Goal: Task Accomplishment & Management: Manage account settings

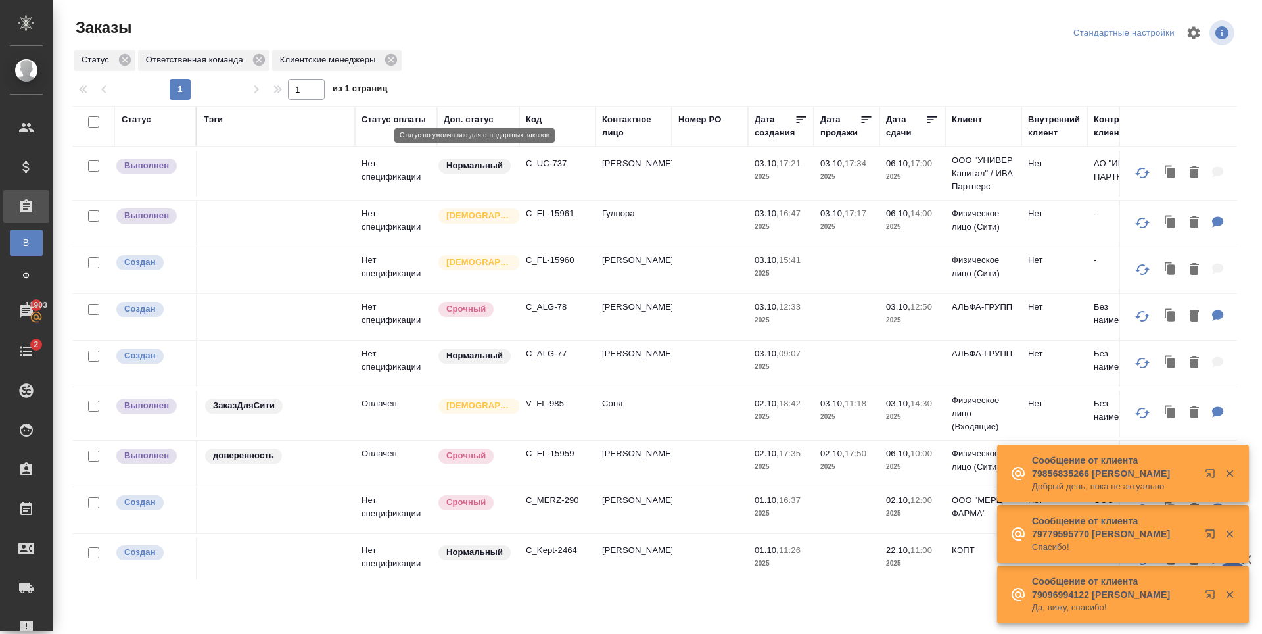
scroll to position [708, 0]
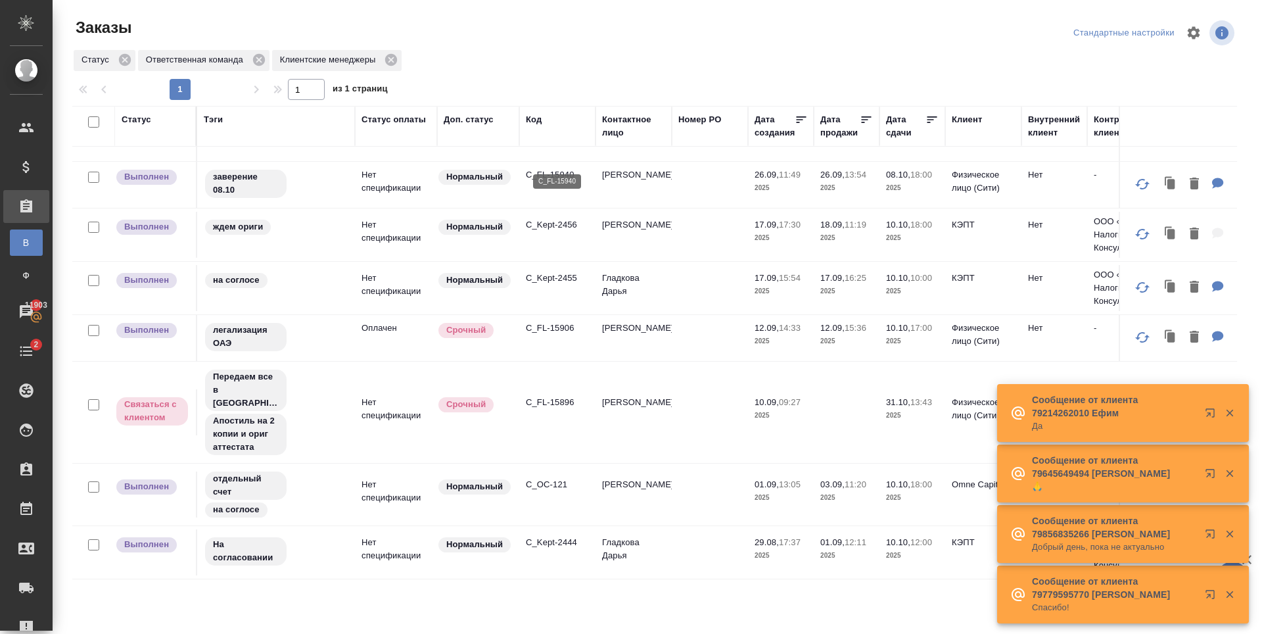
click at [567, 168] on p "C_FL-15940" at bounding box center [557, 174] width 63 height 13
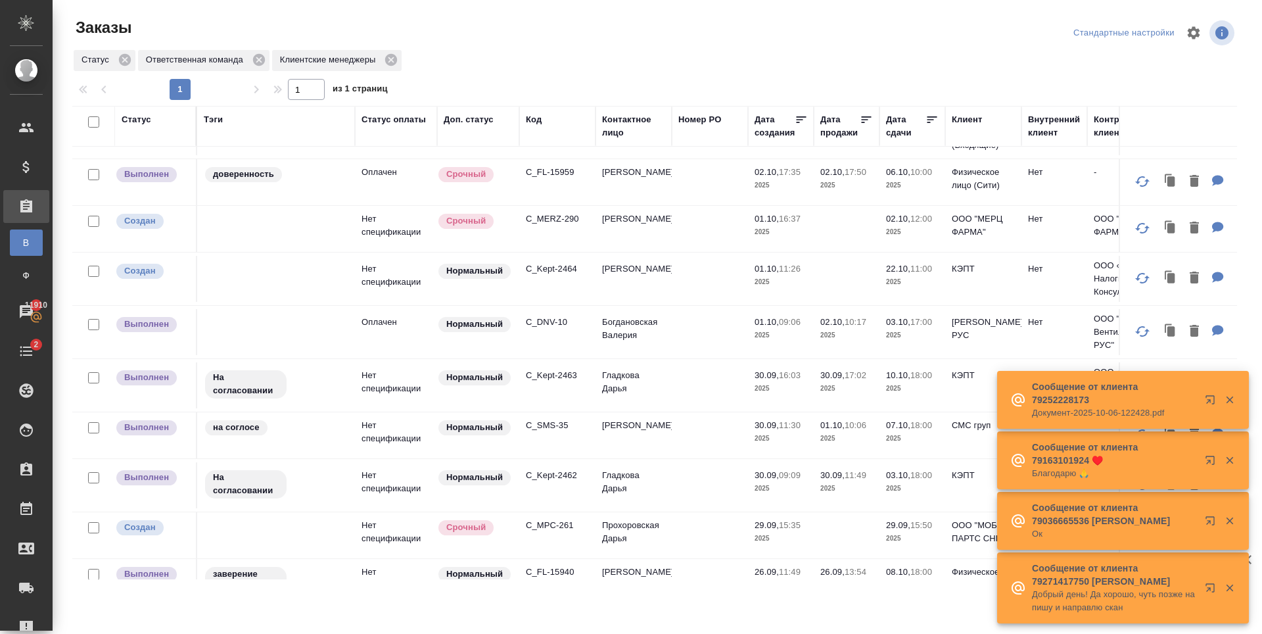
scroll to position [182, 0]
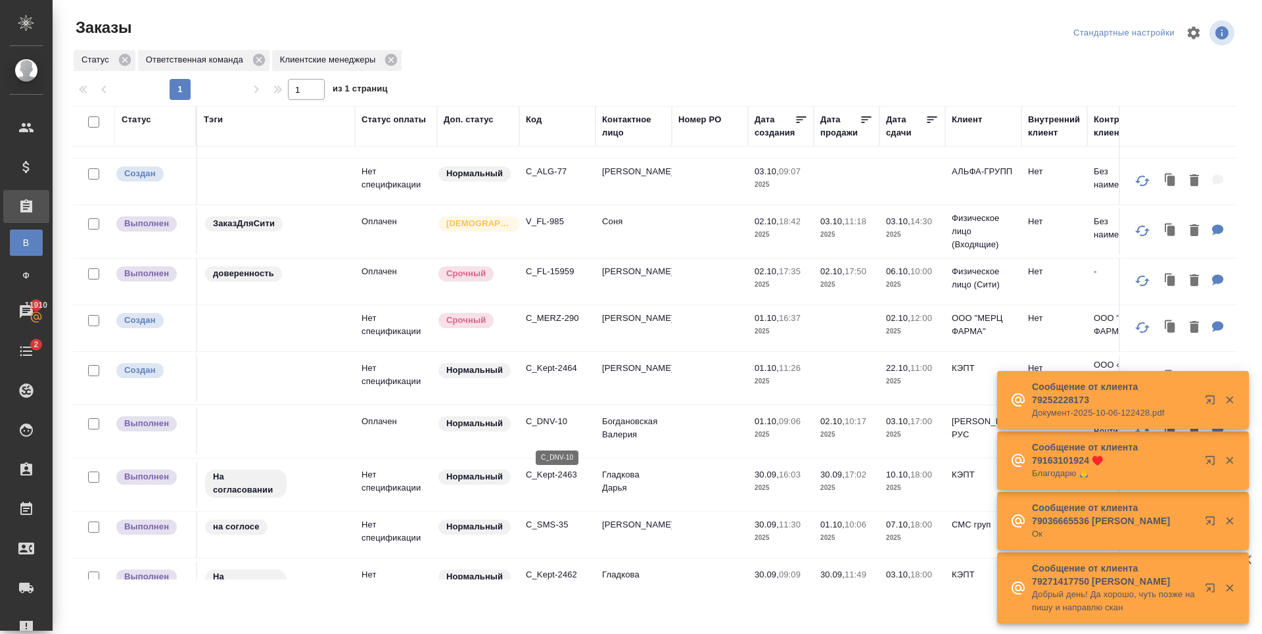
click at [540, 428] on p "C_DNV-10" at bounding box center [557, 421] width 63 height 13
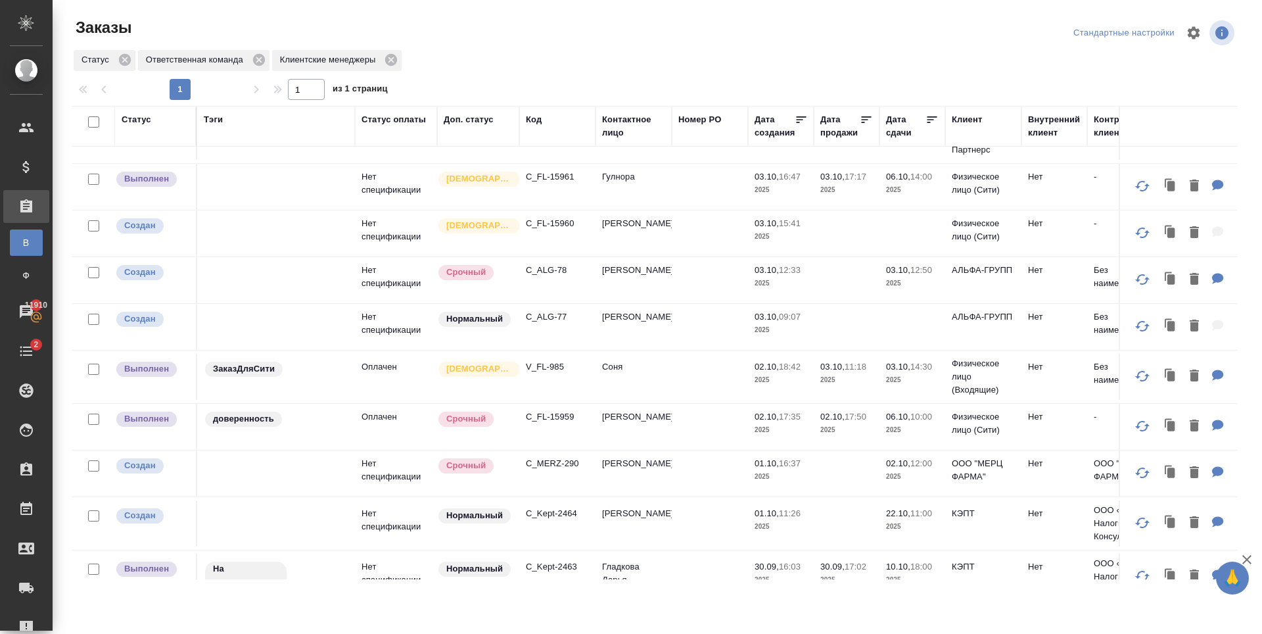
scroll to position [66, 0]
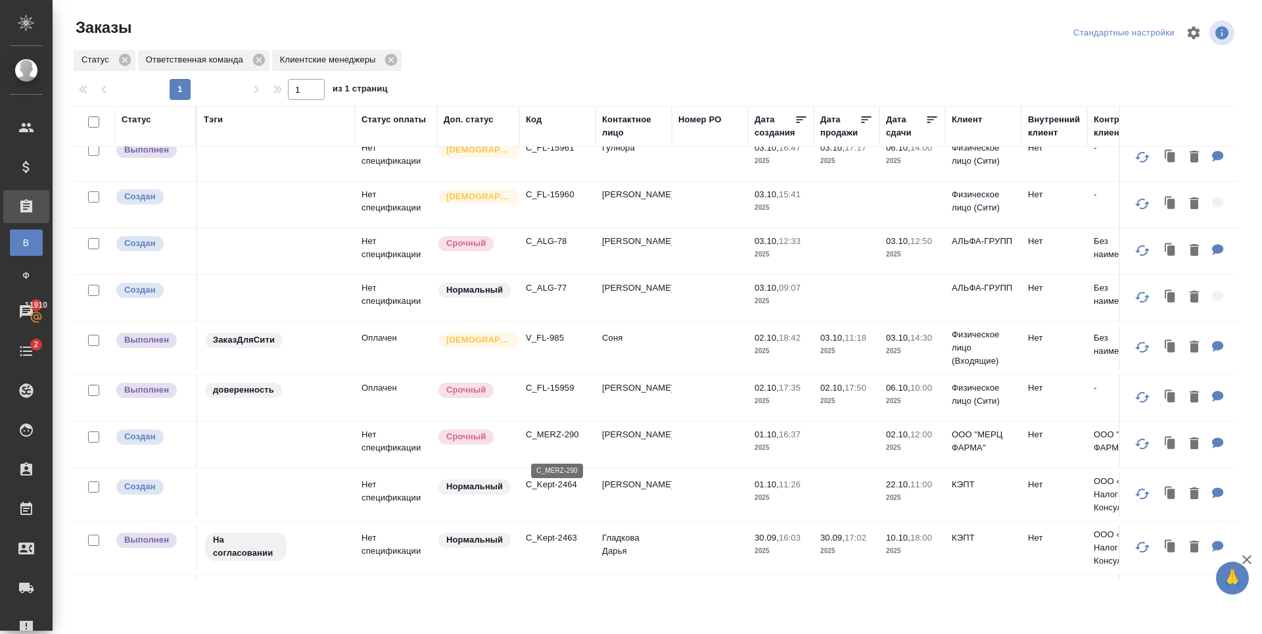
click at [558, 441] on p "C_MERZ-290" at bounding box center [557, 434] width 63 height 13
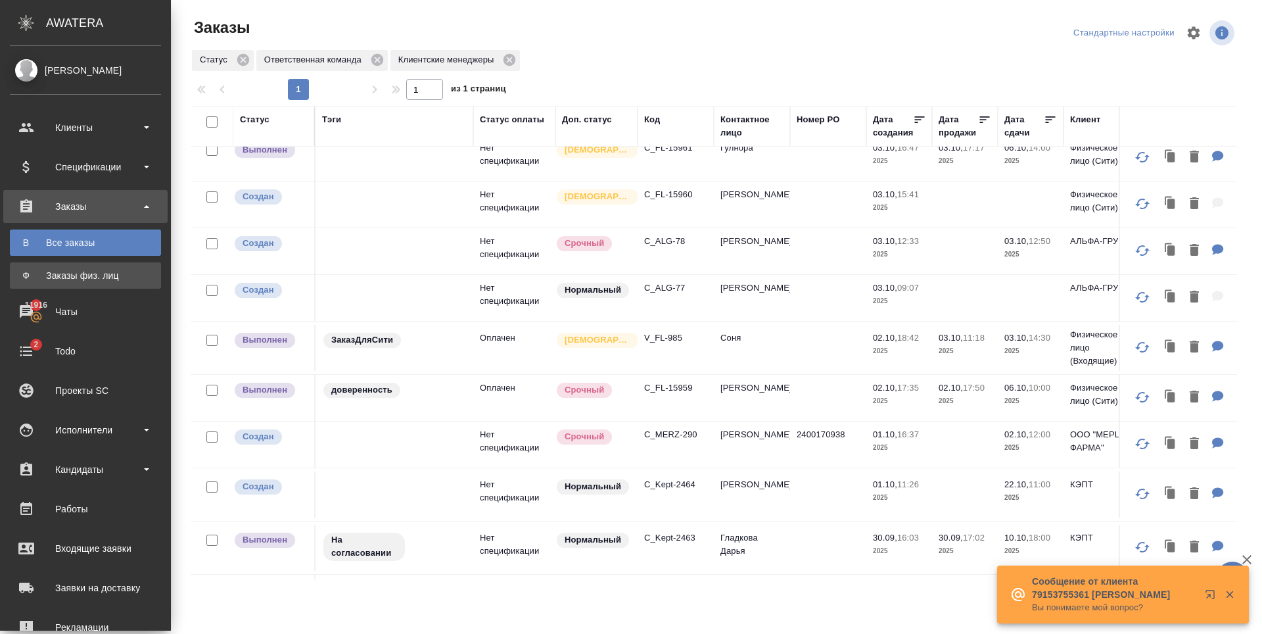
click at [20, 270] on div "Заказы физ. лиц" at bounding box center [85, 275] width 138 height 13
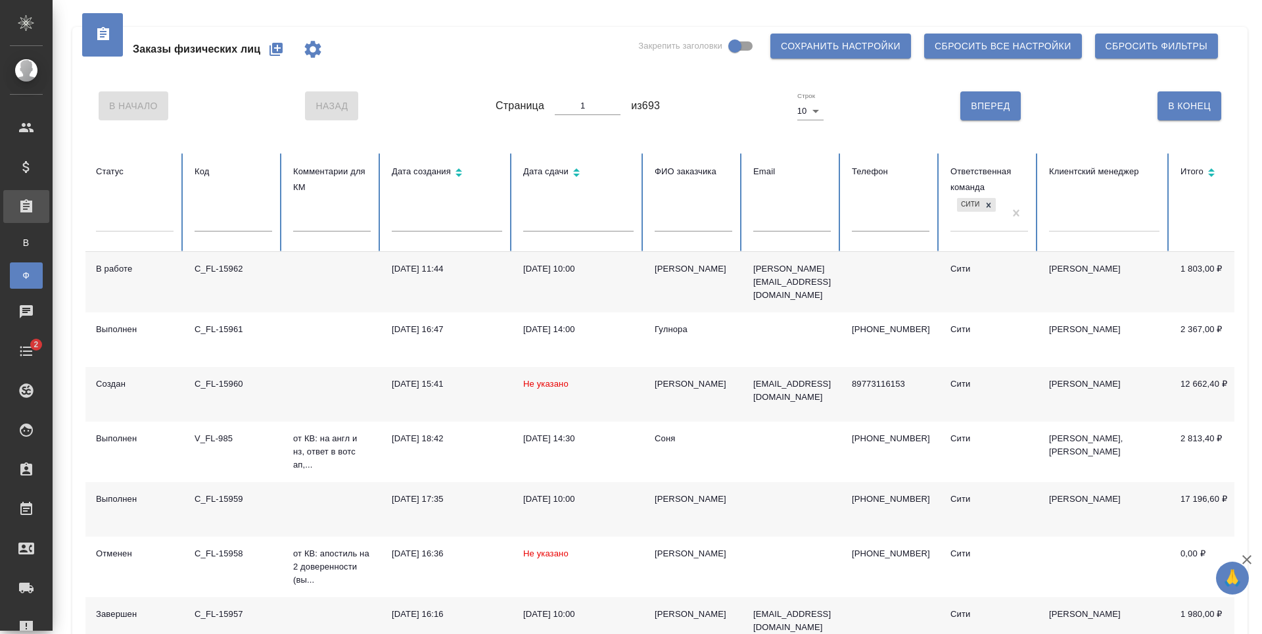
click at [280, 53] on icon "button" at bounding box center [276, 49] width 13 height 13
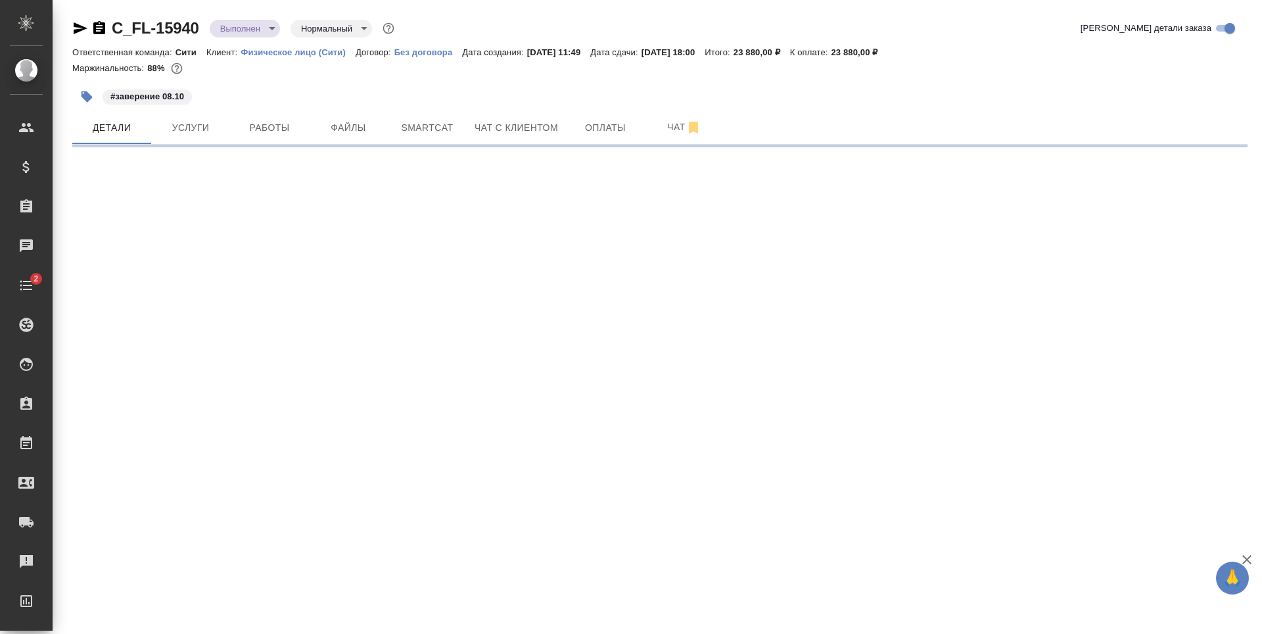
select select "RU"
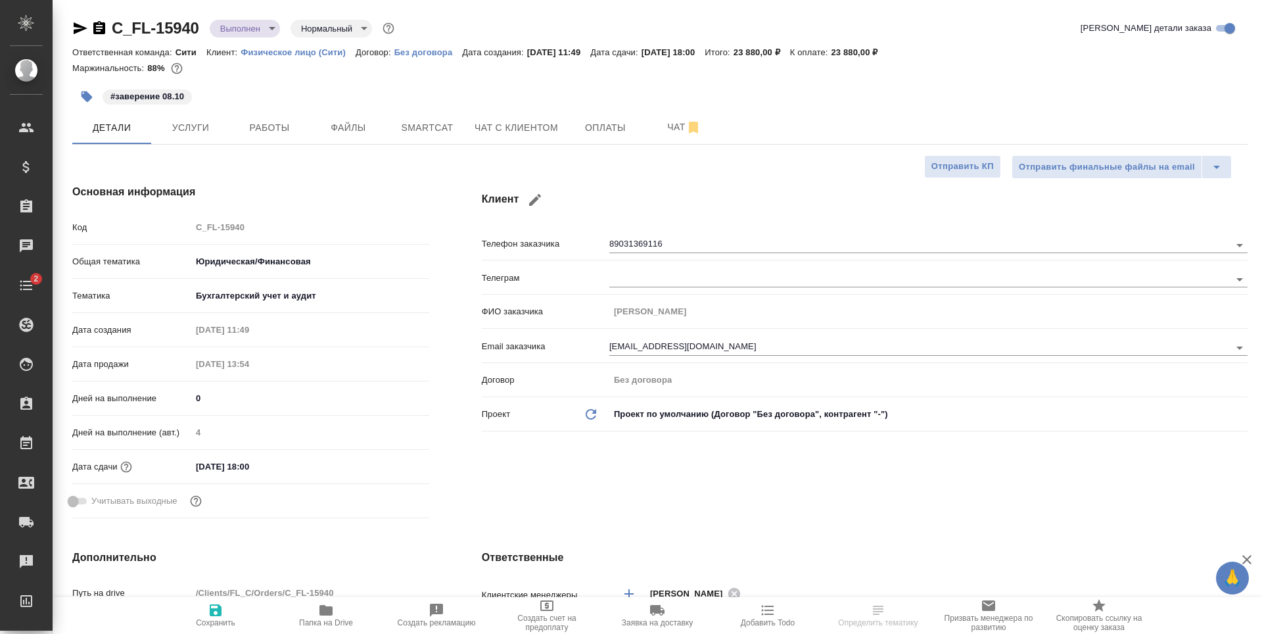
type textarea "x"
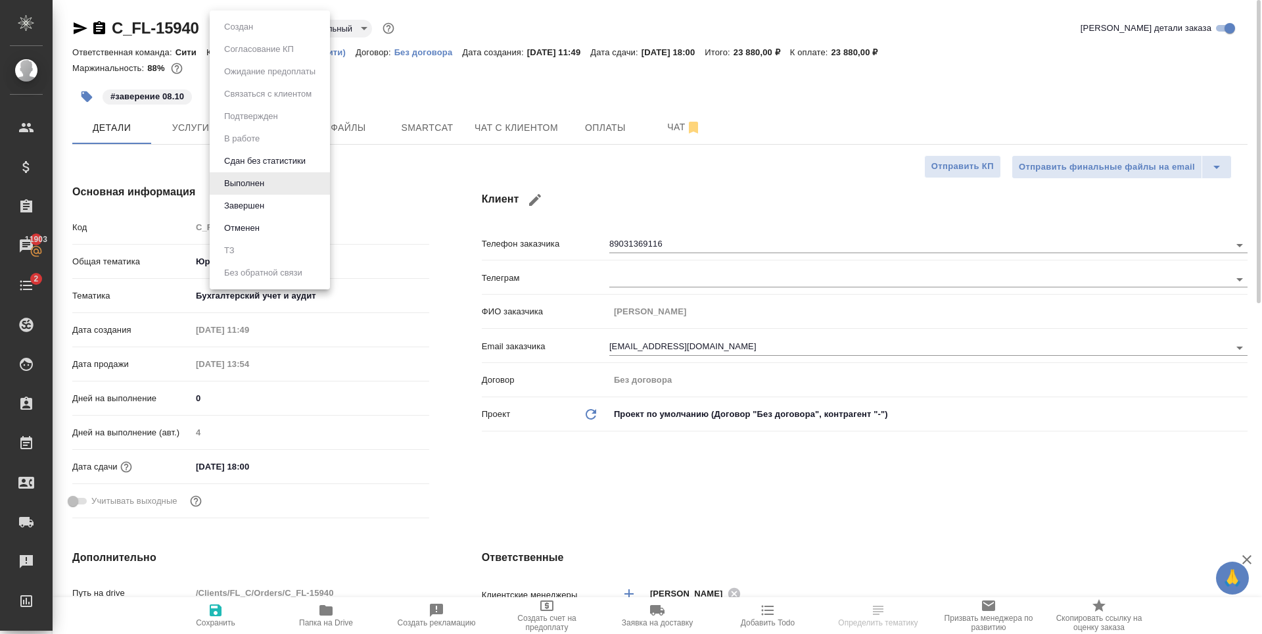
click at [267, 25] on body "🙏 .cls-1 fill:#fff; AWATERA Zaytseva Svetlana Клиенты Спецификации Заказы 11903…" at bounding box center [631, 317] width 1262 height 634
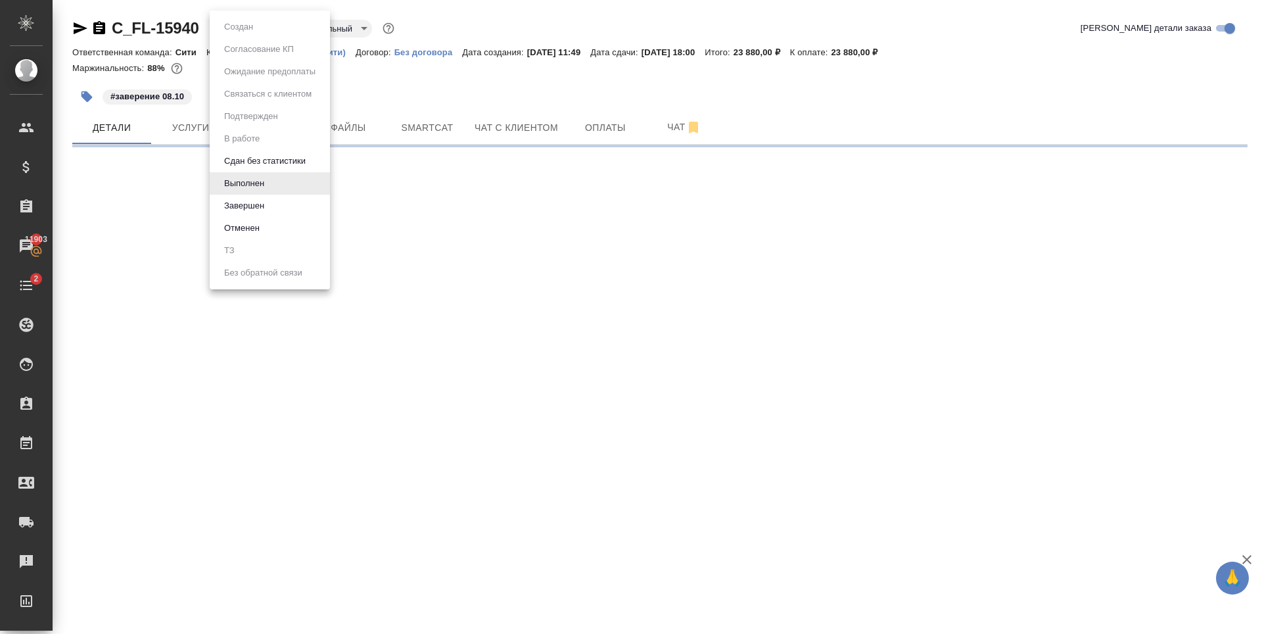
select select "RU"
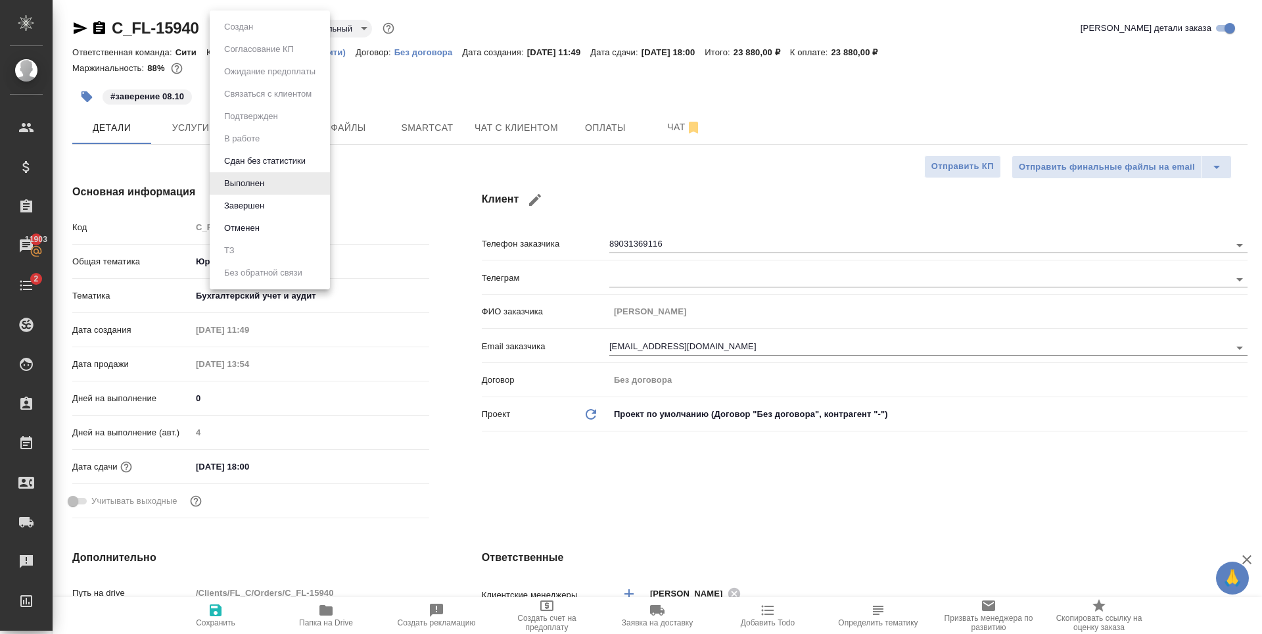
type textarea "x"
click at [564, 80] on div at bounding box center [631, 317] width 1262 height 634
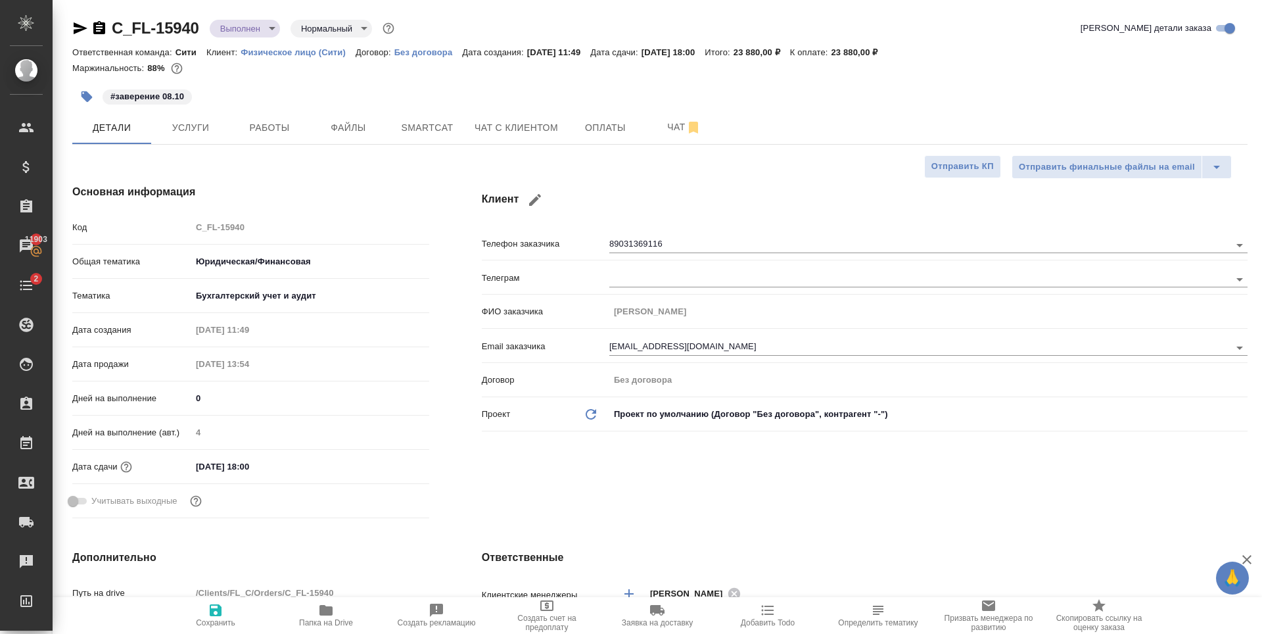
type textarea "x"
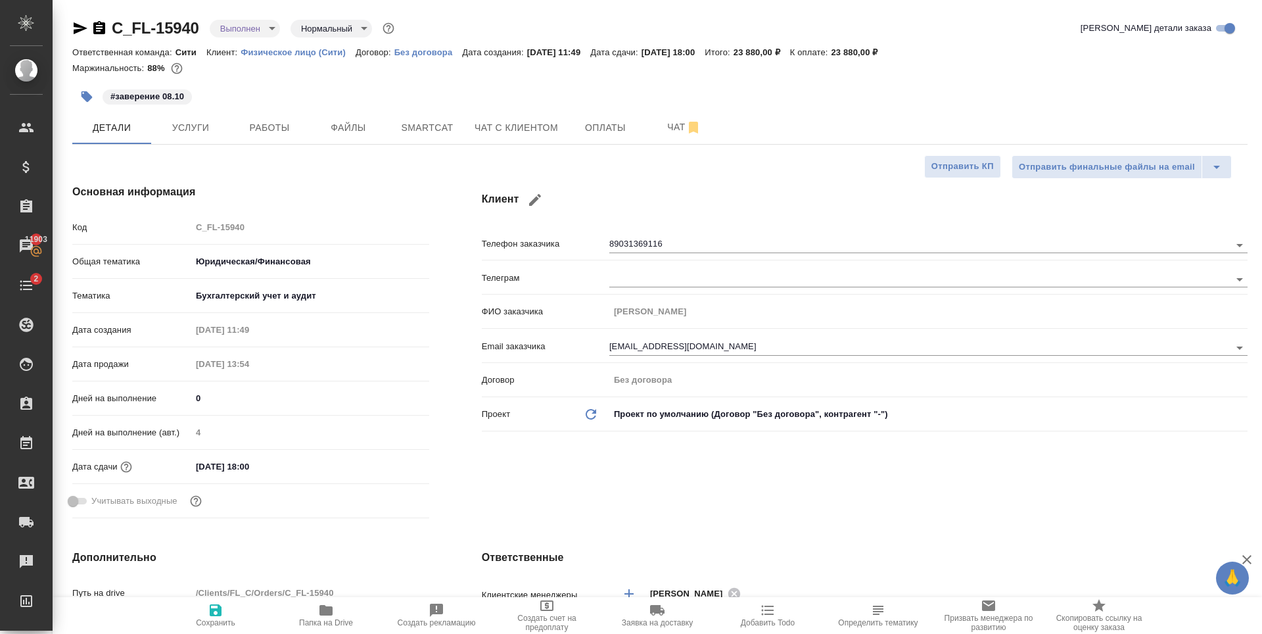
type textarea "x"
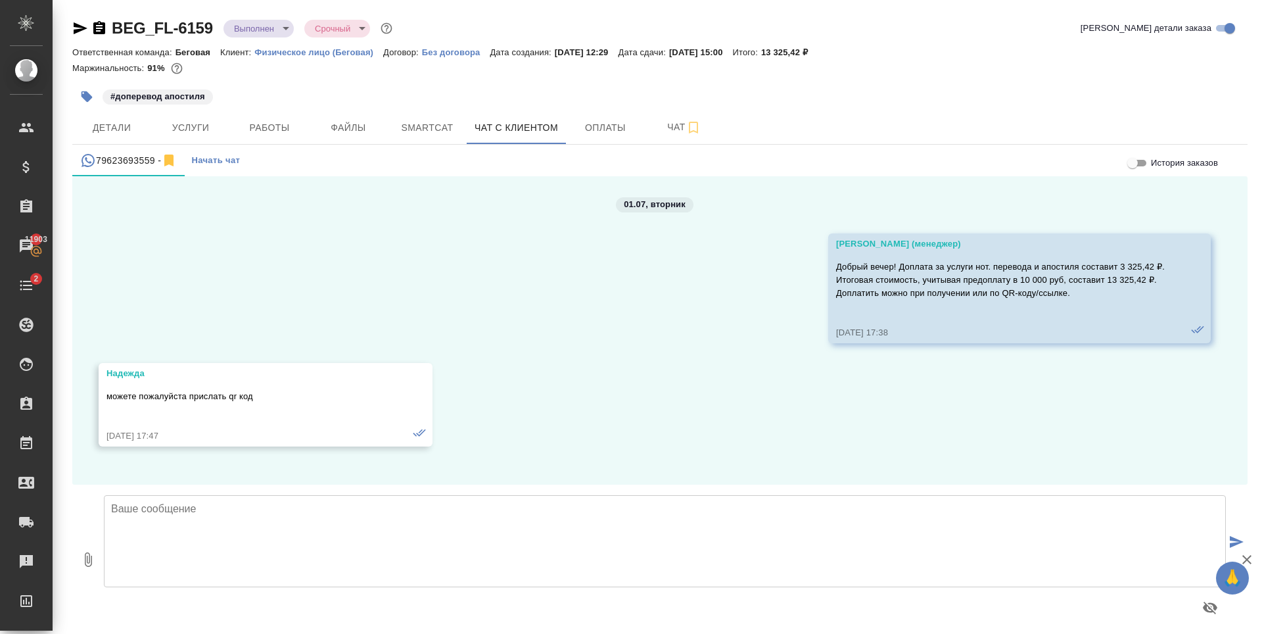
scroll to position [3308, 0]
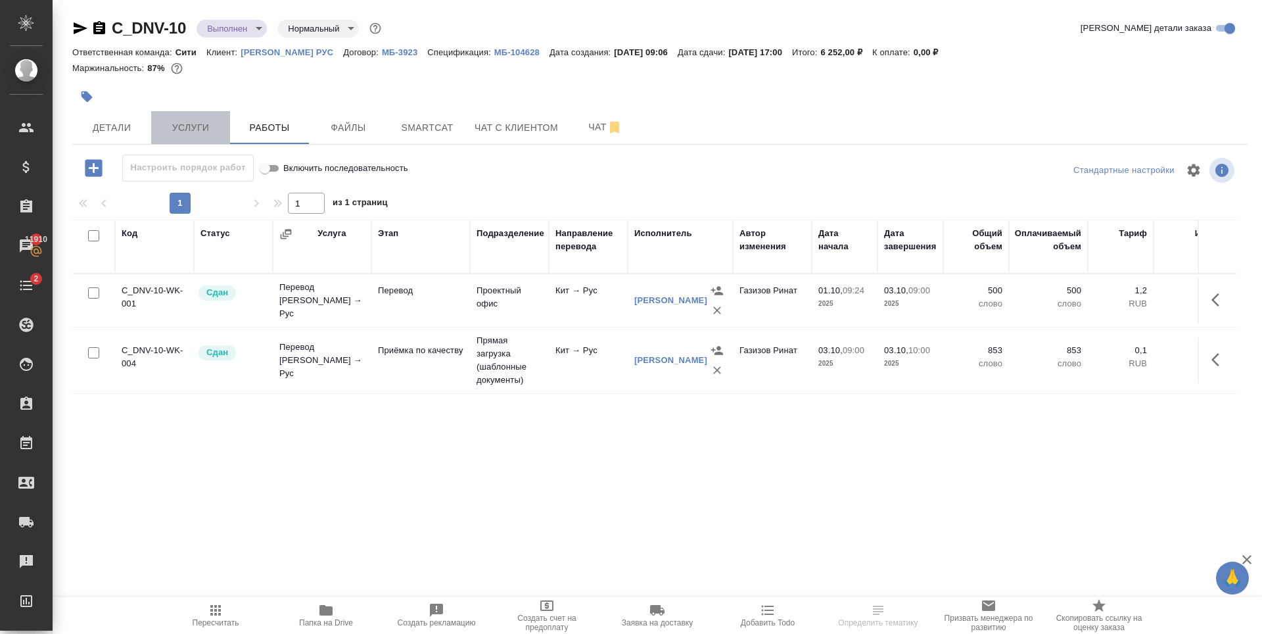
click at [164, 121] on span "Услуги" at bounding box center [190, 128] width 63 height 16
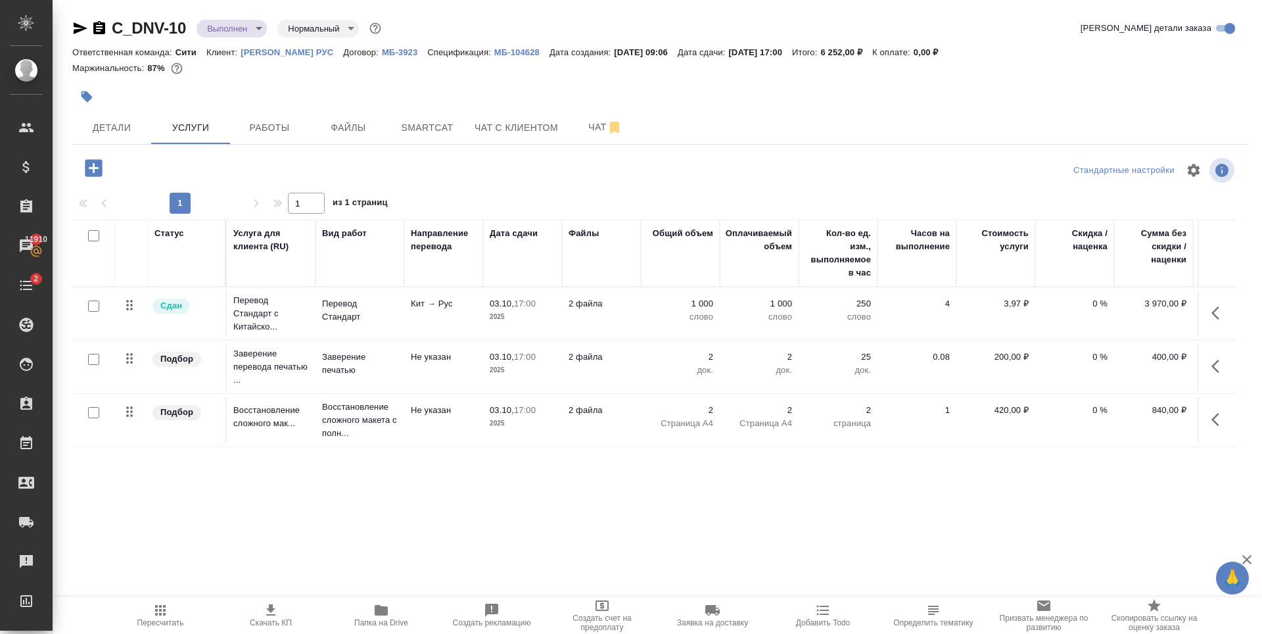
scroll to position [0, 74]
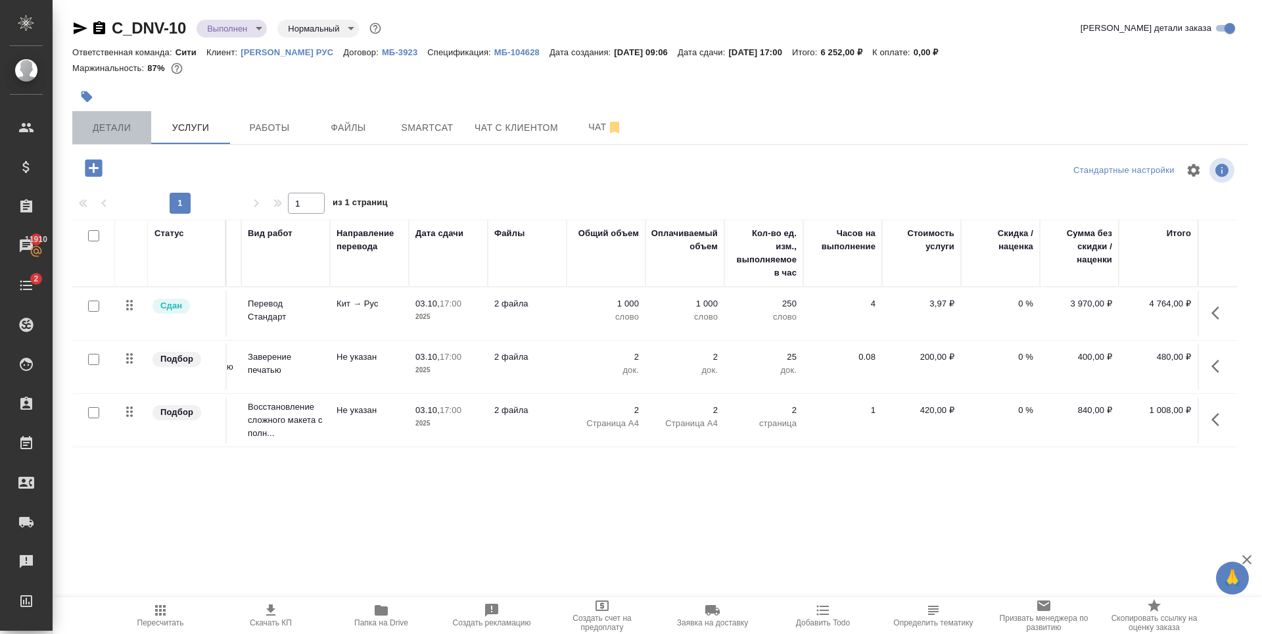
click at [128, 133] on span "Детали" at bounding box center [111, 128] width 63 height 16
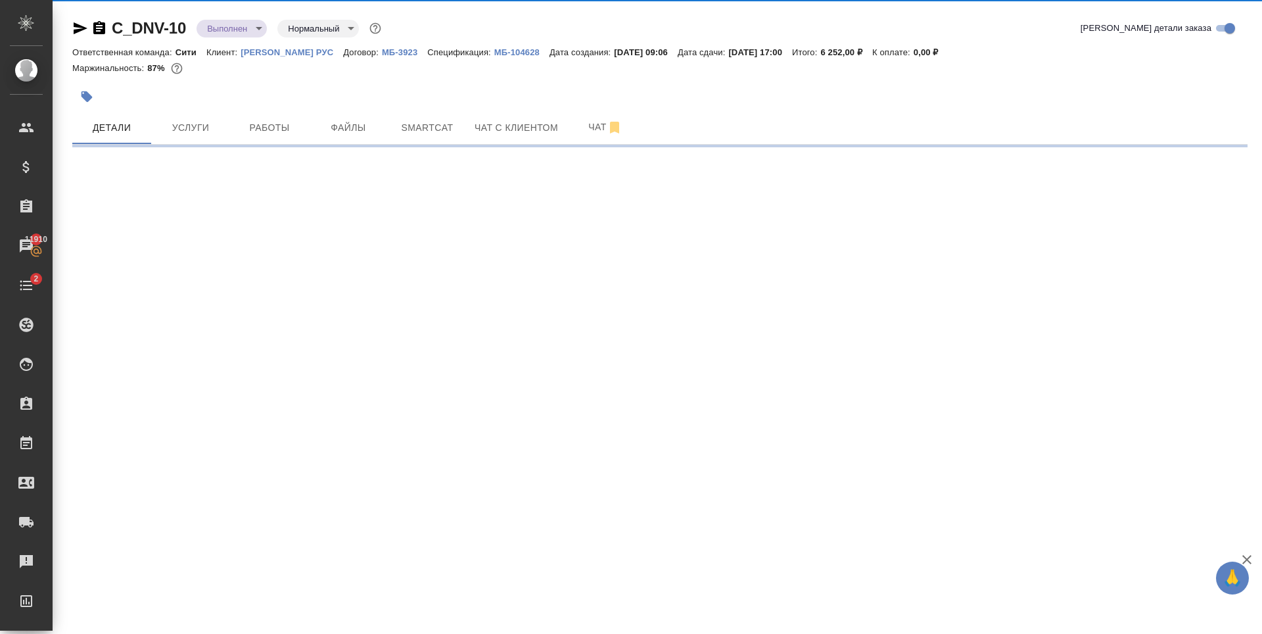
select select "RU"
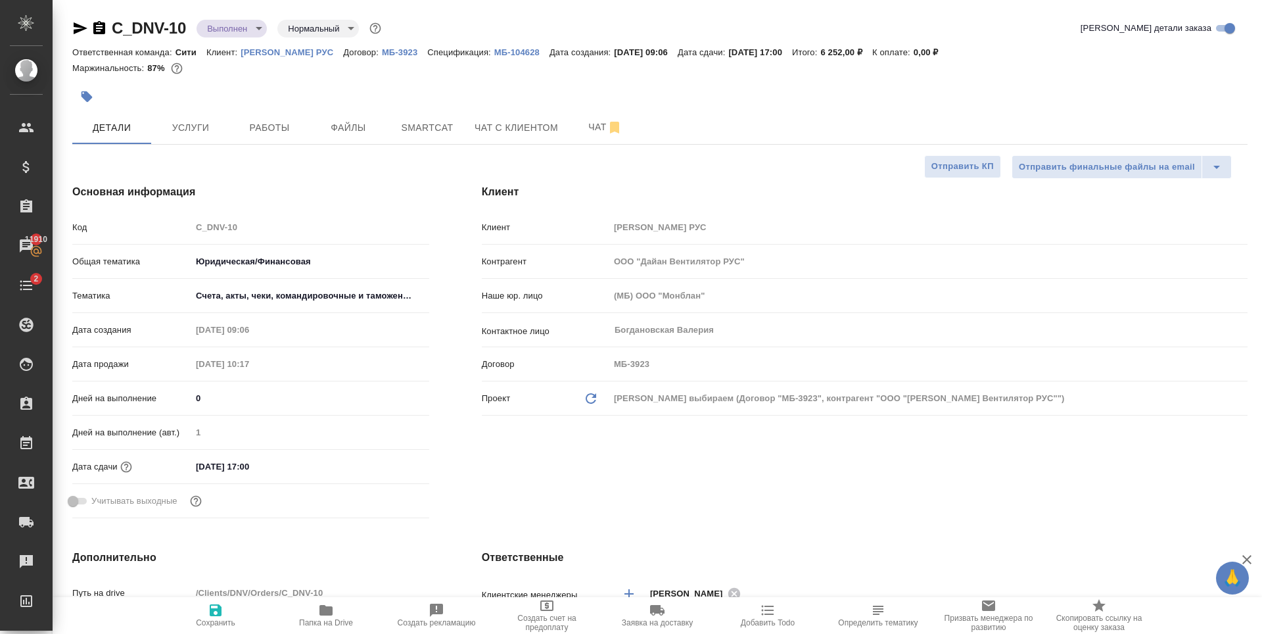
type textarea "x"
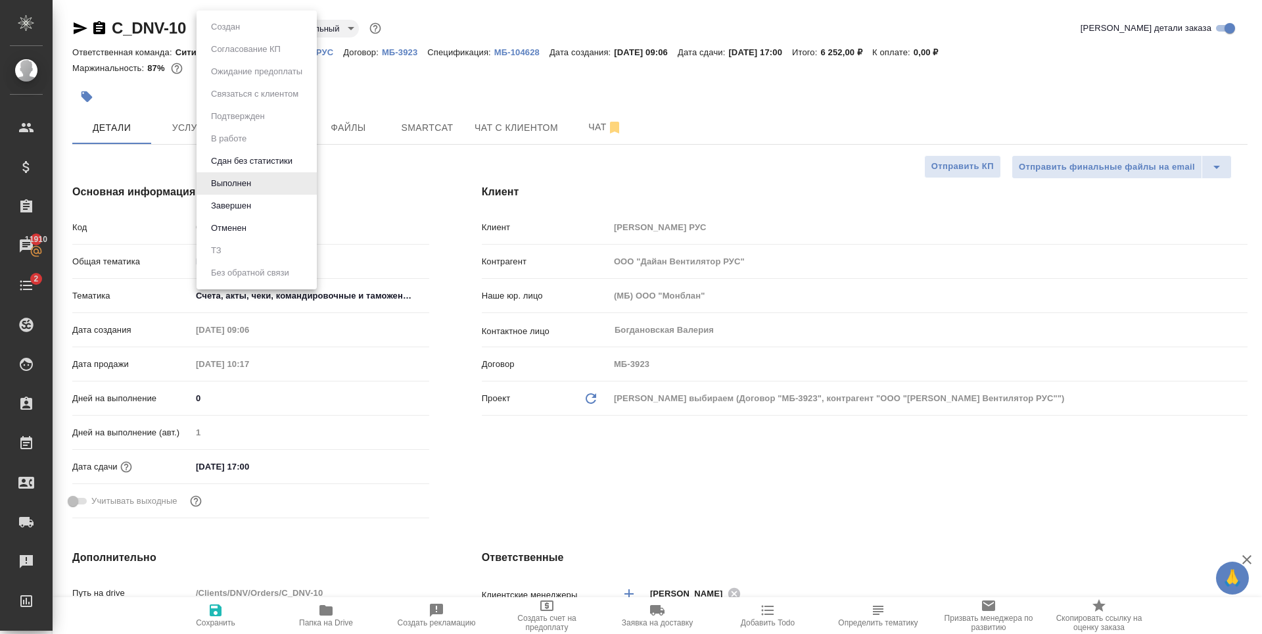
click at [236, 37] on body "🙏 .cls-1 fill:#fff; AWATERA Zaytseva Svetlana Клиенты Спецификации Заказы 11910…" at bounding box center [631, 317] width 1262 height 634
click at [265, 205] on li "Завершен" at bounding box center [257, 206] width 120 height 22
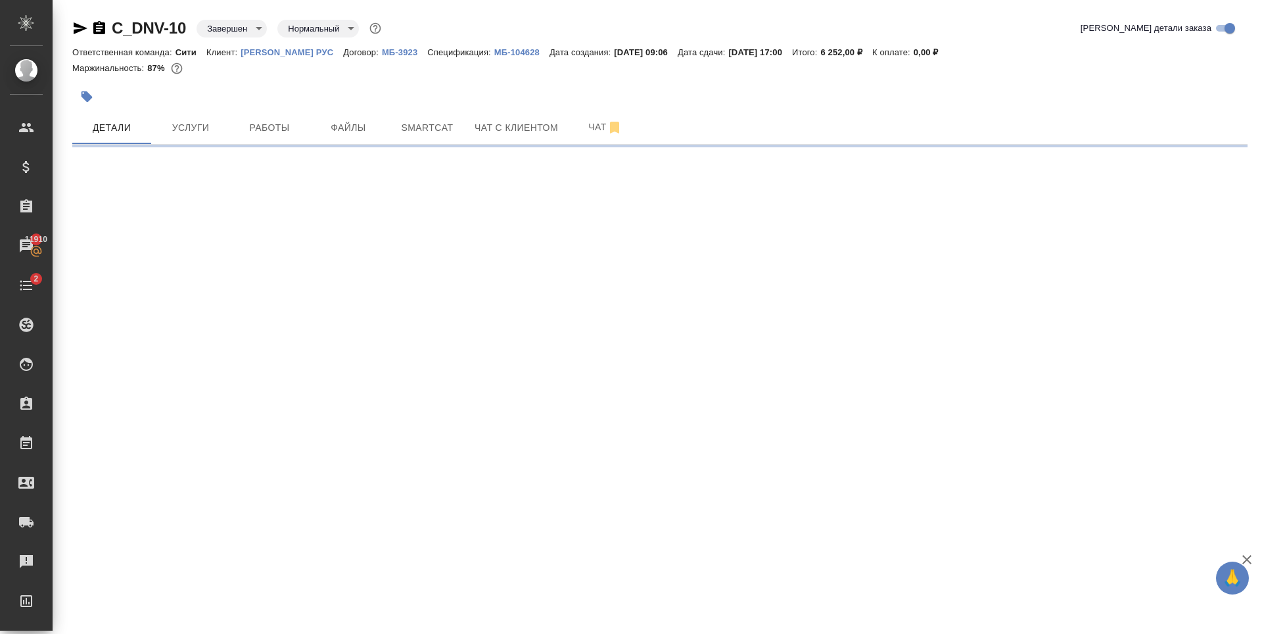
select select "RU"
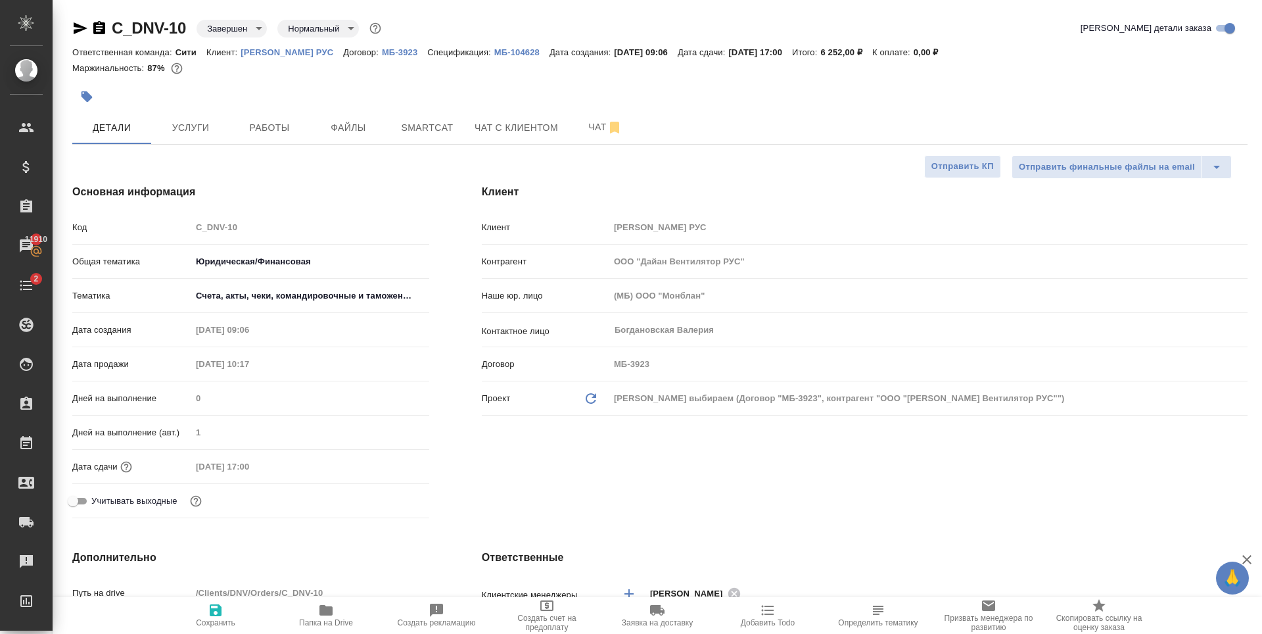
type textarea "x"
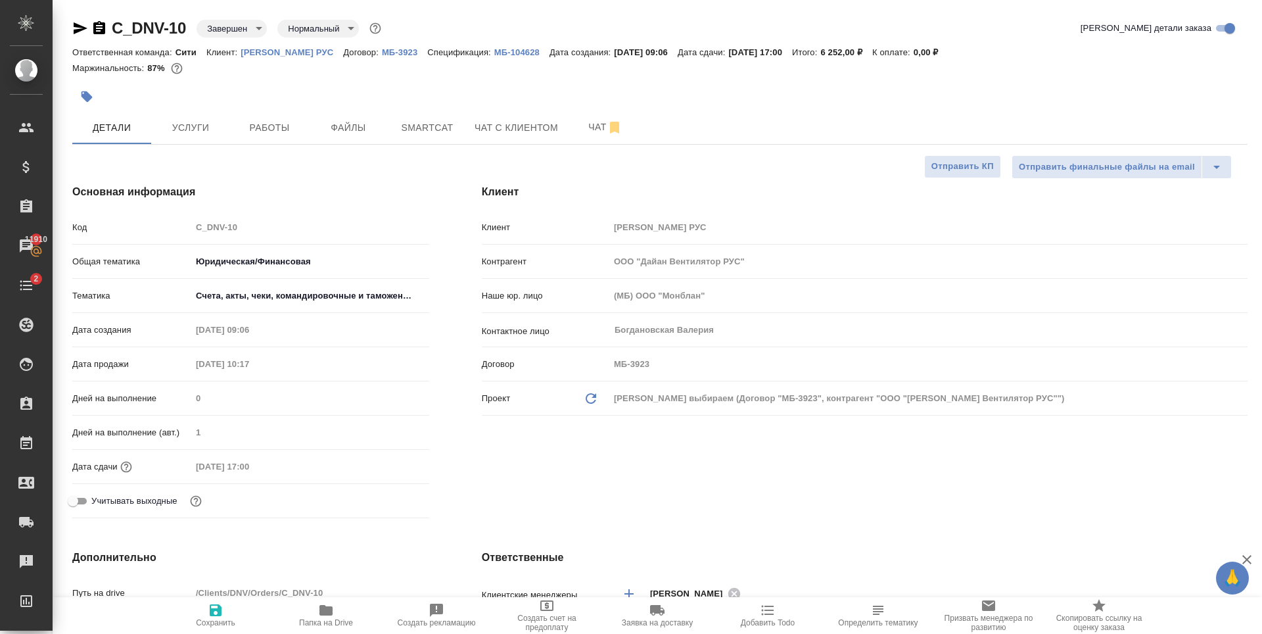
type textarea "x"
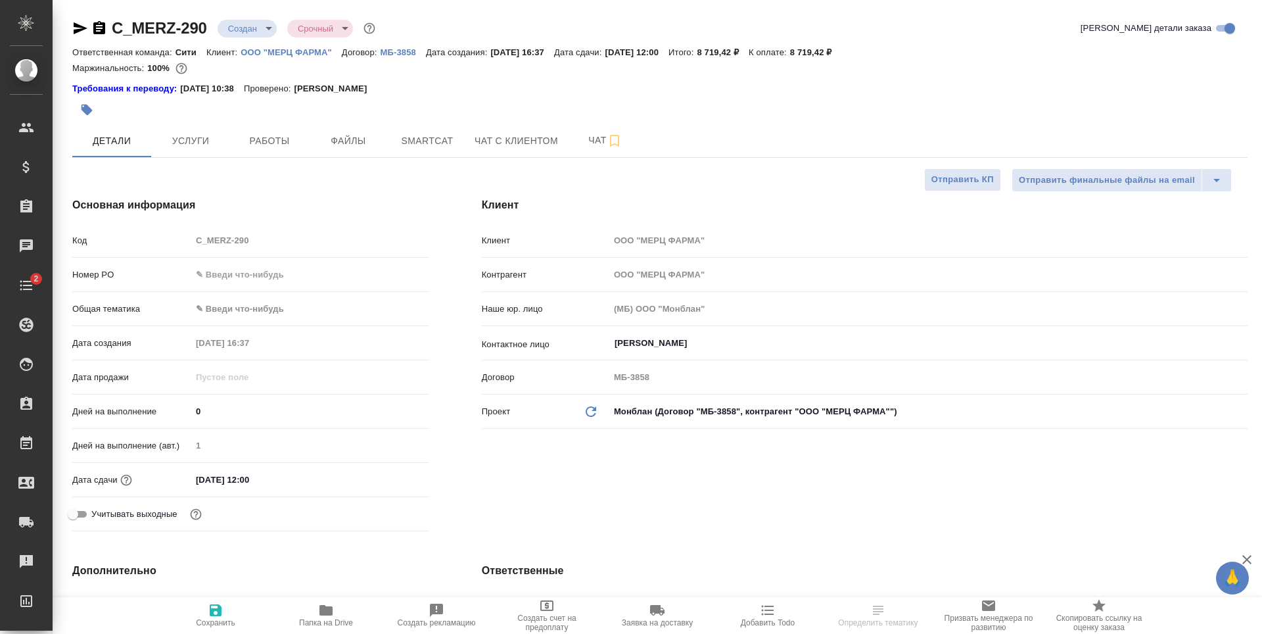
select select "RU"
click at [245, 277] on input "text" at bounding box center [310, 274] width 237 height 19
paste input "2400170938"
type input "2400170938"
click at [222, 606] on icon "button" at bounding box center [216, 610] width 16 height 16
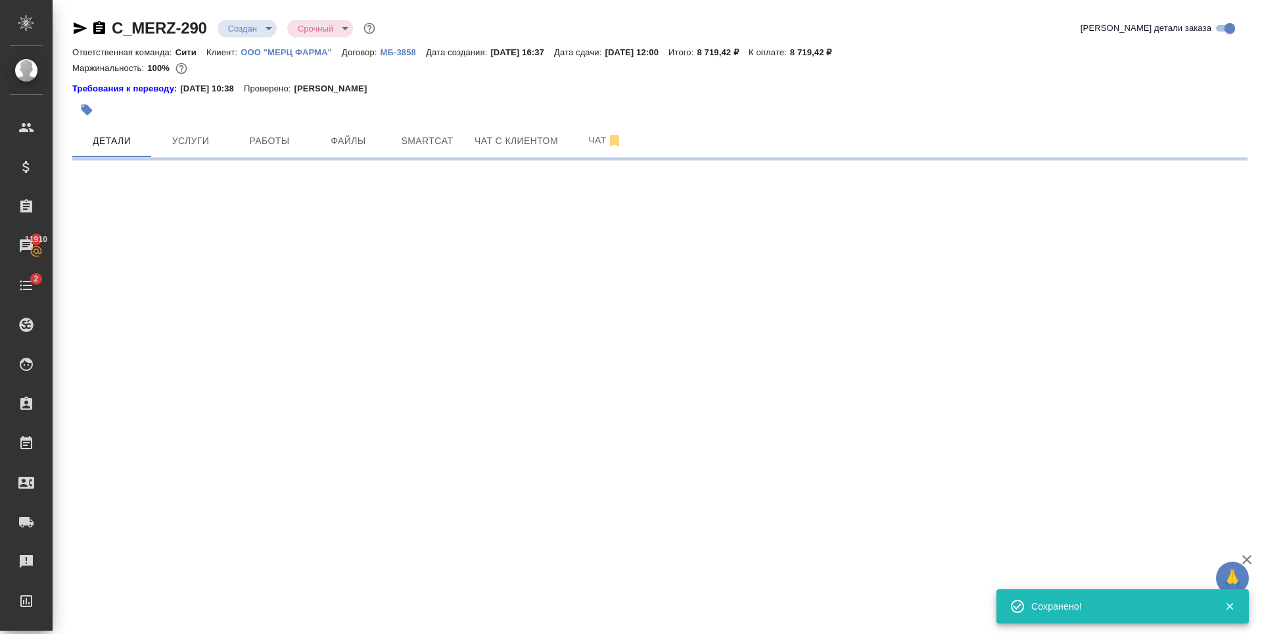
select select "RU"
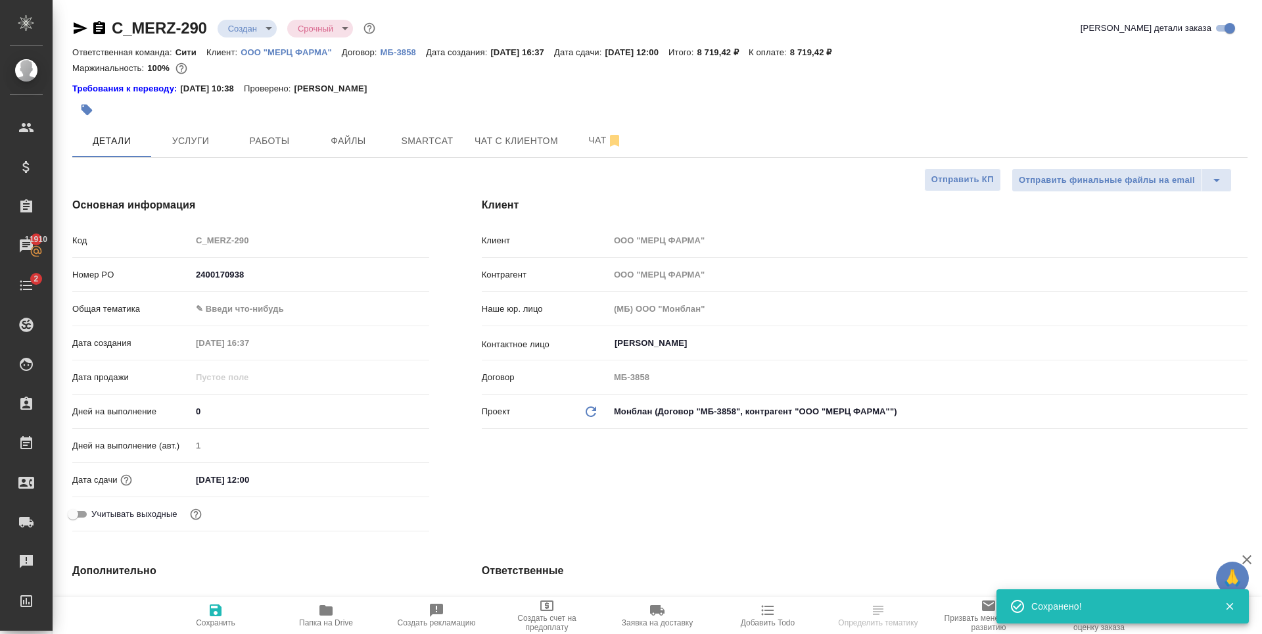
type textarea "x"
click at [204, 137] on span "Услуги" at bounding box center [190, 141] width 63 height 16
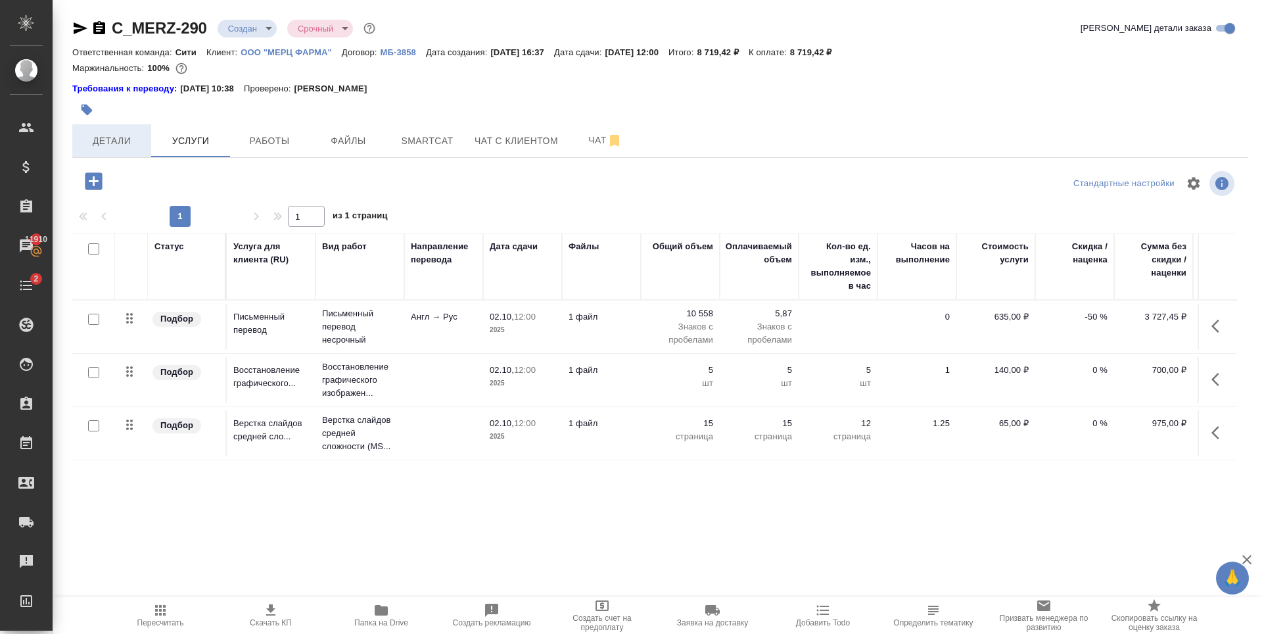
click at [137, 137] on span "Детали" at bounding box center [111, 141] width 63 height 16
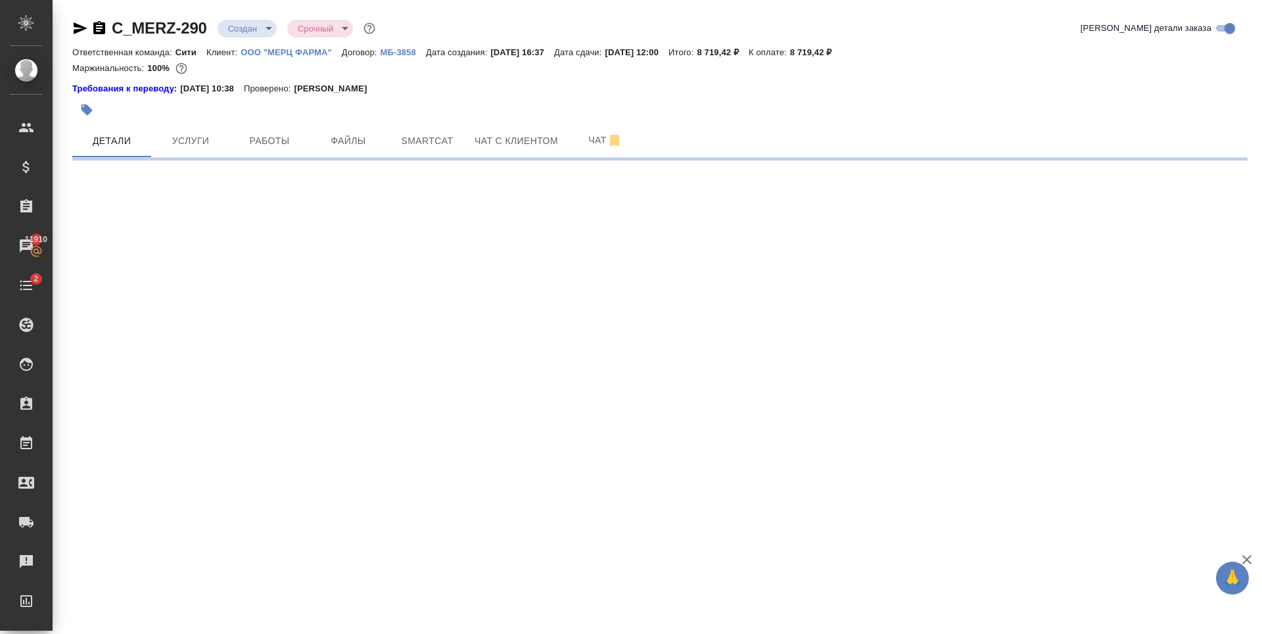
select select "RU"
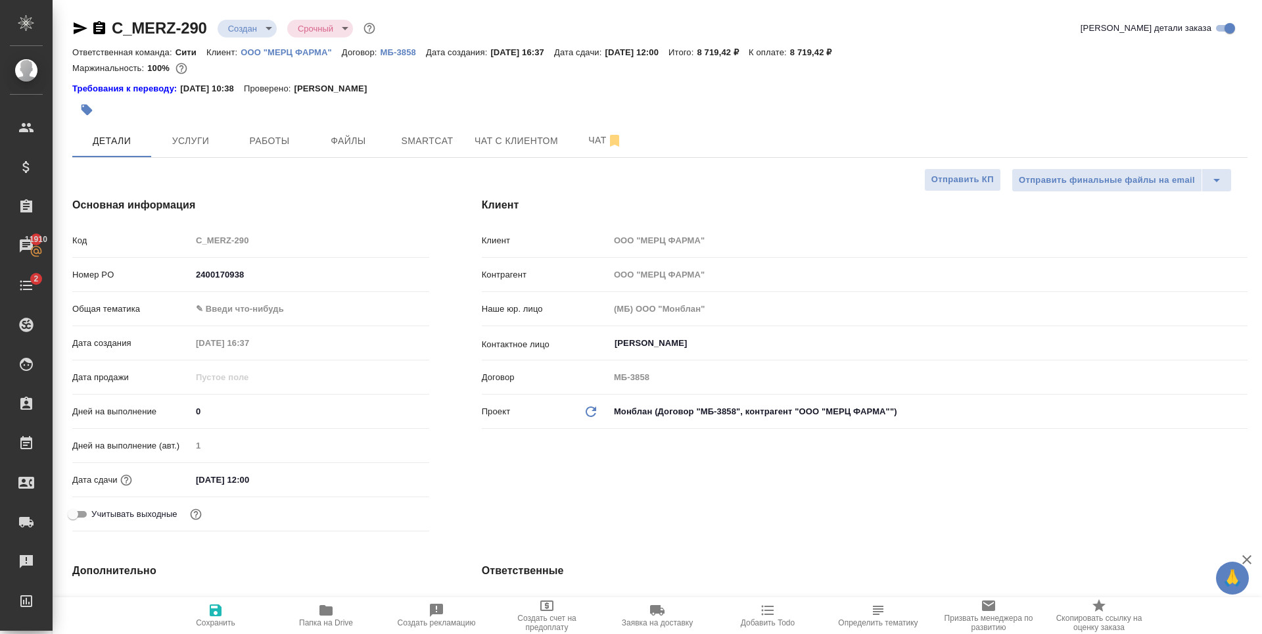
type textarea "x"
click at [236, 303] on body "🙏 .cls-1 fill:#fff; AWATERA [PERSON_NAME] Спецификации Заказы 11910 Чаты 2 Todo…" at bounding box center [631, 317] width 1262 height 634
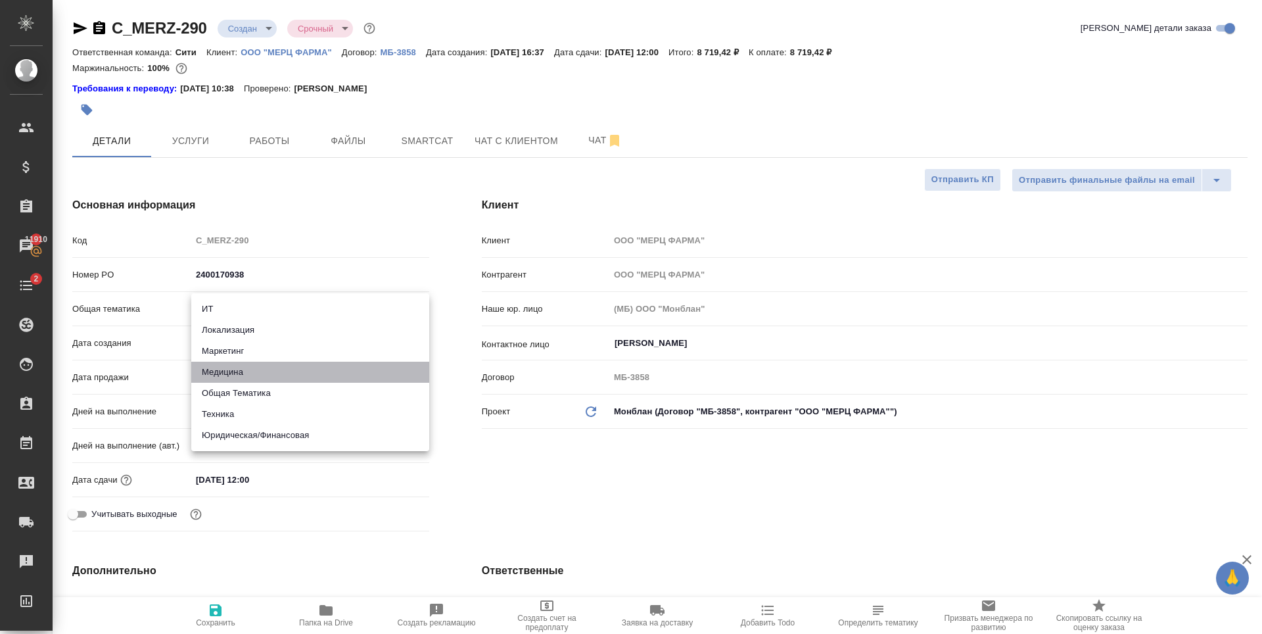
click at [250, 369] on li "Медицина" at bounding box center [310, 372] width 238 height 21
type input "med"
type textarea "x"
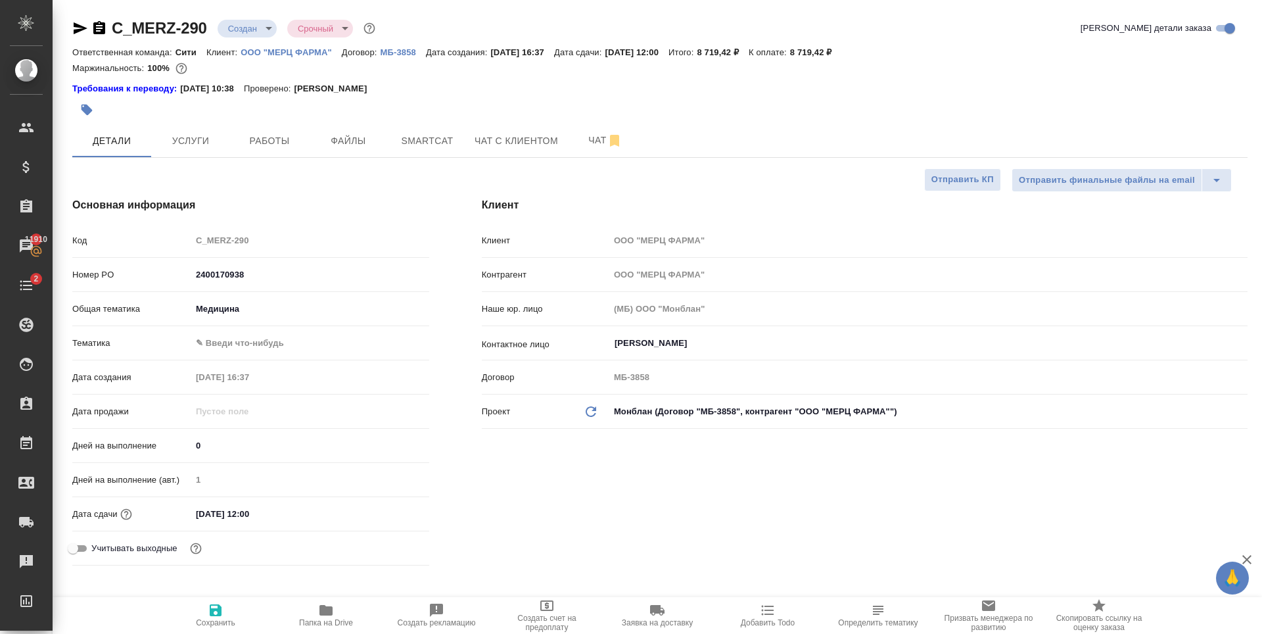
type textarea "x"
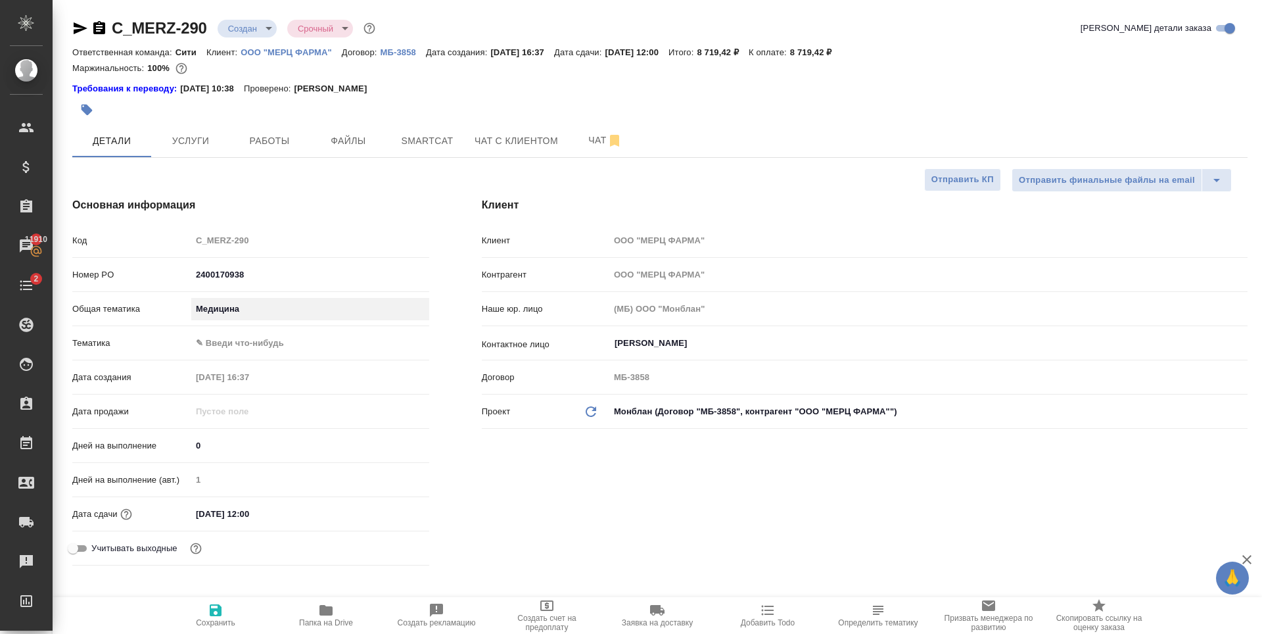
type textarea "x"
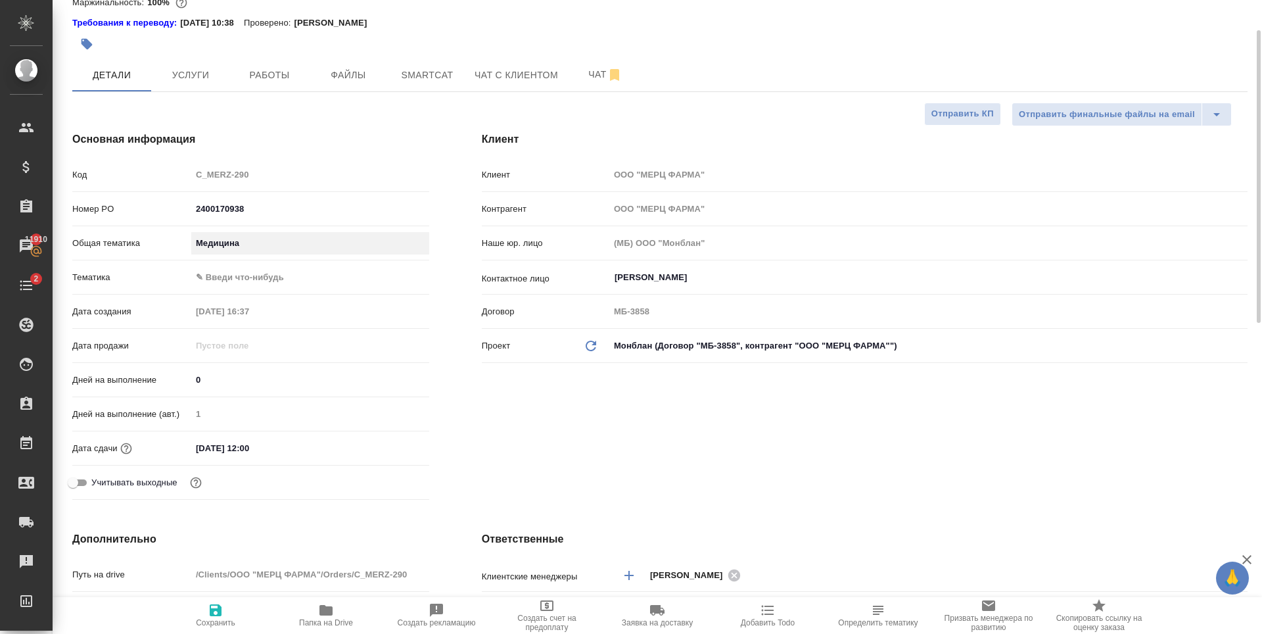
scroll to position [526, 0]
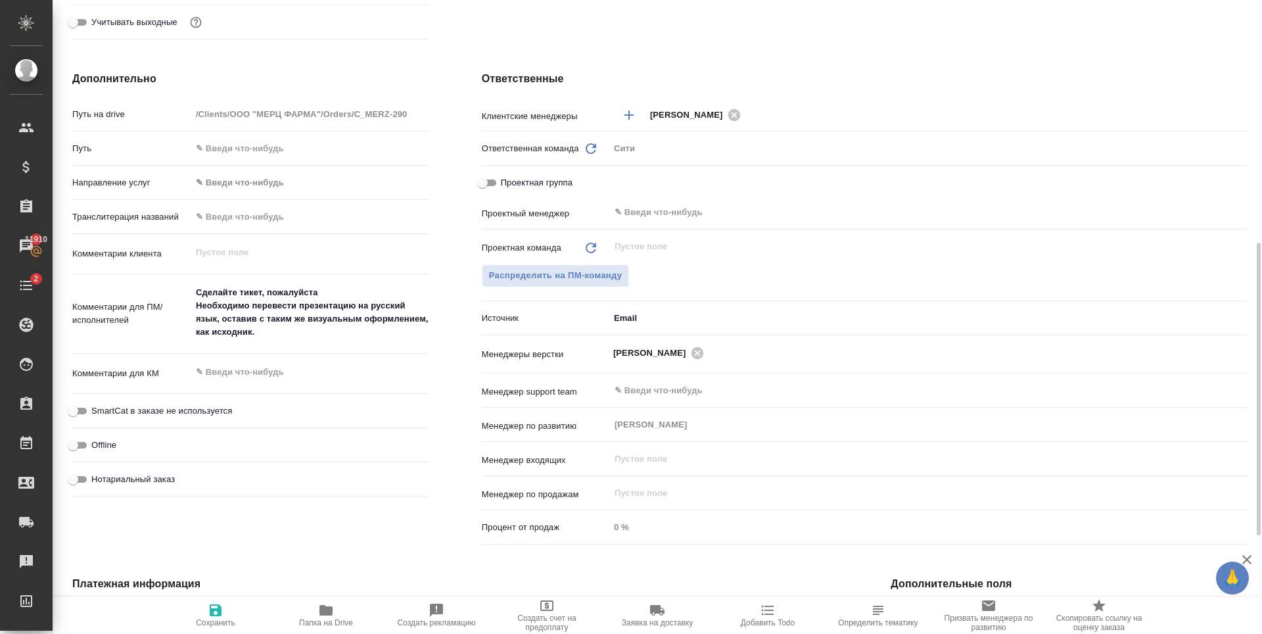
type textarea "x"
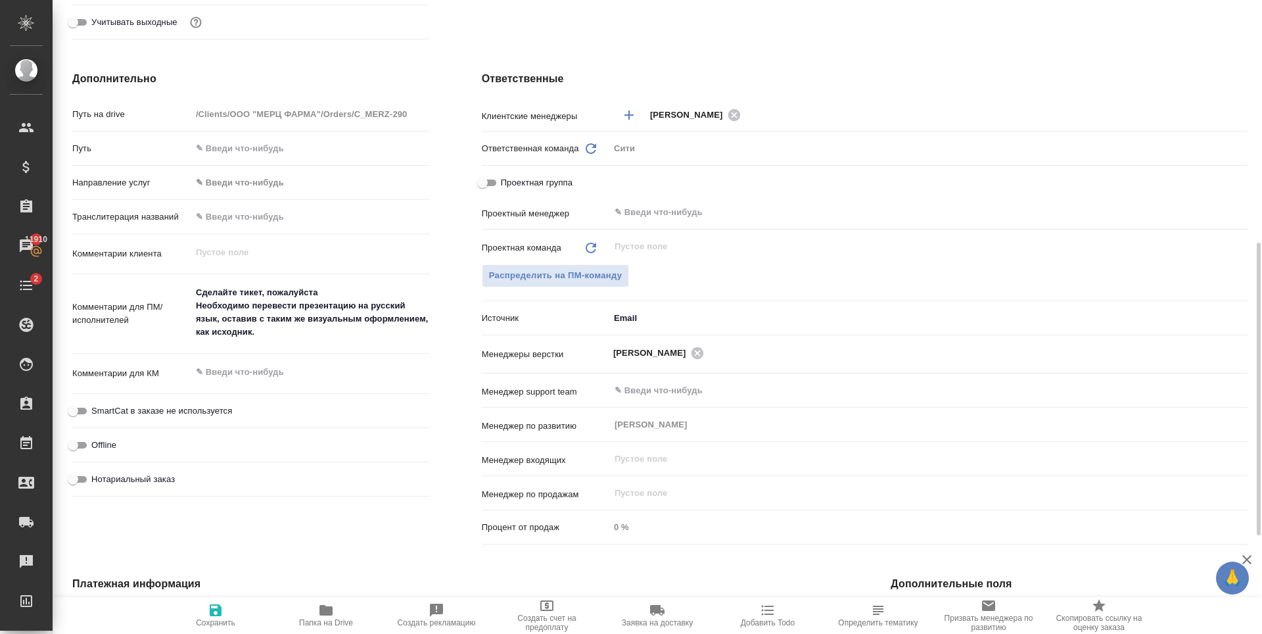
type textarea "x"
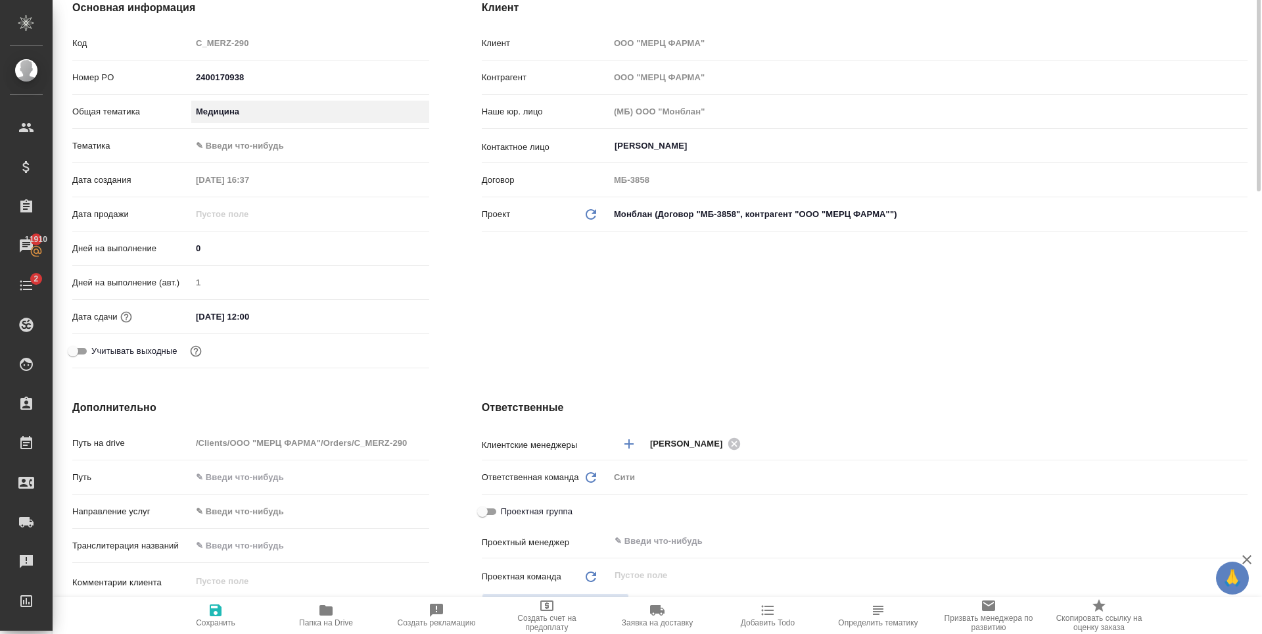
scroll to position [0, 0]
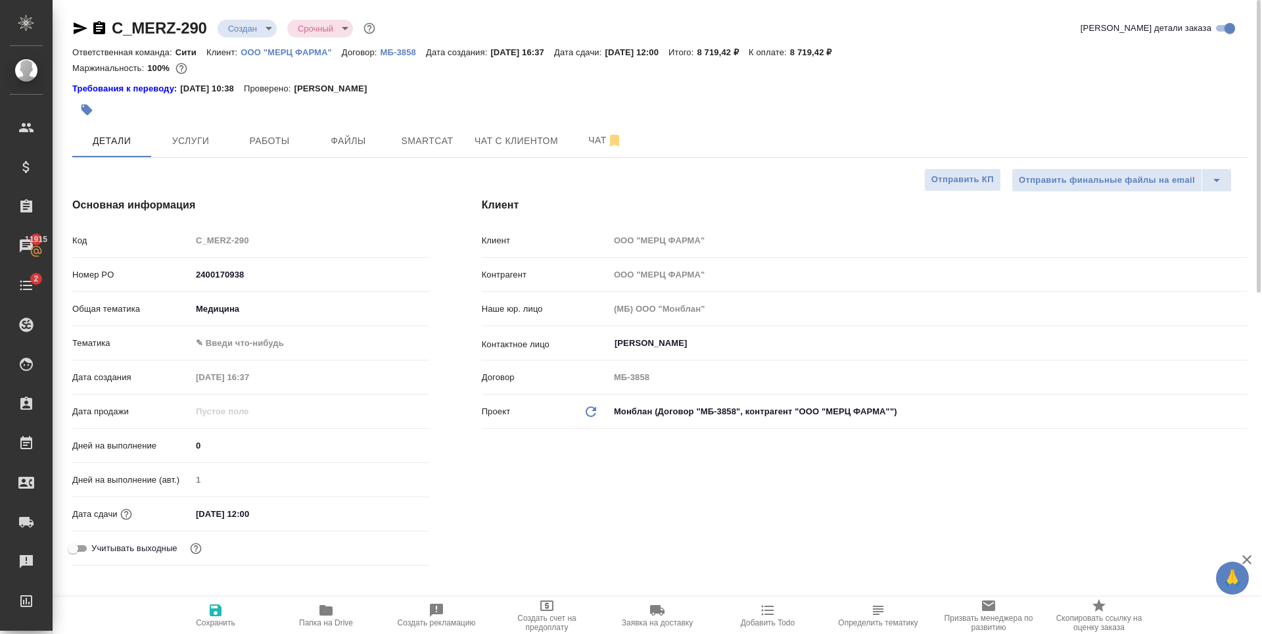
type textarea "x"
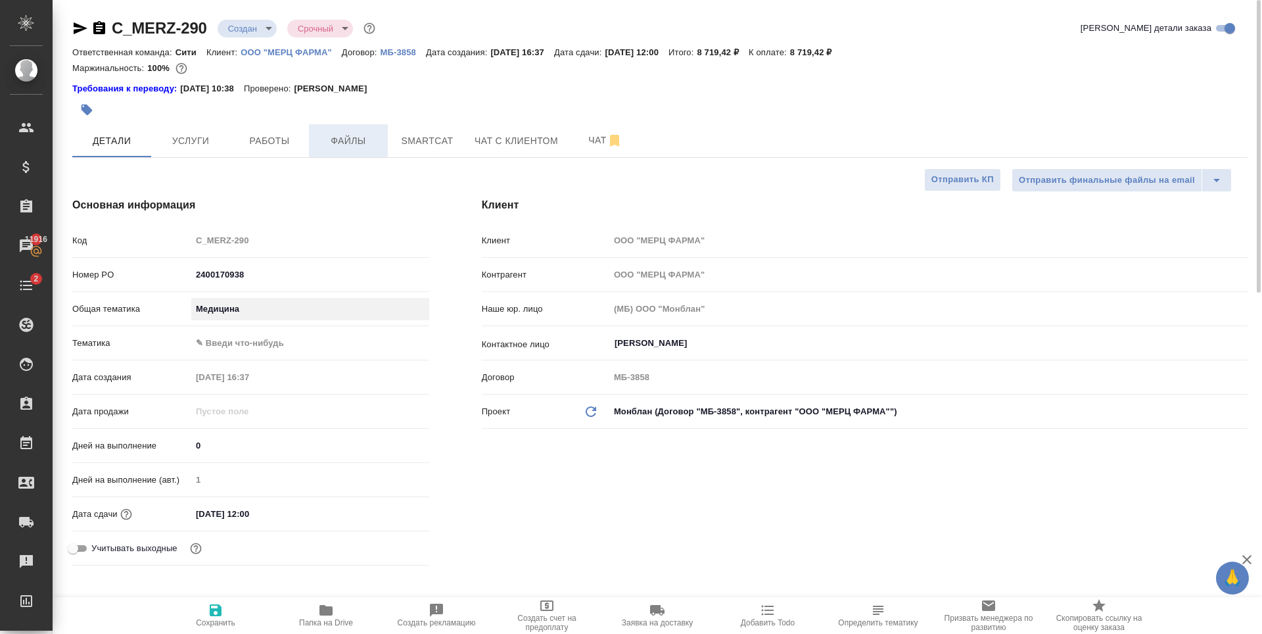
type textarea "x"
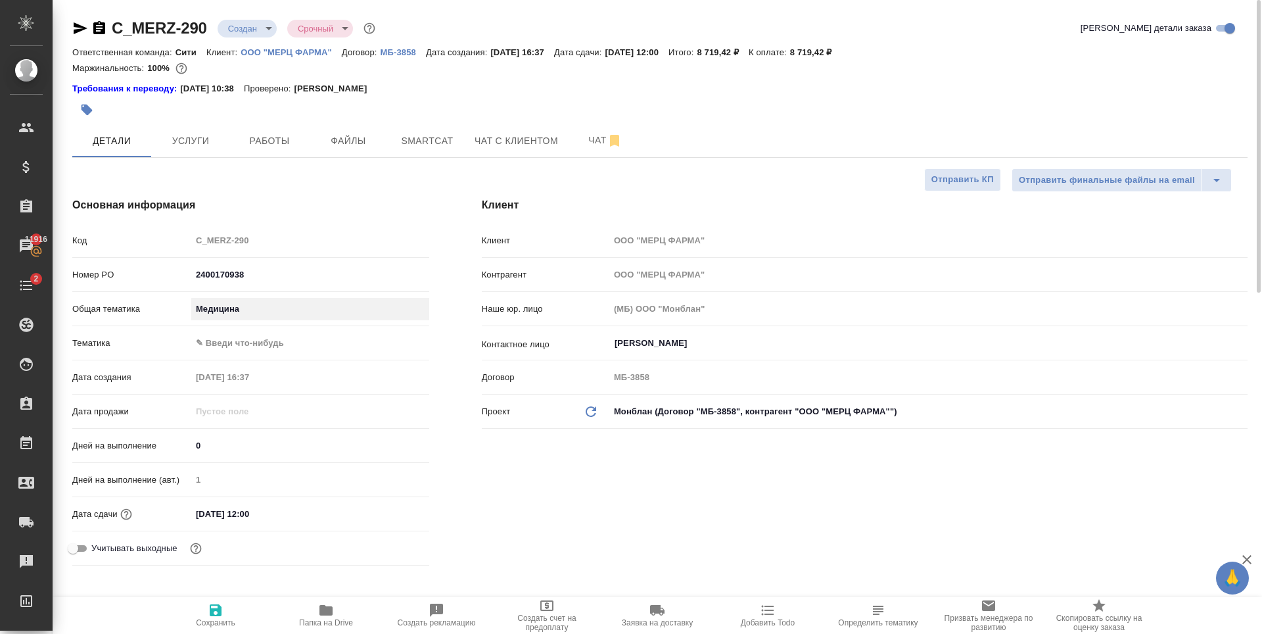
type textarea "x"
click at [216, 617] on icon "button" at bounding box center [216, 610] width 16 height 16
type textarea "x"
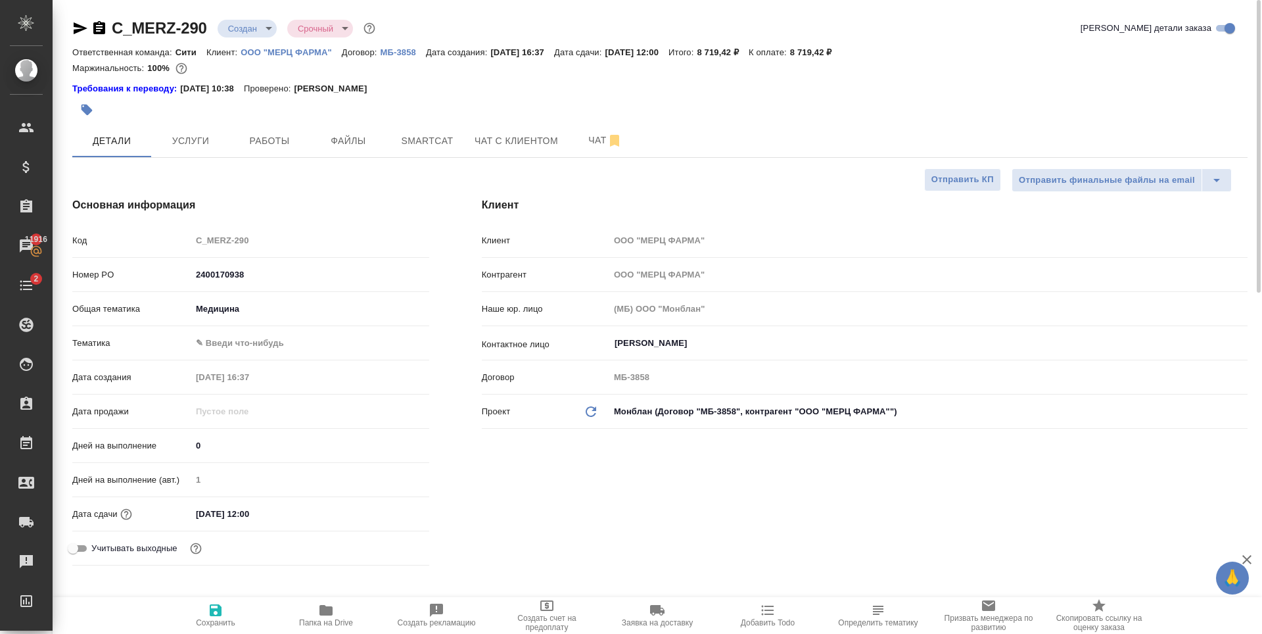
type textarea "x"
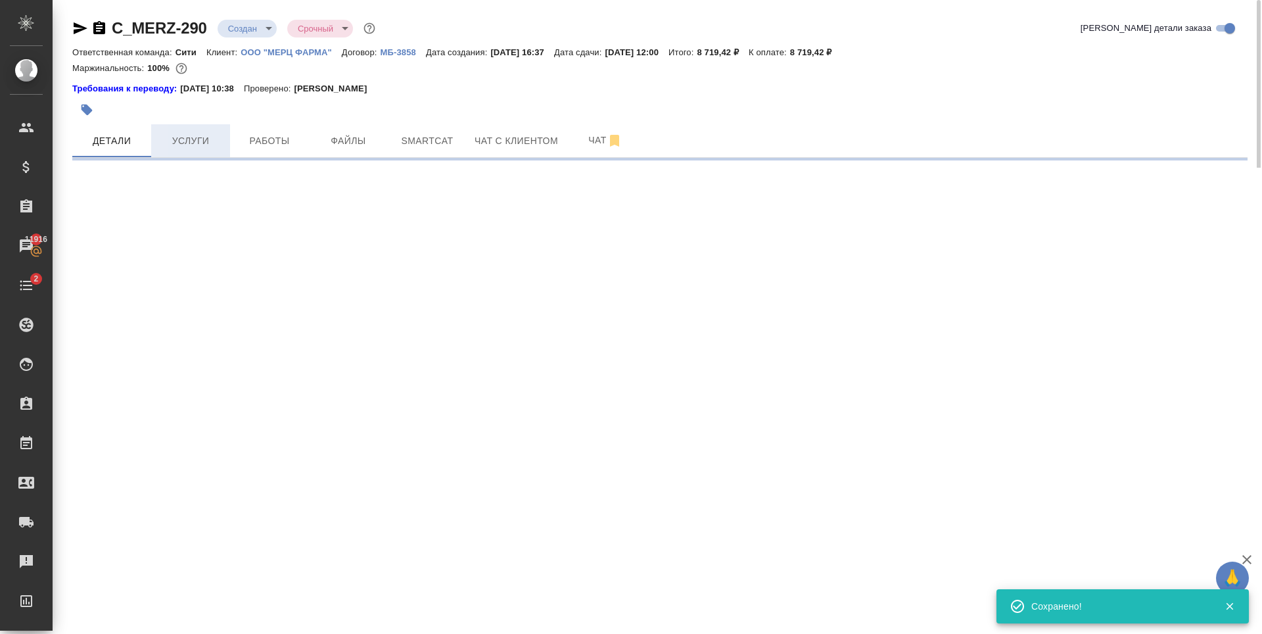
select select "RU"
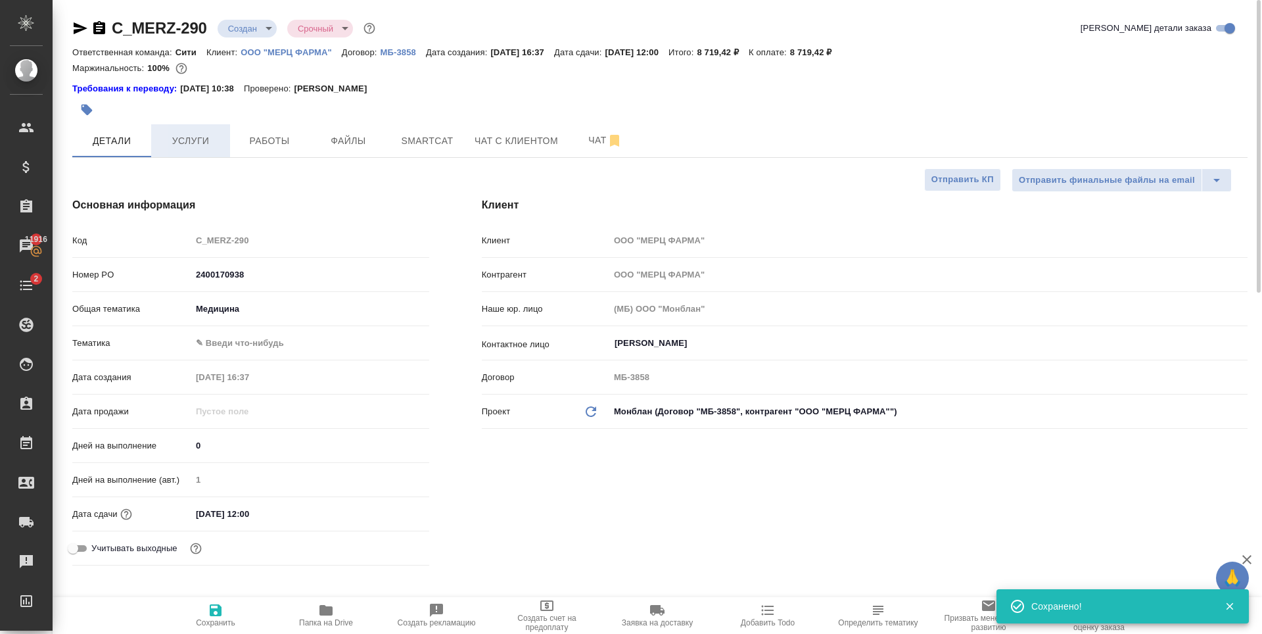
type textarea "x"
click at [409, 141] on span "Smartcat" at bounding box center [427, 141] width 63 height 16
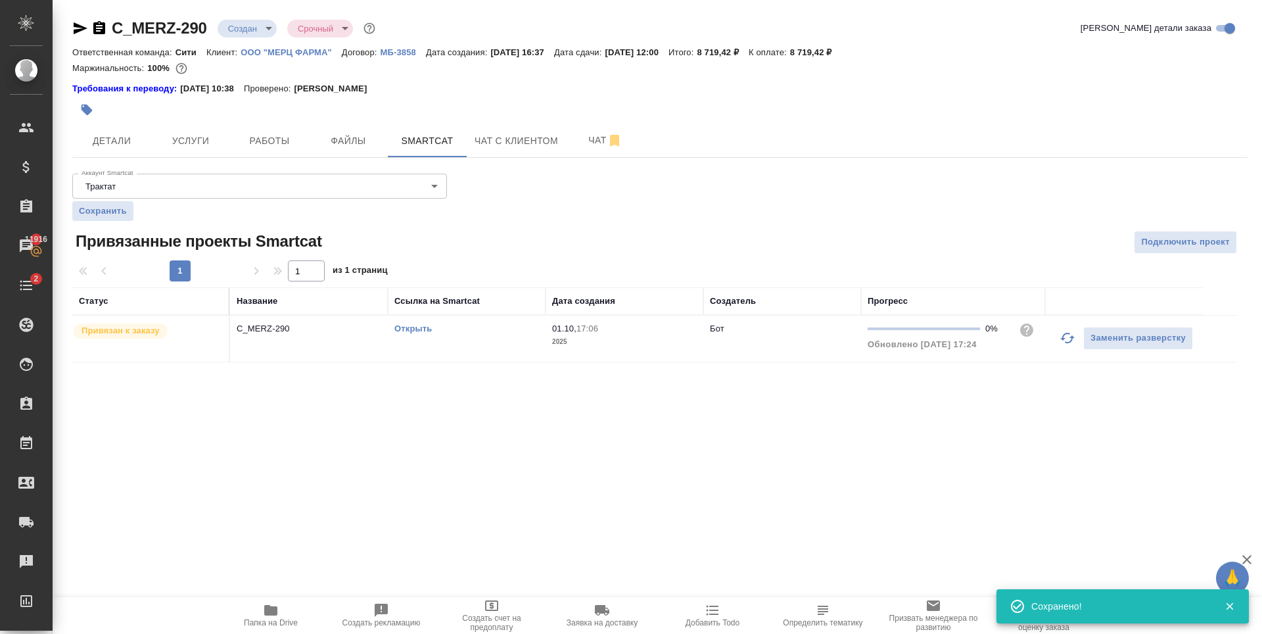
click at [527, 505] on div ".cls-1 fill:#fff; AWATERA Zaytseva Svetlana Клиенты Спецификации Заказы 11916 Ч…" at bounding box center [631, 317] width 1262 height 634
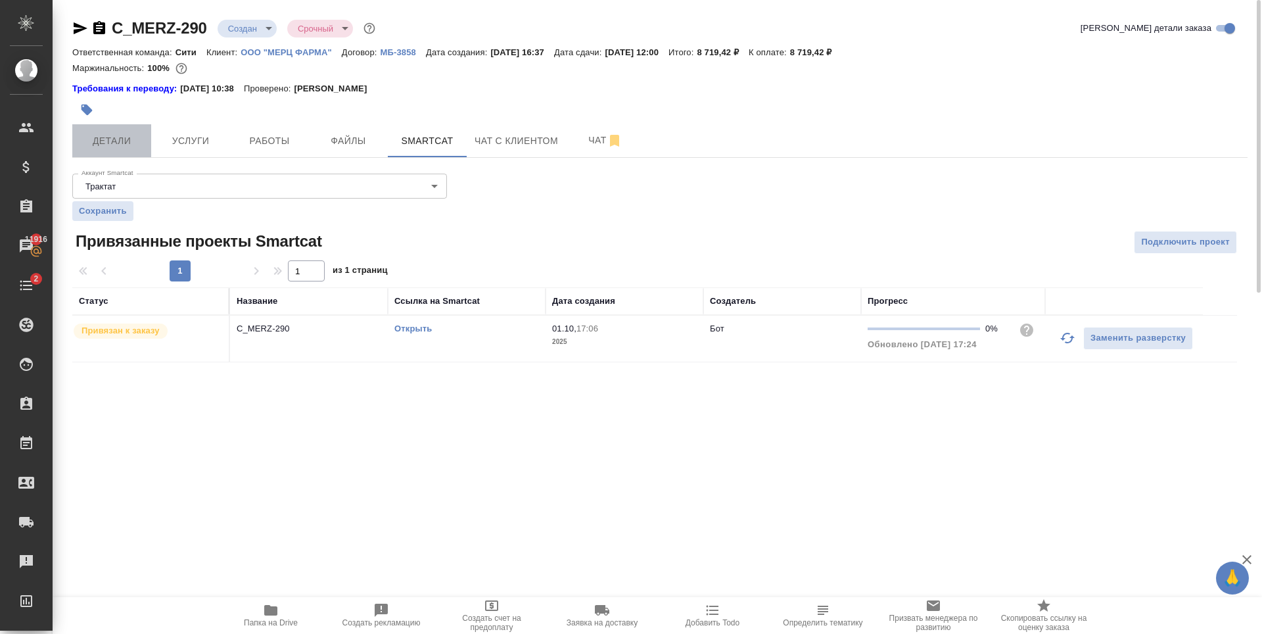
click at [119, 139] on span "Детали" at bounding box center [111, 141] width 63 height 16
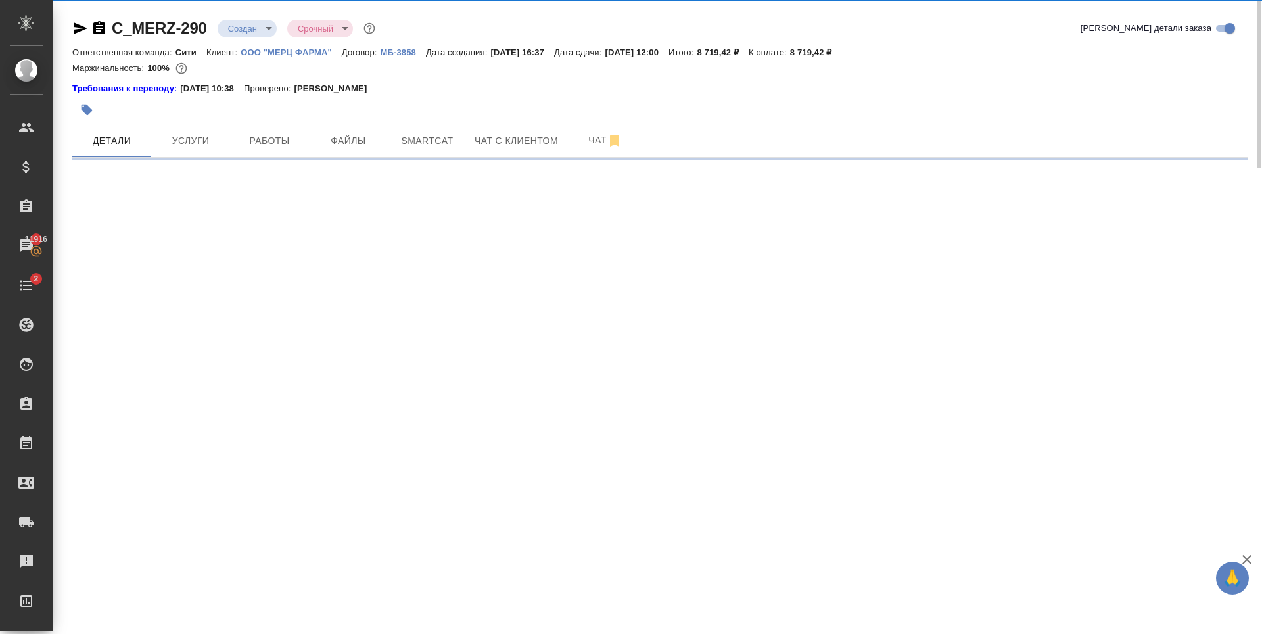
select select "RU"
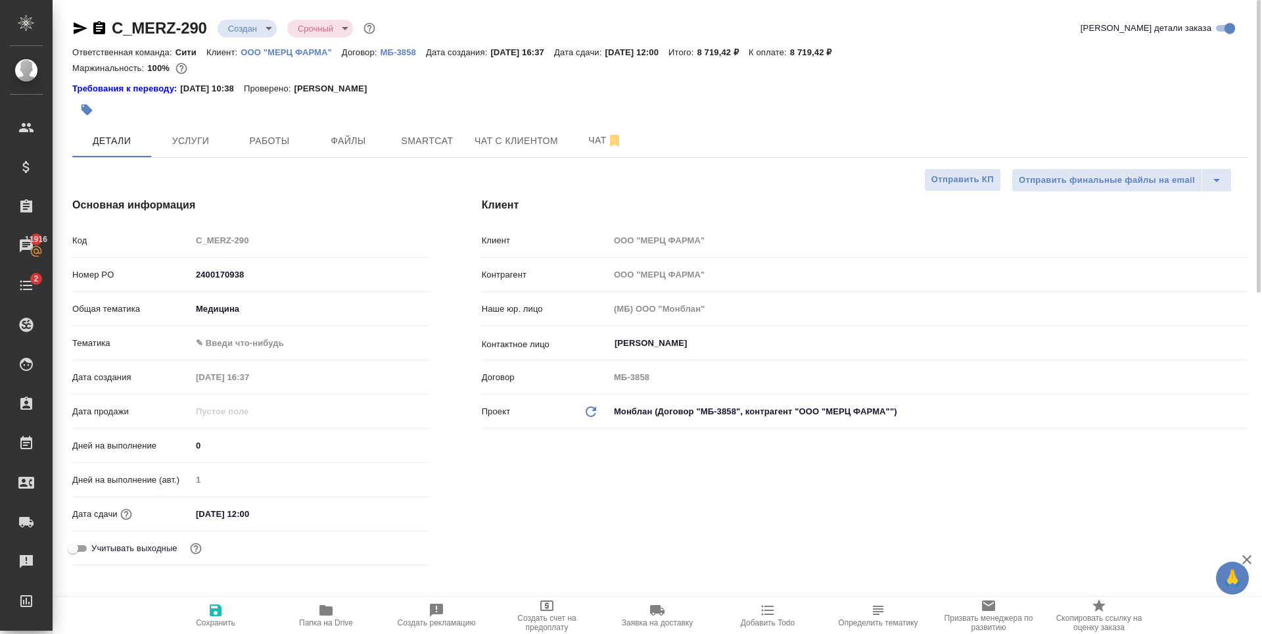
type textarea "x"
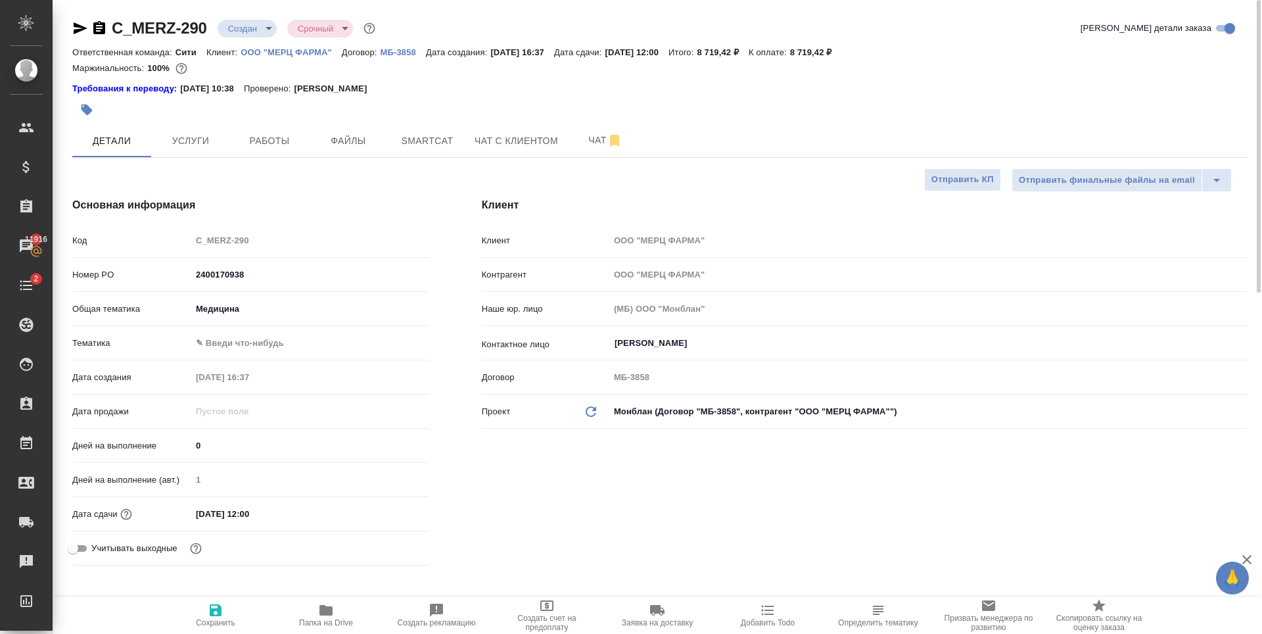
type textarea "x"
click at [682, 463] on div "Клиент Клиент ООО "МЕРЦ ФАРМА" Контрагент ООО "МЕРЦ ФАРМА" Наше юр. лицо (МБ) О…" at bounding box center [865, 384] width 818 height 426
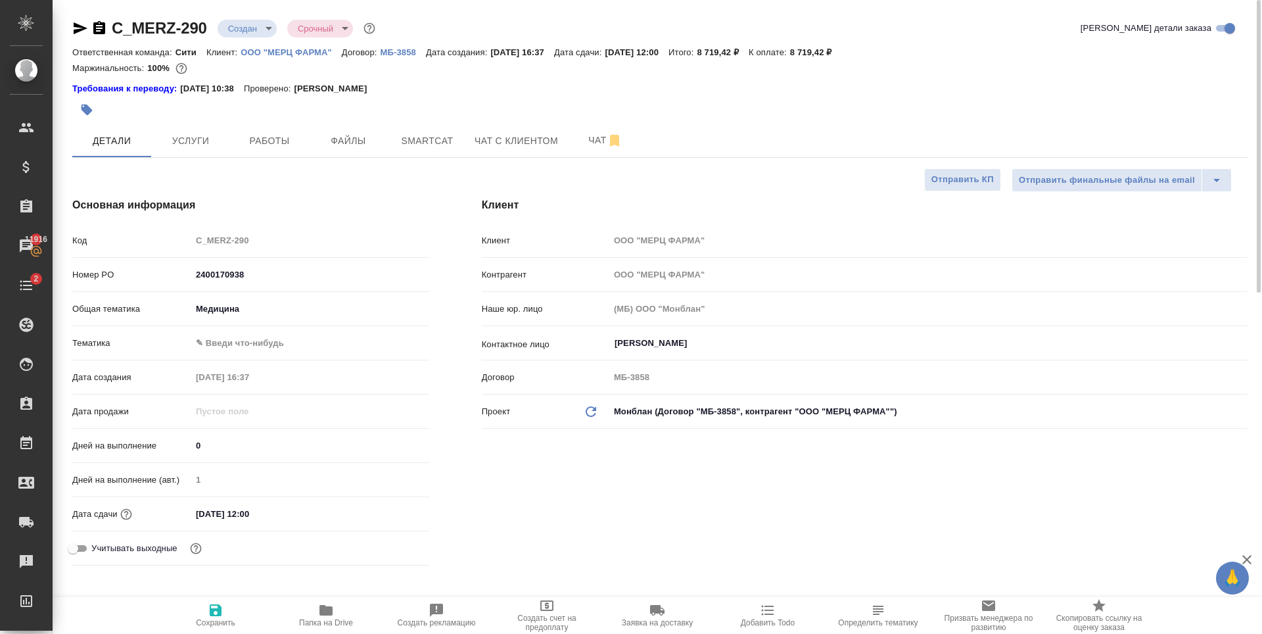
type textarea "x"
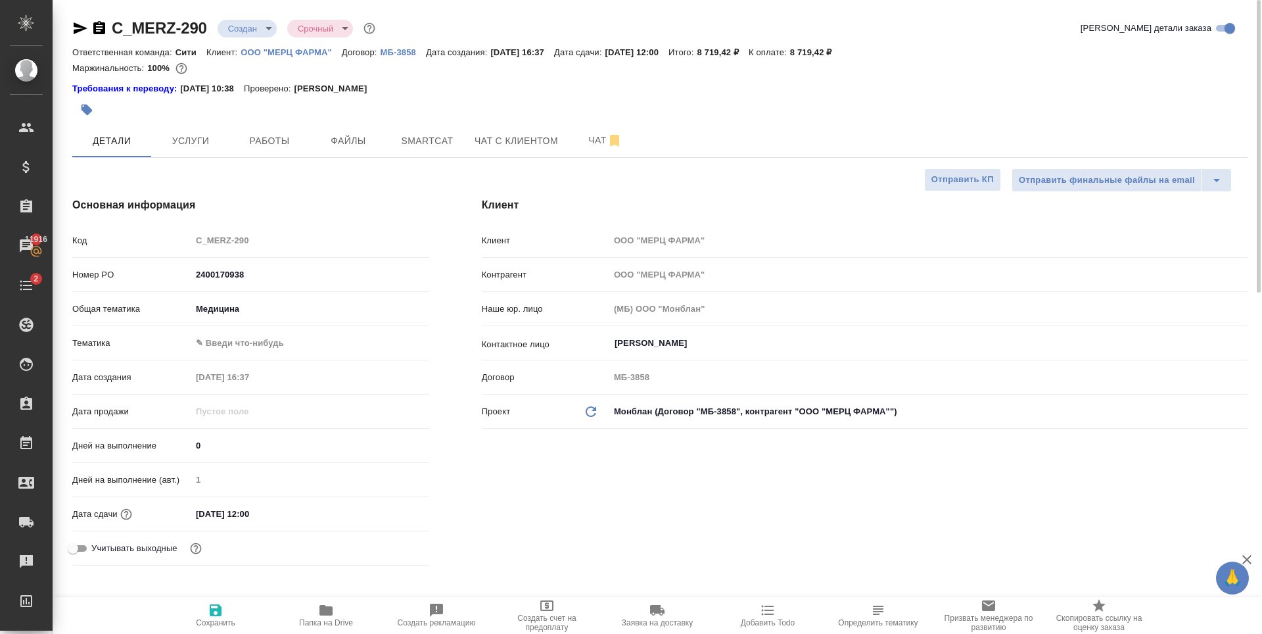
type textarea "x"
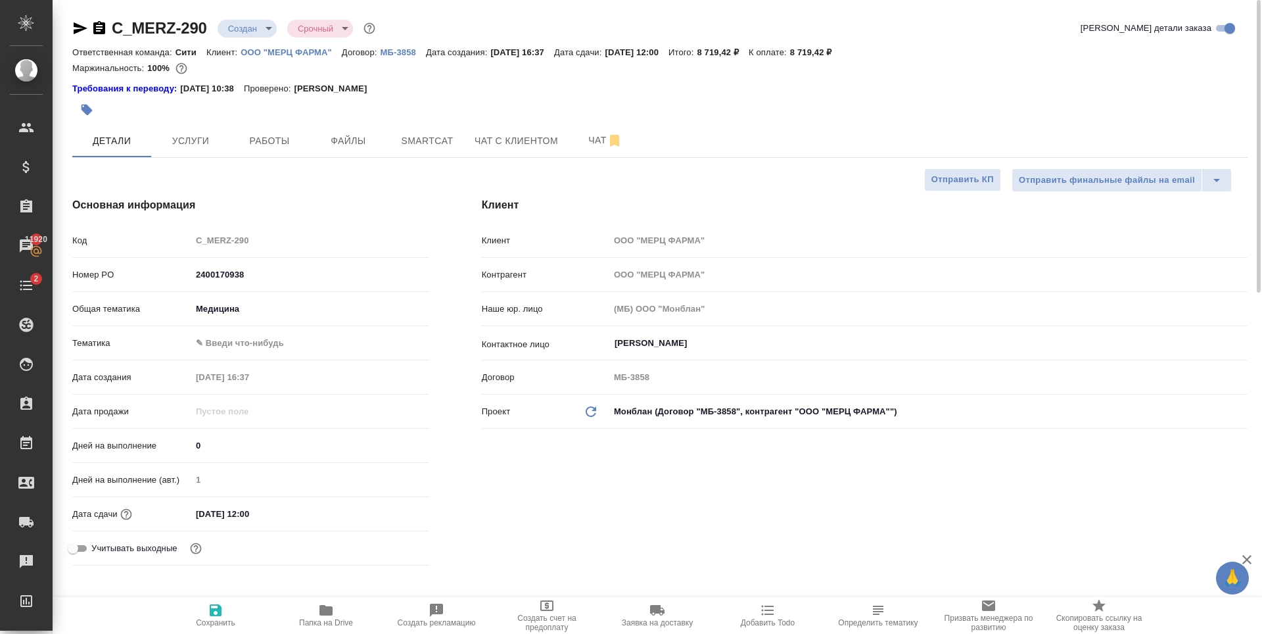
type textarea "x"
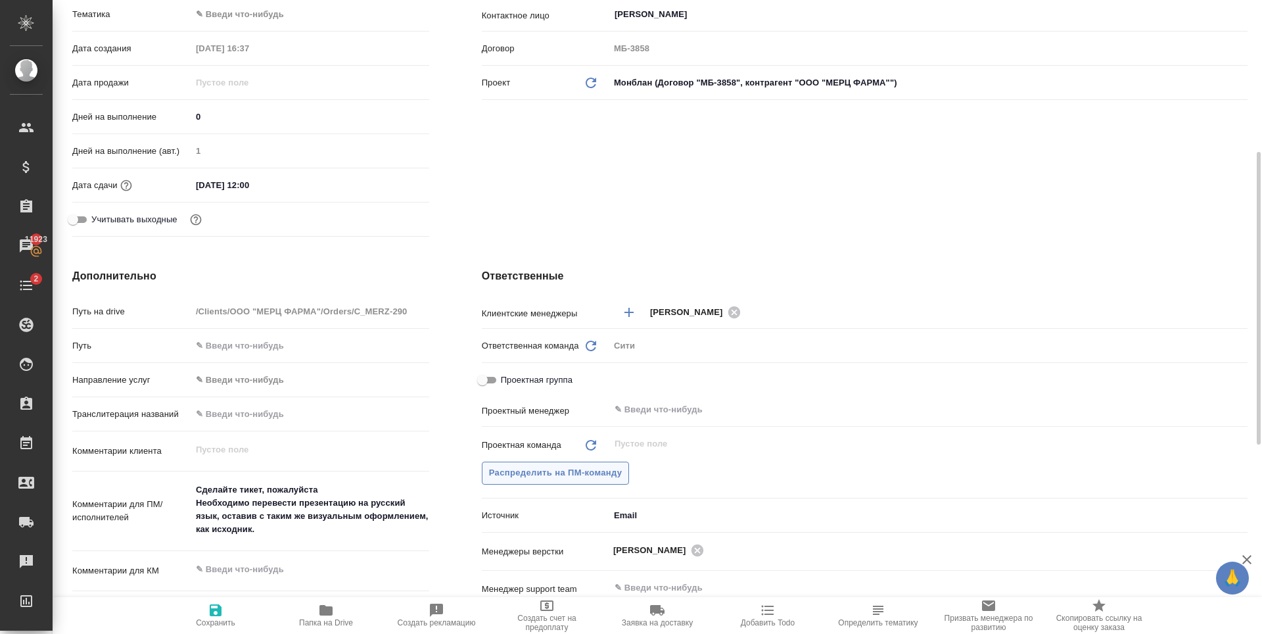
click at [586, 480] on span "Распределить на ПМ-команду" at bounding box center [555, 472] width 133 height 15
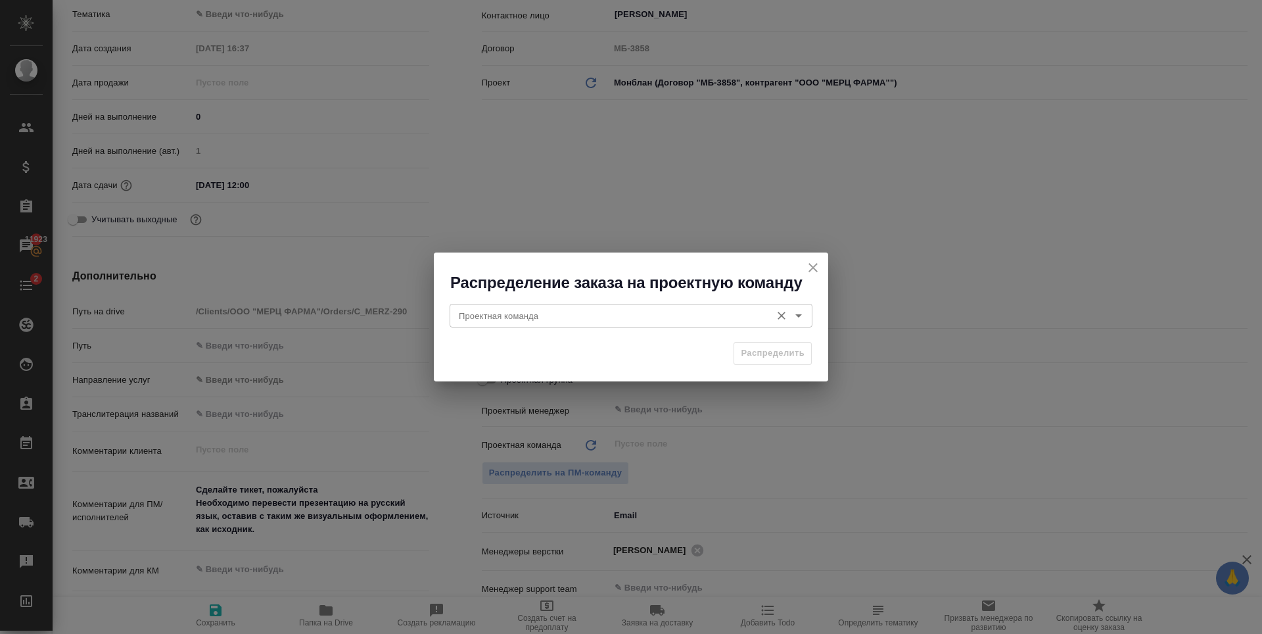
click at [589, 321] on input "Проектная команда" at bounding box center [609, 316] width 311 height 16
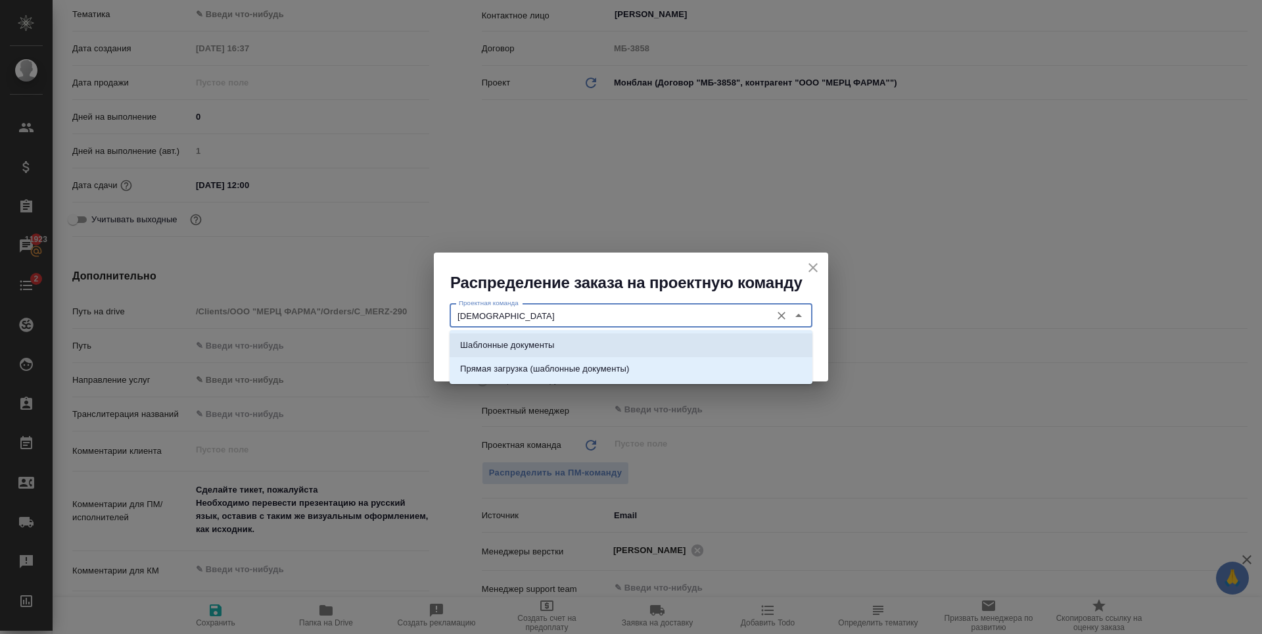
click at [601, 342] on li "Шаблонные документы" at bounding box center [631, 345] width 363 height 24
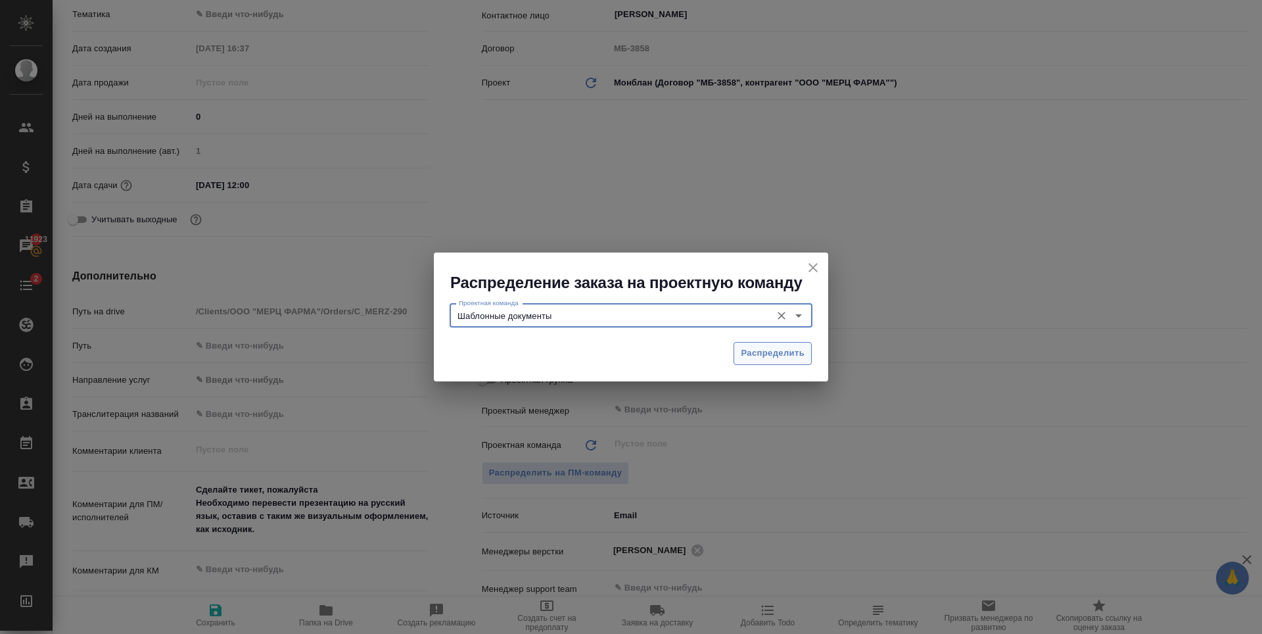
type input "Шаблонные документы"
click at [784, 354] on span "Распределить" at bounding box center [773, 353] width 64 height 15
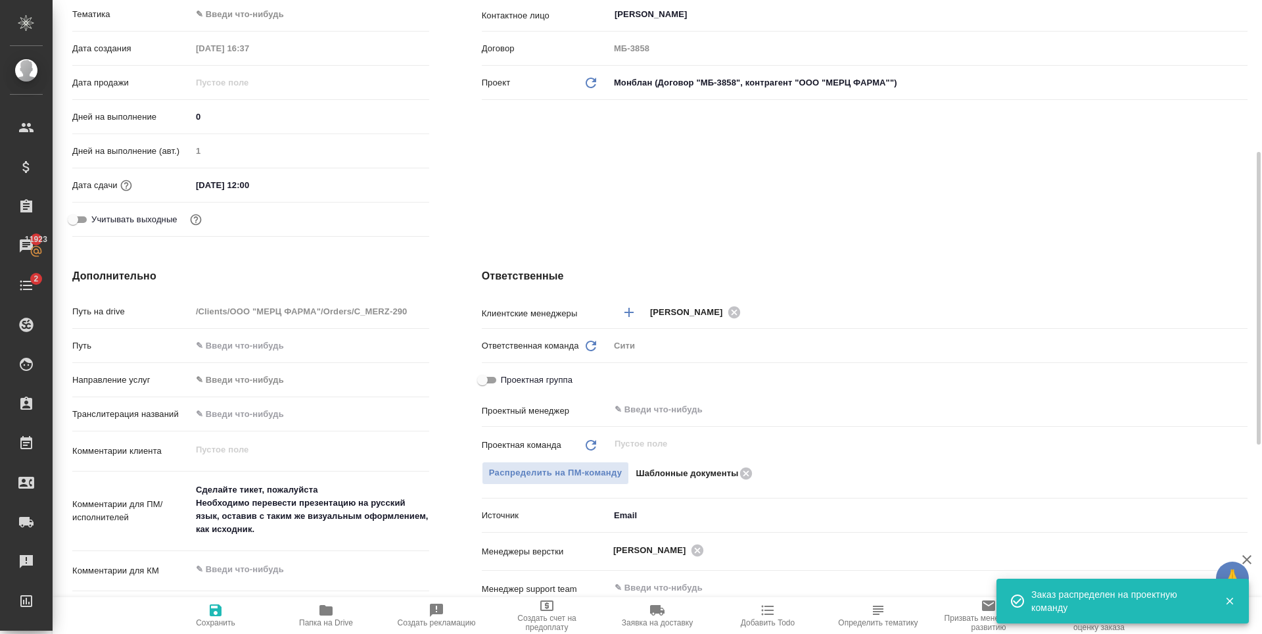
type textarea "x"
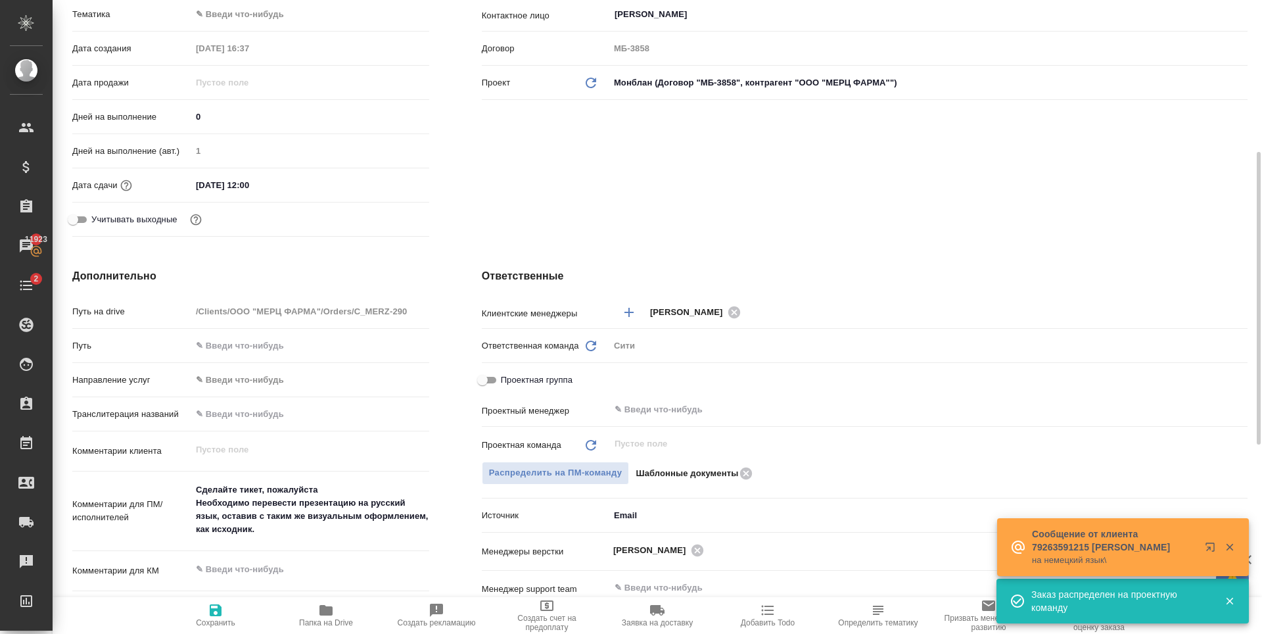
type textarea "x"
drag, startPoint x: 325, startPoint y: 488, endPoint x: 166, endPoint y: 493, distance: 159.1
click at [166, 493] on div "Комментарии для ПМ/исполнителей Сделайте тикет, пожалуйста Необходимо перевести…" at bounding box center [250, 512] width 357 height 70
type textarea "Необходимо перевести презентацию на русский язык, оставив с таким же визуальным…"
type textarea "x"
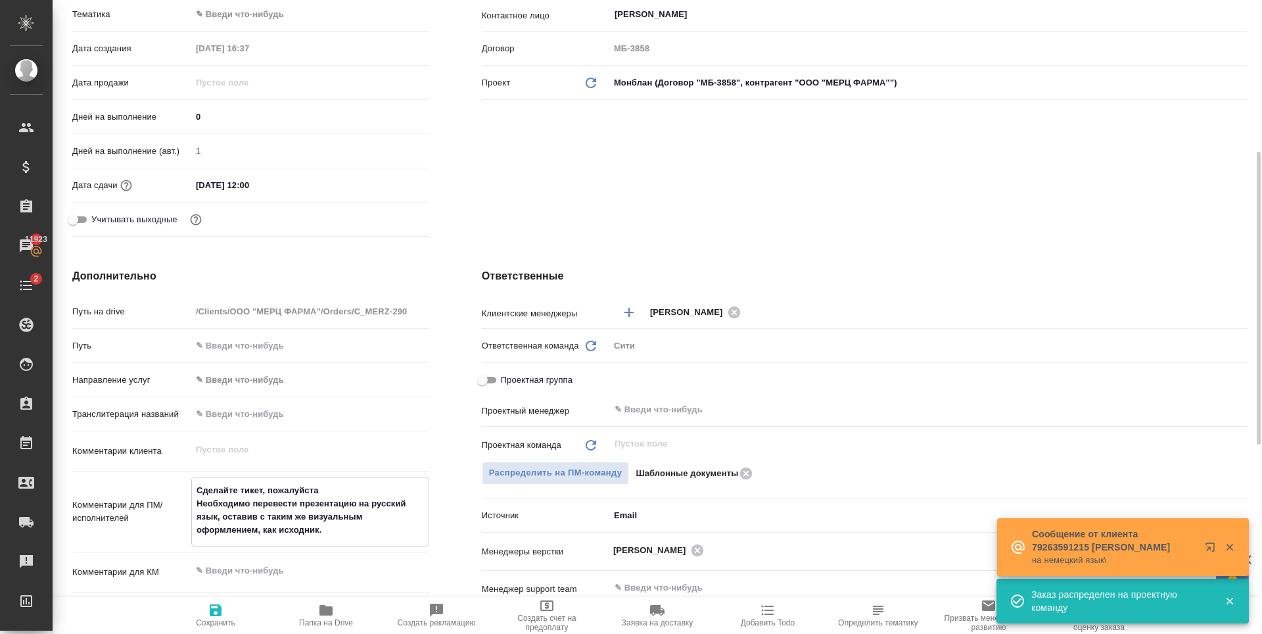
type textarea "x"
type textarea "Необходимо перевести презентацию на русский язык, оставив с таким же визуальным…"
type textarea "x"
click at [208, 611] on icon "button" at bounding box center [216, 610] width 16 height 16
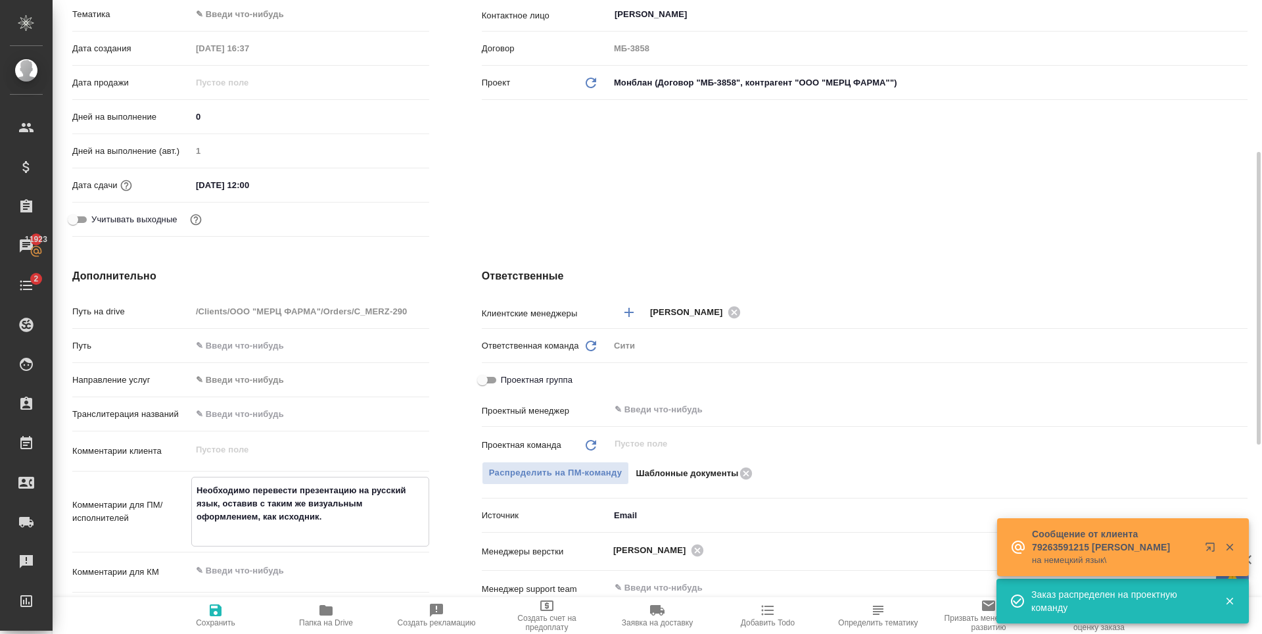
type textarea "x"
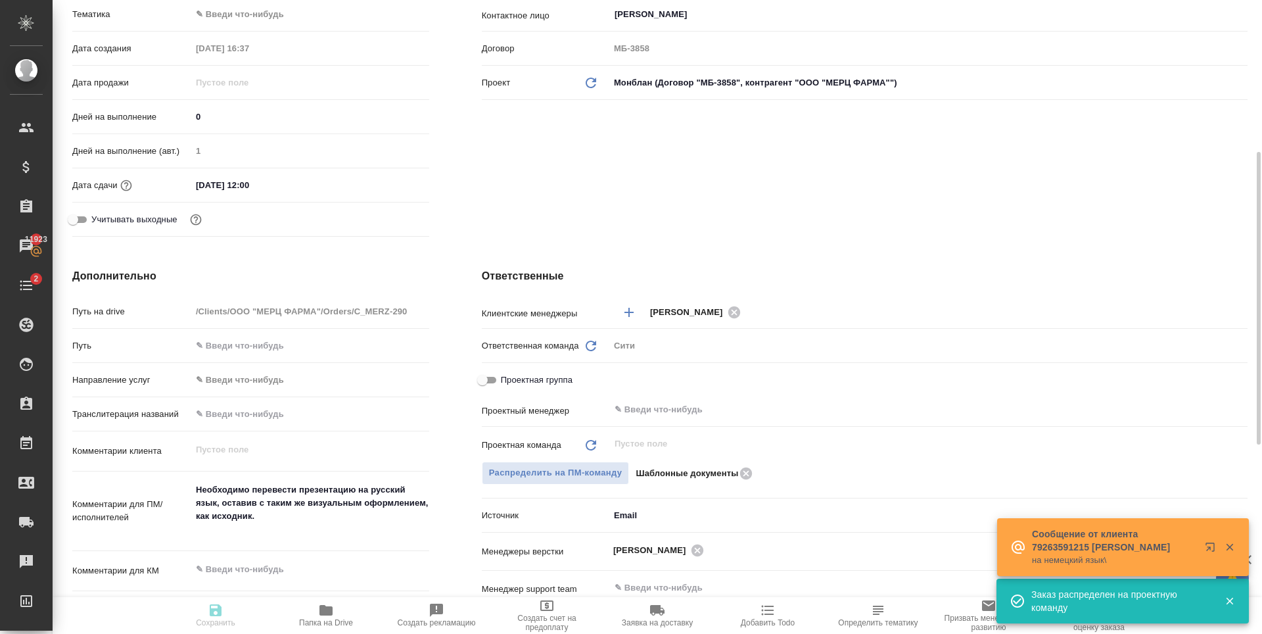
type textarea "x"
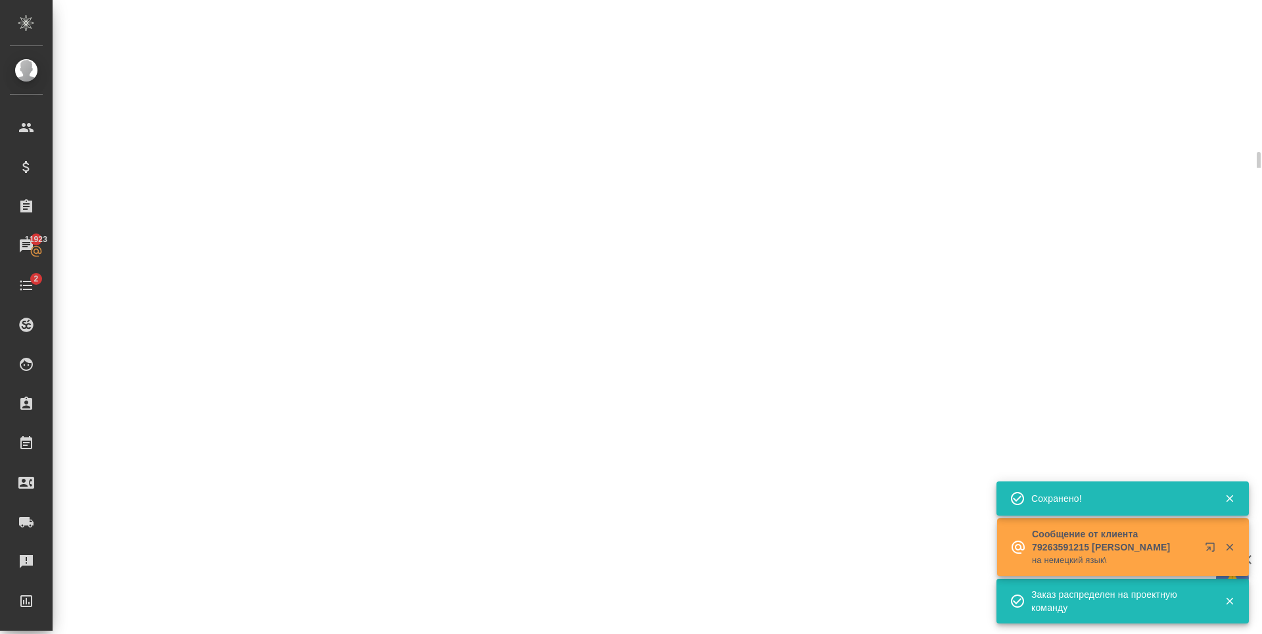
select select "RU"
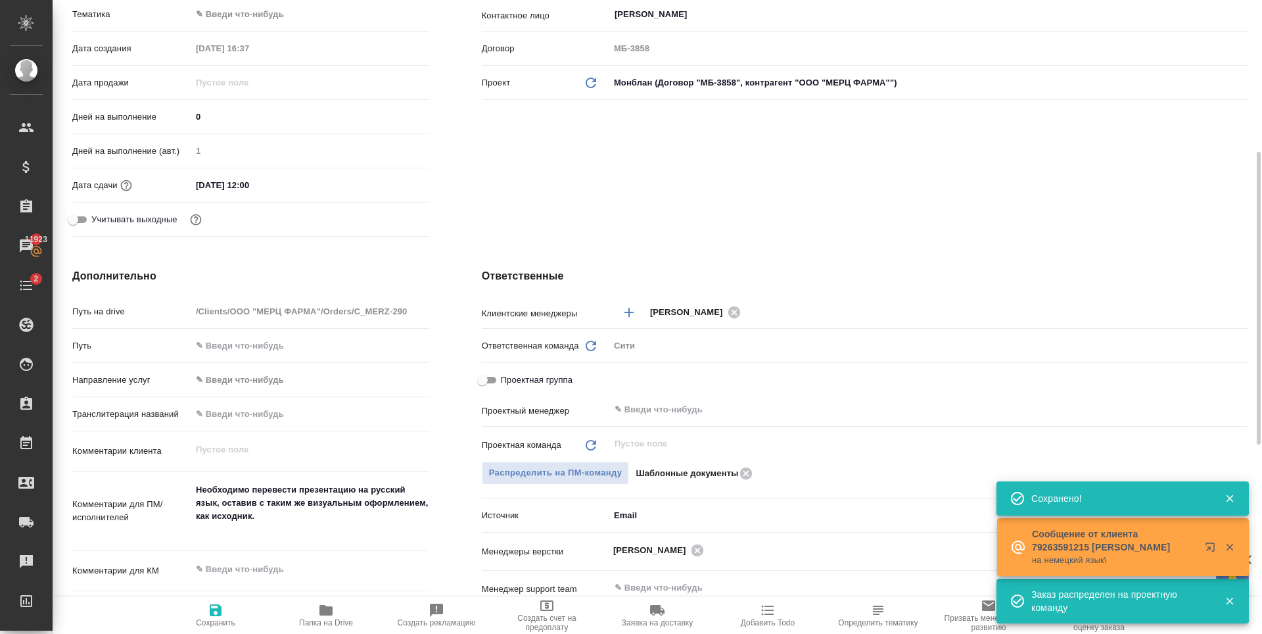
type textarea "x"
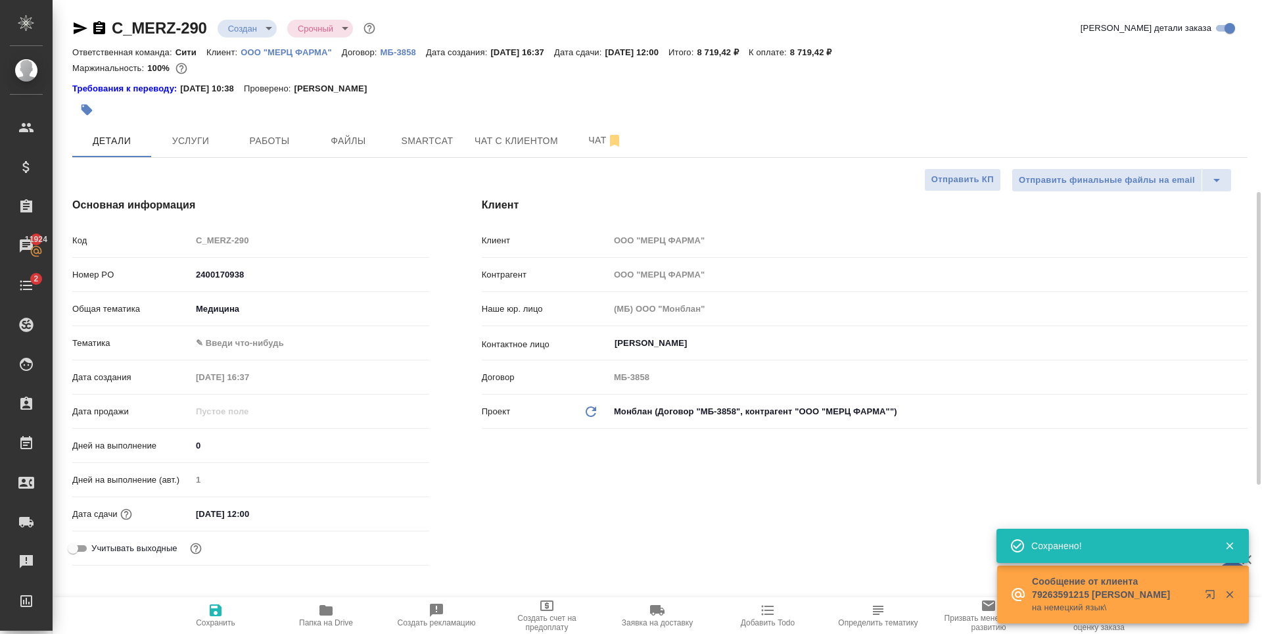
scroll to position [394, 0]
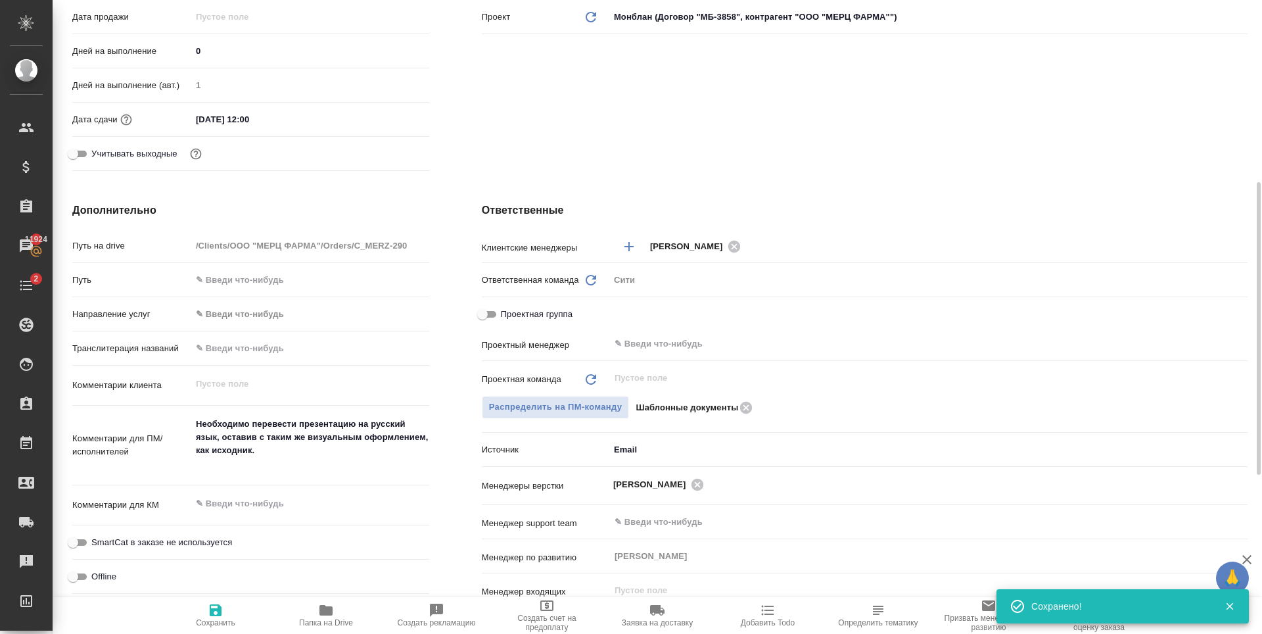
type textarea "x"
click at [247, 437] on textarea "Необходимо перевести презентацию на русский язык, оставив с таким же визуальным…" at bounding box center [310, 444] width 237 height 62
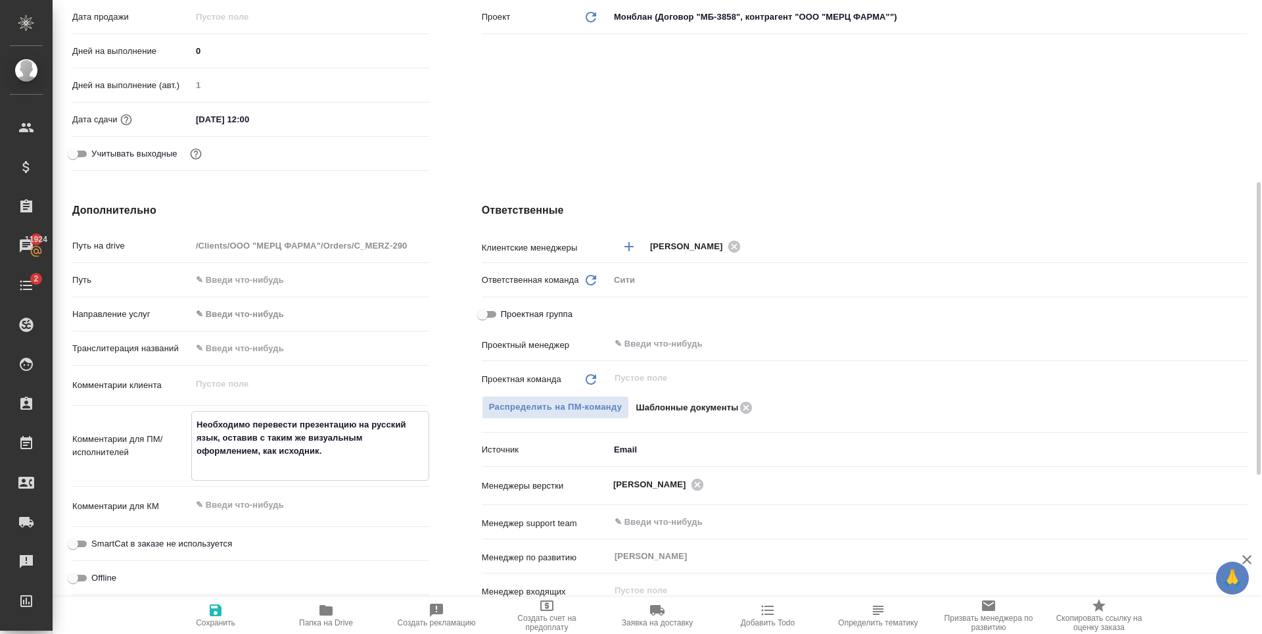
click at [210, 423] on textarea "Необходимо перевести презентацию на русский язык, оставив с таким же визуальным…" at bounding box center [310, 444] width 237 height 62
type textarea "П Необходимо перевести презентацию на русский язык, оставив с таким же визуальн…"
type textarea "x"
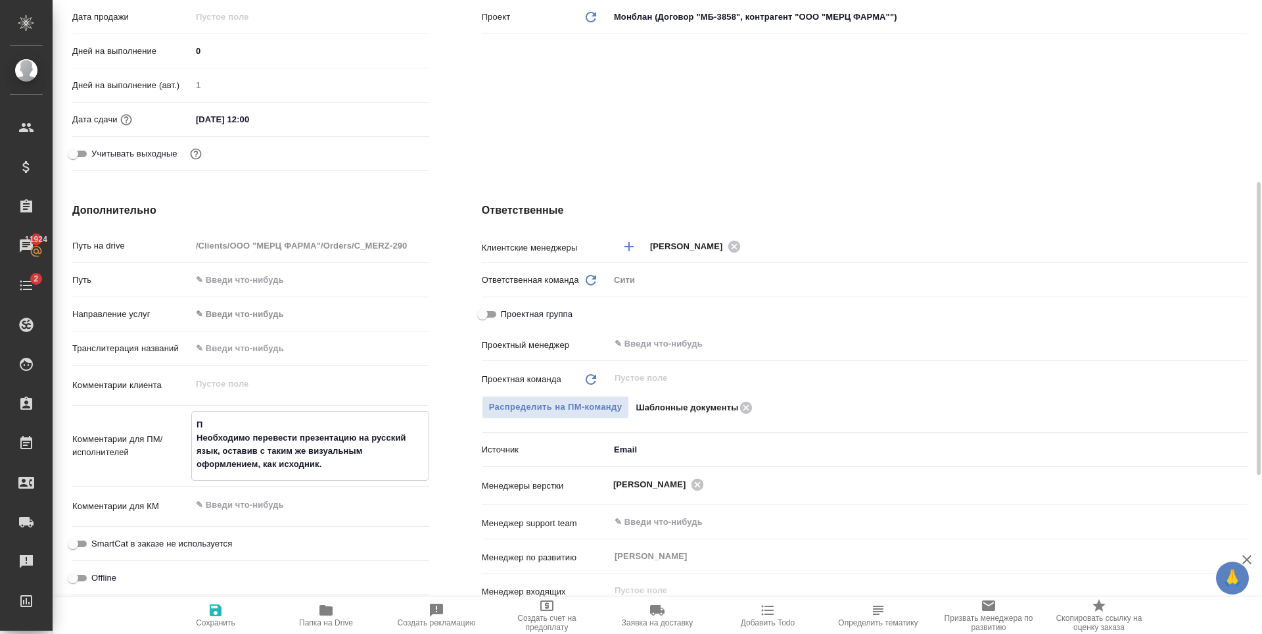
type textarea "ПР Необходимо перевести презентацию на русский язык, оставив с таким же визуаль…"
type textarea "x"
type textarea "ПРЕ Необходимо перевести презентацию на русский язык, оставив с таким же визуал…"
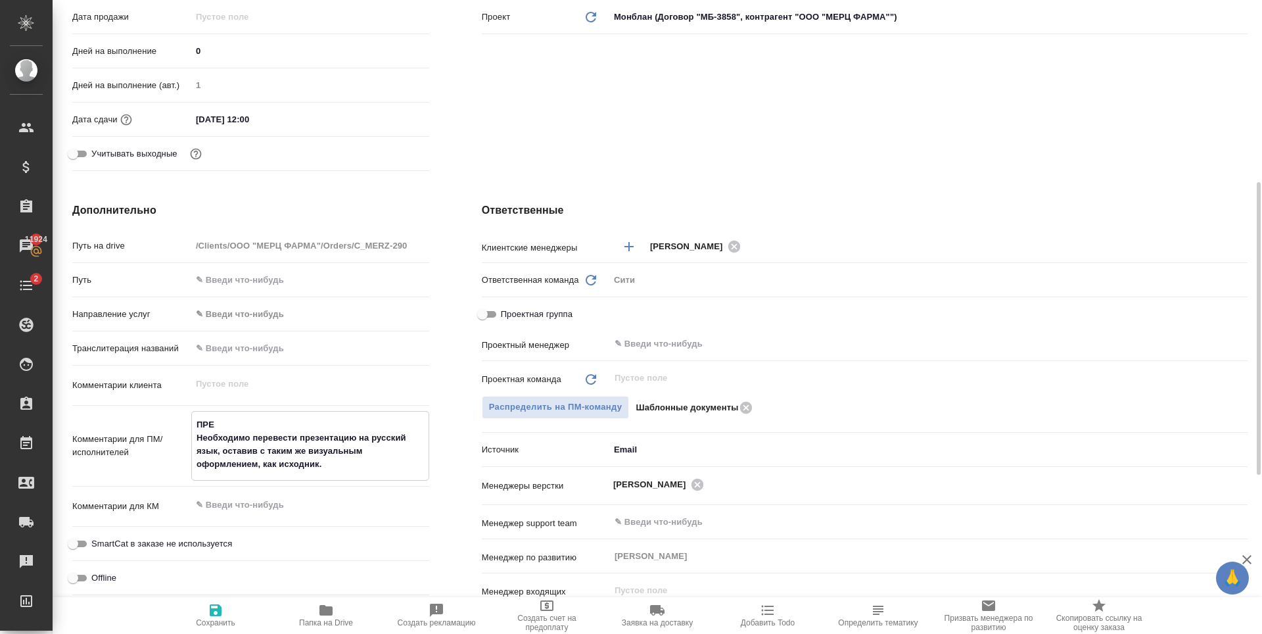
type textarea "x"
type textarea "ПРЕЗ Необходимо перевести презентацию на русский язык, оставив с таким же визуа…"
type textarea "x"
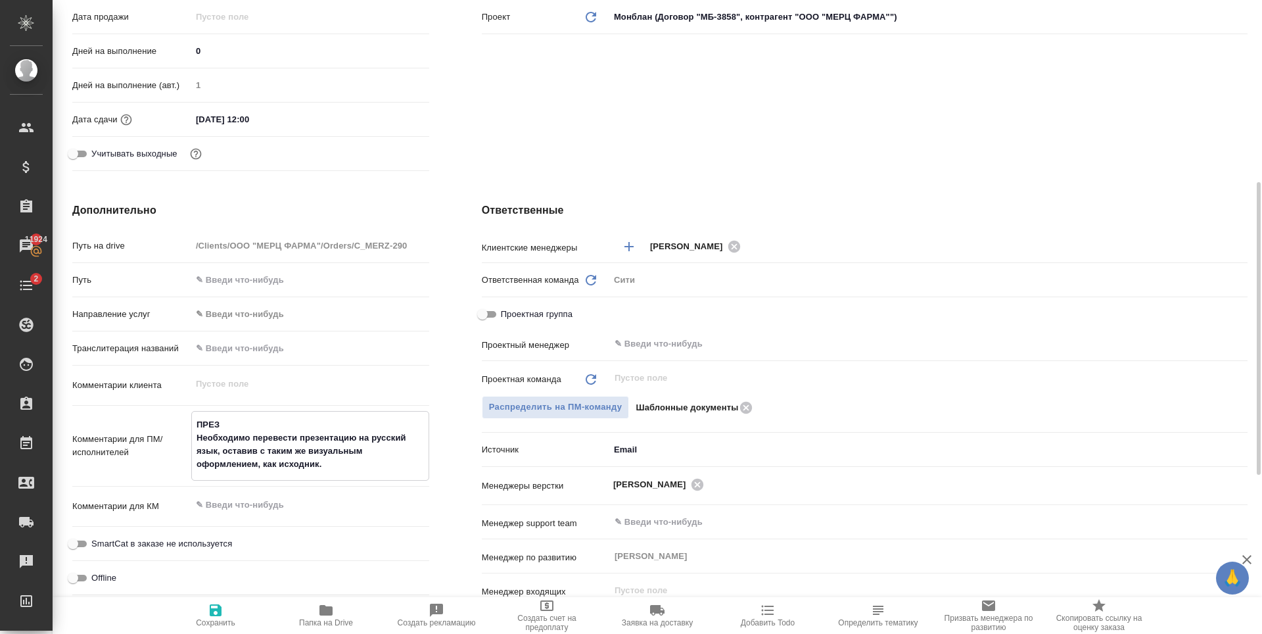
type textarea "ПРЕЗЕ Необходимо перевести презентацию на русский язык, оставив с таким же визу…"
type textarea "x"
type textarea "ПРЕЗЕН Необходимо перевести презентацию на русский язык, оставив с таким же виз…"
type textarea "x"
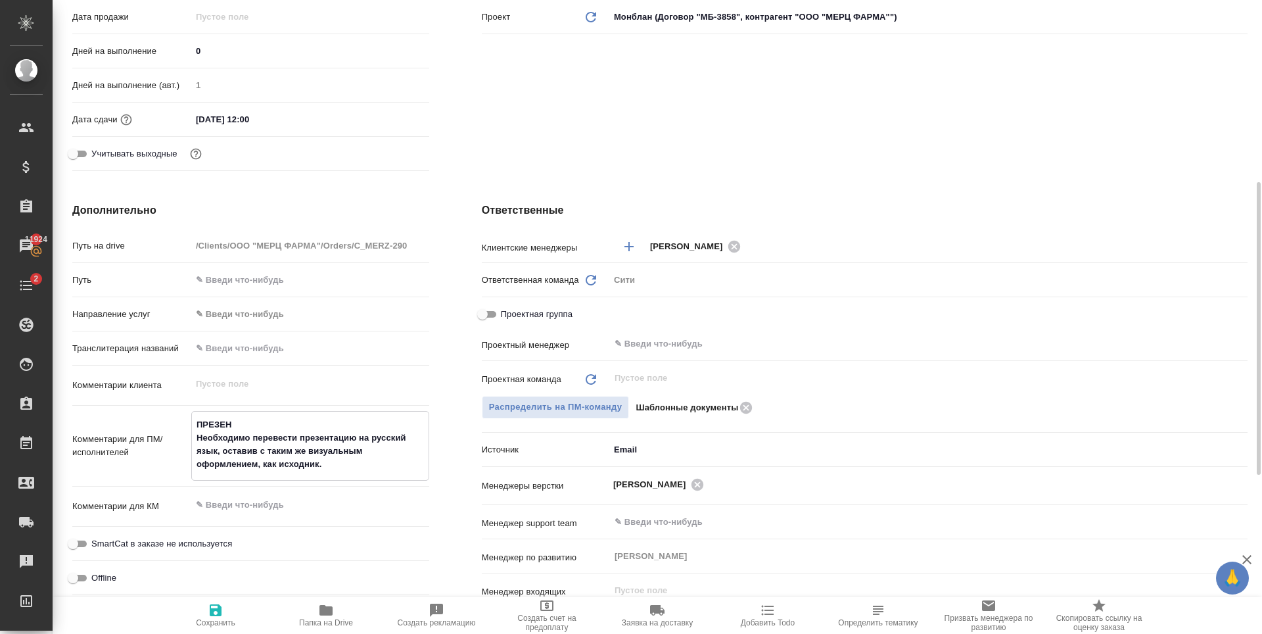
type textarea "x"
type textarea "ПРЕЗЕНТ Необходимо перевести презентацию на русский язык, оставив с таким же ви…"
type textarea "x"
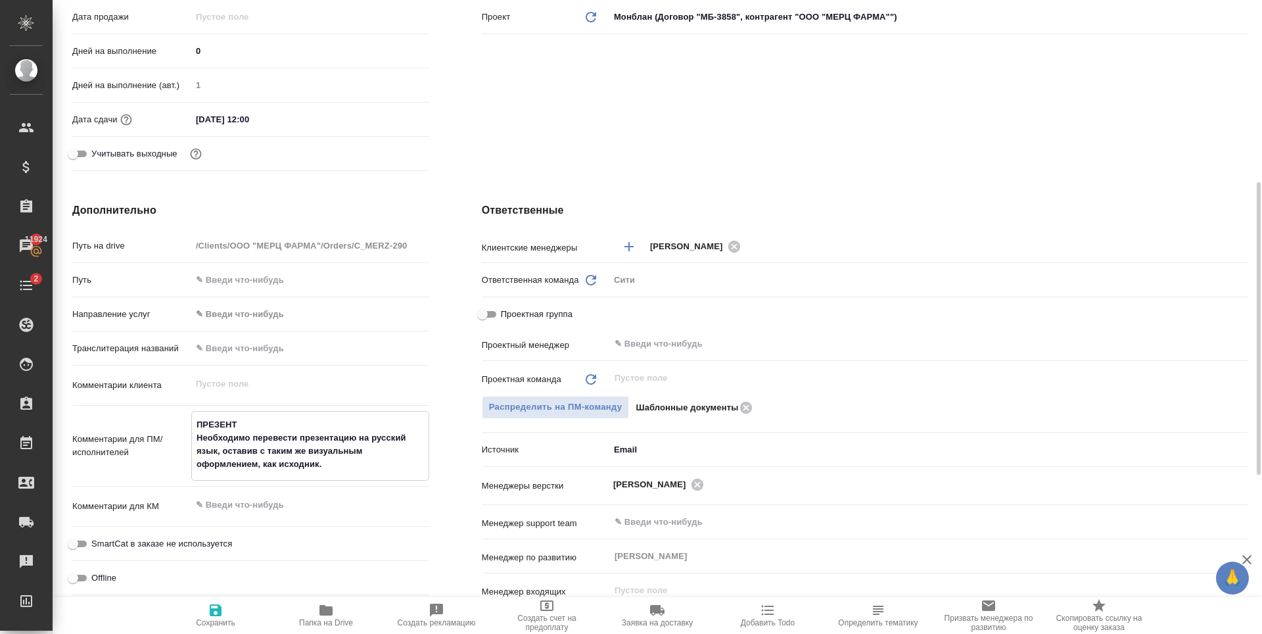
type textarea "x"
type textarea "ПРЕЗЕНТА Необходимо перевести презентацию на русский язык, оставив с таким же в…"
type textarea "x"
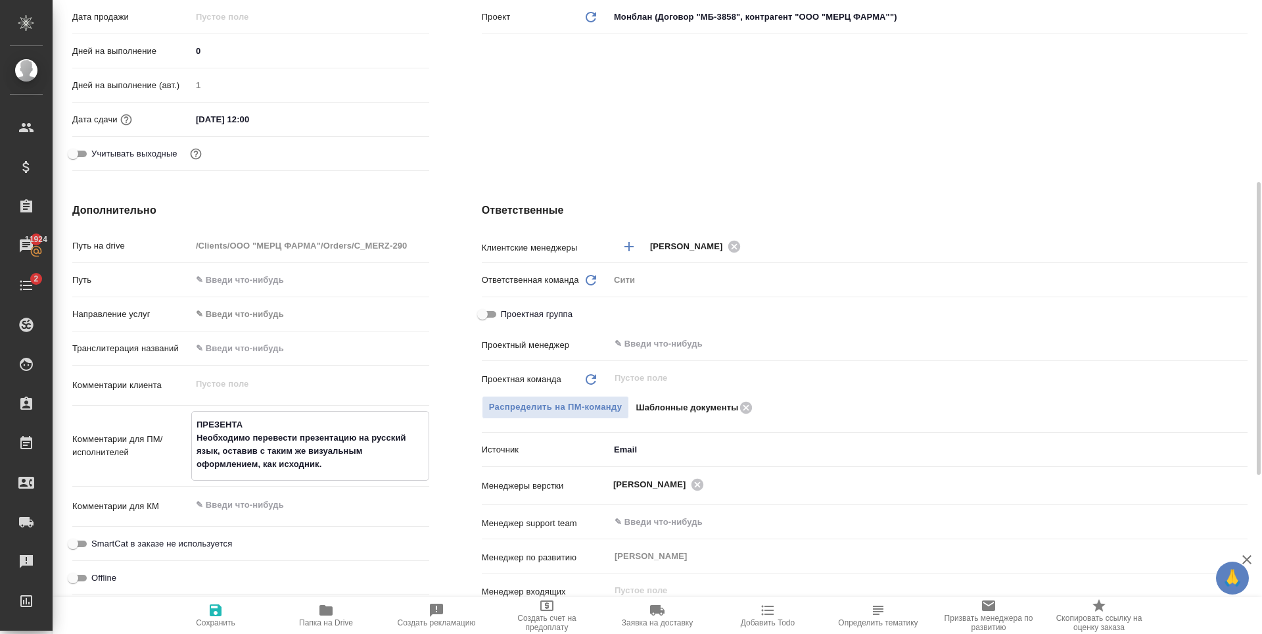
type textarea "ПРЕЗЕНТАЦ Необходимо перевести презентацию на русский язык, оставив с таким же …"
type textarea "x"
type textarea "ПРЕЗЕНТАЦИ Необходимо перевести презентацию на русский язык, оставив с таким же…"
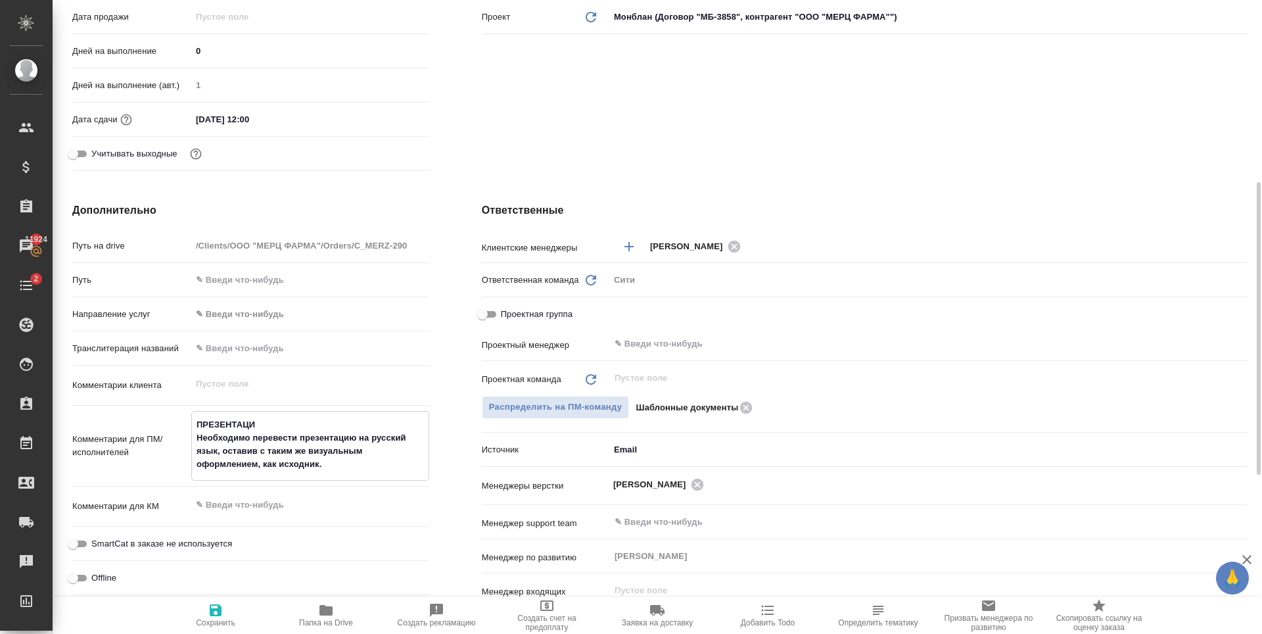
type textarea "x"
type textarea "ПРЕЗЕНТАЦИЯ Необходимо перевести презентацию на русский язык, оставив с таким ж…"
type textarea "x"
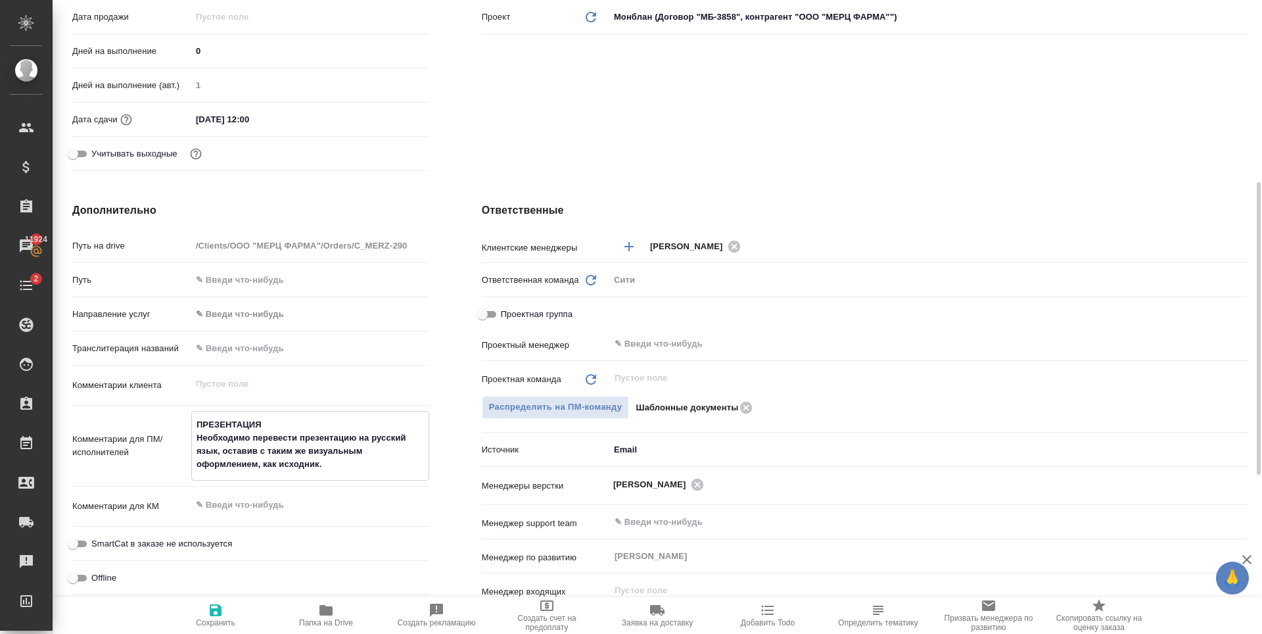
type textarea "x"
type textarea "ПРЕЗЕНТАЦИЯ Необходимо перевести презентацию на русский язык, оставив с таким ж…"
type textarea "x"
click at [204, 618] on span "Сохранить" at bounding box center [215, 622] width 39 height 9
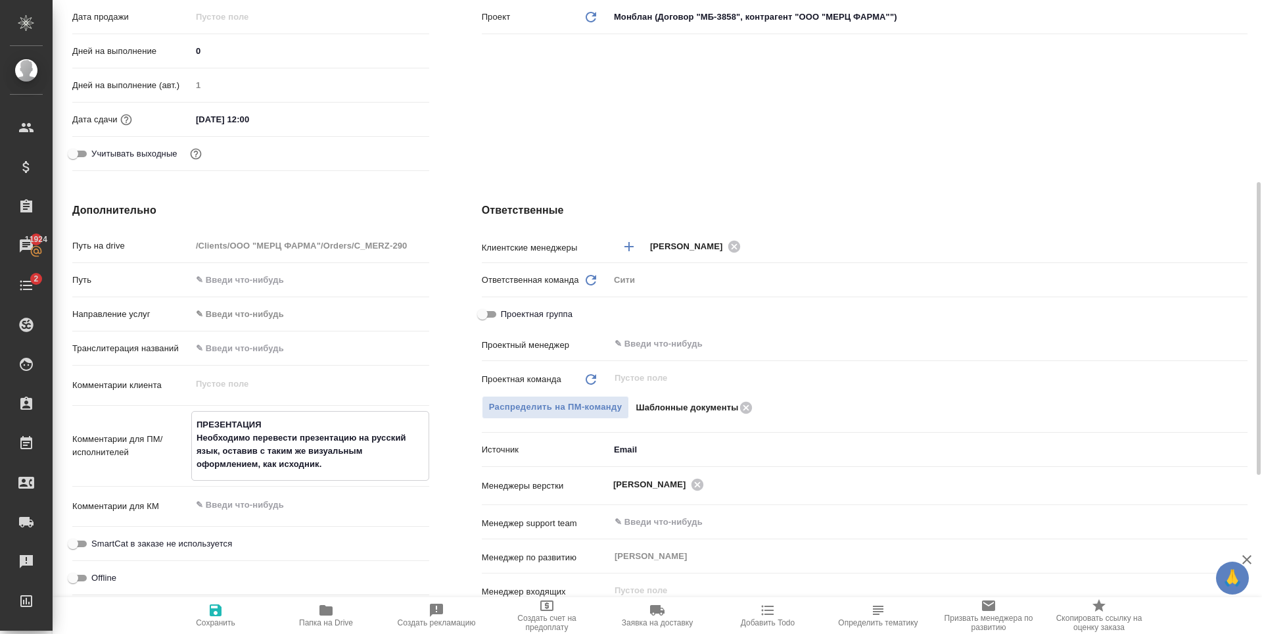
type textarea "x"
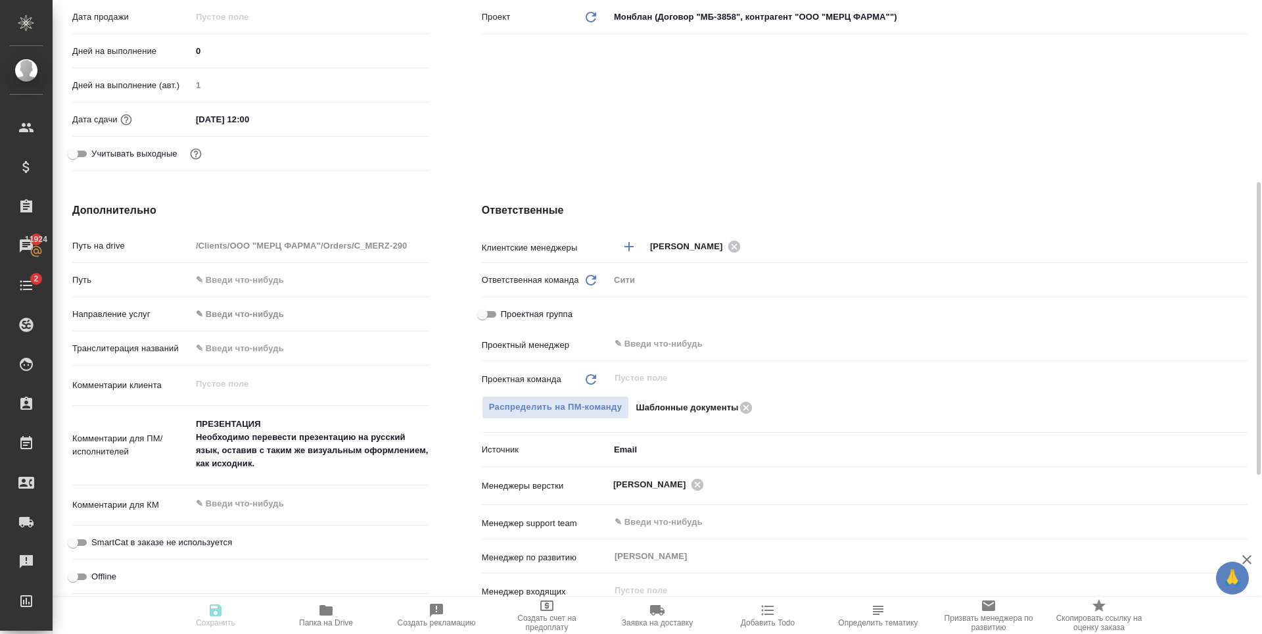
type textarea "x"
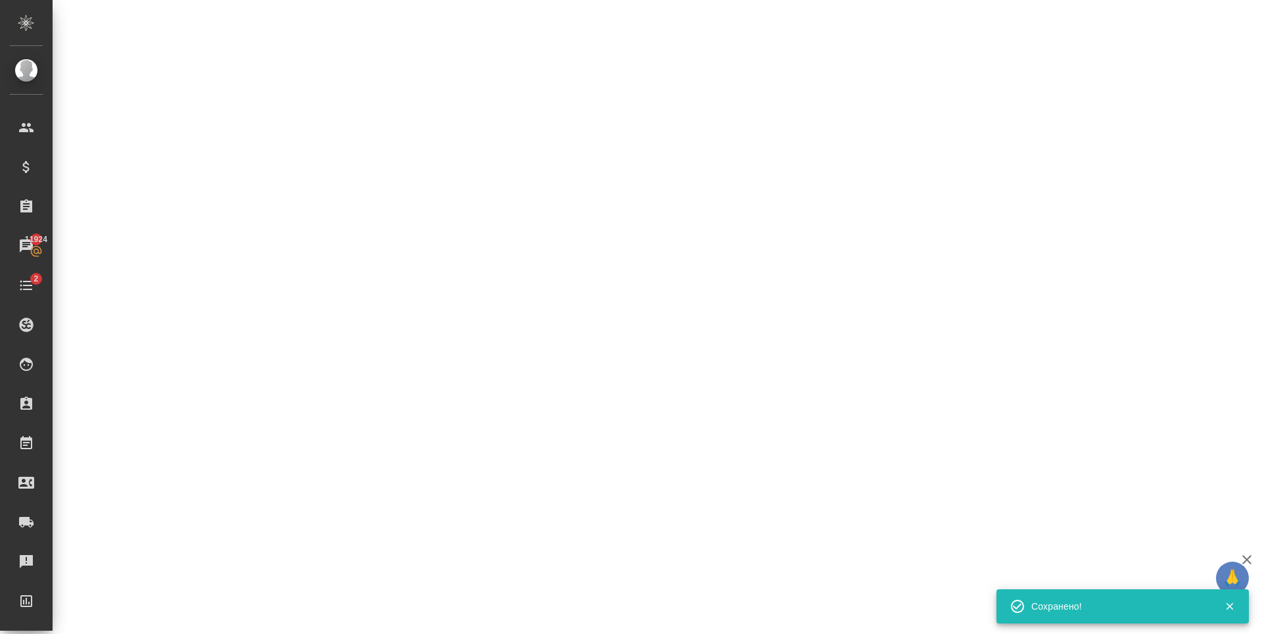
select select "RU"
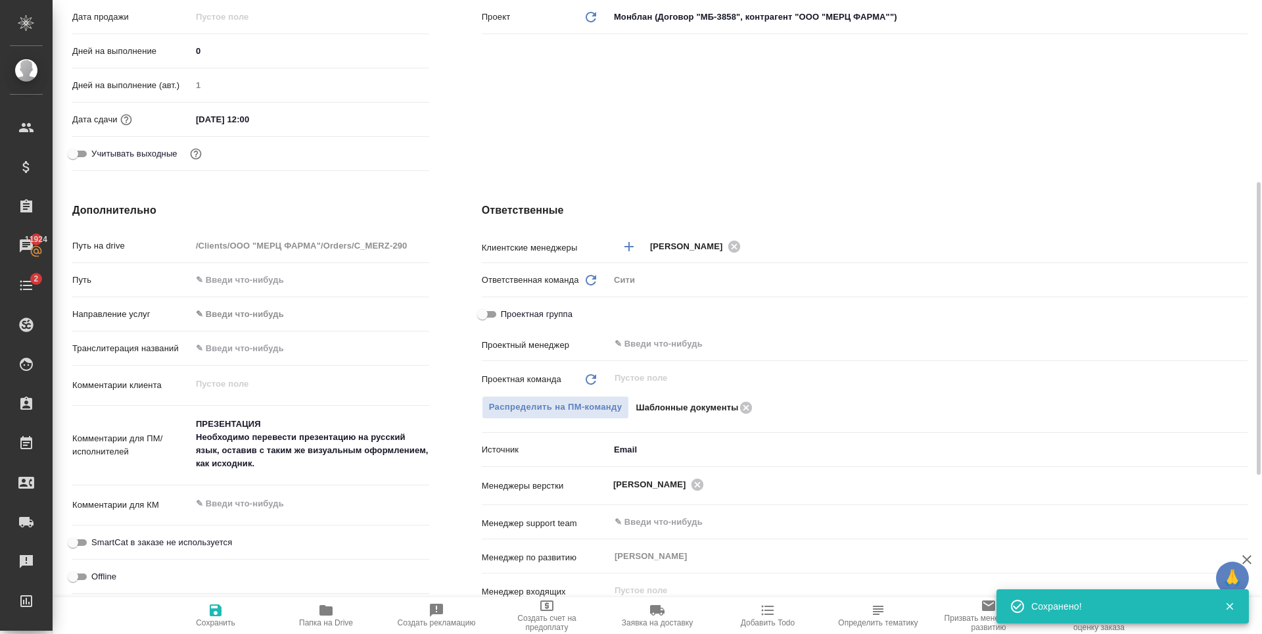
type textarea "x"
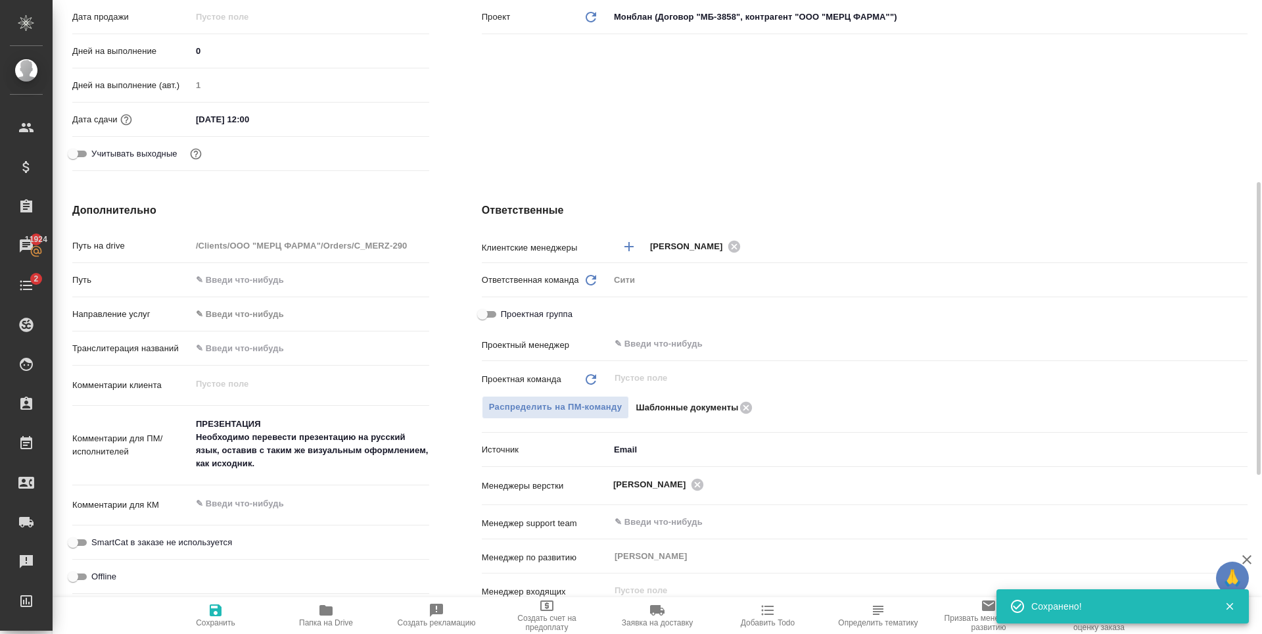
type textarea "x"
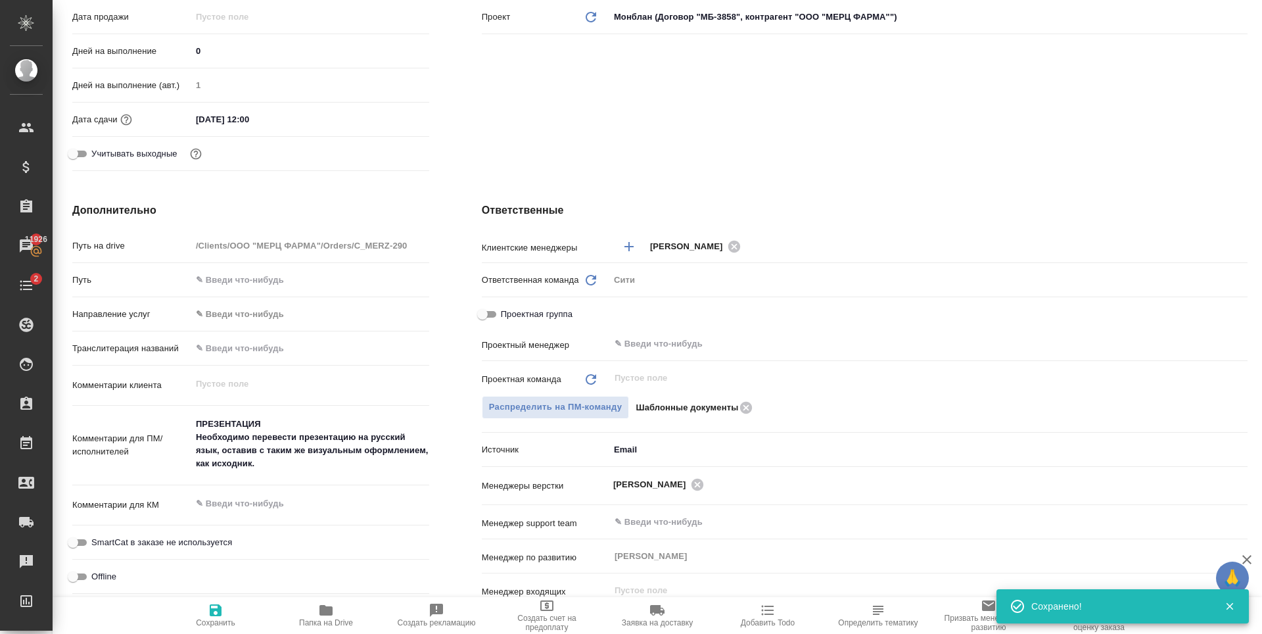
type textarea "x"
click at [312, 458] on textarea "ПРЕЗЕНТАЦИЯ Необходимо перевести презентацию на русский язык, оставив с таким ж…" at bounding box center [310, 444] width 238 height 62
click at [332, 469] on textarea "ПРЕЗЕНТАЦИЯ Необходимо перевести презентацию на русский язык, оставив с таким ж…" at bounding box center [310, 444] width 237 height 62
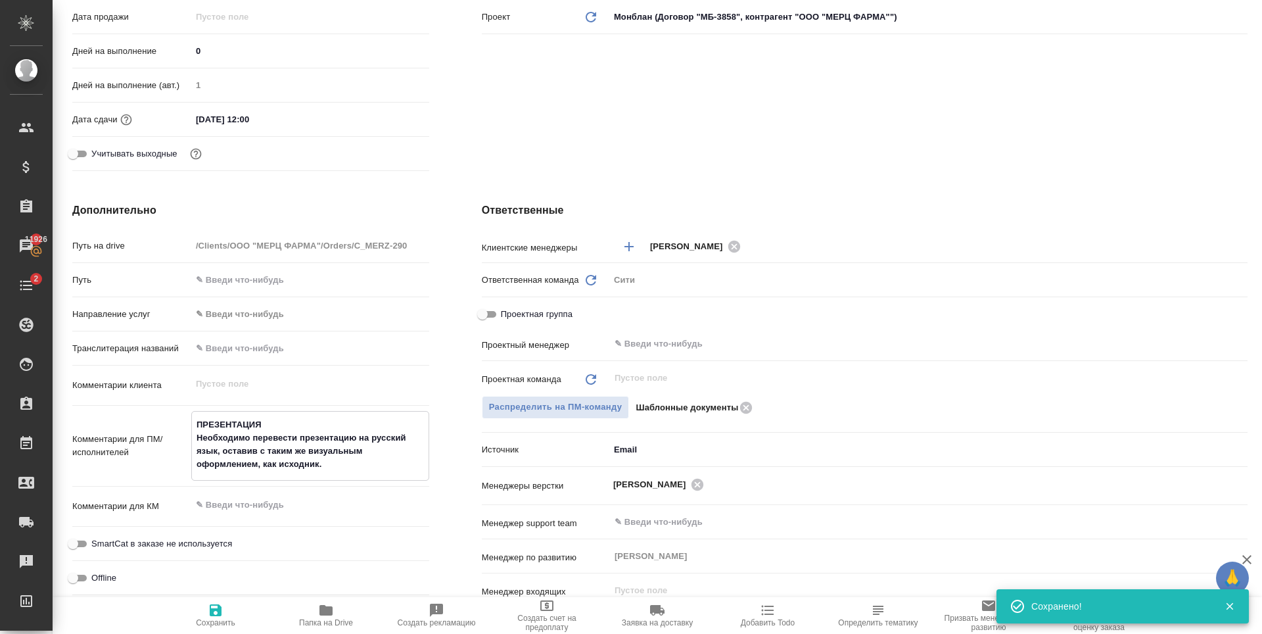
type textarea "ПРЕЗЕНТАЦИЯ Необходимо перевести презентацию на русский язык, оставив с таким ж…"
type textarea "x"
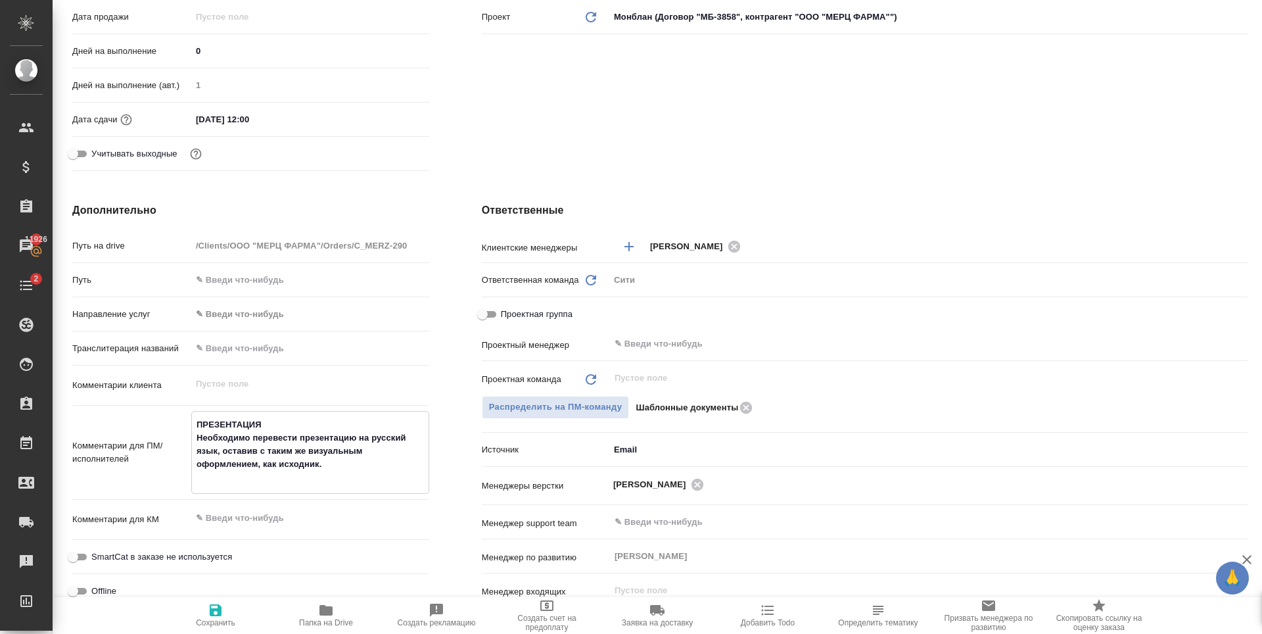
paste textarea "логотипы без перевода, какие они в оригинальной приезентации"
type textarea "ПРЕЗЕНТАЦИЯ Необходимо перевести презентацию на русский язык, оставив с таким ж…"
type textarea "x"
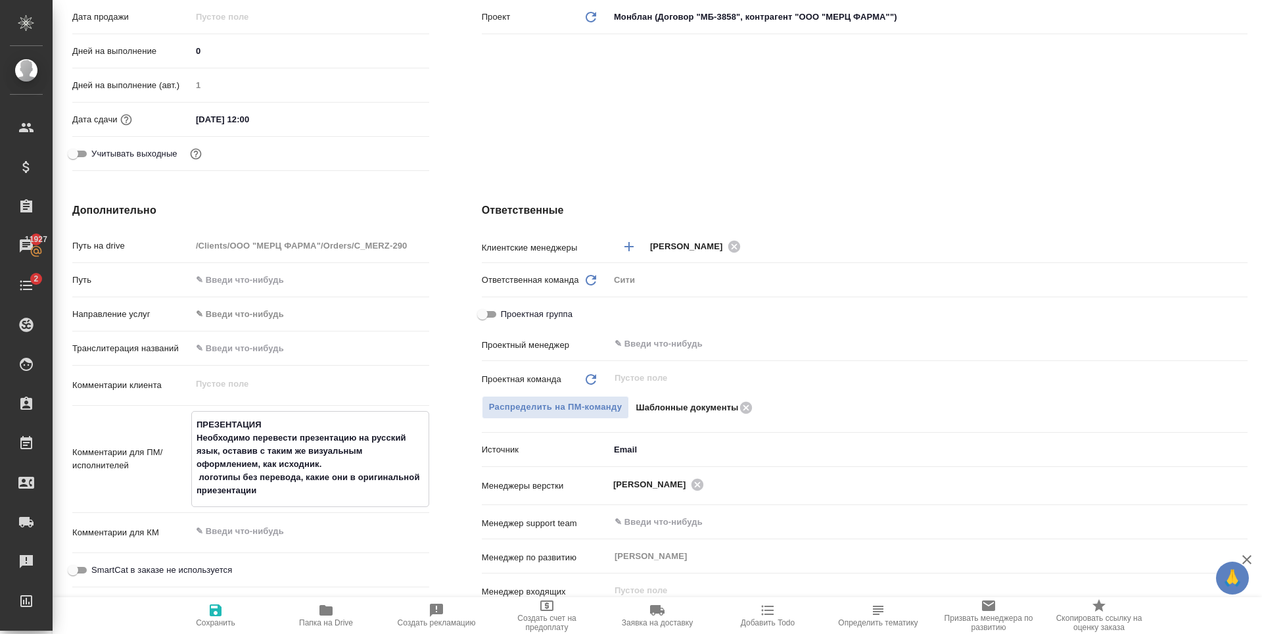
type textarea "x"
type textarea "ПРЕЗЕНТАЦИЯ Необходимо перевести презентацию на русский язык, оставив с таким ж…"
type textarea "x"
type textarea "ПРЕЗЕНТАЦИЯ Необходимо перевести презентацию на русский язык, оставив с таким ж…"
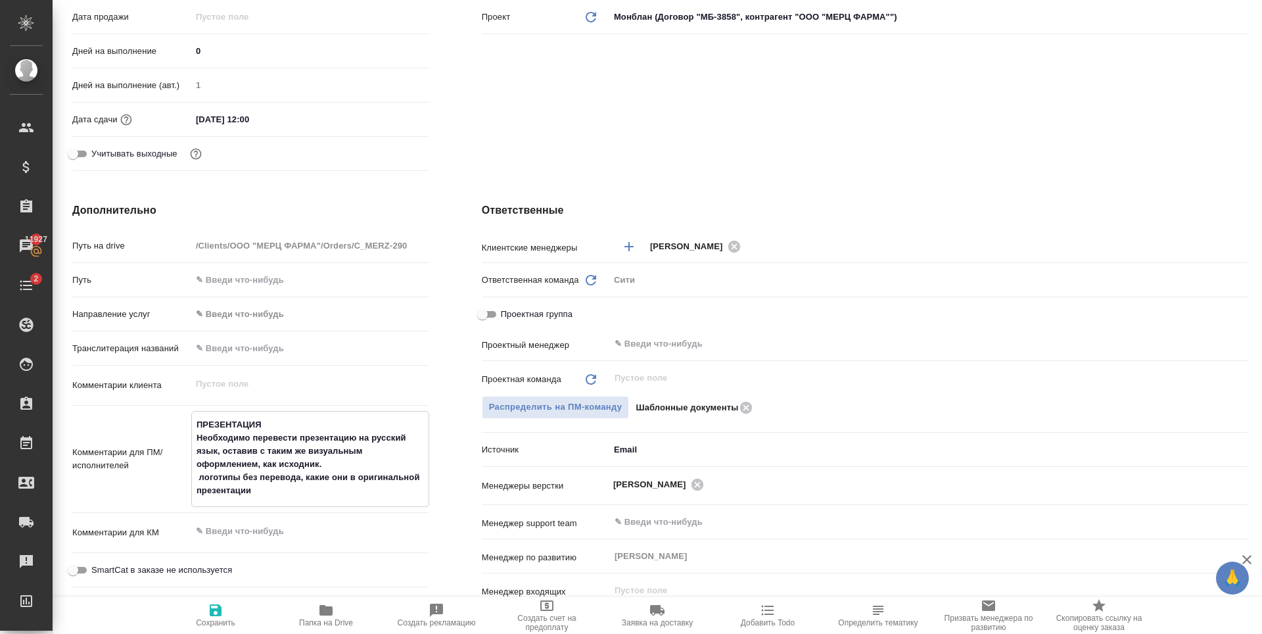
type textarea "x"
click at [212, 605] on icon "button" at bounding box center [216, 610] width 12 height 12
type textarea "x"
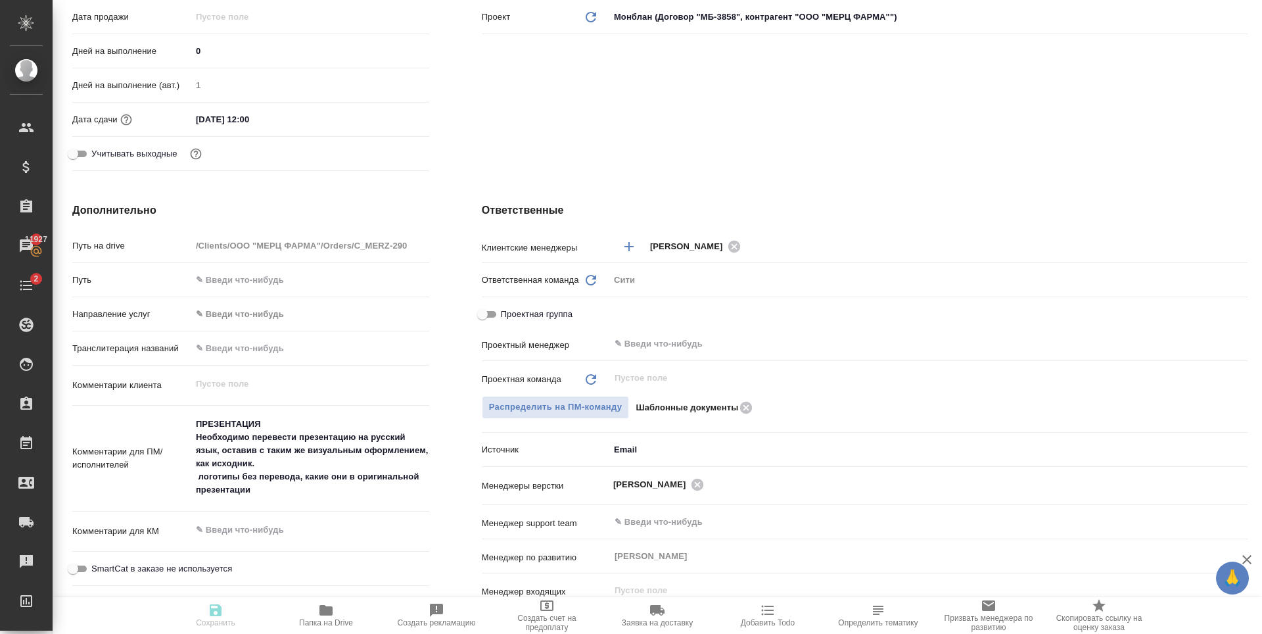
type textarea "x"
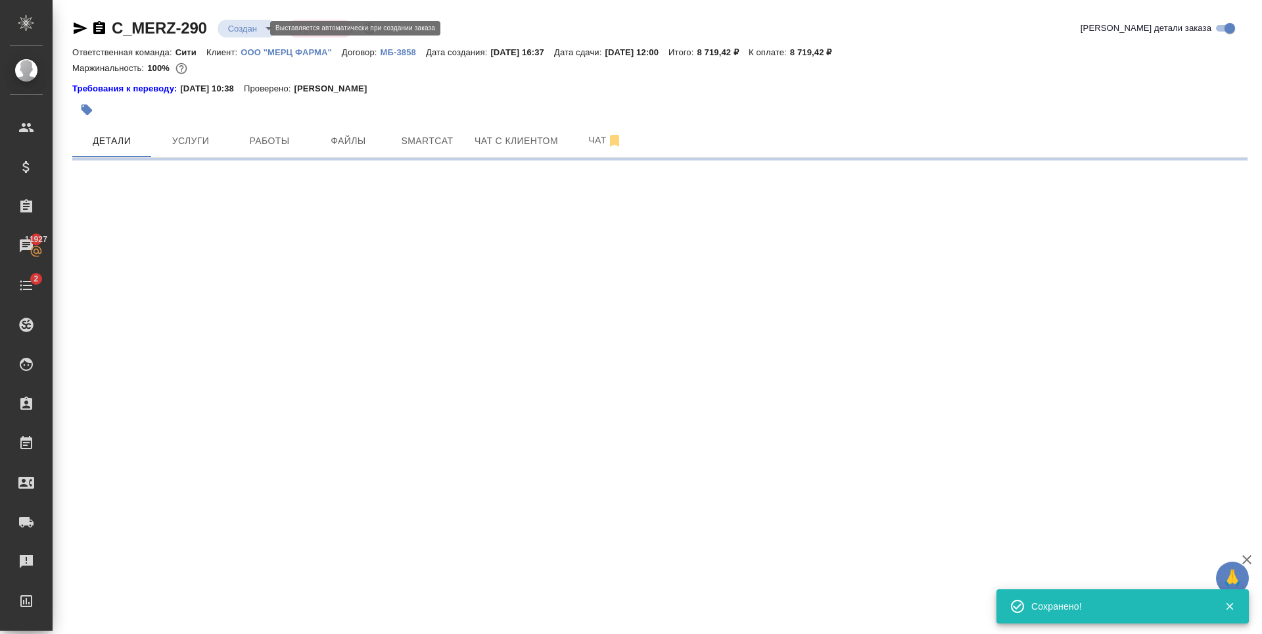
scroll to position [0, 0]
select select "RU"
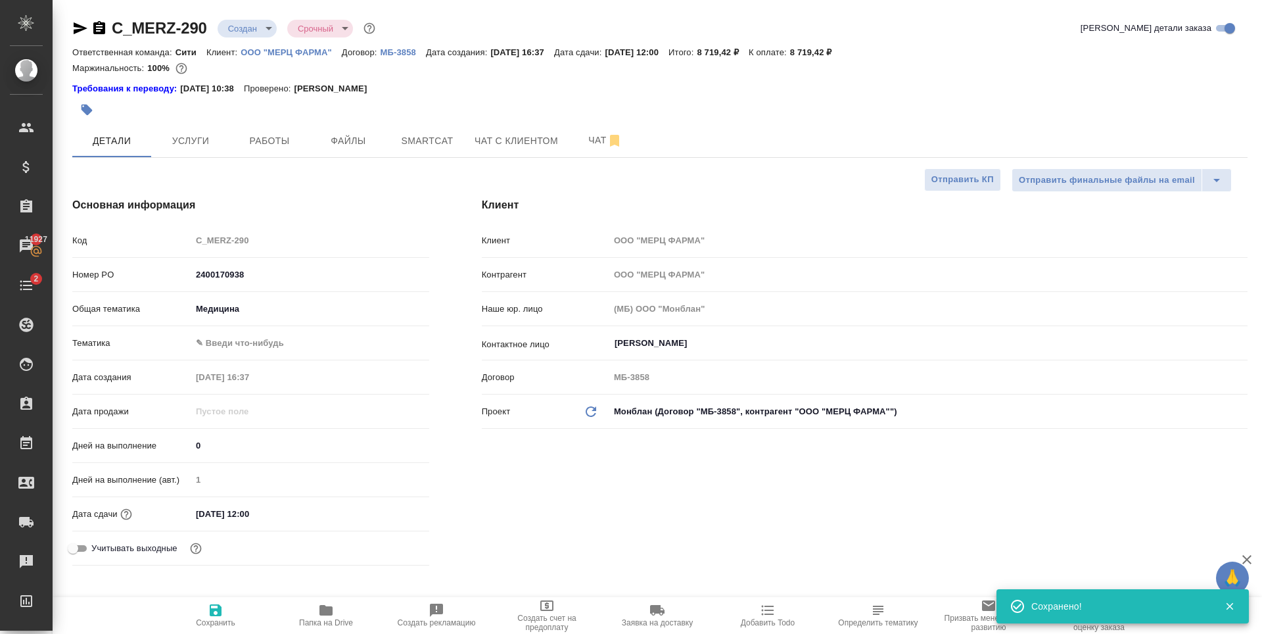
type textarea "x"
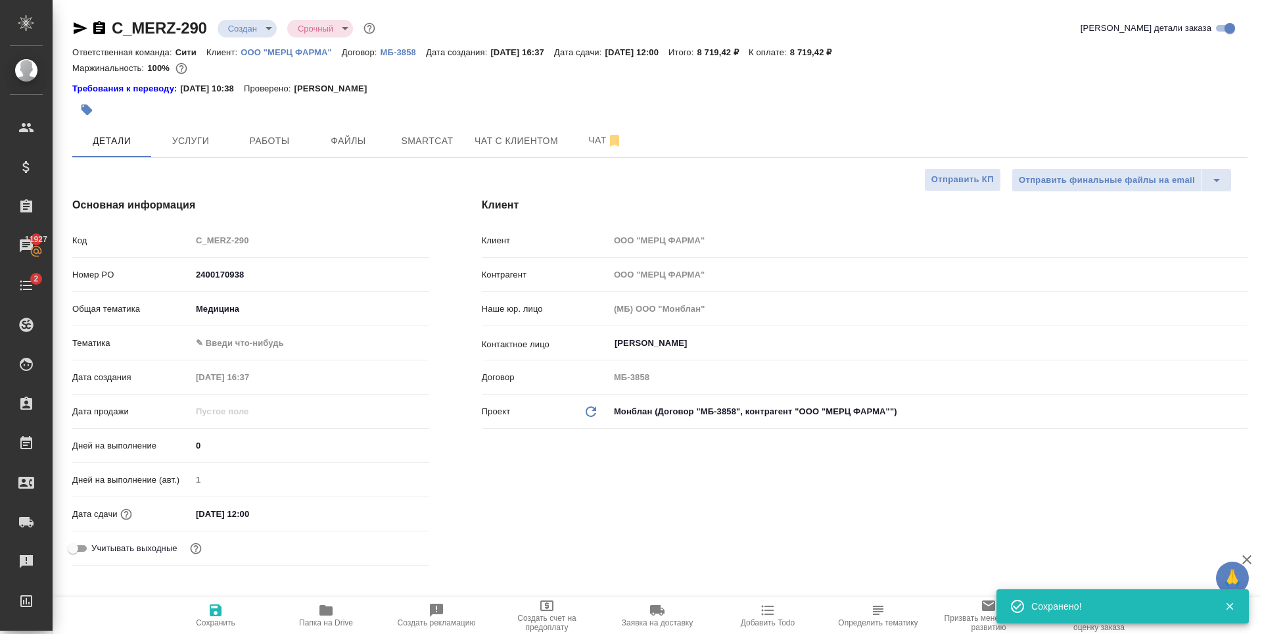
type textarea "x"
click at [278, 512] on input "02.10.2025 12:00" at bounding box center [248, 513] width 115 height 19
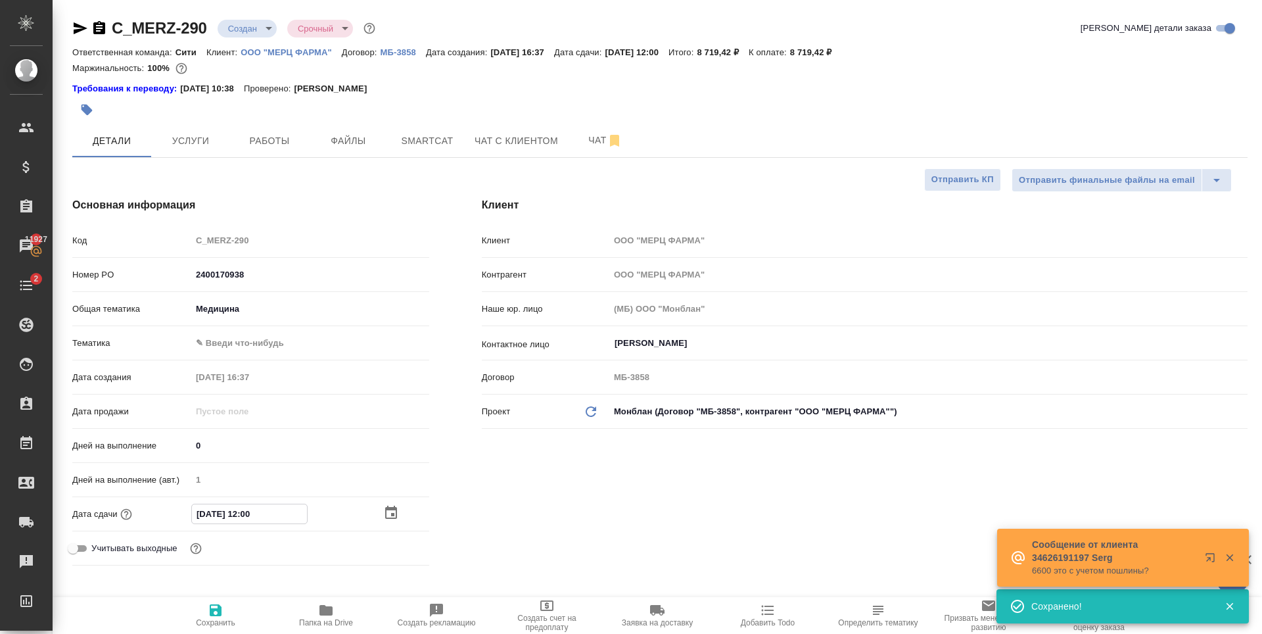
click at [392, 510] on icon "button" at bounding box center [391, 512] width 12 height 13
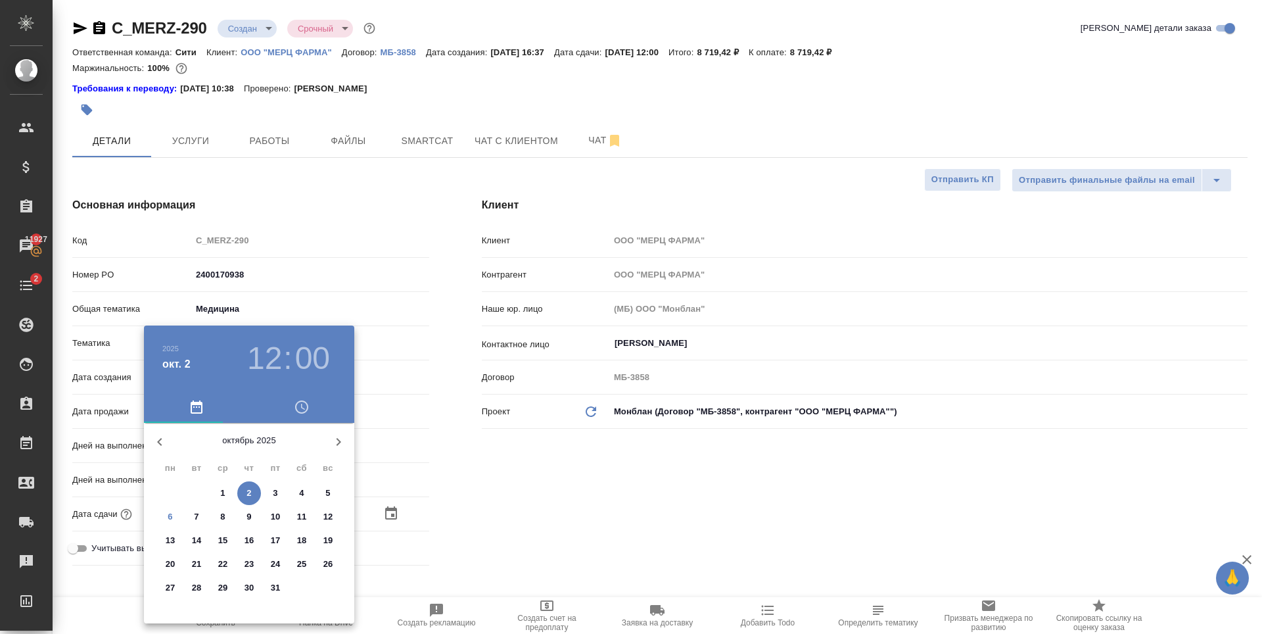
click at [198, 522] on p "7" at bounding box center [196, 516] width 5 height 13
type input "07.10.2025 12:00"
type textarea "x"
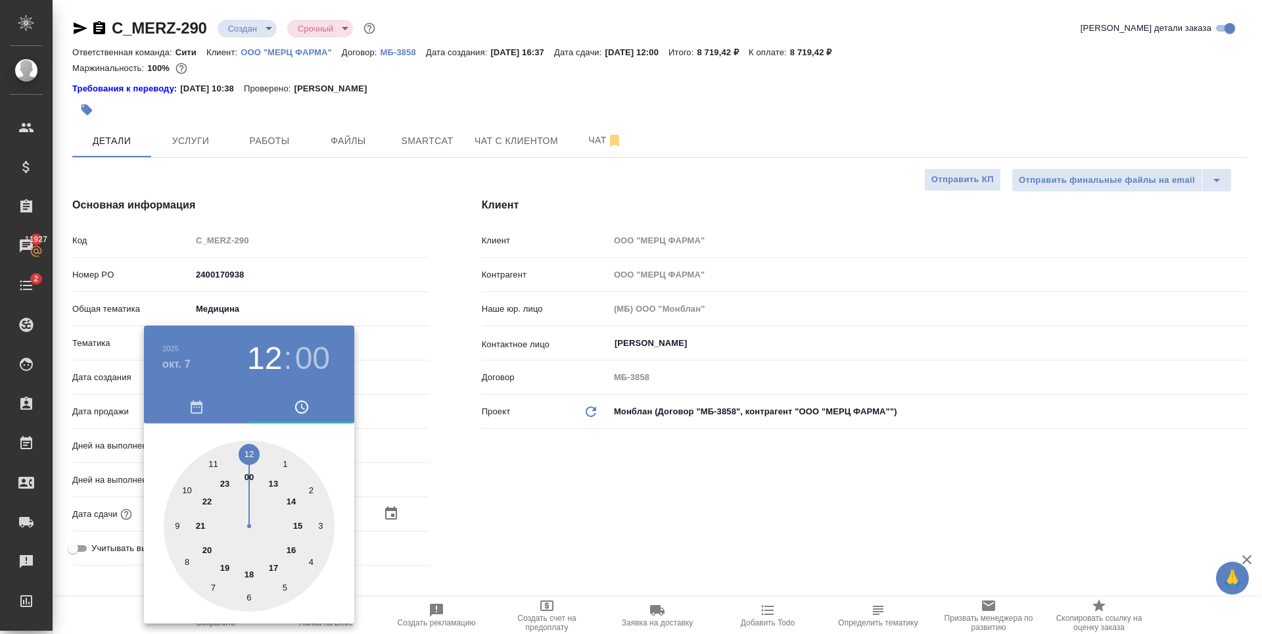
click at [275, 565] on div at bounding box center [249, 525] width 171 height 171
type input "07.10.2025 17:00"
type textarea "x"
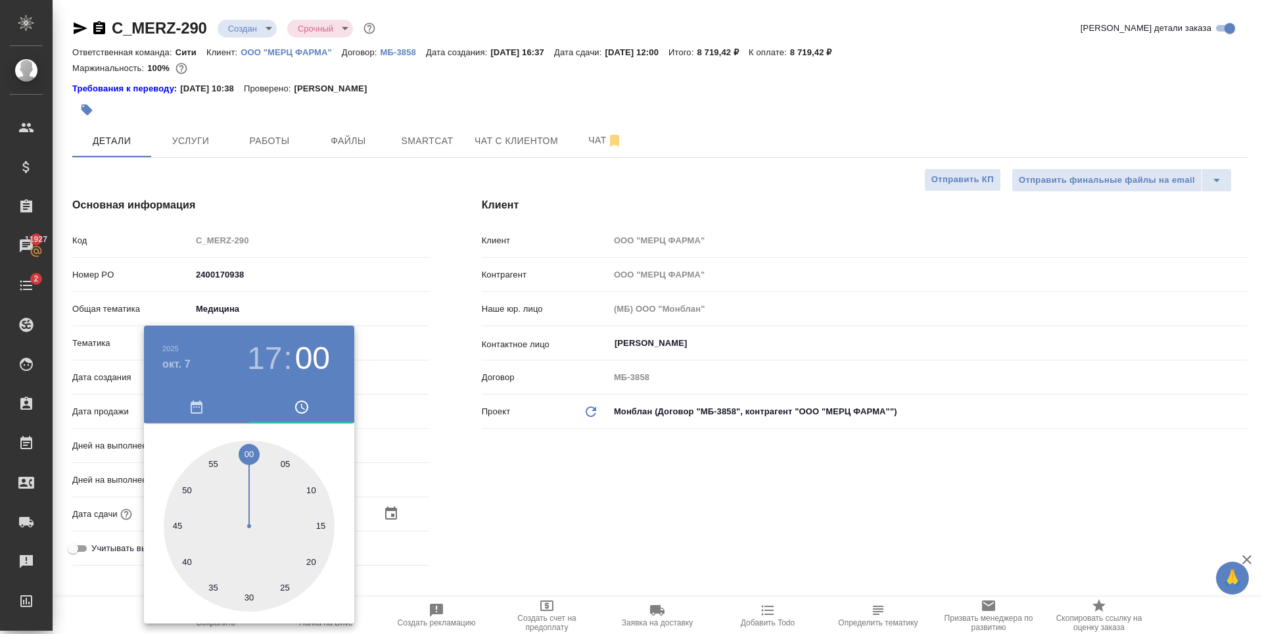
click at [507, 440] on div at bounding box center [631, 317] width 1262 height 634
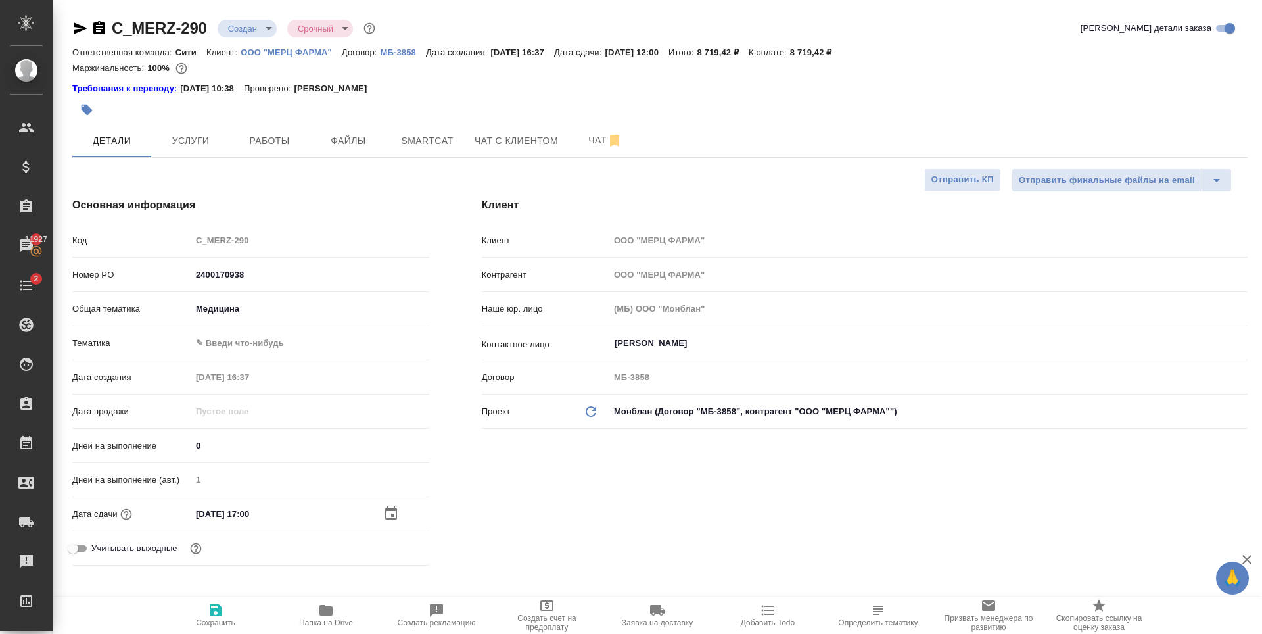
click at [226, 607] on span "Сохранить" at bounding box center [215, 614] width 95 height 25
type textarea "x"
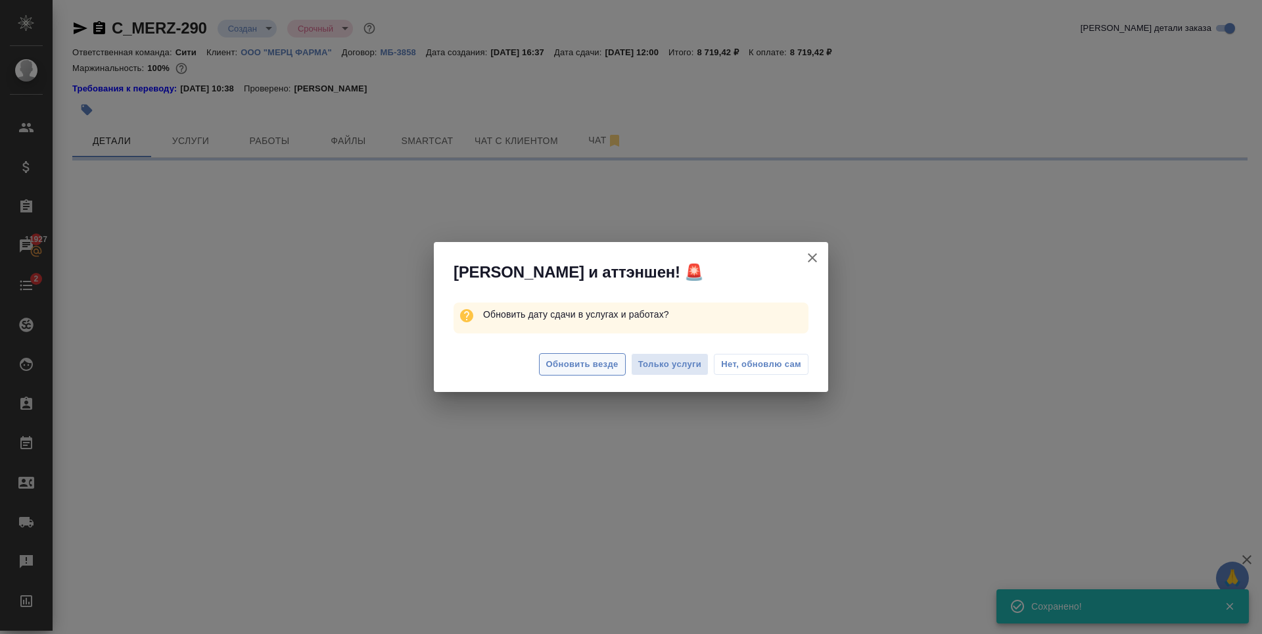
select select "RU"
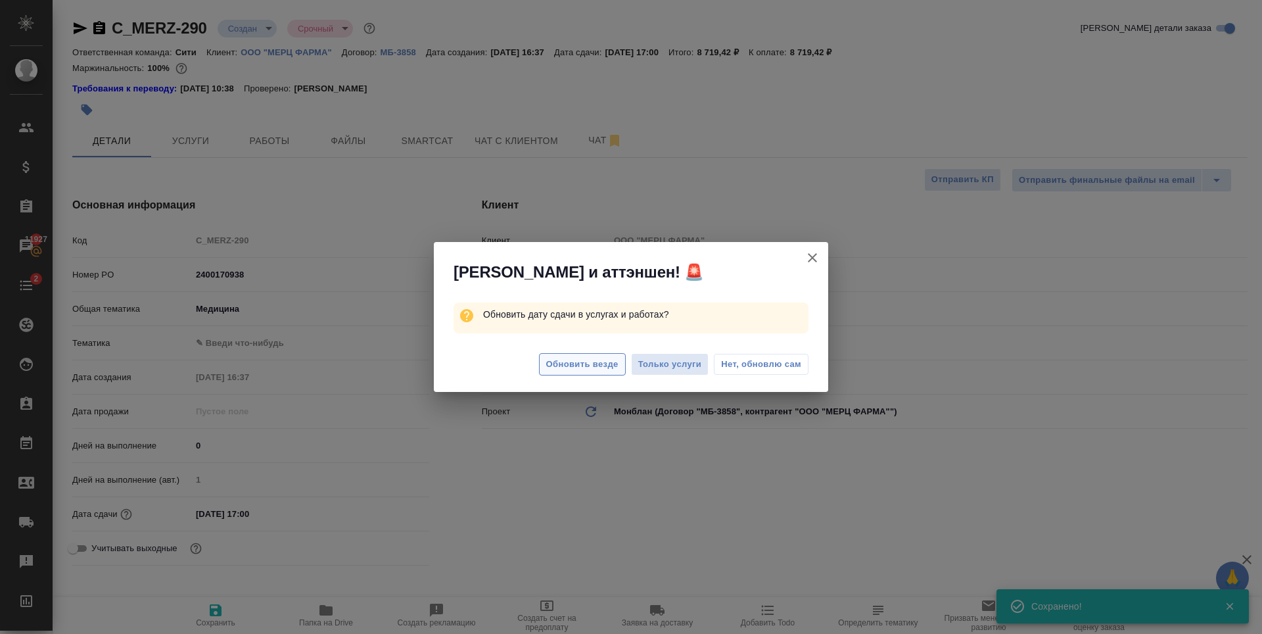
type textarea "x"
click at [573, 364] on span "Обновить везде" at bounding box center [582, 364] width 72 height 15
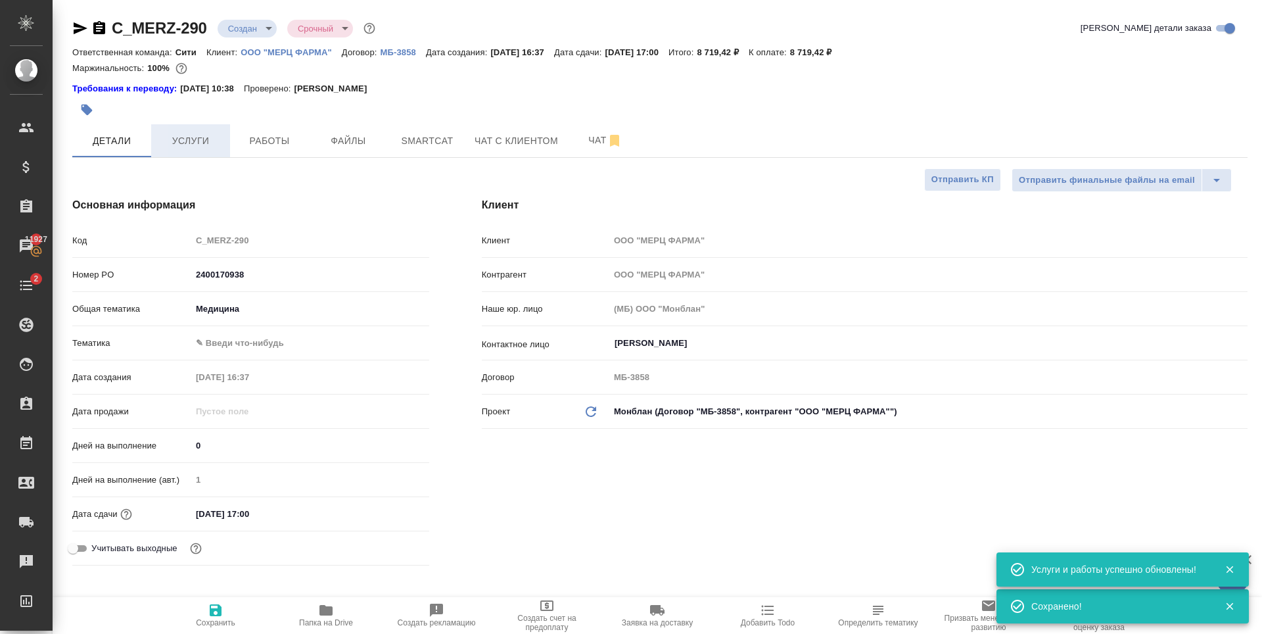
click at [204, 148] on span "Услуги" at bounding box center [190, 141] width 63 height 16
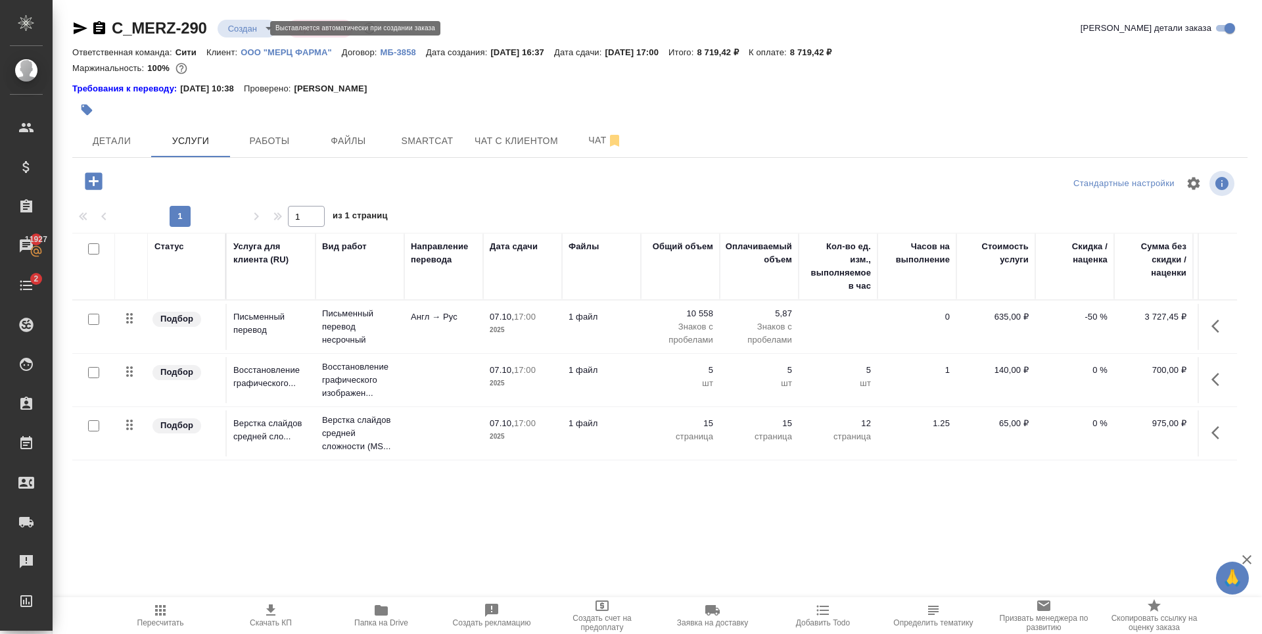
click at [243, 28] on body "🙏 .cls-1 fill:#fff; AWATERA Zaytseva Svetlana Клиенты Спецификации Заказы 11927…" at bounding box center [631, 317] width 1262 height 634
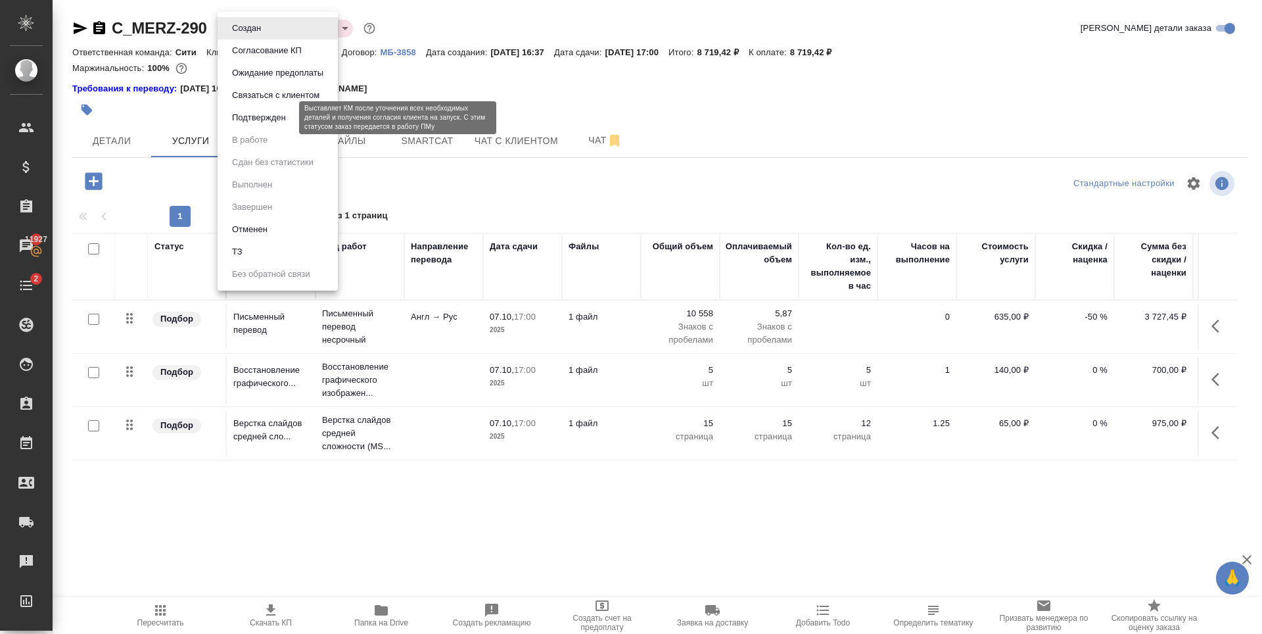
click at [268, 122] on button "Подтвержден" at bounding box center [259, 117] width 62 height 14
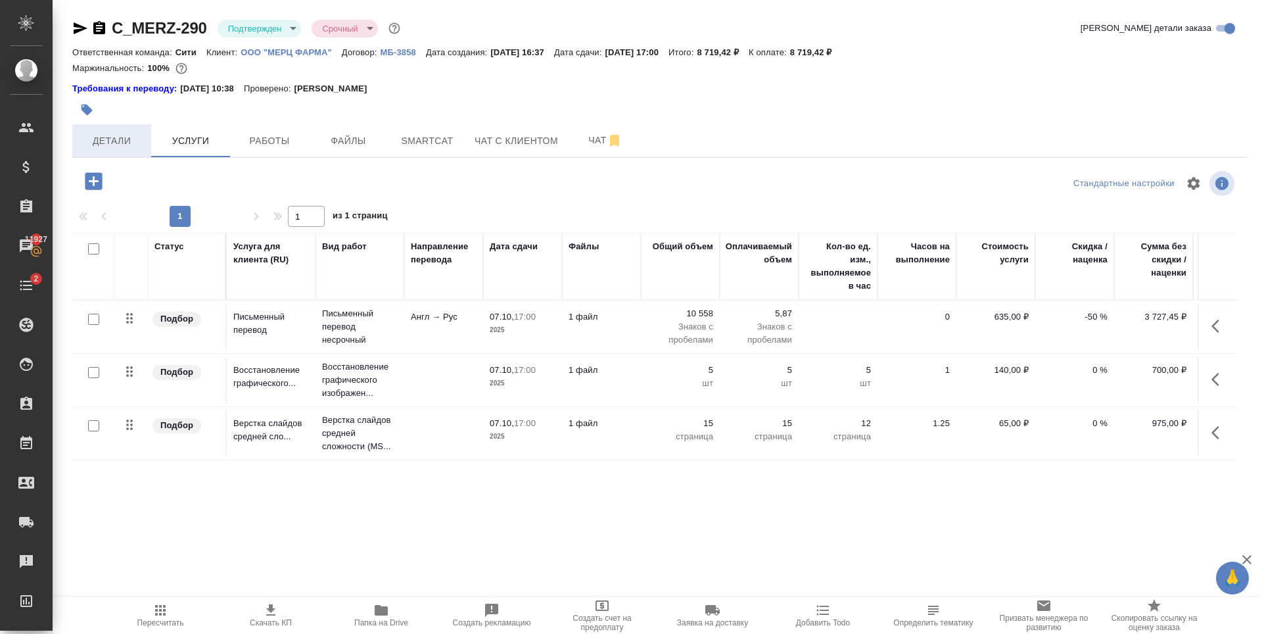
click at [104, 154] on button "Детали" at bounding box center [111, 140] width 79 height 33
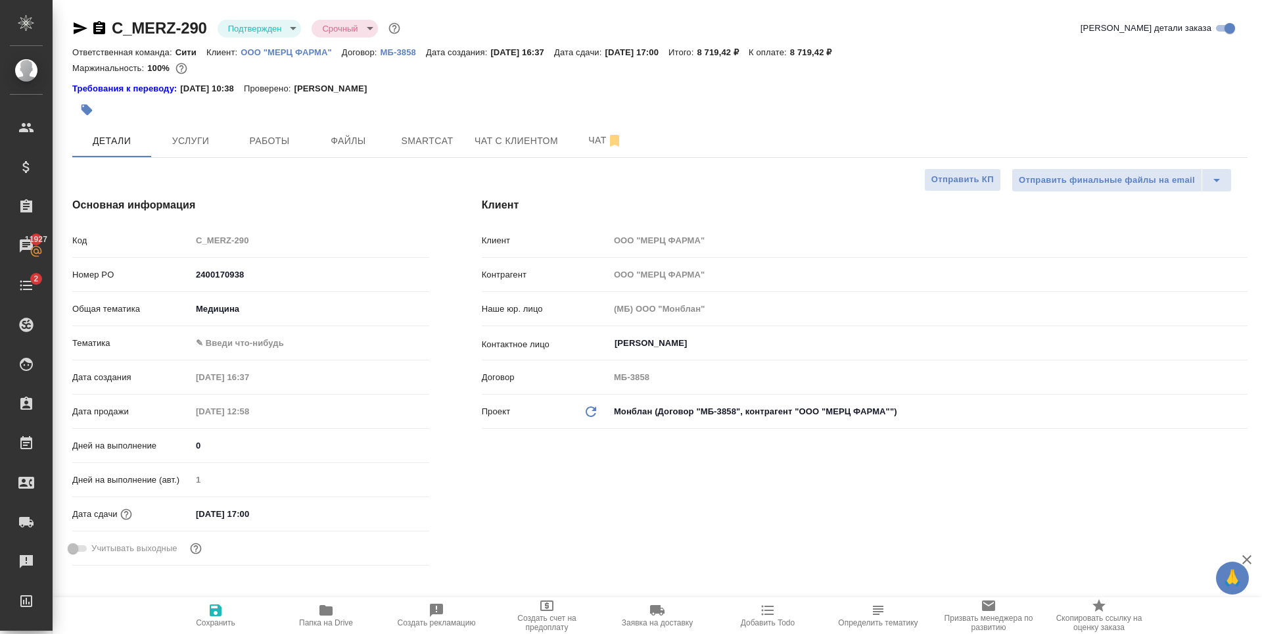
click at [87, 109] on icon "button" at bounding box center [87, 110] width 11 height 11
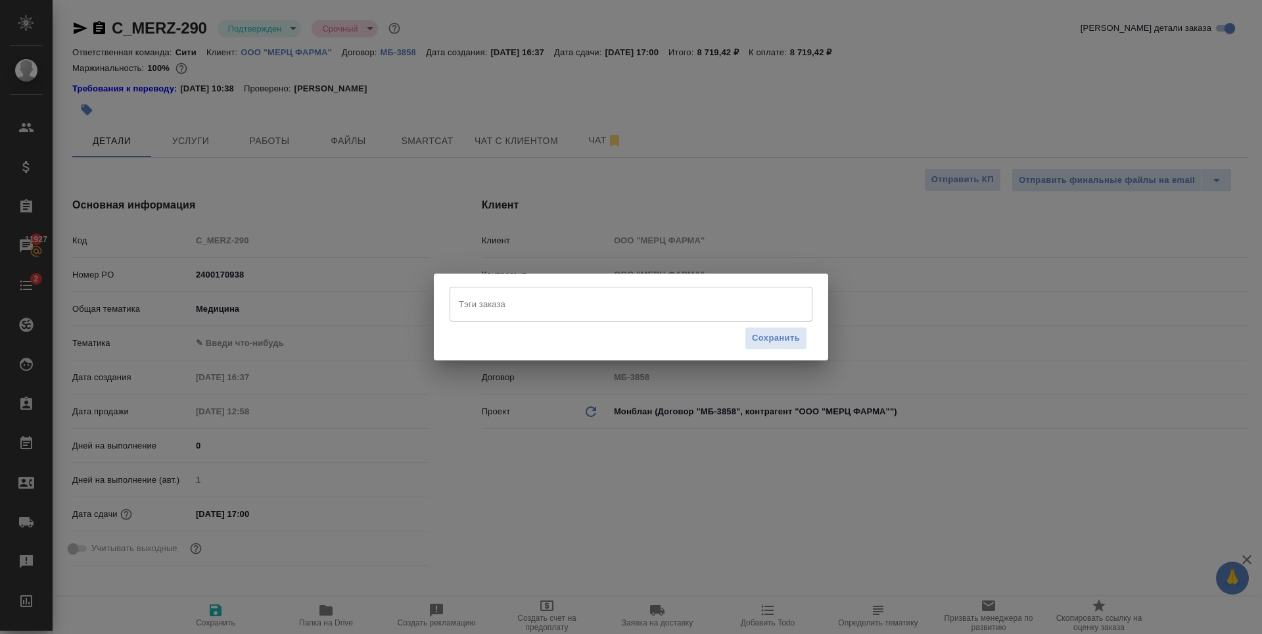
click at [511, 317] on div "Тэги заказа" at bounding box center [631, 304] width 363 height 34
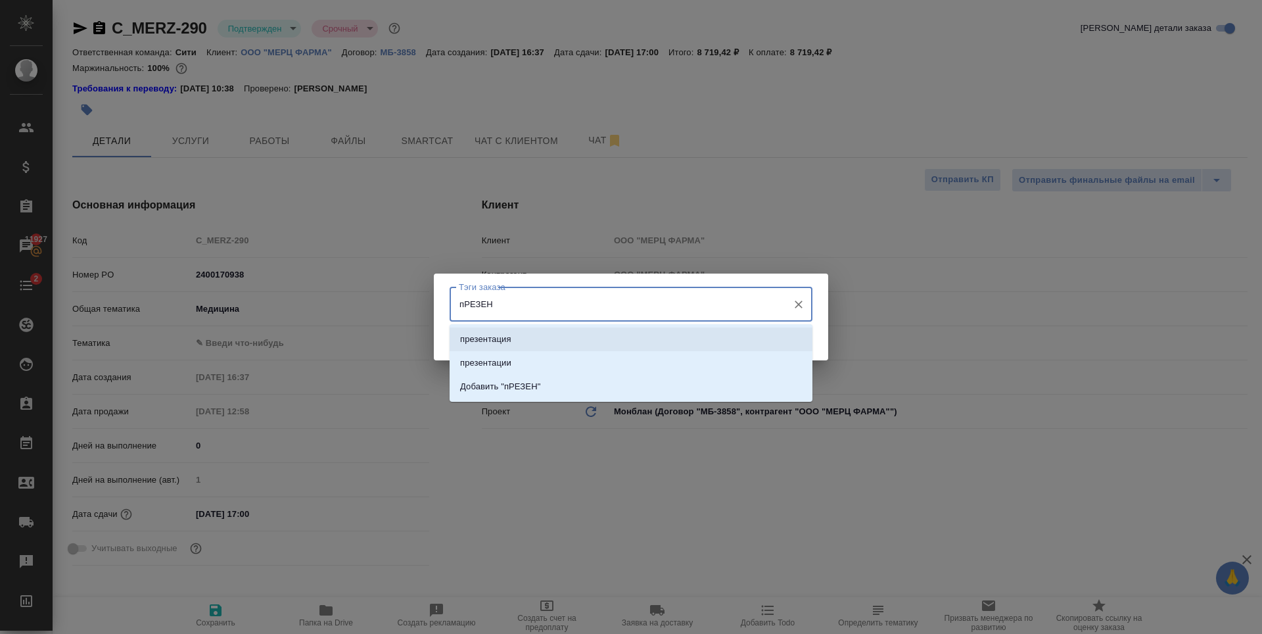
click at [536, 329] on li "презентация" at bounding box center [631, 339] width 363 height 24
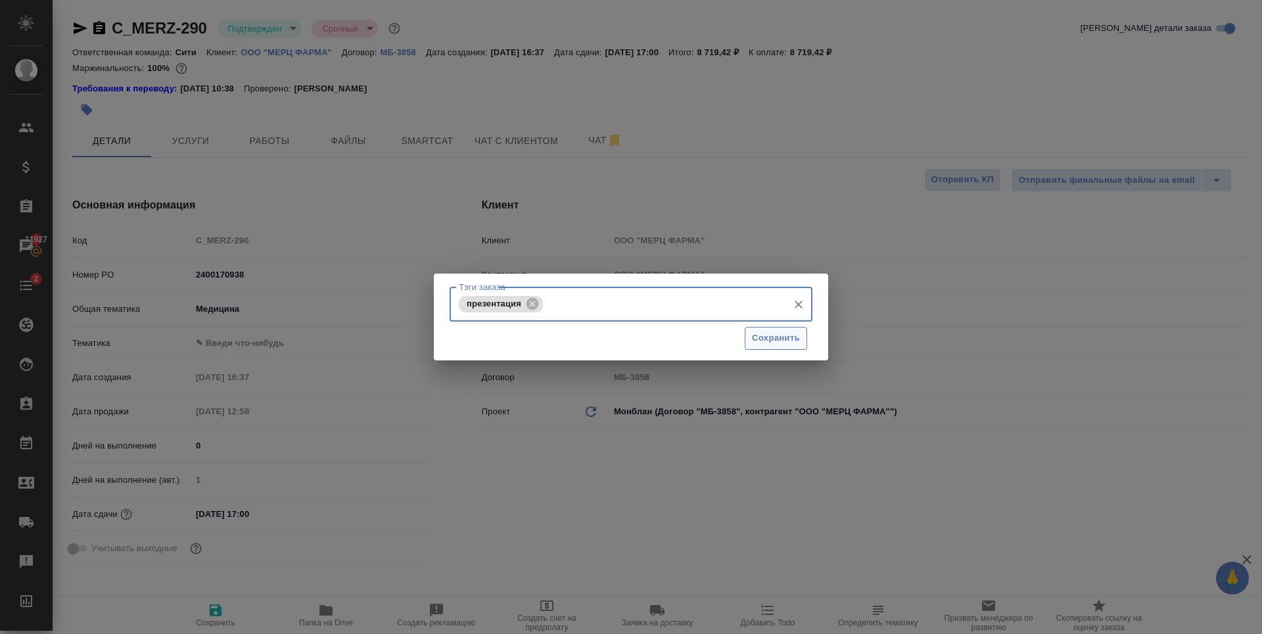
click at [779, 342] on span "Сохранить" at bounding box center [776, 338] width 48 height 15
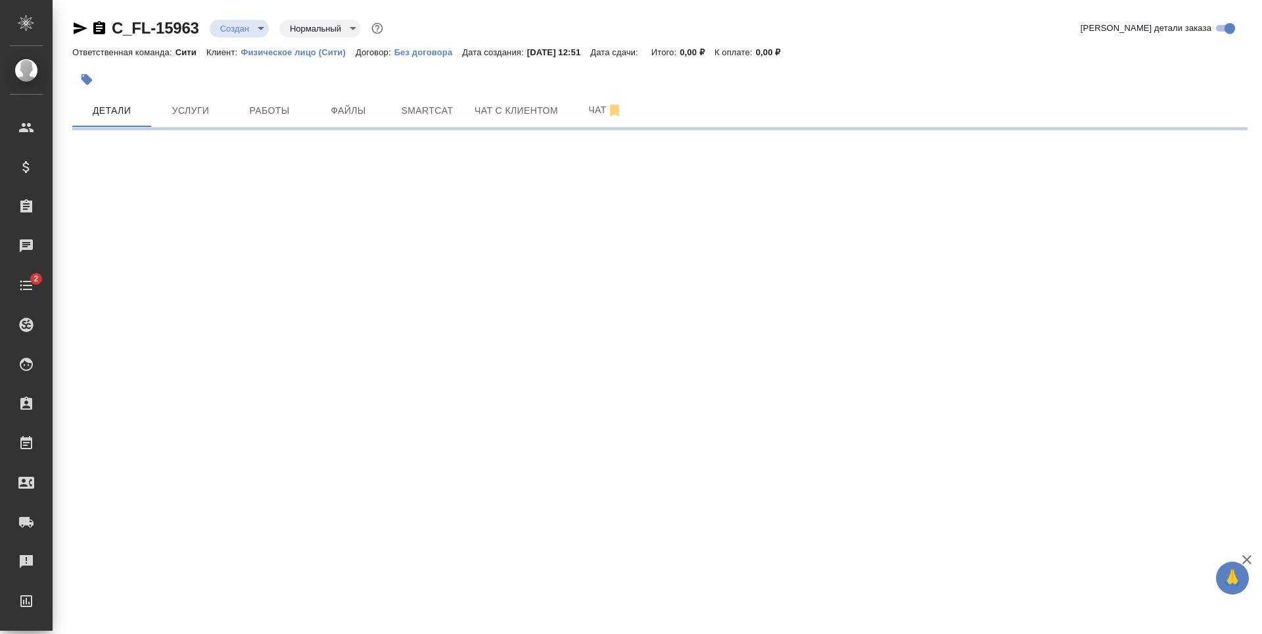
select select "RU"
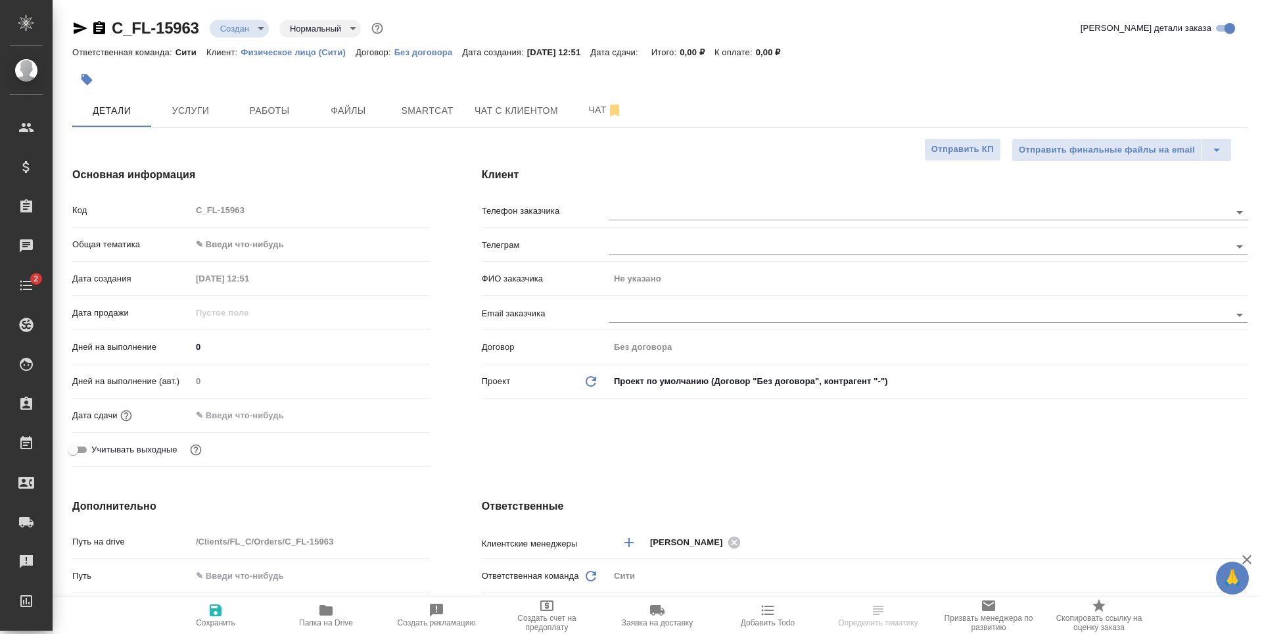
type textarea "x"
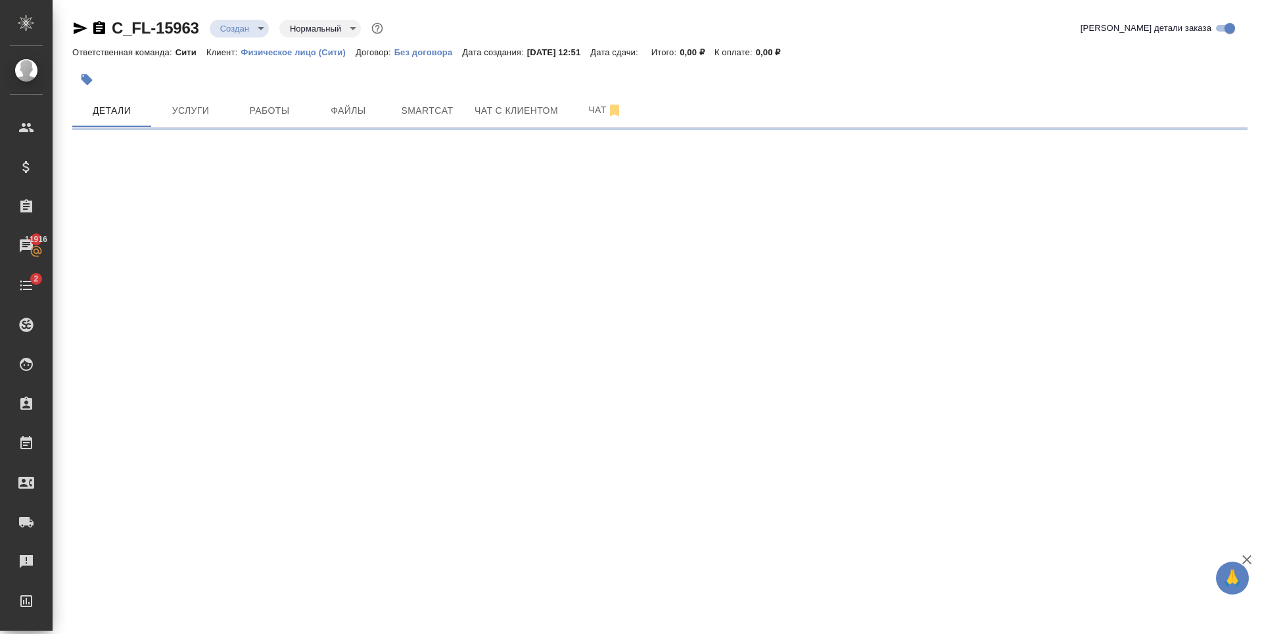
select select "RU"
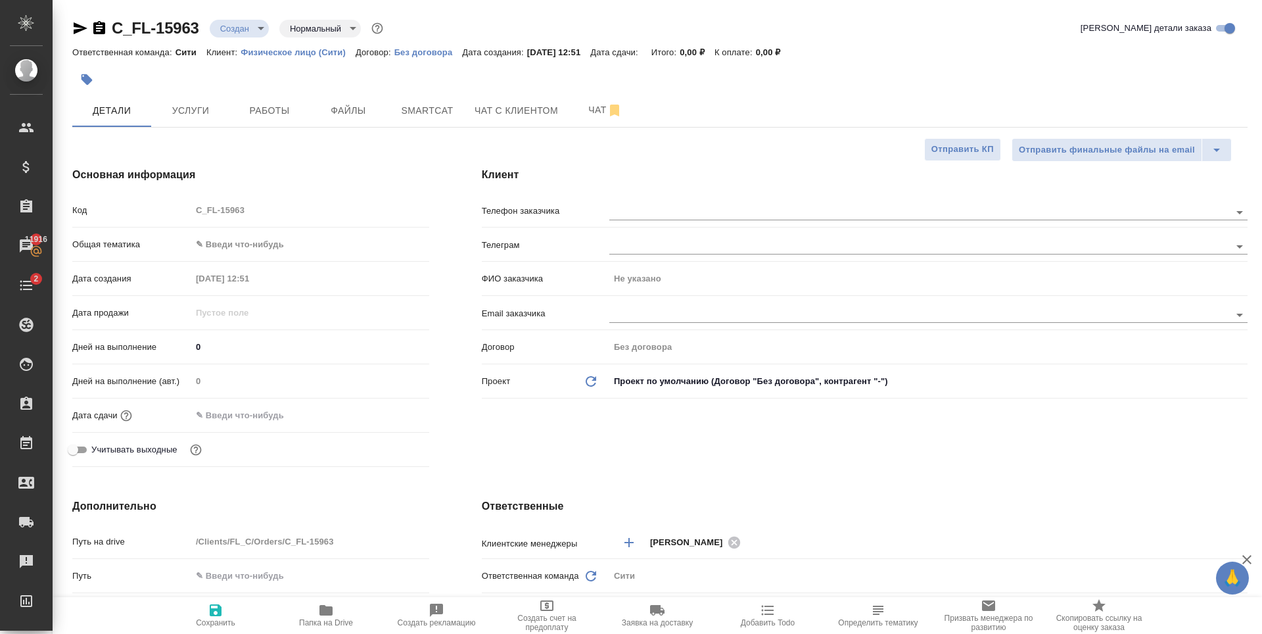
type textarea "x"
click at [160, 114] on span "Услуги" at bounding box center [190, 111] width 63 height 16
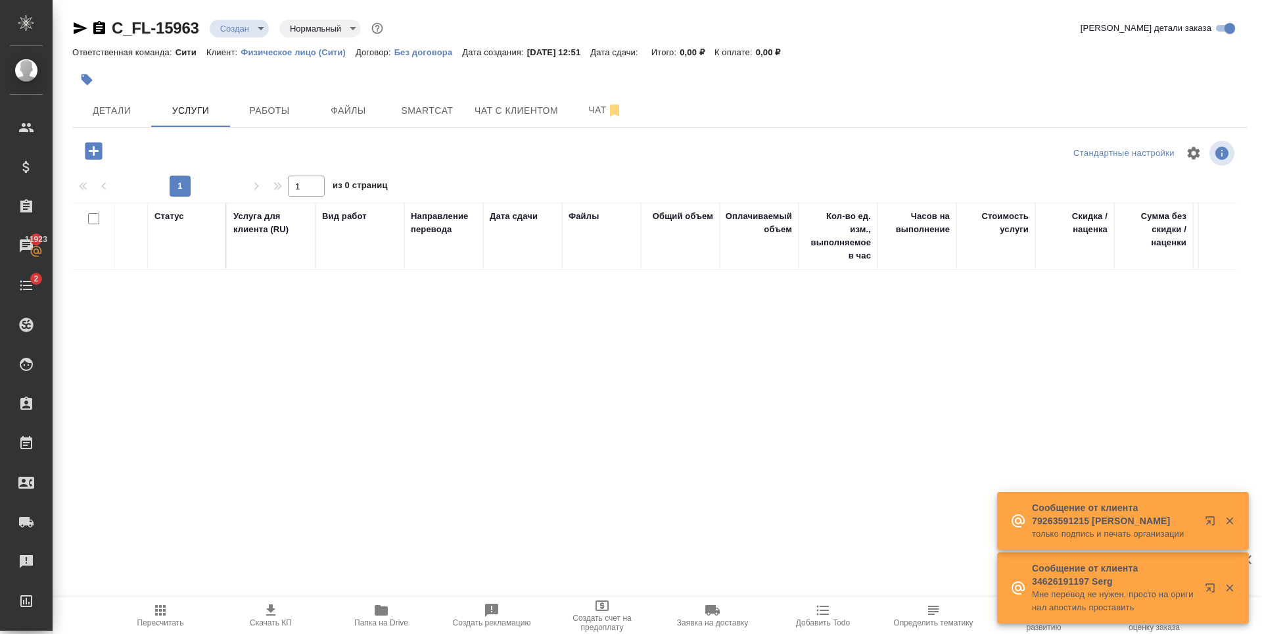
click at [103, 146] on icon "button" at bounding box center [93, 150] width 23 height 23
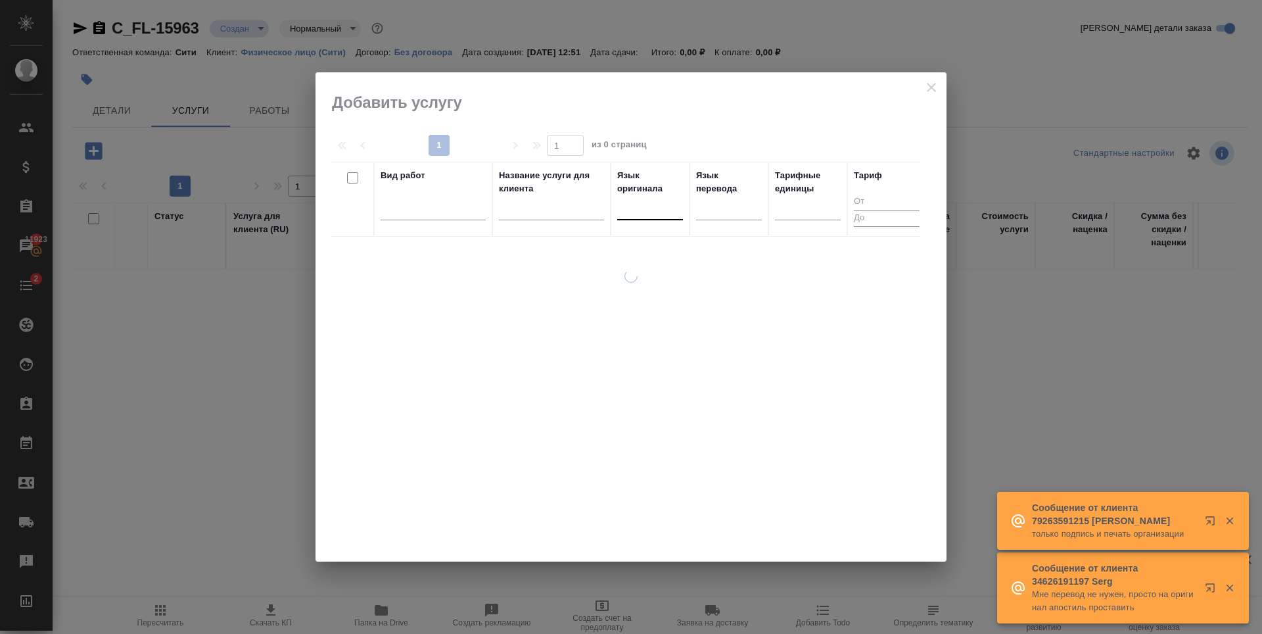
click at [659, 212] on div at bounding box center [650, 206] width 66 height 19
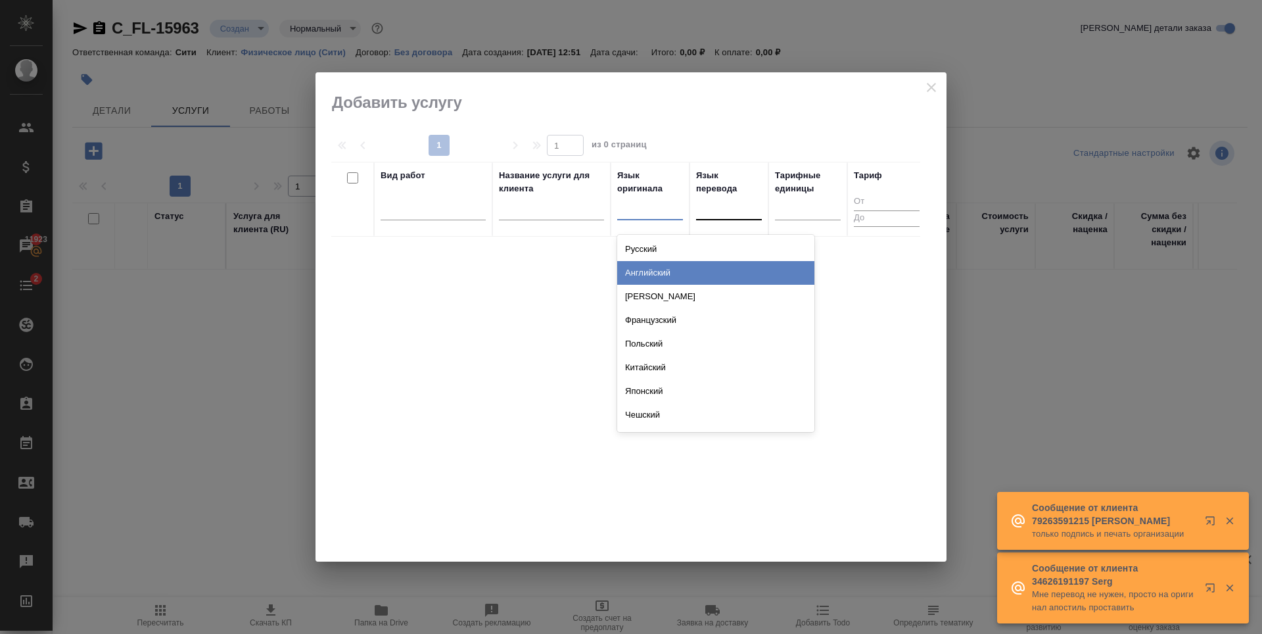
click at [662, 273] on div "Английский" at bounding box center [715, 273] width 197 height 24
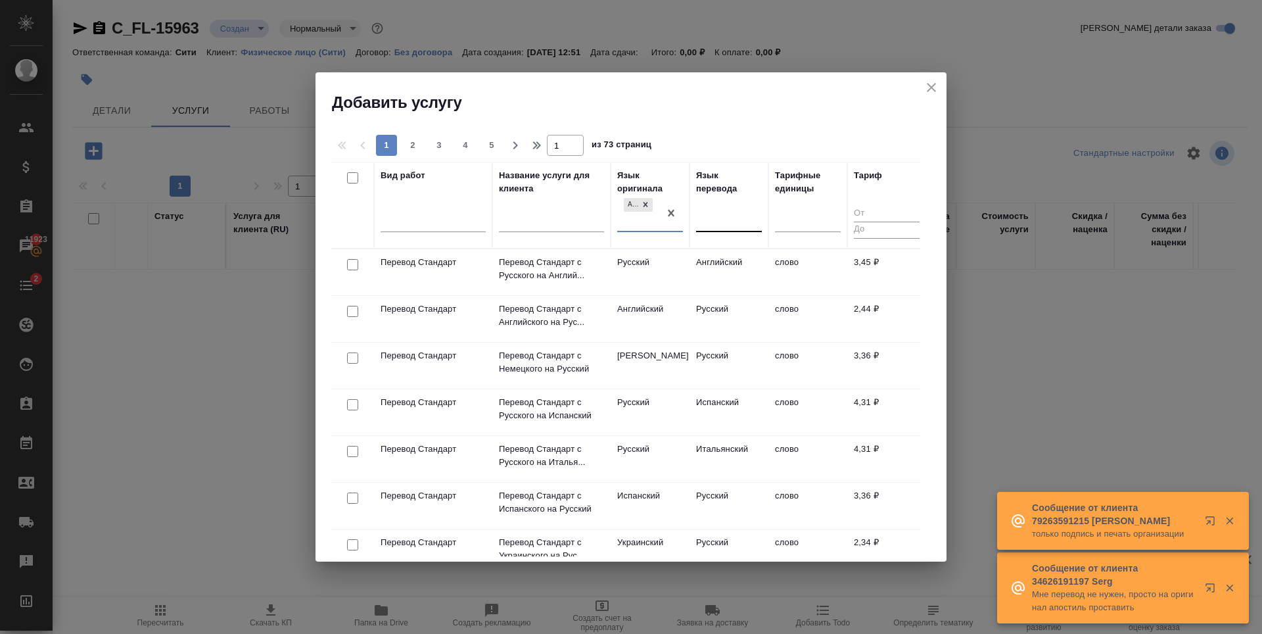
click at [711, 222] on div at bounding box center [729, 218] width 66 height 19
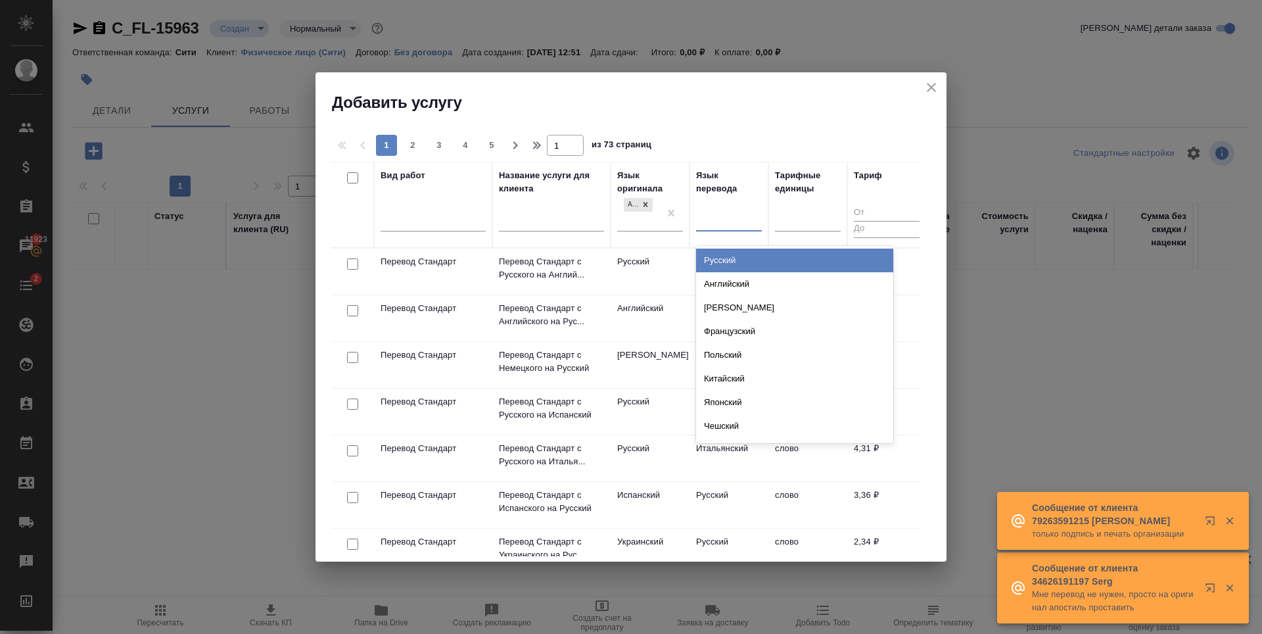
click at [718, 262] on div "Русский" at bounding box center [794, 260] width 197 height 24
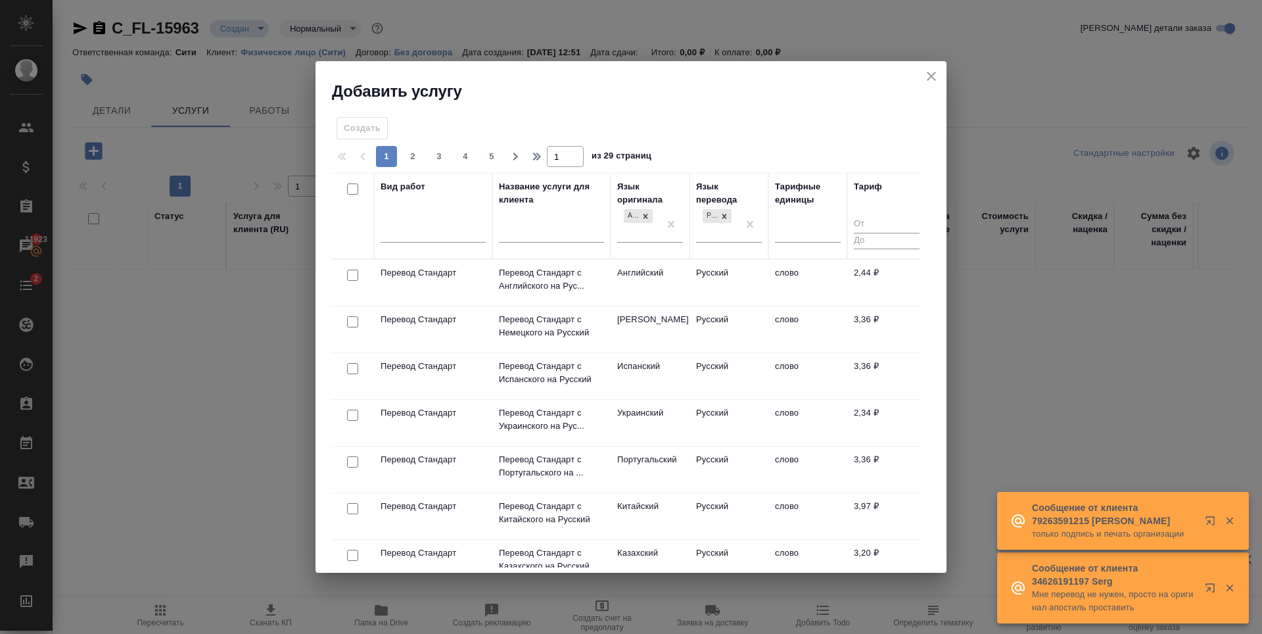
click at [349, 280] on input "checkbox" at bounding box center [352, 275] width 11 height 11
checkbox input "true"
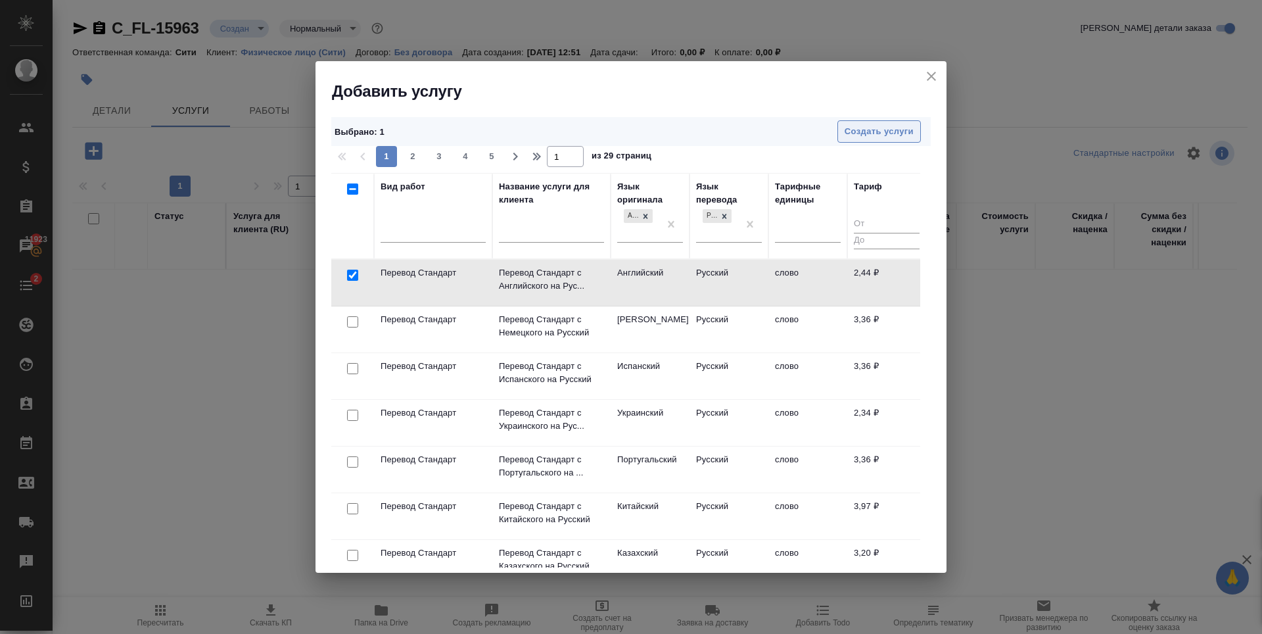
click at [864, 125] on span "Создать услуги" at bounding box center [879, 131] width 69 height 15
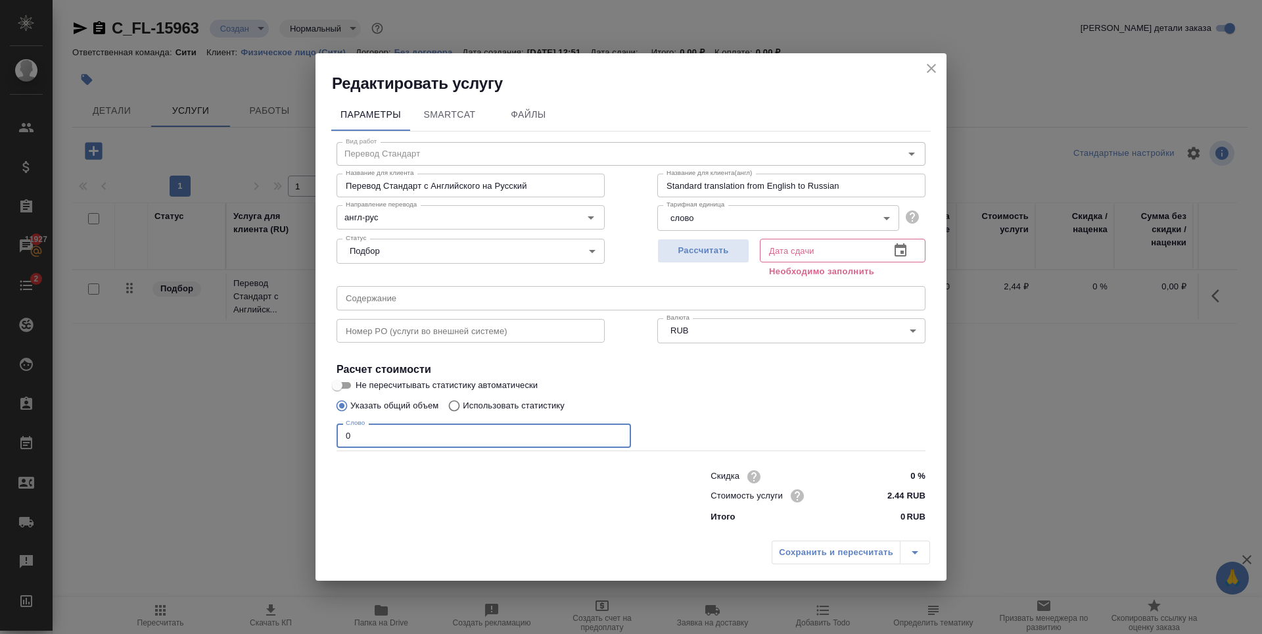
drag, startPoint x: 413, startPoint y: 440, endPoint x: 329, endPoint y: 435, distance: 84.3
click at [329, 437] on div "Параметры SmartCat Файлы Вид работ Перевод Стандарт Вид работ Название для клие…" at bounding box center [631, 314] width 631 height 440
type input "500"
click at [720, 248] on span "Рассчитать" at bounding box center [704, 250] width 78 height 15
type input "06.10.2025 14:58"
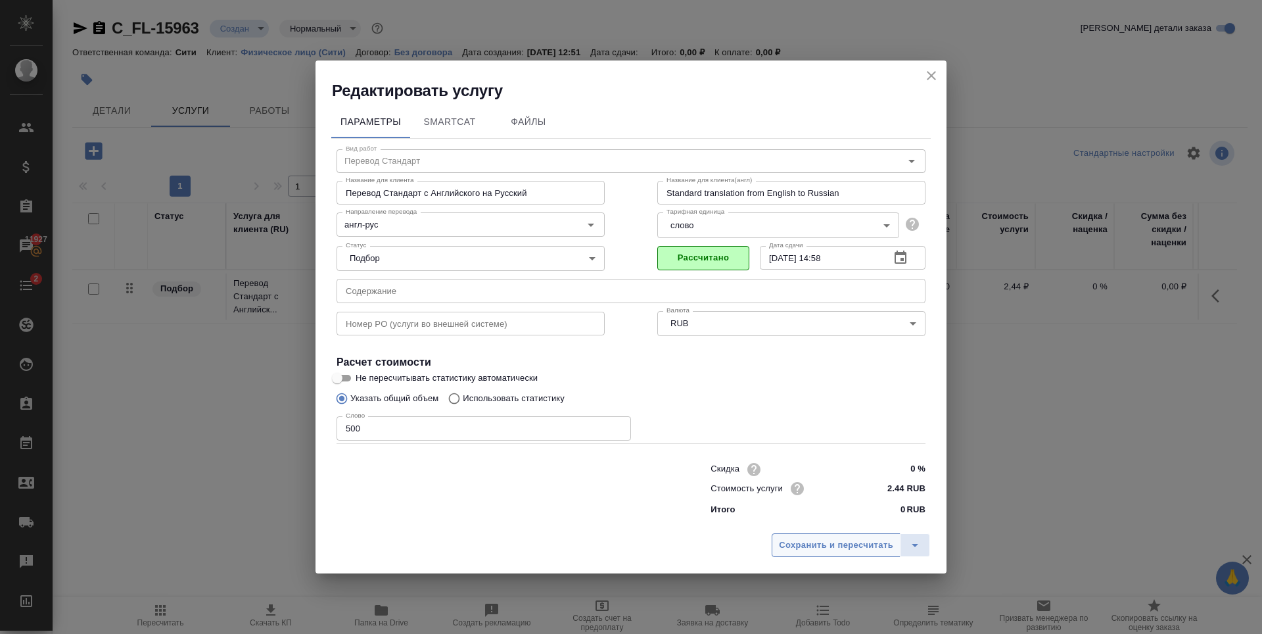
click at [830, 548] on span "Сохранить и пересчитать" at bounding box center [836, 545] width 114 height 15
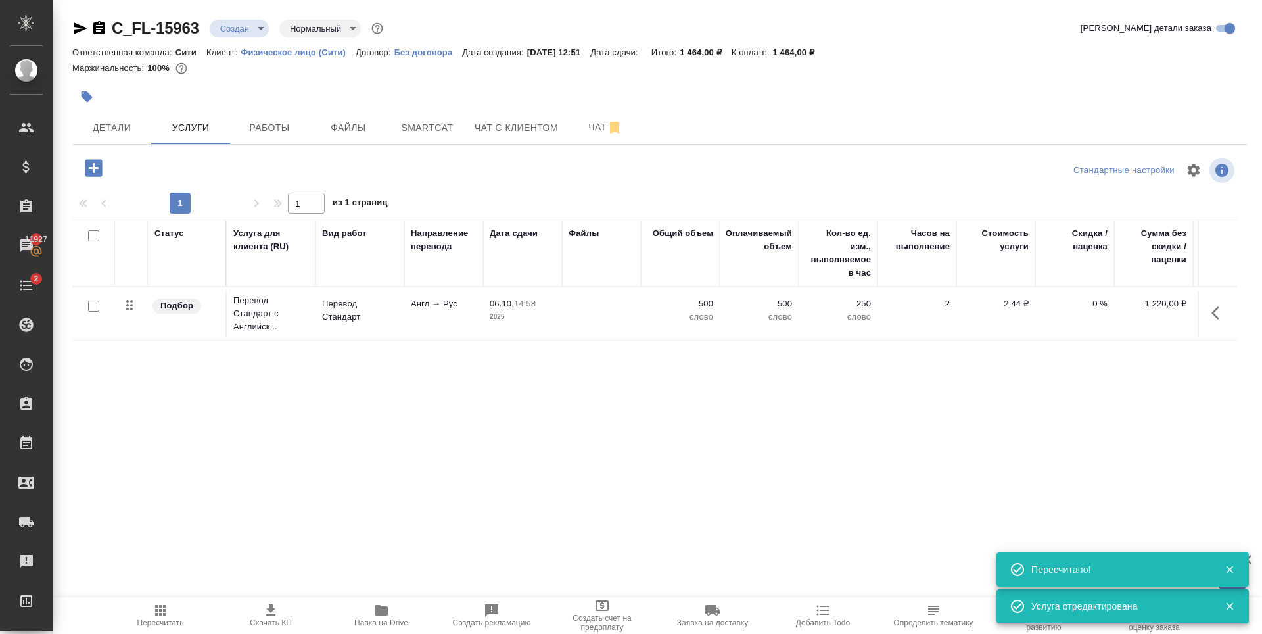
click at [93, 162] on icon "button" at bounding box center [93, 167] width 17 height 17
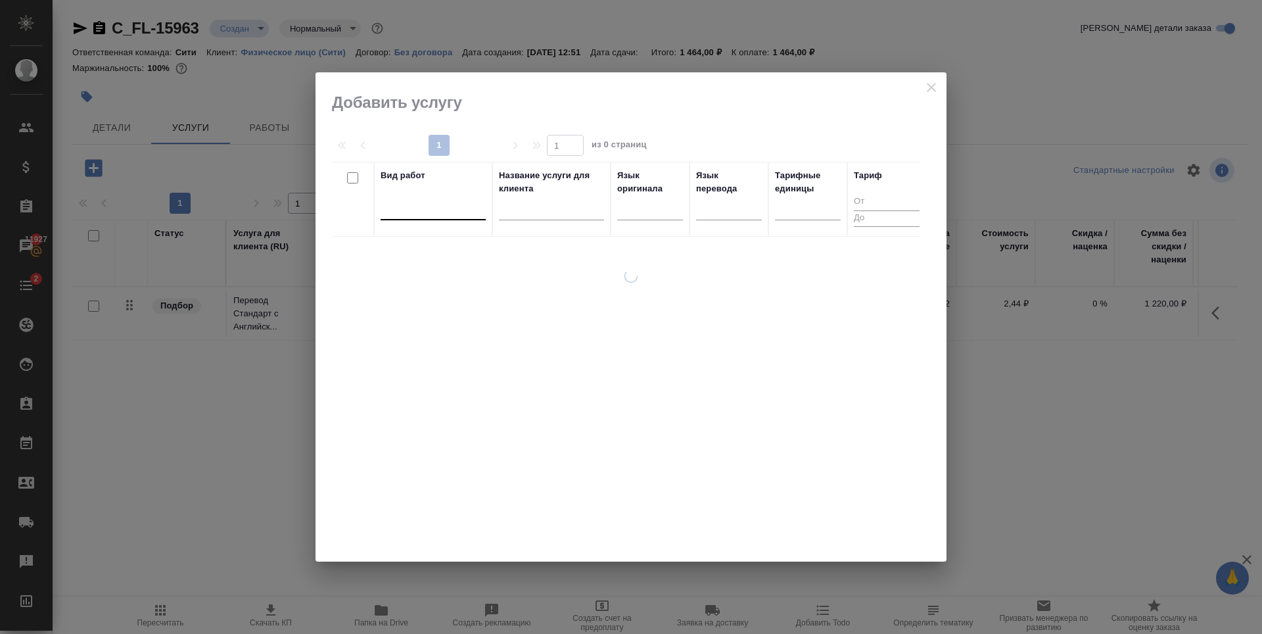
click at [441, 206] on div at bounding box center [433, 206] width 105 height 19
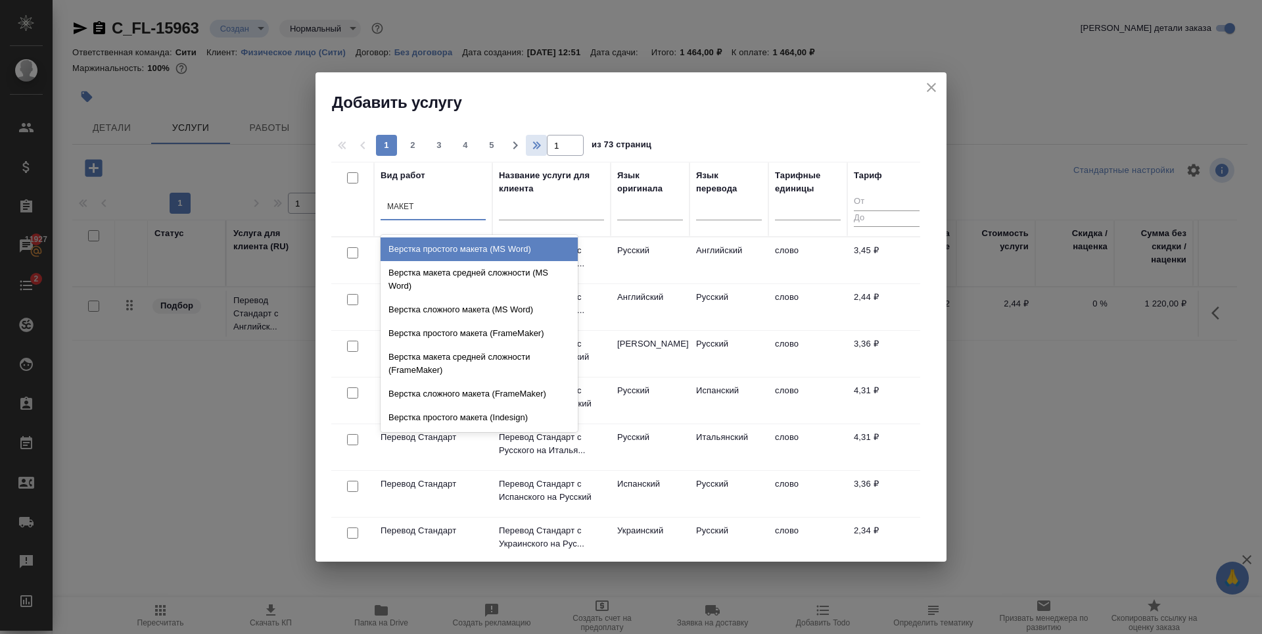
type input "МАКЕТА"
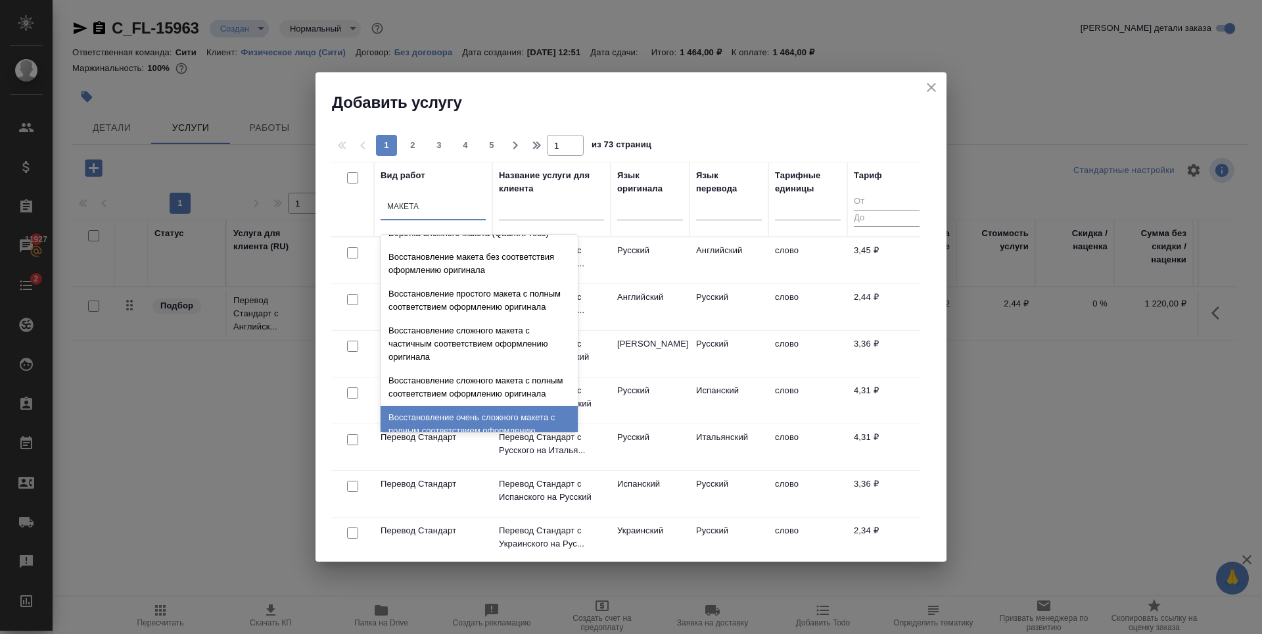
scroll to position [468, 0]
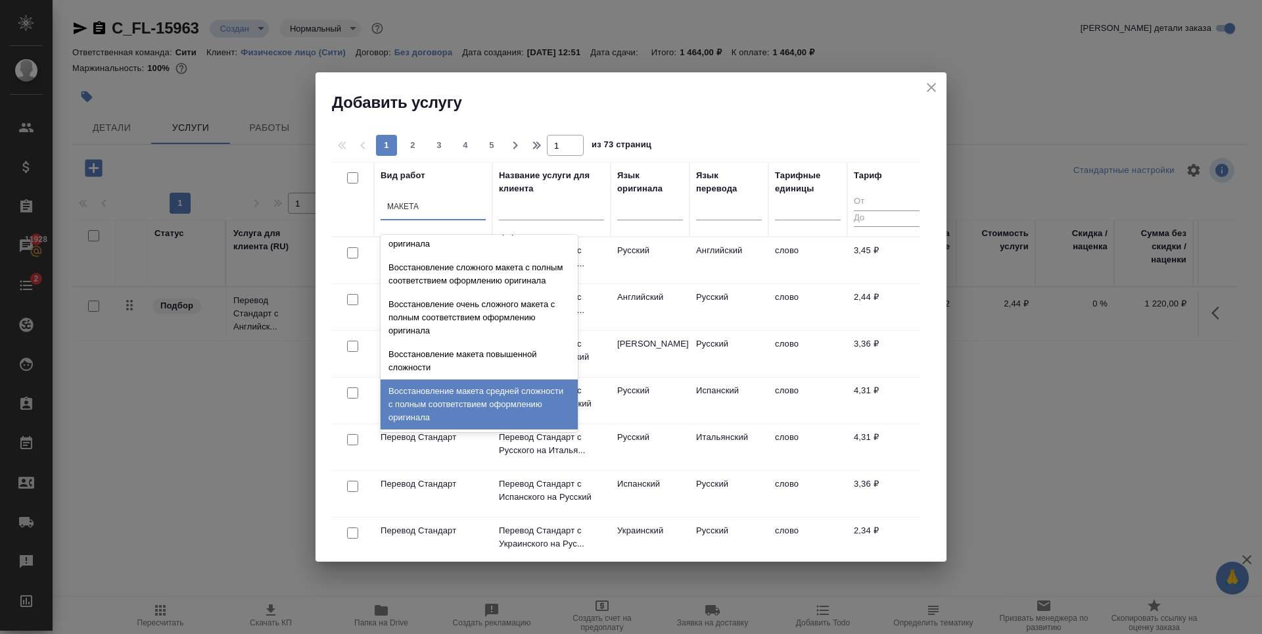
click at [487, 410] on div "Восстановление макета средней сложности с полным соответствием оформлению ориги…" at bounding box center [479, 404] width 197 height 50
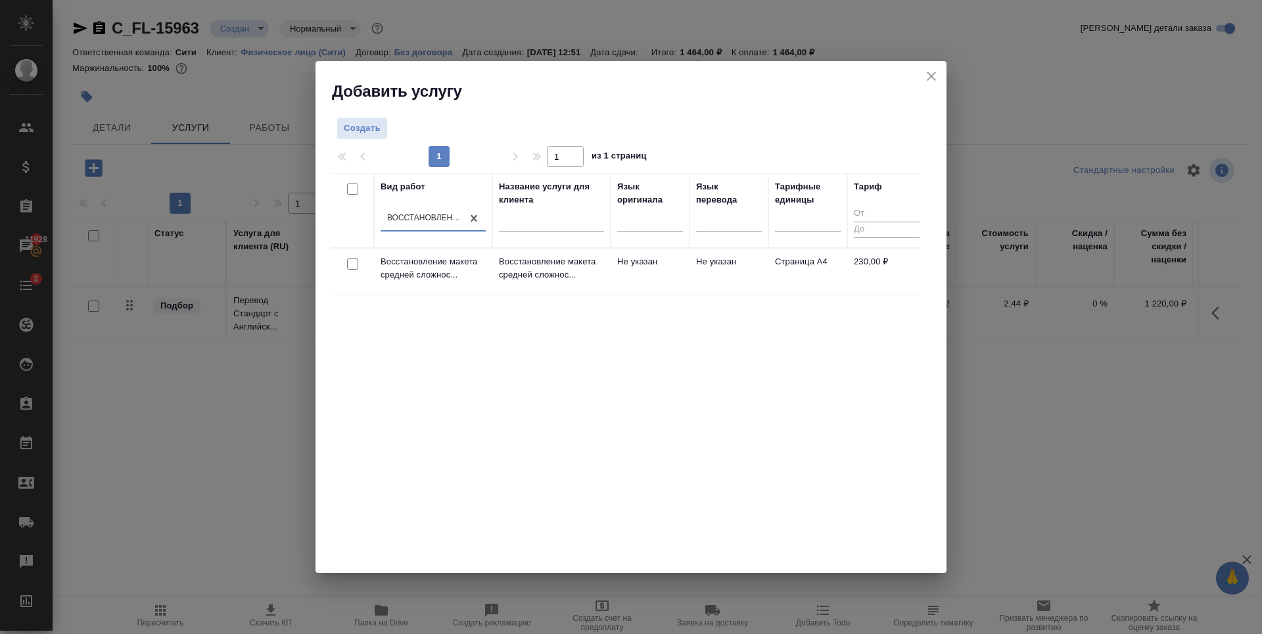
click at [354, 264] on input "checkbox" at bounding box center [352, 263] width 11 height 11
checkbox input "true"
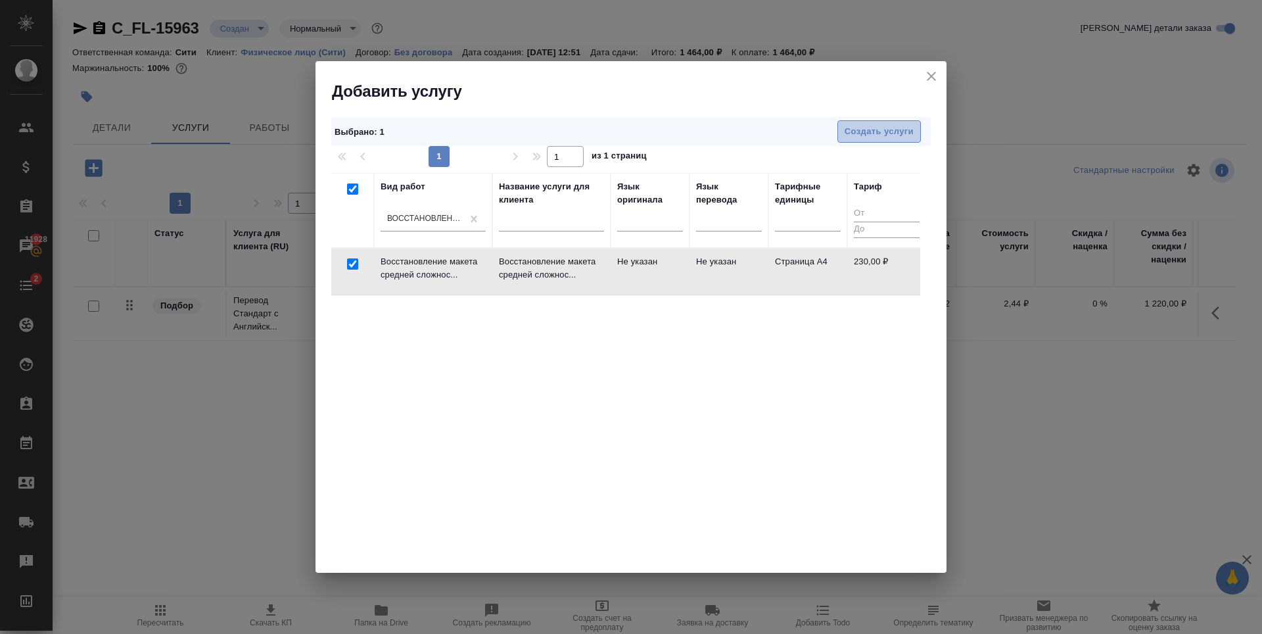
click at [907, 135] on span "Создать услуги" at bounding box center [879, 131] width 69 height 15
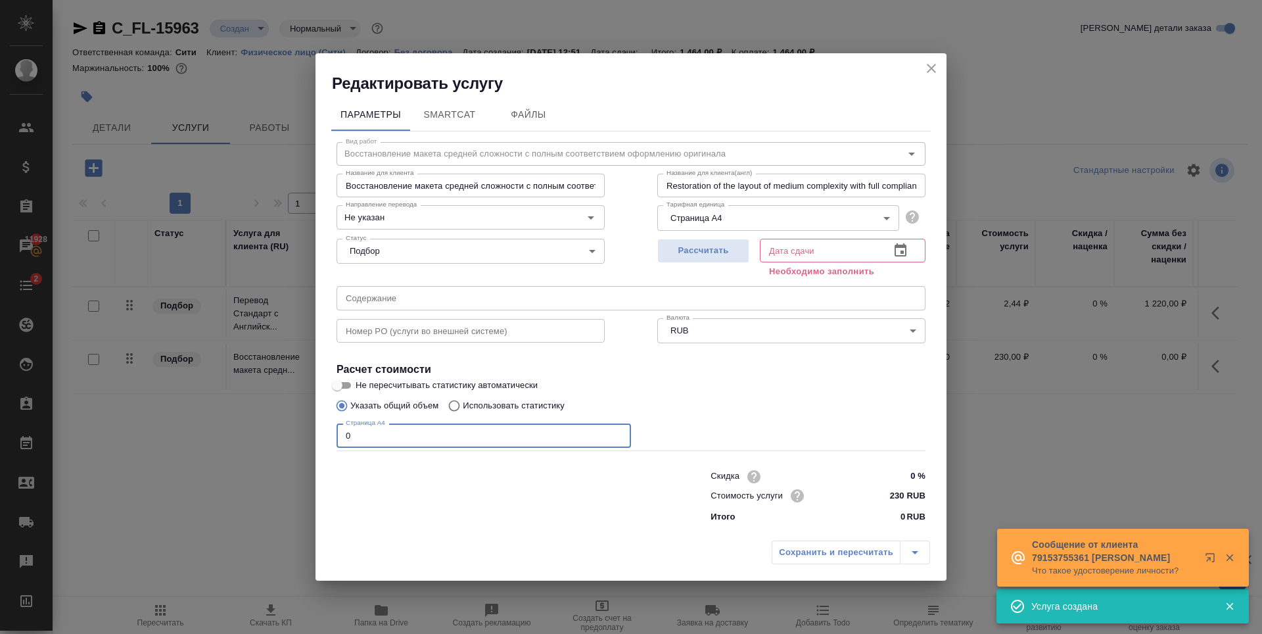
drag, startPoint x: 380, startPoint y: 432, endPoint x: 272, endPoint y: 448, distance: 109.1
click at [272, 448] on div "Редактировать услугу Параметры SmartCat Файлы Вид работ Восстановление макета с…" at bounding box center [631, 317] width 1262 height 634
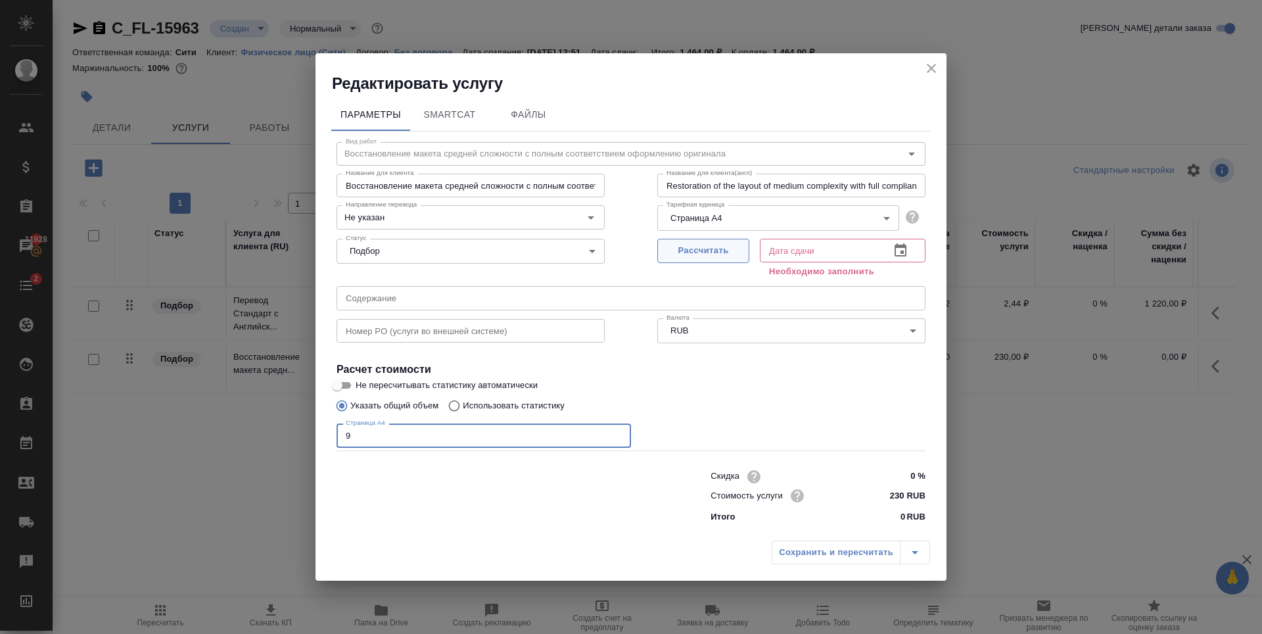
type input "9"
click at [713, 252] on span "Рассчитать" at bounding box center [704, 250] width 78 height 15
click at [697, 252] on span "Рассчитать" at bounding box center [704, 250] width 78 height 15
type input "06.10.2025 13:53"
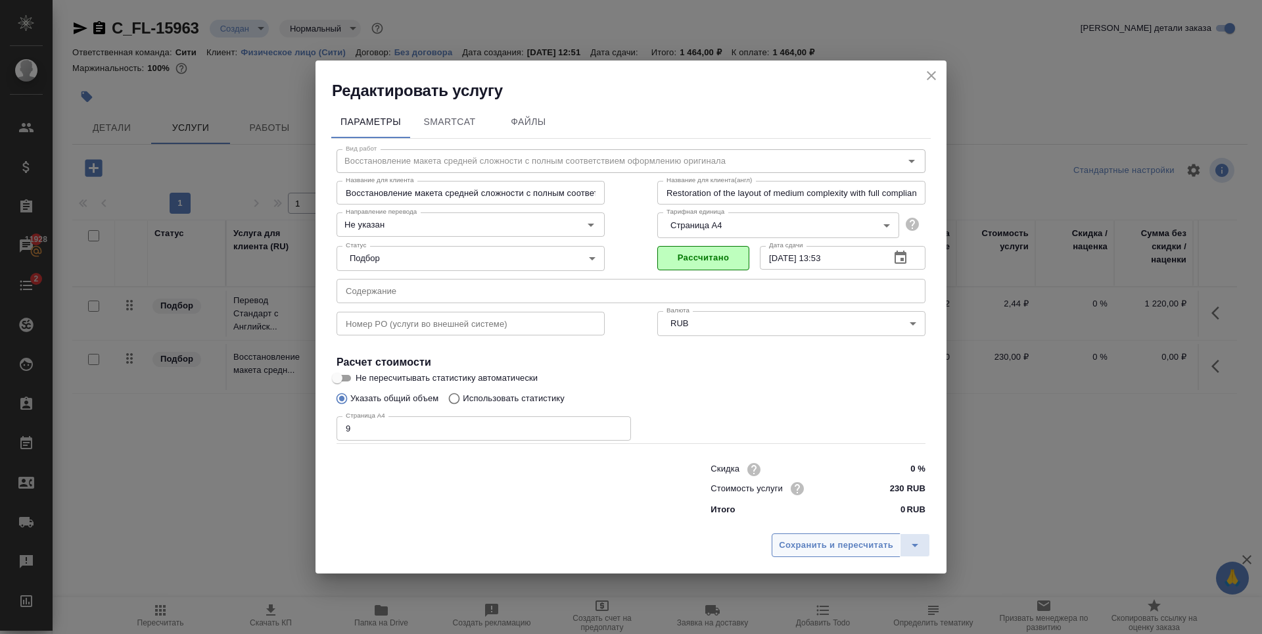
click at [805, 550] on span "Сохранить и пересчитать" at bounding box center [836, 545] width 114 height 15
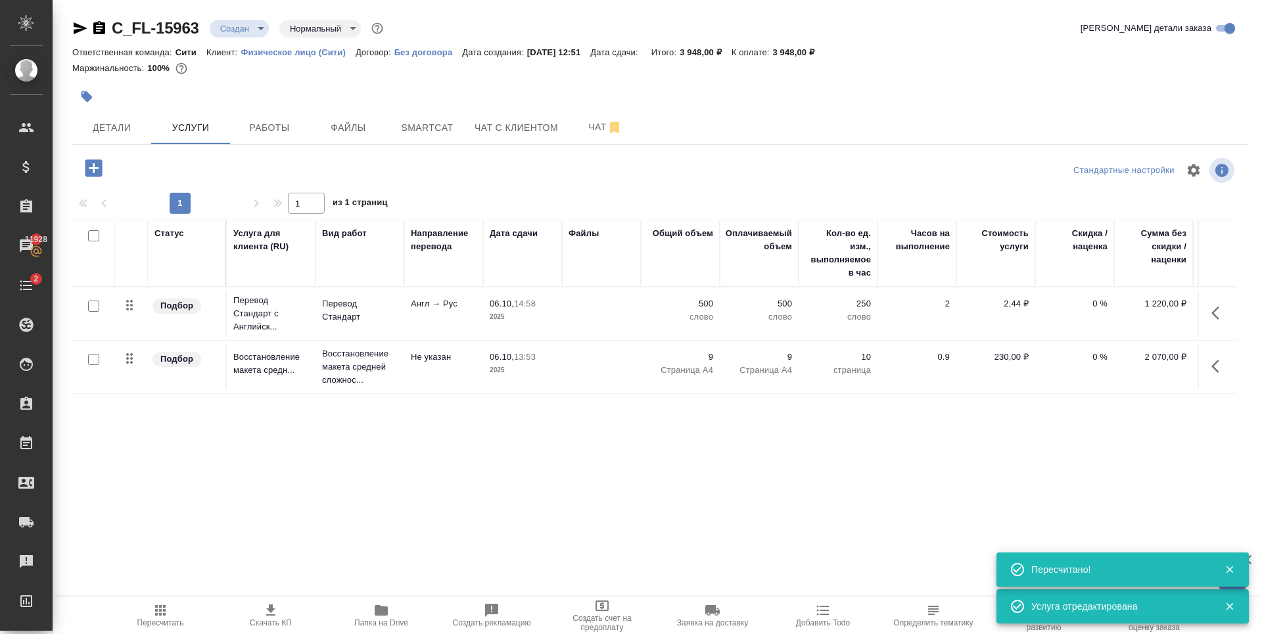
click at [709, 356] on p "9" at bounding box center [680, 356] width 66 height 13
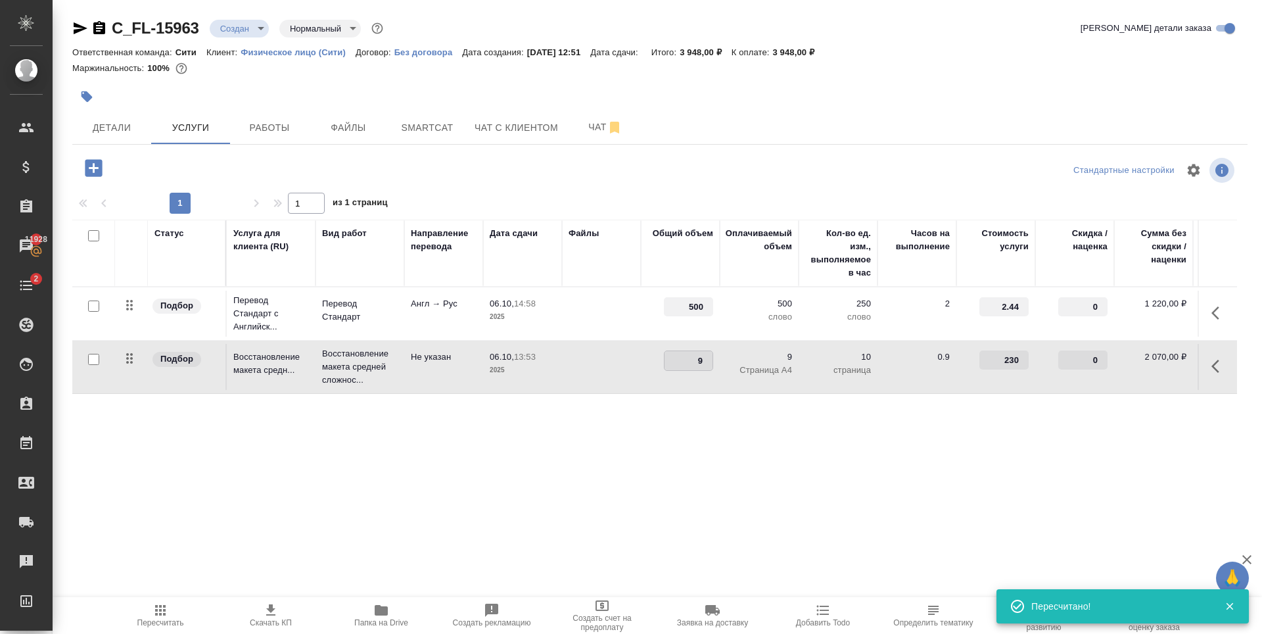
type input "4"
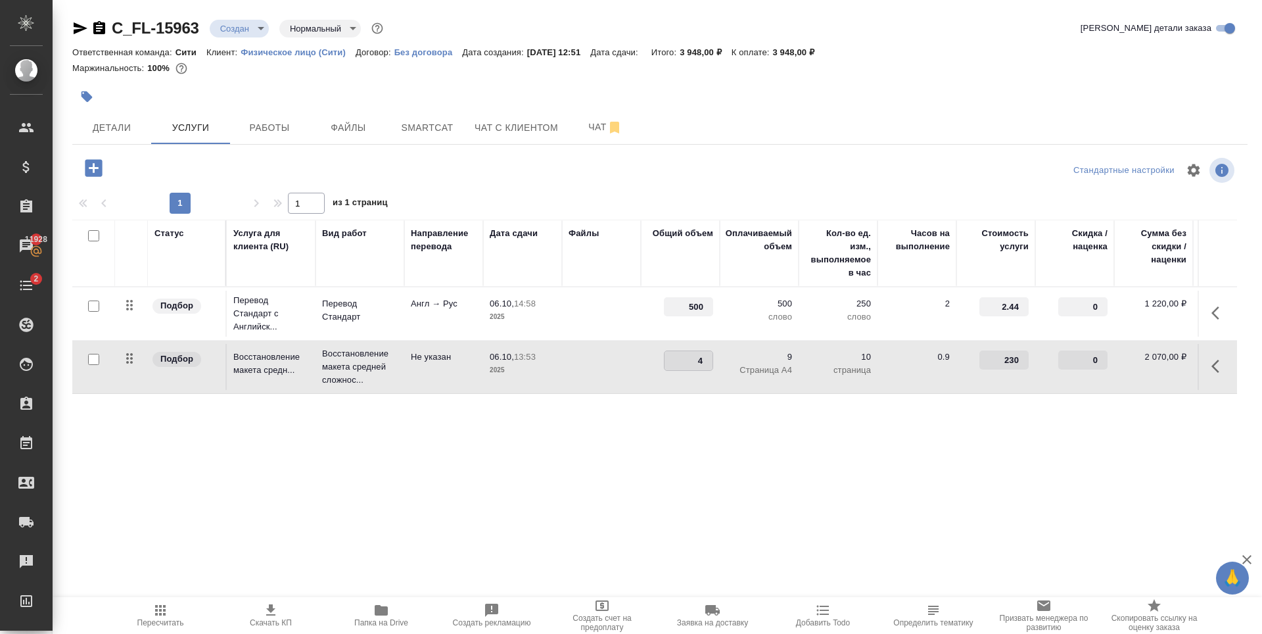
click at [262, 480] on div "Статус Услуга для клиента (RU) Вид работ Направление перевода Дата сдачи Файлы …" at bounding box center [654, 361] width 1165 height 283
click at [146, 172] on span "Сохранить и пересчитать" at bounding box center [186, 166] width 114 height 15
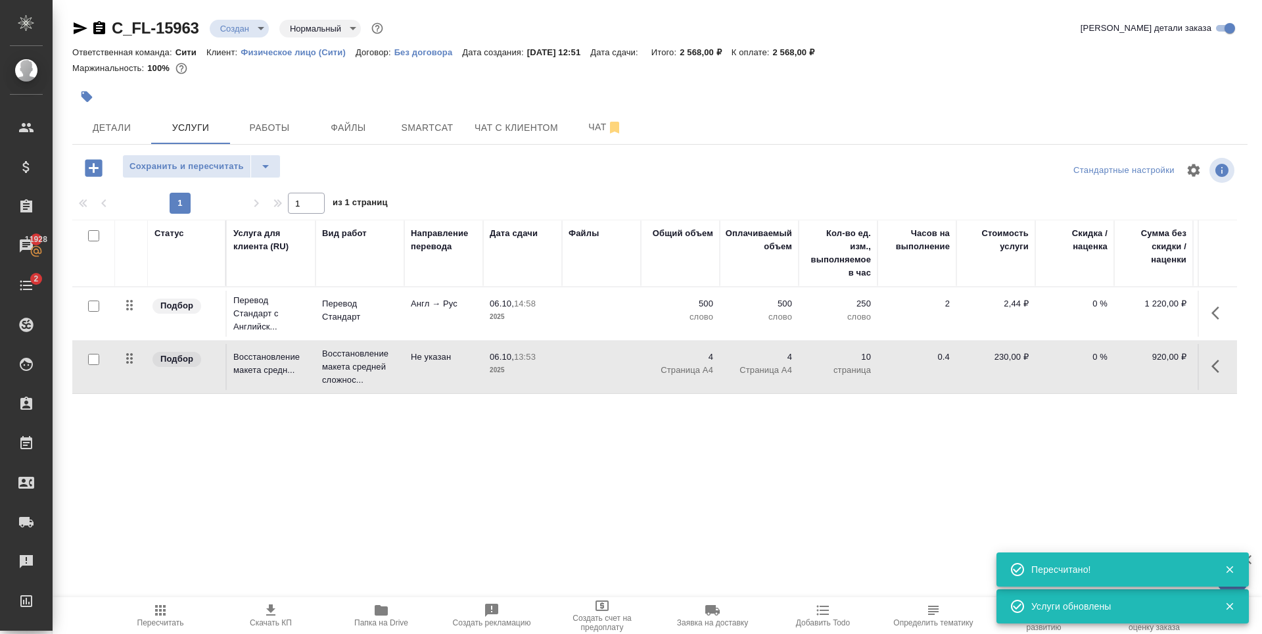
click at [546, 399] on div "Статус Услуга для клиента (RU) Вид работ Направление перевода Дата сдачи Файлы …" at bounding box center [654, 361] width 1165 height 283
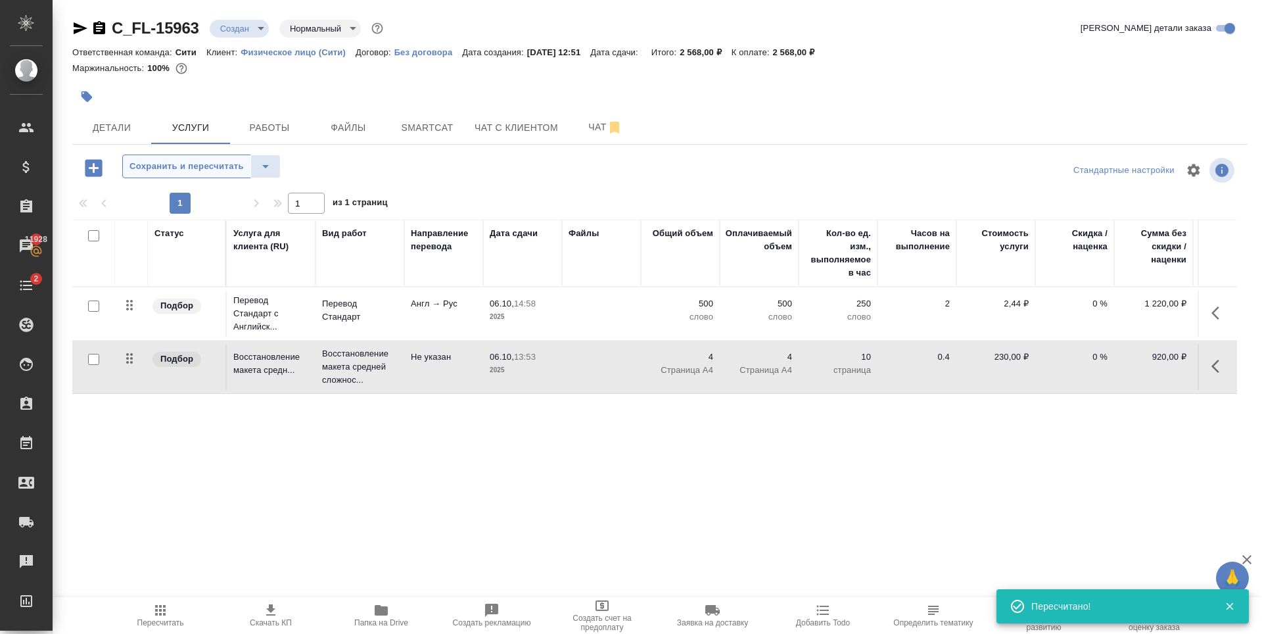
click at [231, 164] on span "Сохранить и пересчитать" at bounding box center [186, 166] width 114 height 15
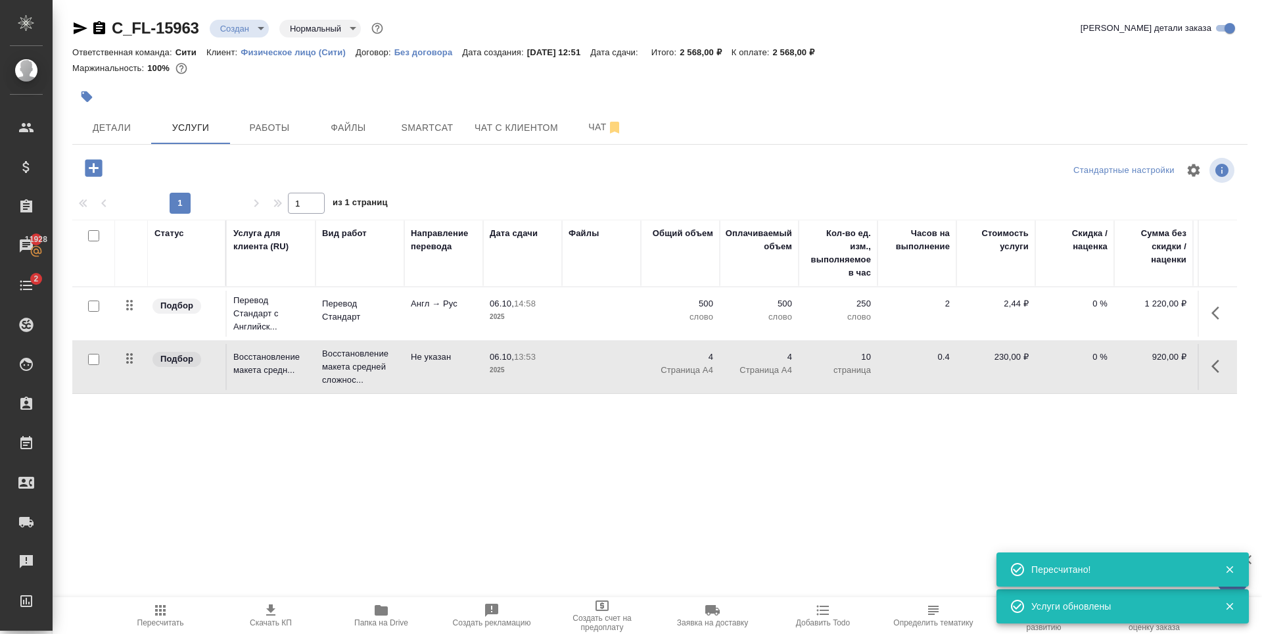
click at [97, 175] on icon "button" at bounding box center [93, 167] width 17 height 17
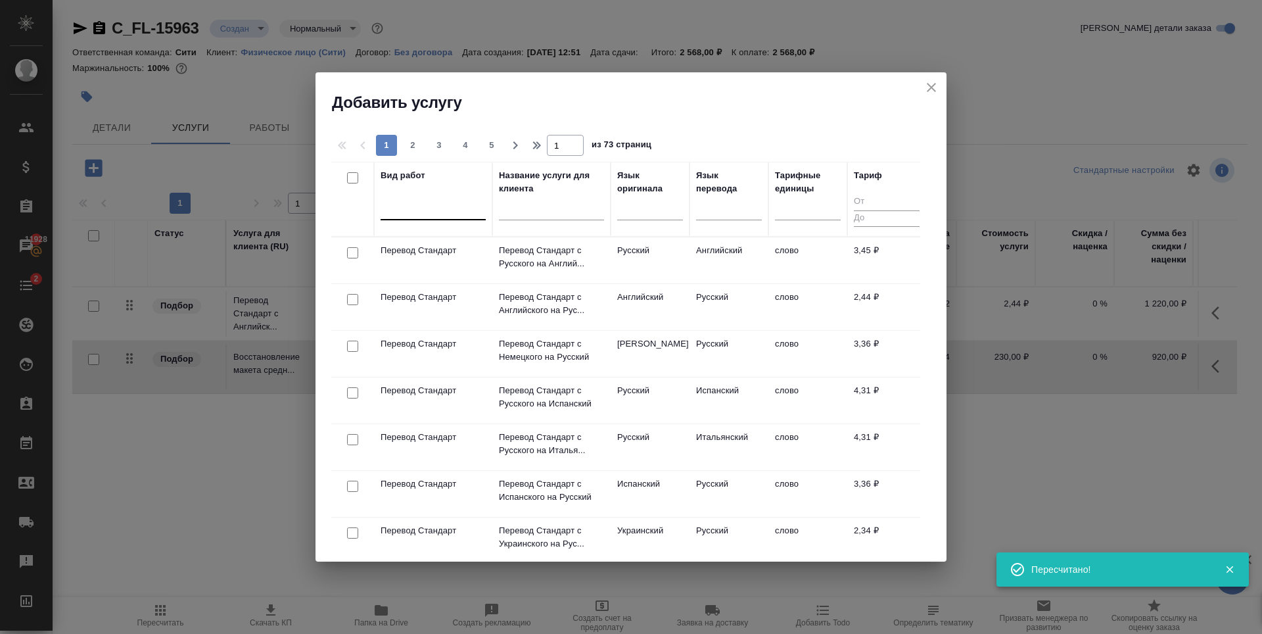
click at [452, 212] on div at bounding box center [433, 206] width 105 height 19
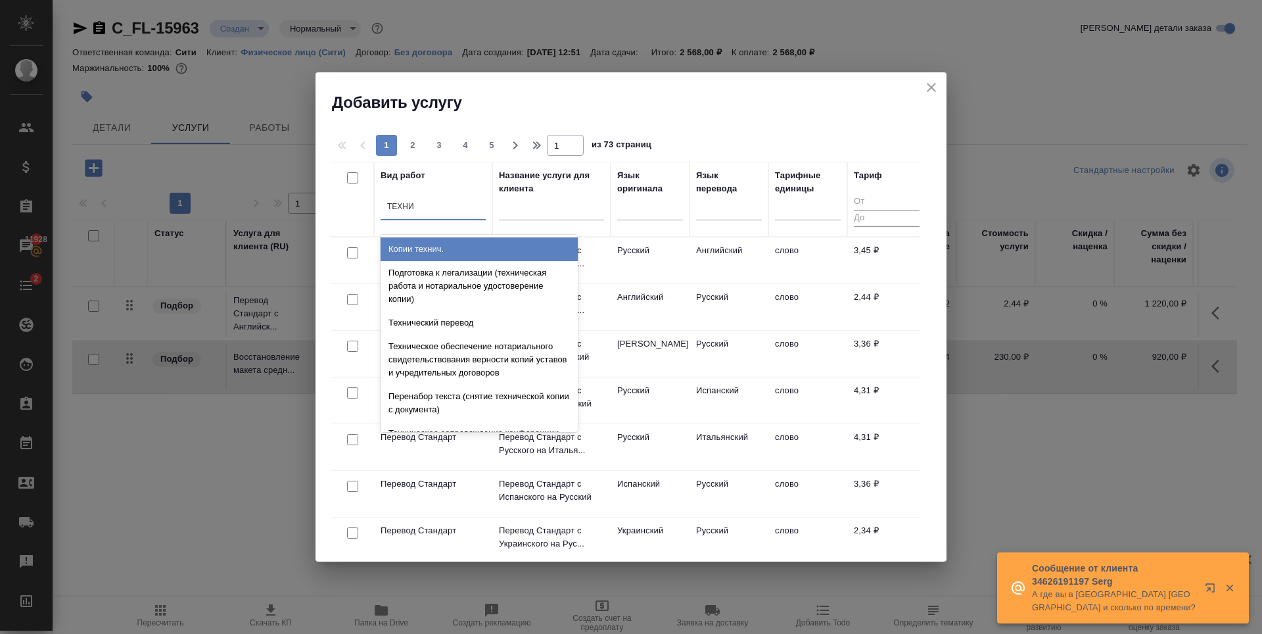
type input "ТЕХНИЧ"
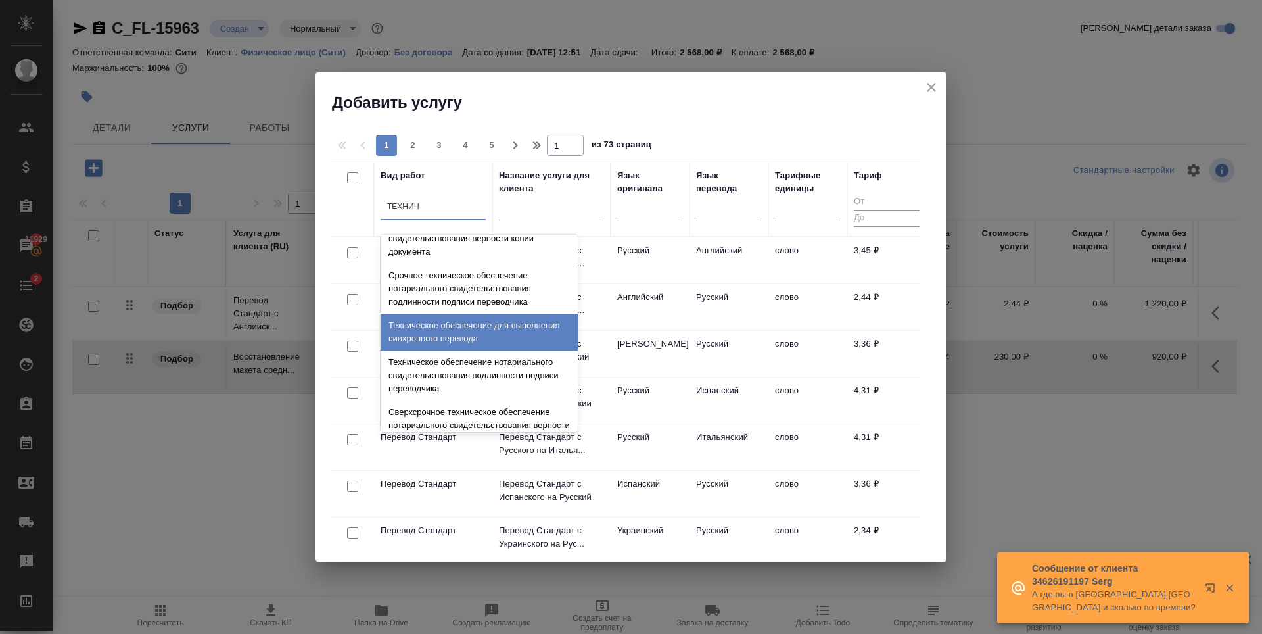
scroll to position [329, 0]
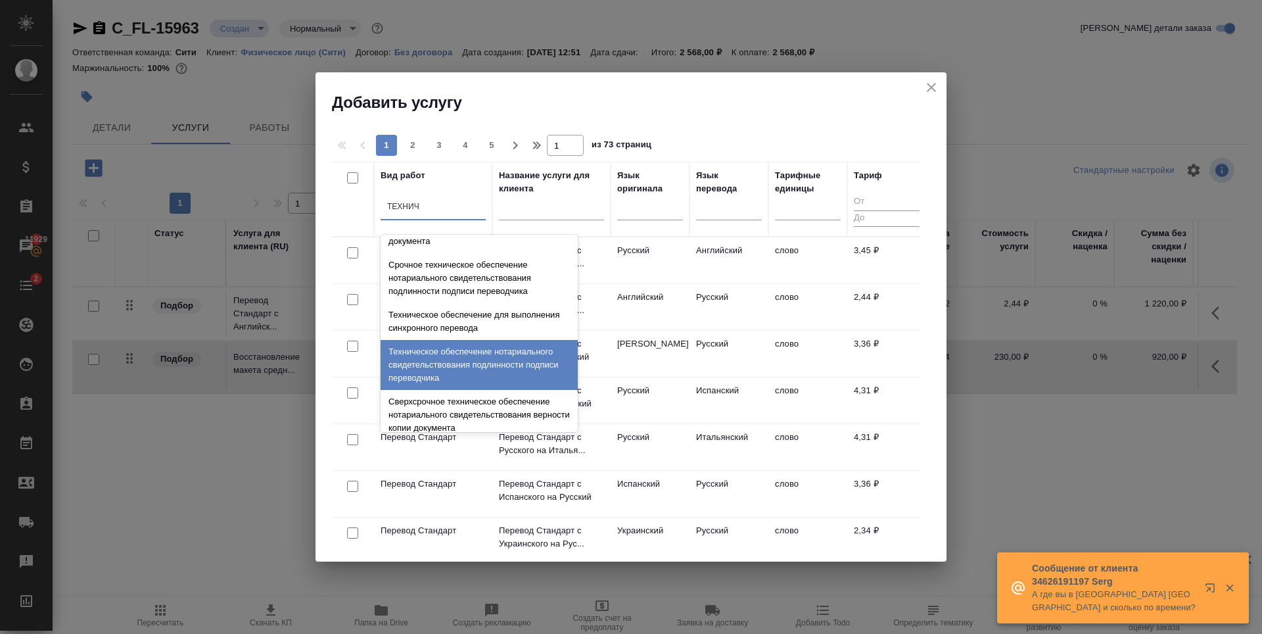
click at [449, 369] on div "Техническое обеспечение нотариального свидетельствования подлинности подписи пе…" at bounding box center [479, 365] width 197 height 50
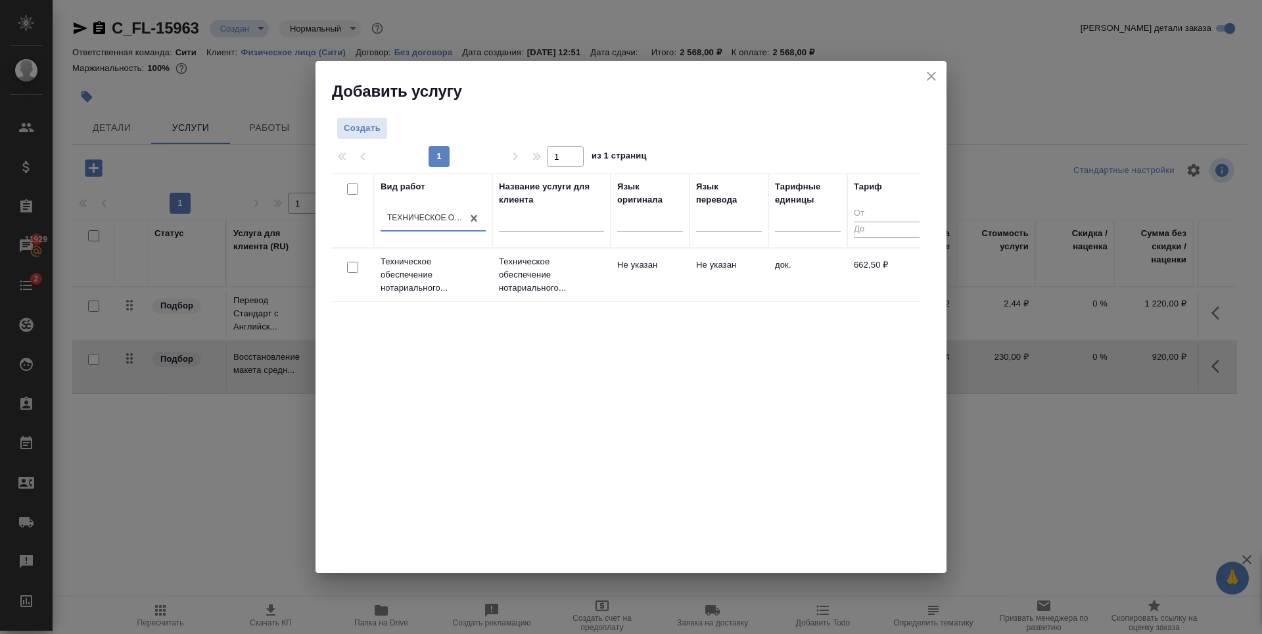
click at [352, 271] on input "checkbox" at bounding box center [352, 267] width 11 height 11
checkbox input "true"
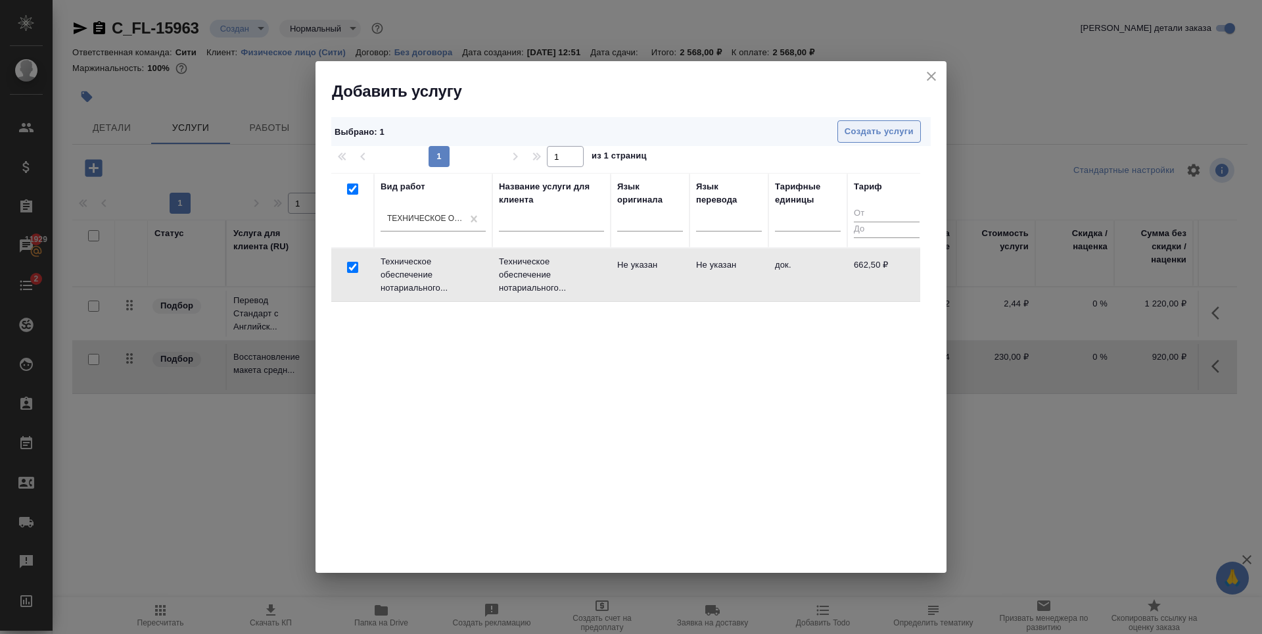
click at [893, 129] on span "Создать услуги" at bounding box center [879, 131] width 69 height 15
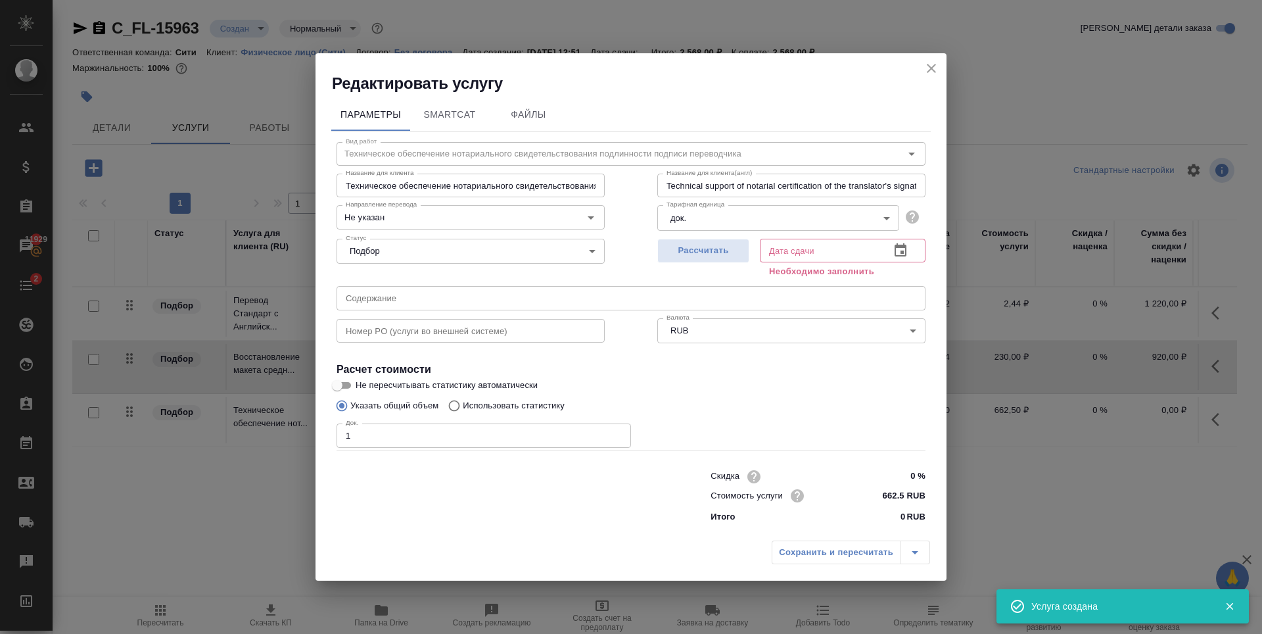
type input "1"
click at [618, 434] on input "1" at bounding box center [484, 435] width 294 height 24
click at [726, 243] on span "Рассчитать" at bounding box center [704, 250] width 78 height 15
type input "06.10.2025 13:11"
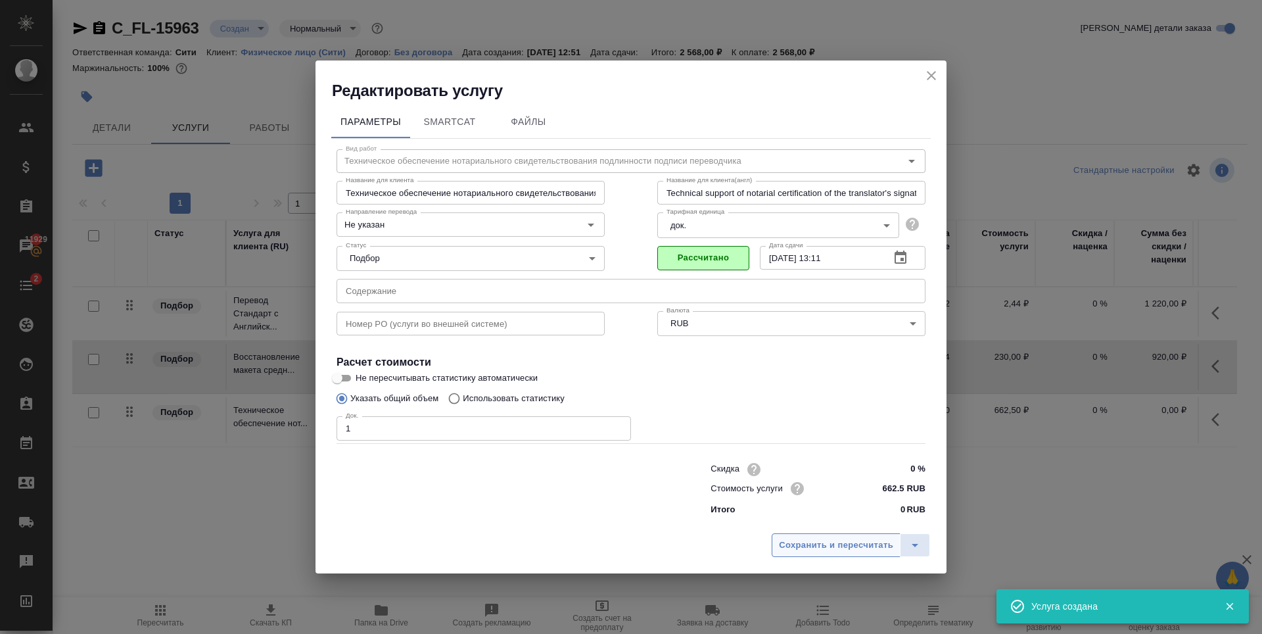
click at [846, 536] on button "Сохранить и пересчитать" at bounding box center [836, 545] width 129 height 24
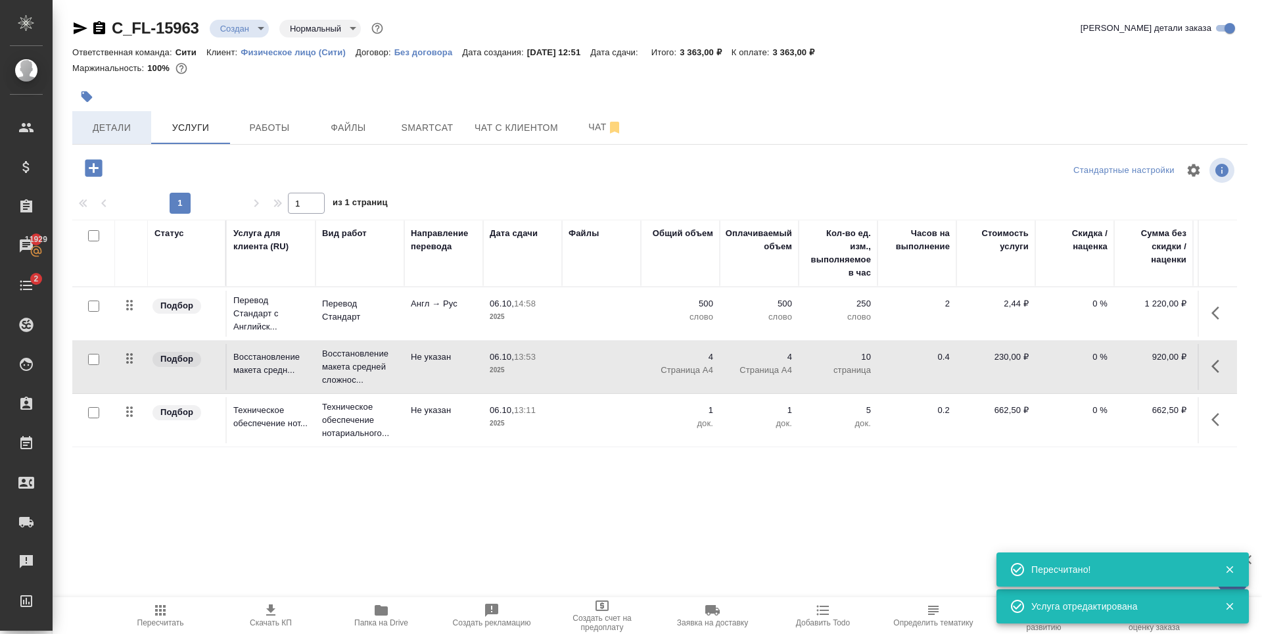
click at [114, 135] on span "Детали" at bounding box center [111, 128] width 63 height 16
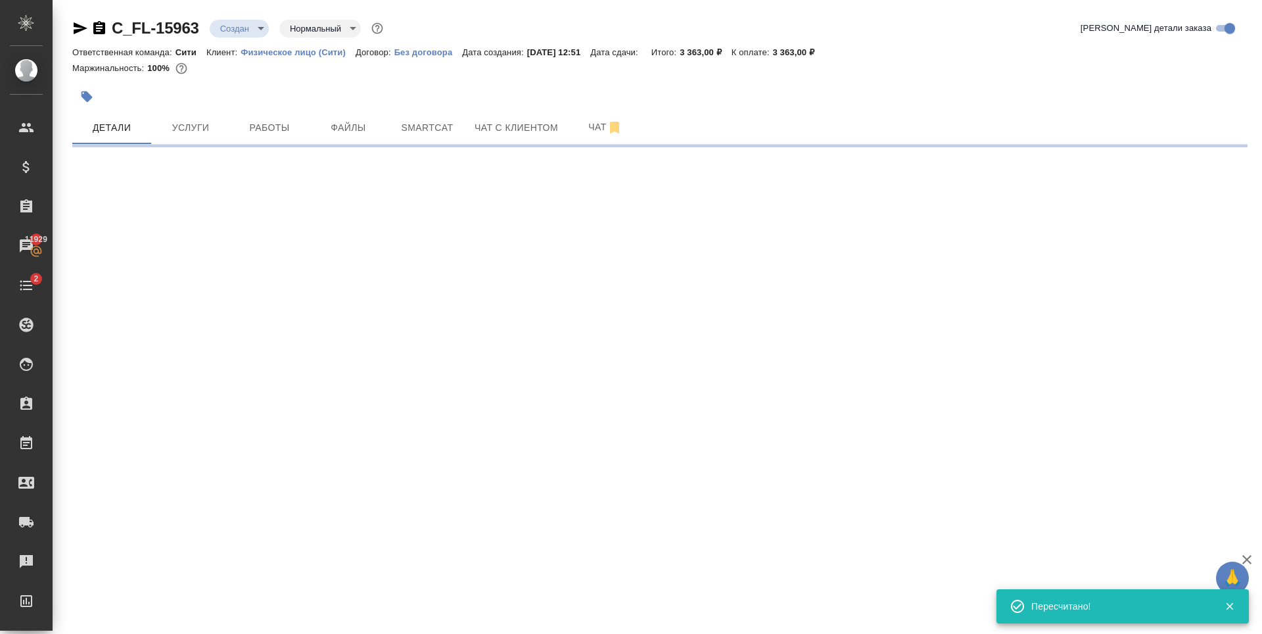
select select "RU"
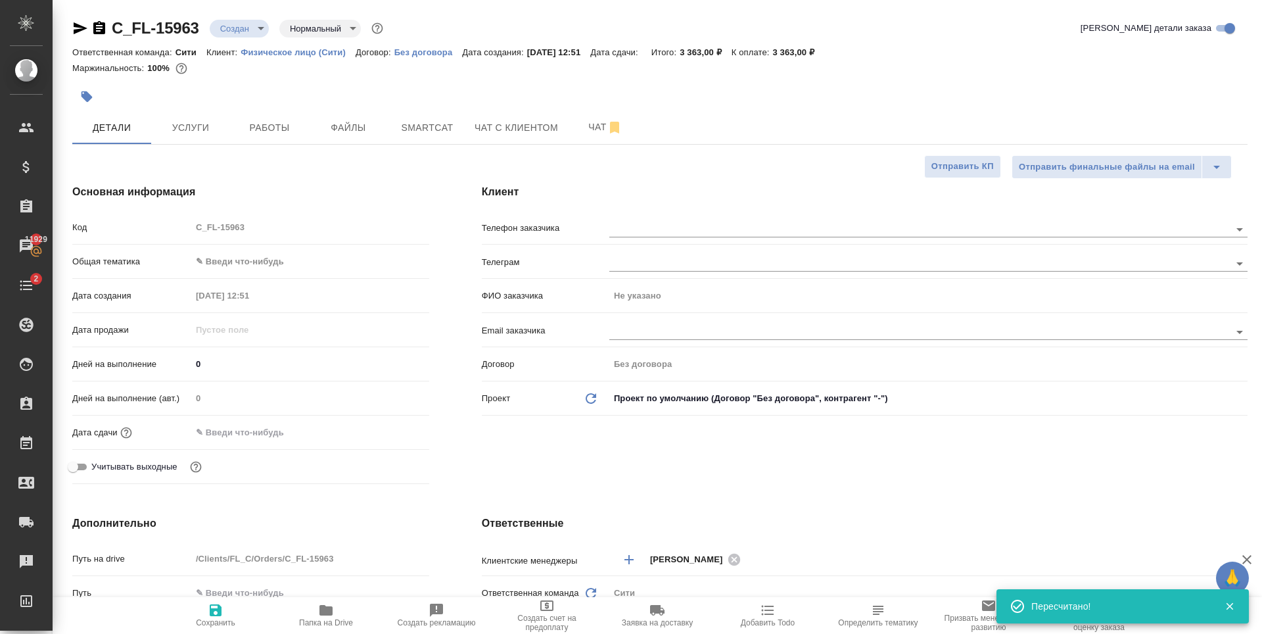
type textarea "x"
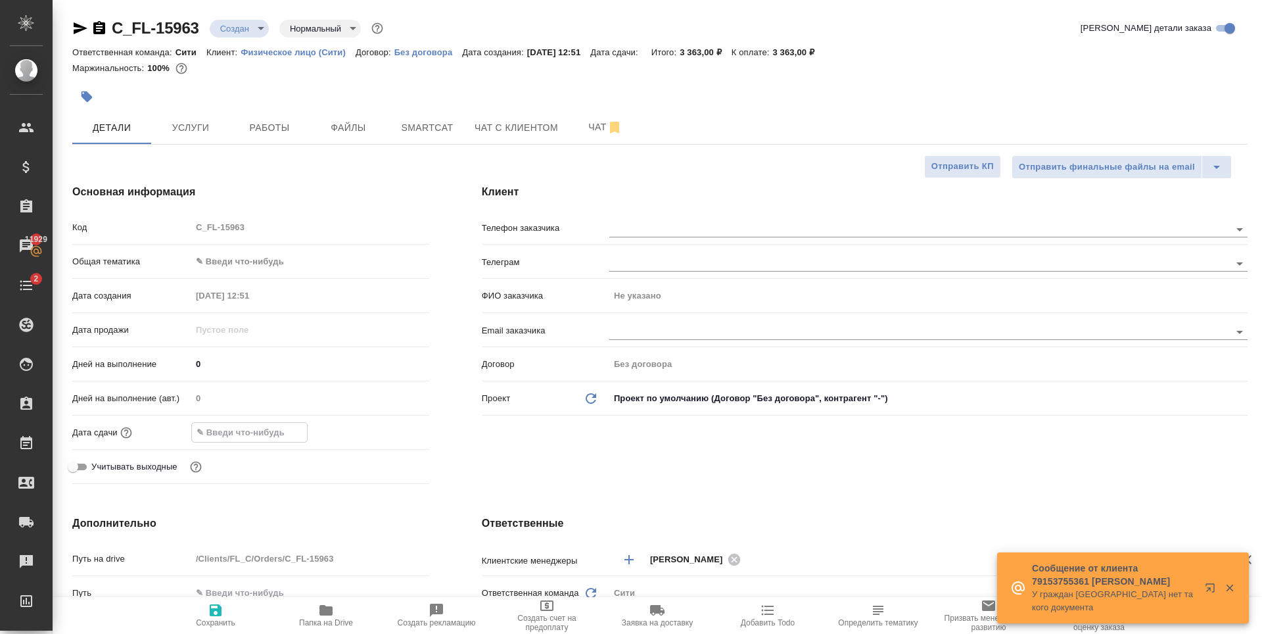
click at [265, 429] on input "text" at bounding box center [249, 432] width 115 height 19
click at [388, 432] on icon "button" at bounding box center [391, 431] width 16 height 16
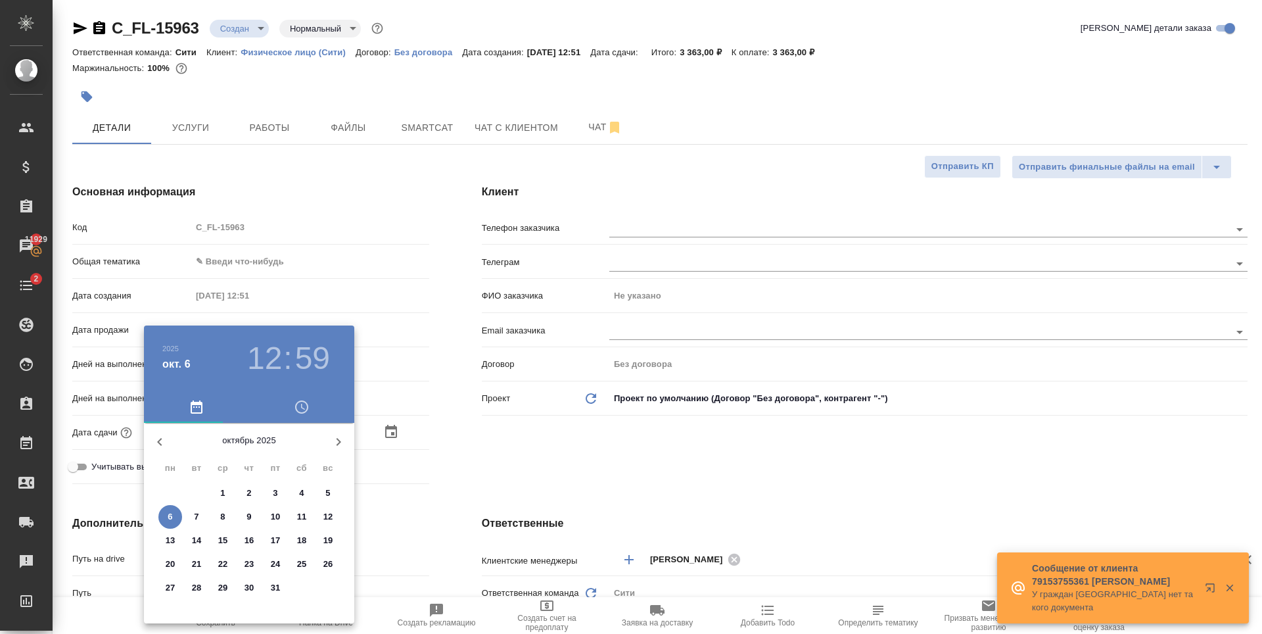
click at [266, 358] on h3 "12" at bounding box center [264, 358] width 35 height 37
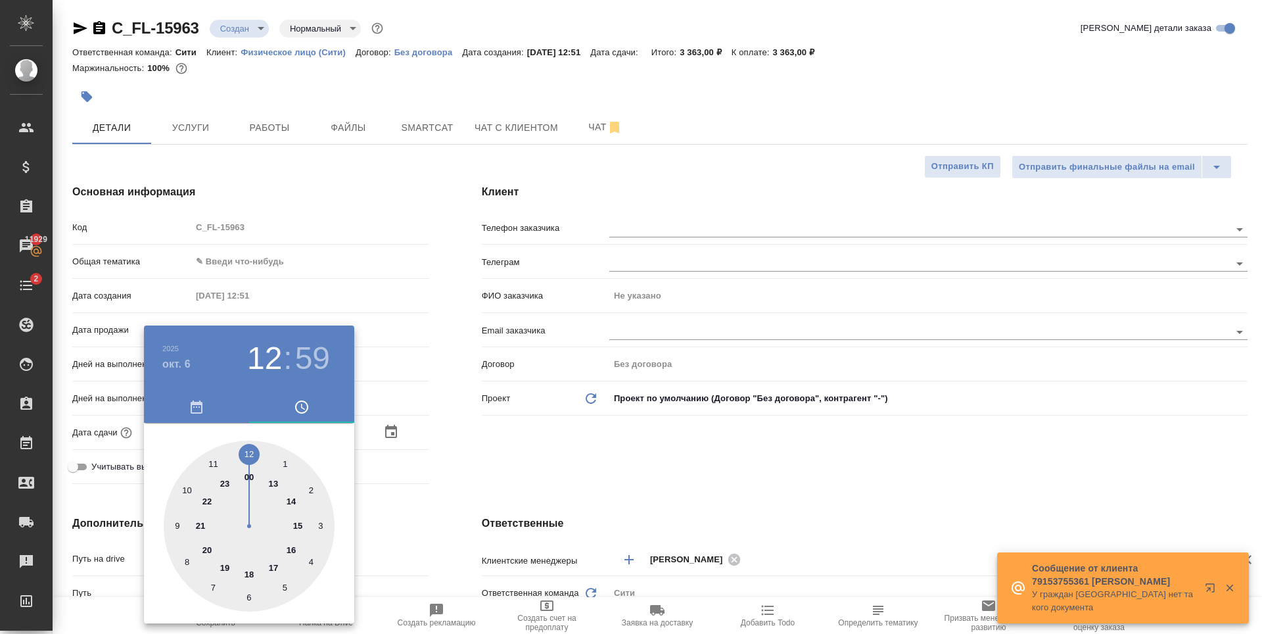
click at [292, 501] on div at bounding box center [249, 525] width 171 height 171
type input "06.10.2025 14:59"
type textarea "x"
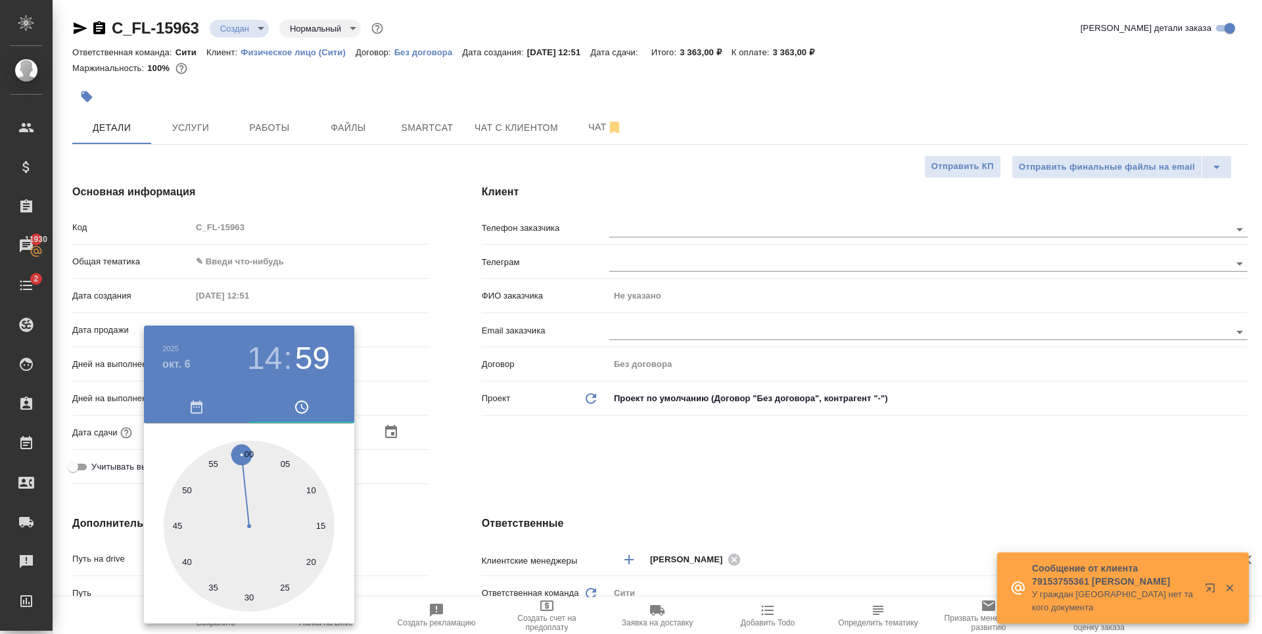
click at [248, 454] on div at bounding box center [249, 525] width 171 height 171
type input "06.10.2025 14:00"
type textarea "x"
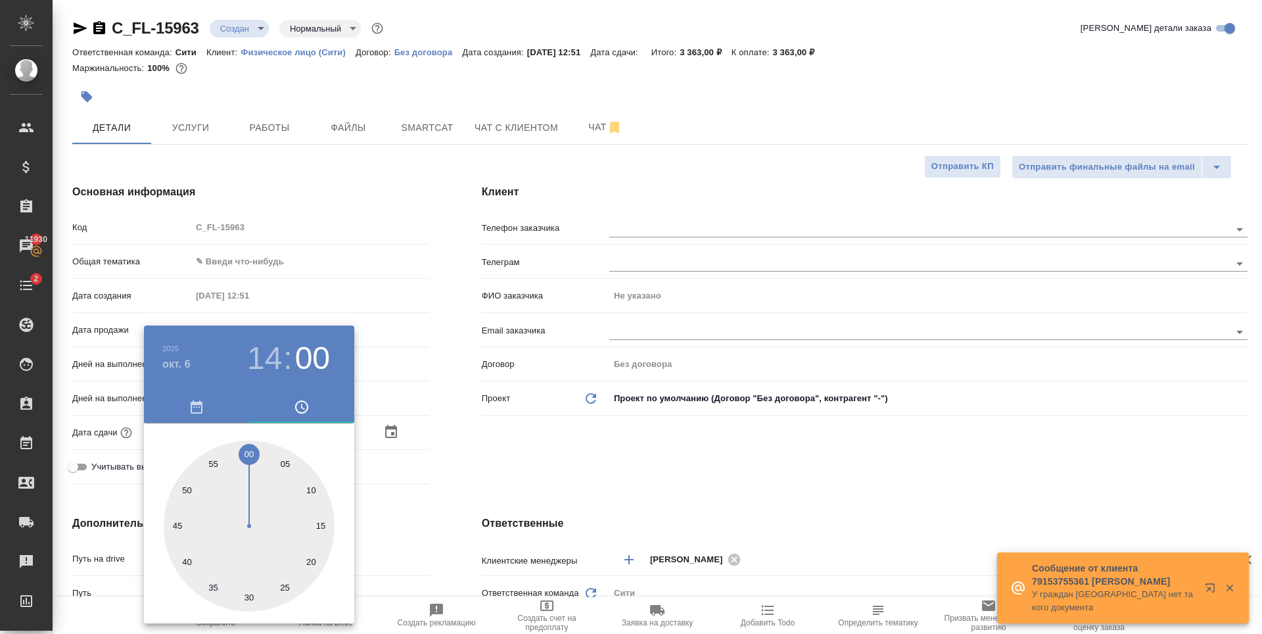
click at [511, 472] on div at bounding box center [631, 317] width 1262 height 634
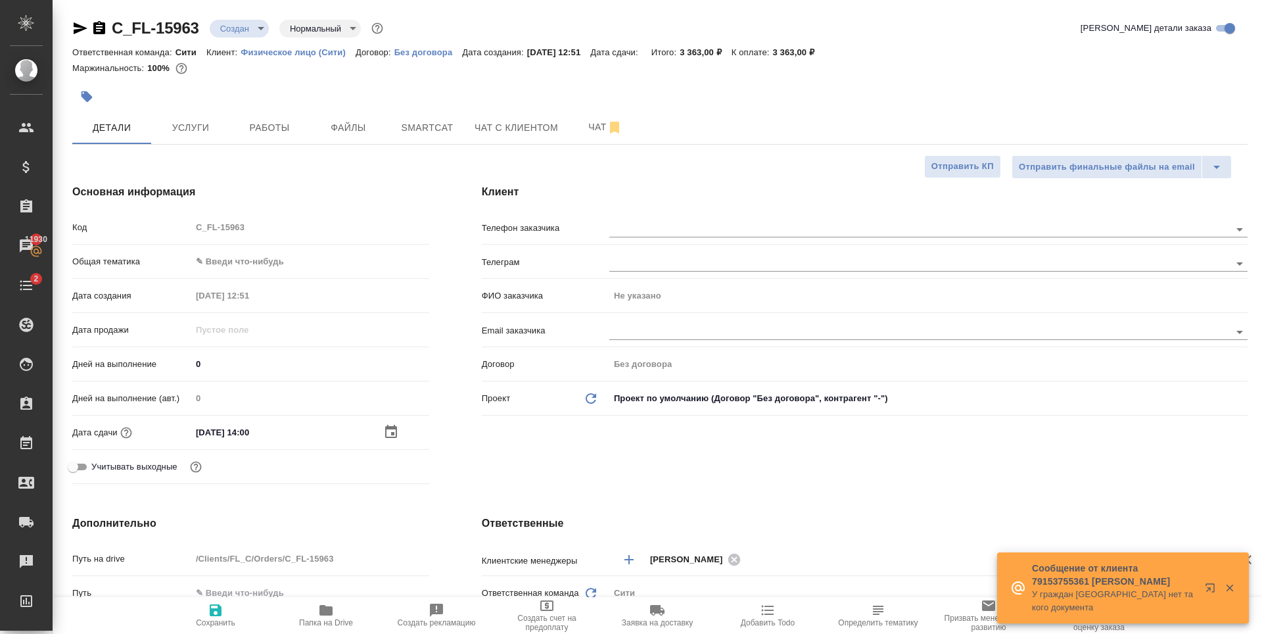
click at [213, 609] on icon "button" at bounding box center [216, 610] width 12 height 12
type textarea "x"
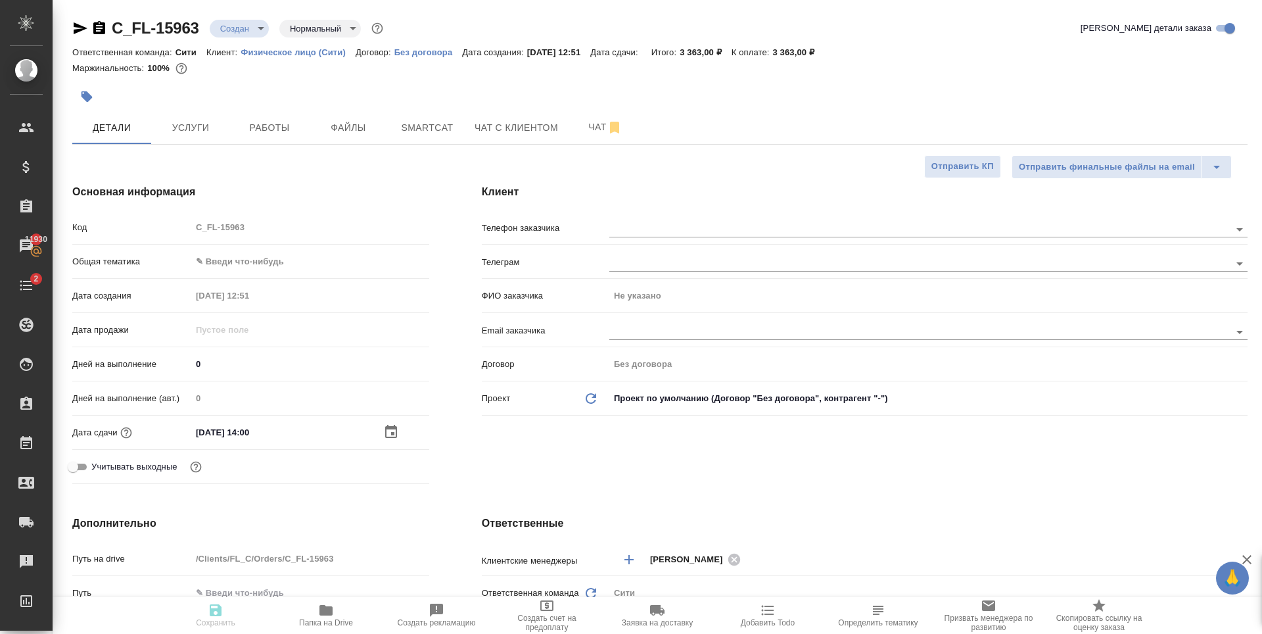
type textarea "x"
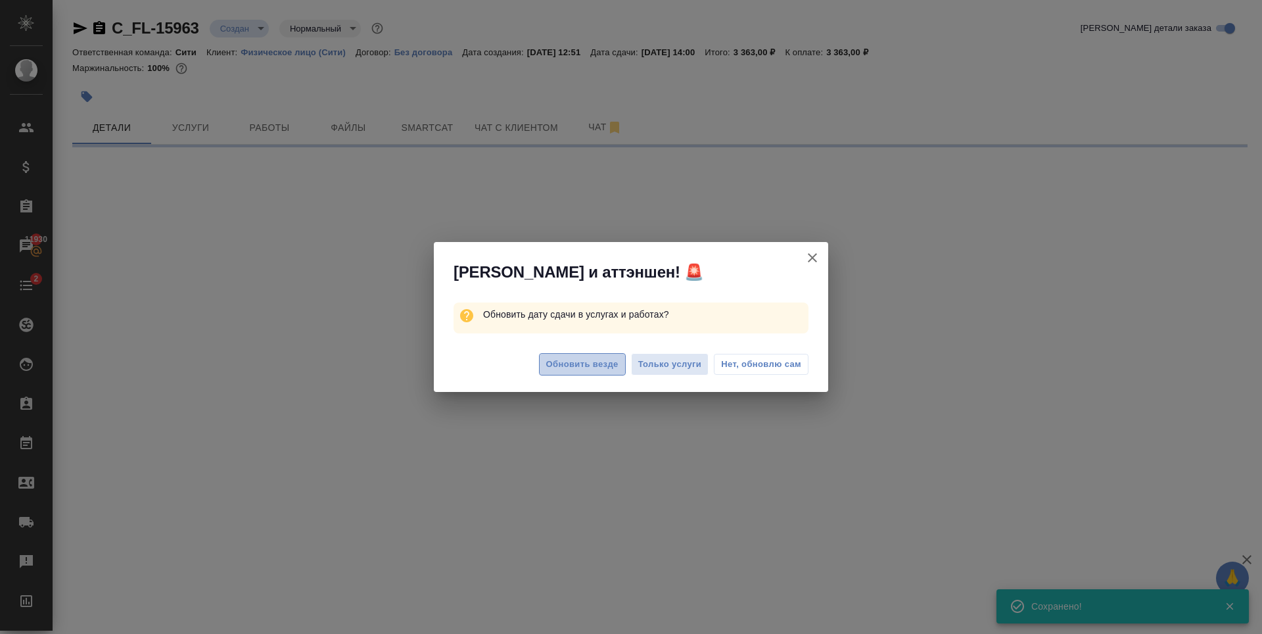
click at [571, 363] on span "Обновить везде" at bounding box center [582, 364] width 72 height 15
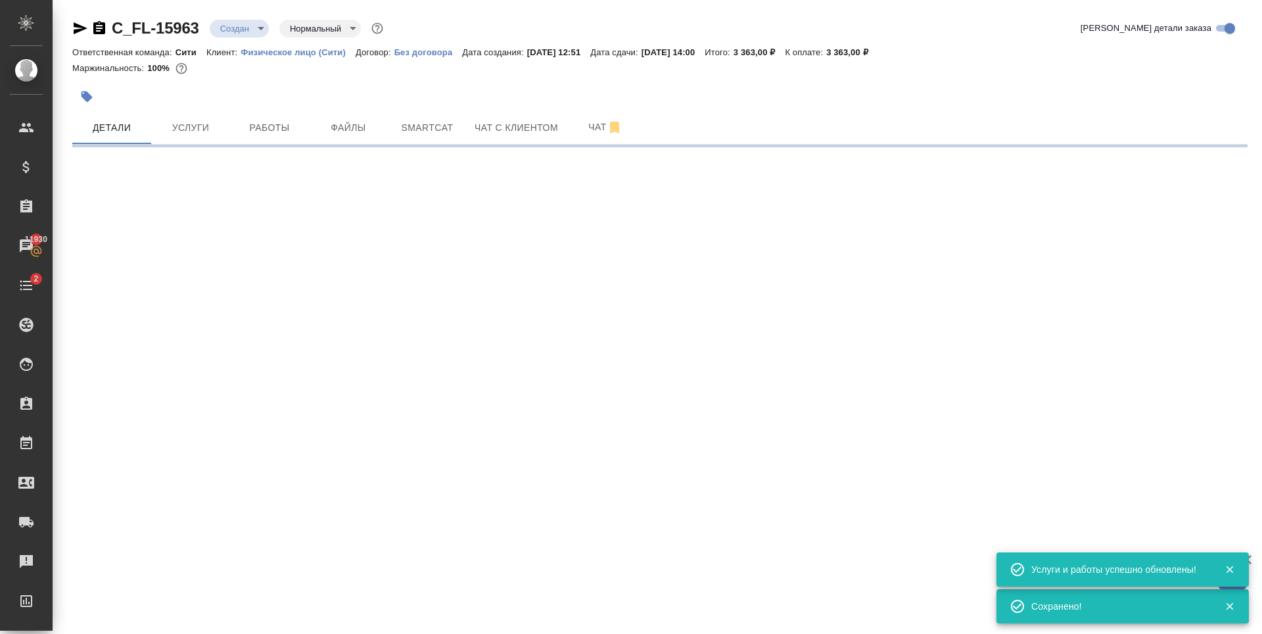
select select "RU"
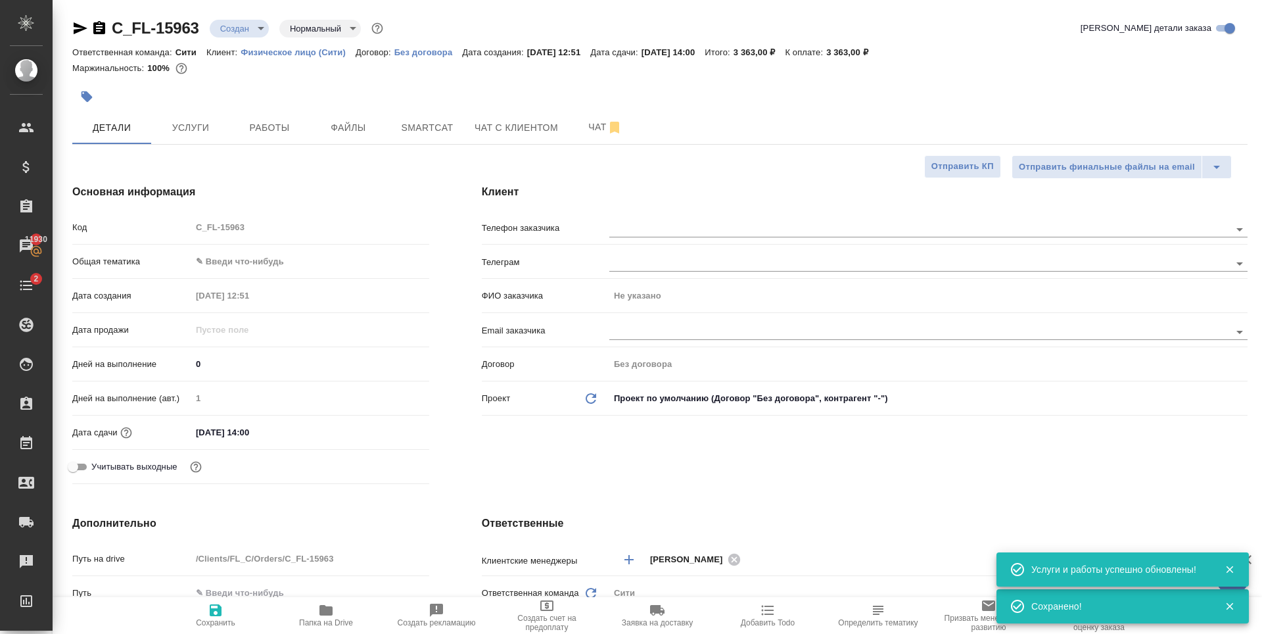
type textarea "x"
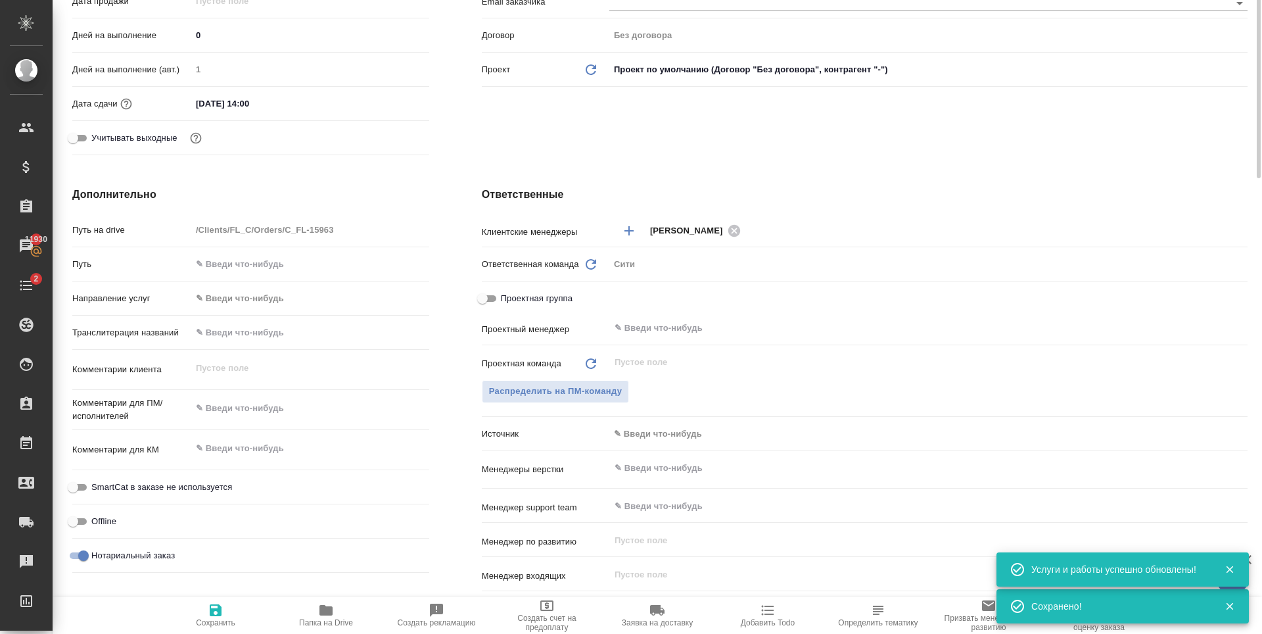
scroll to position [394, 0]
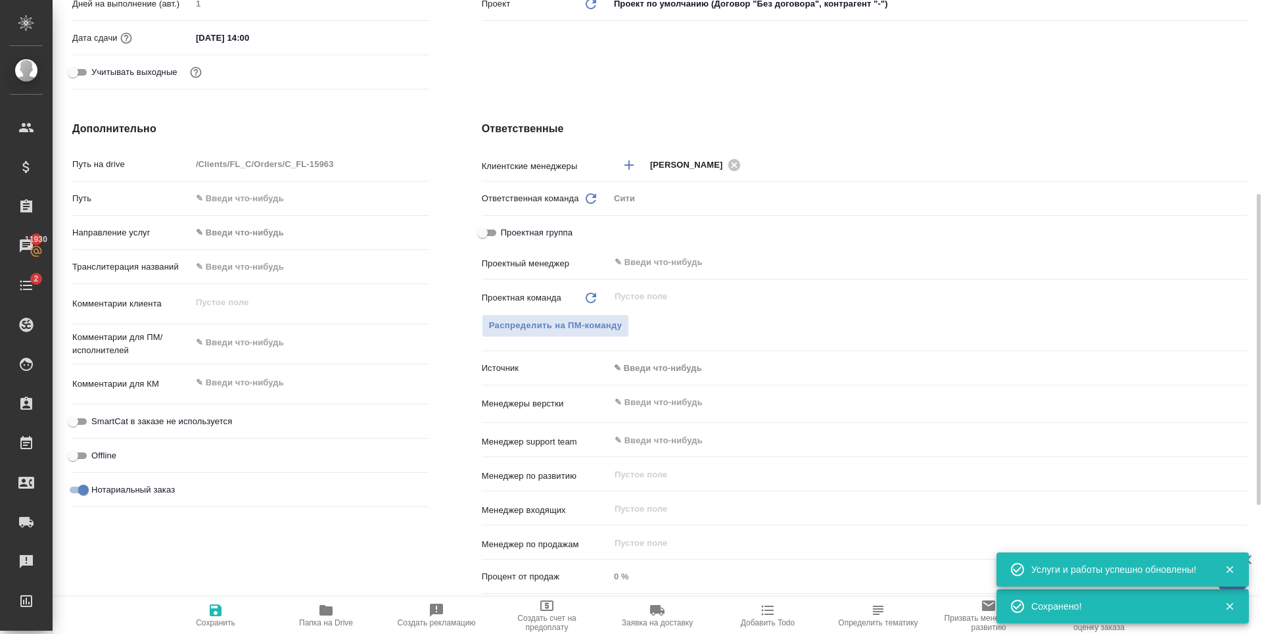
type textarea "x"
click at [253, 341] on textarea at bounding box center [310, 343] width 237 height 22
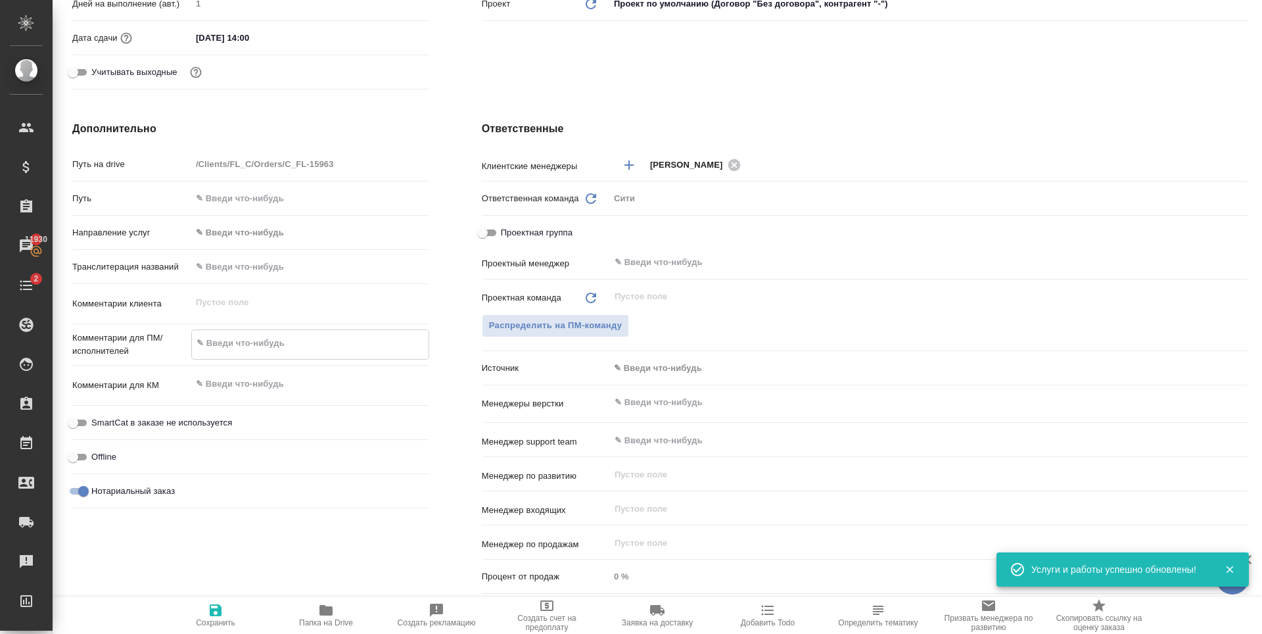
type textarea "x"
type textarea "С"
type textarea "x"
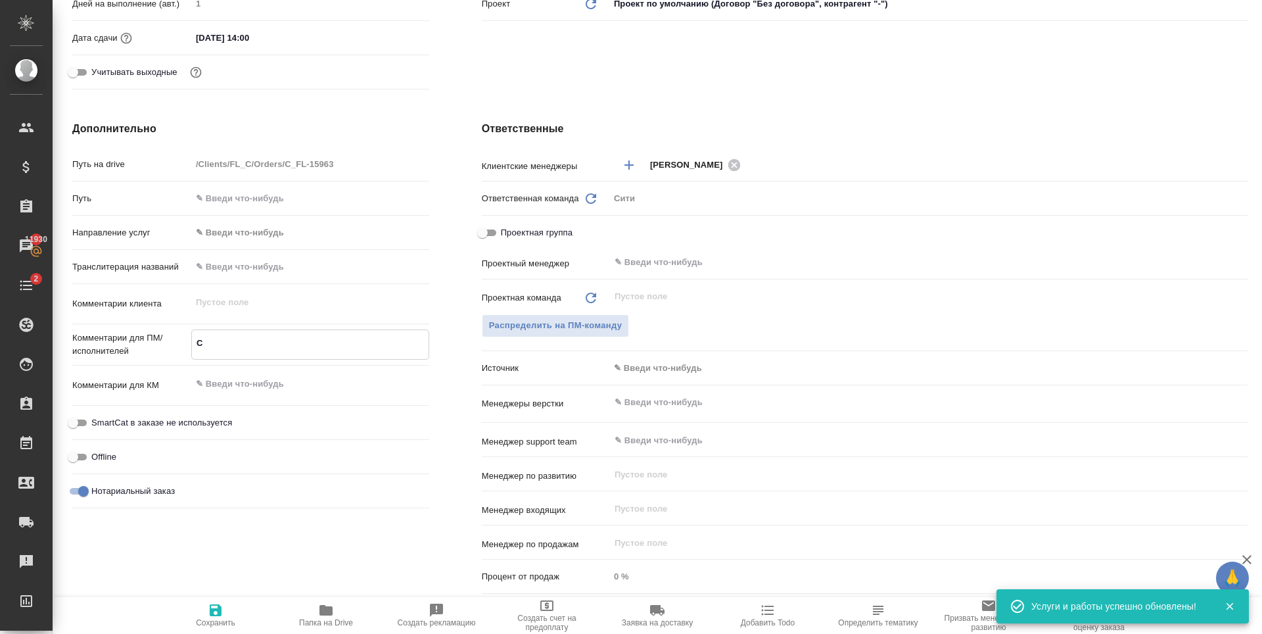
type textarea "x"
type textarea "СД"
type textarea "x"
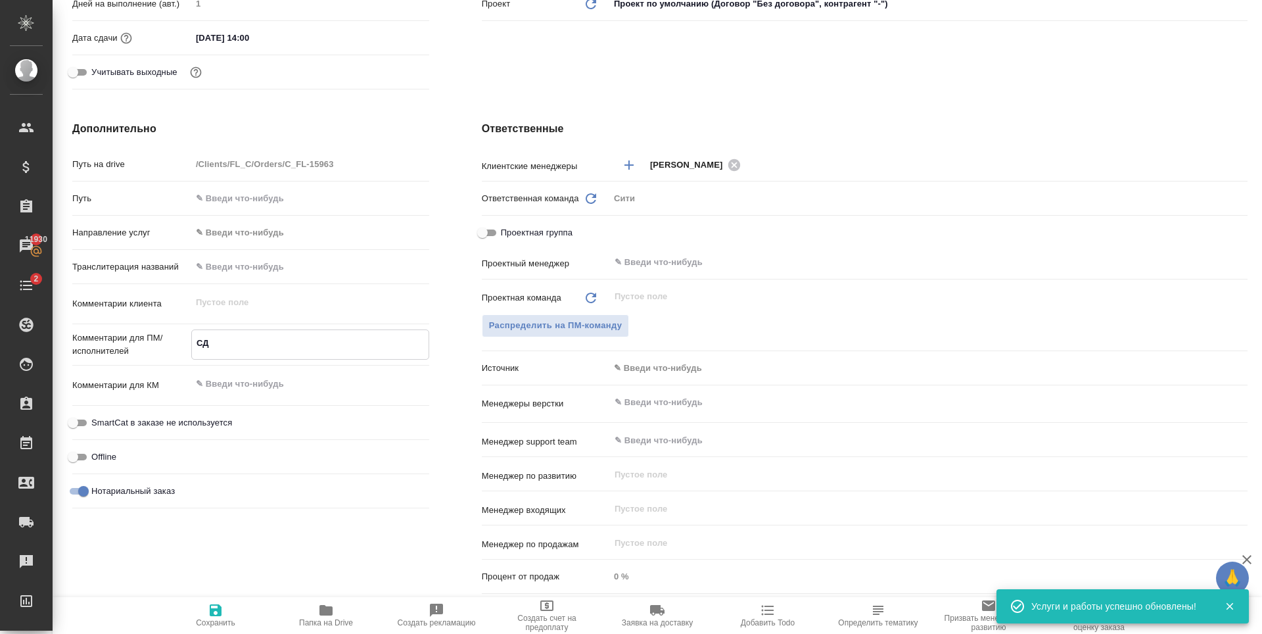
type textarea "СДЕ"
type textarea "x"
type textarea "СДЕЛА"
type textarea "x"
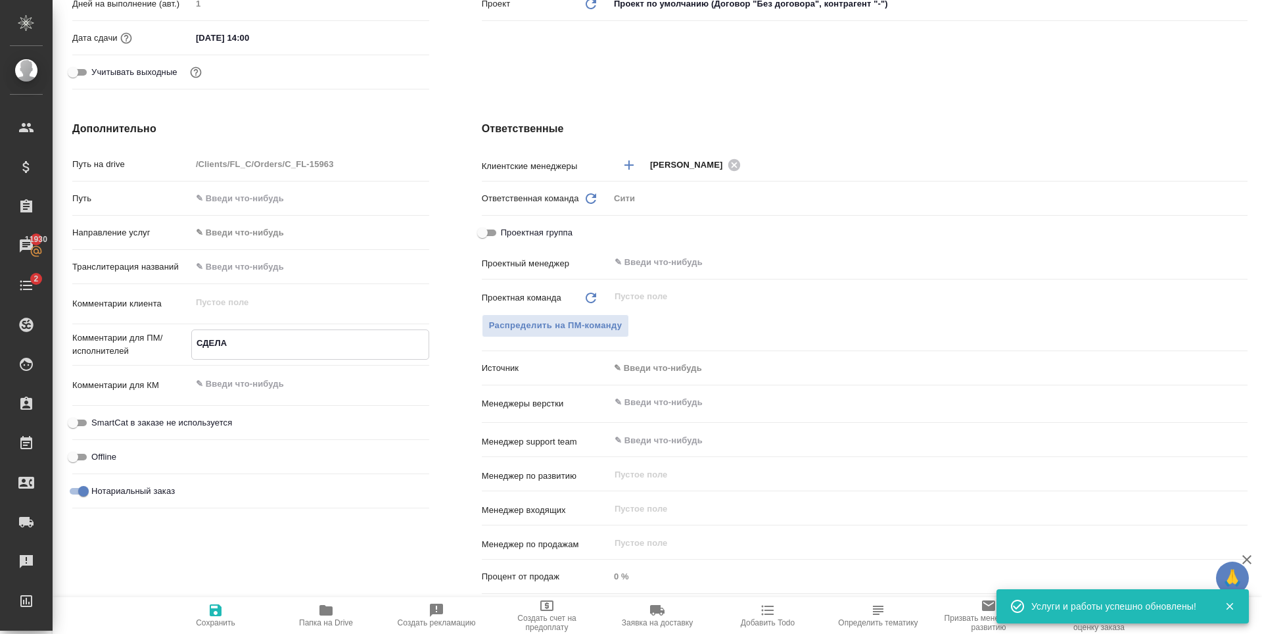
type textarea "x"
type textarea "СДЕЛАЙ"
type textarea "x"
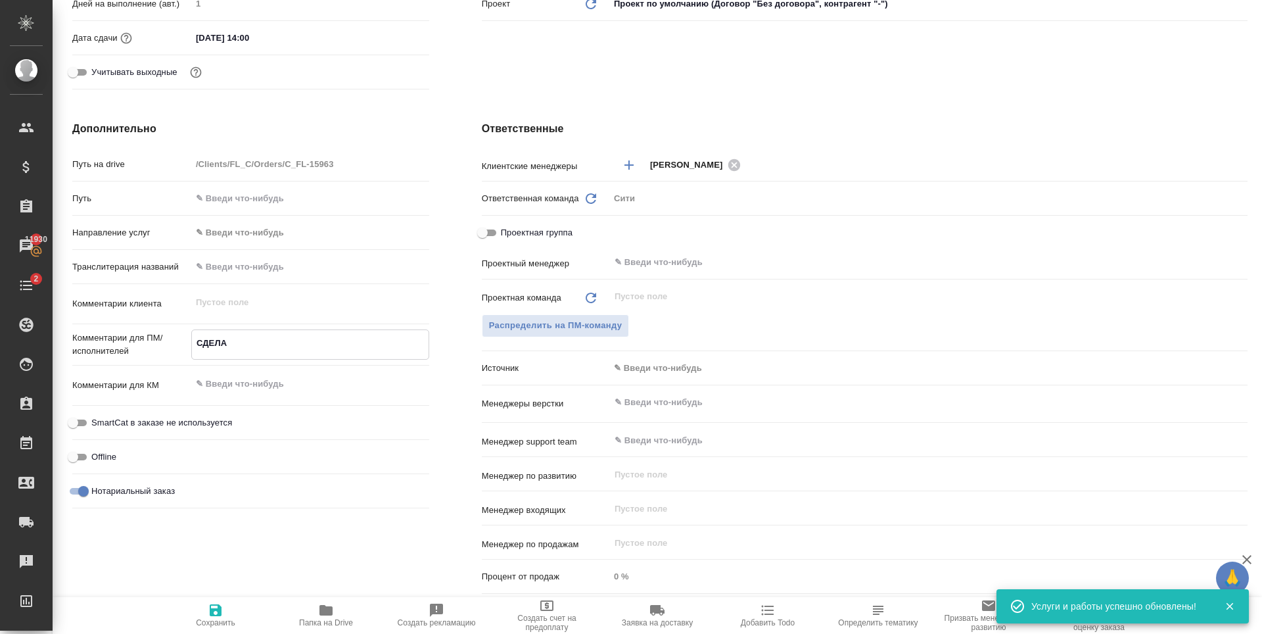
type textarea "x"
type textarea "СДЕЛАЙТ"
type textarea "x"
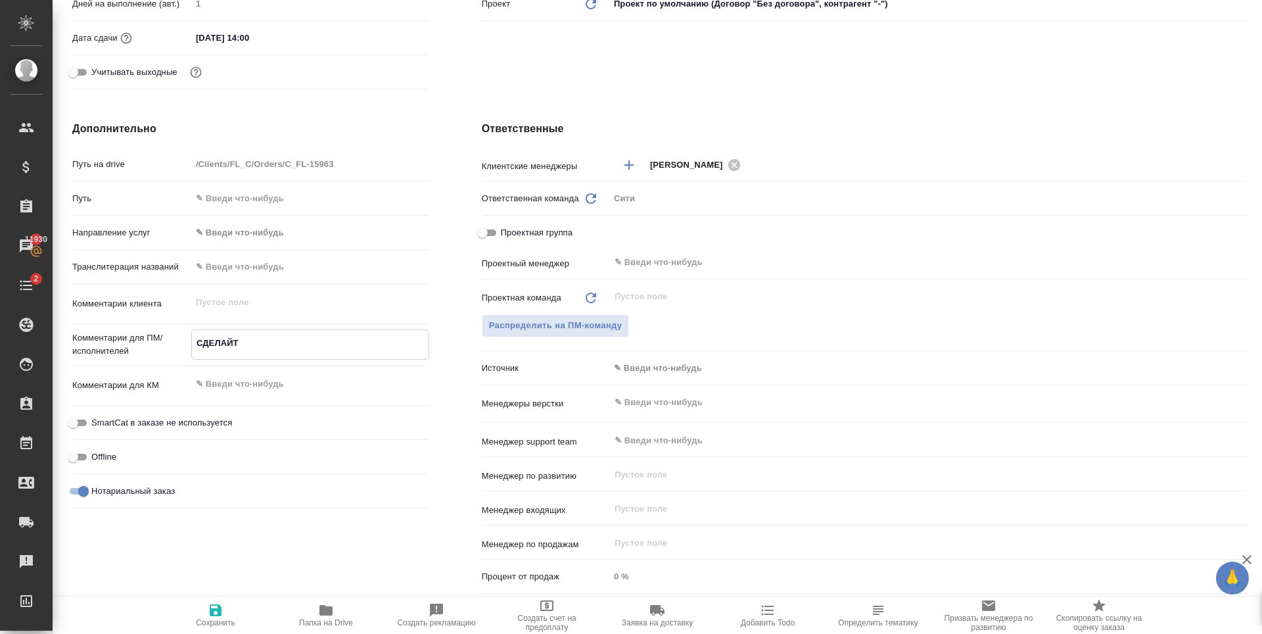
type textarea "СДЕЛАЙТЕ"
type textarea "x"
type textarea "СДЕЛАЙТЕ"
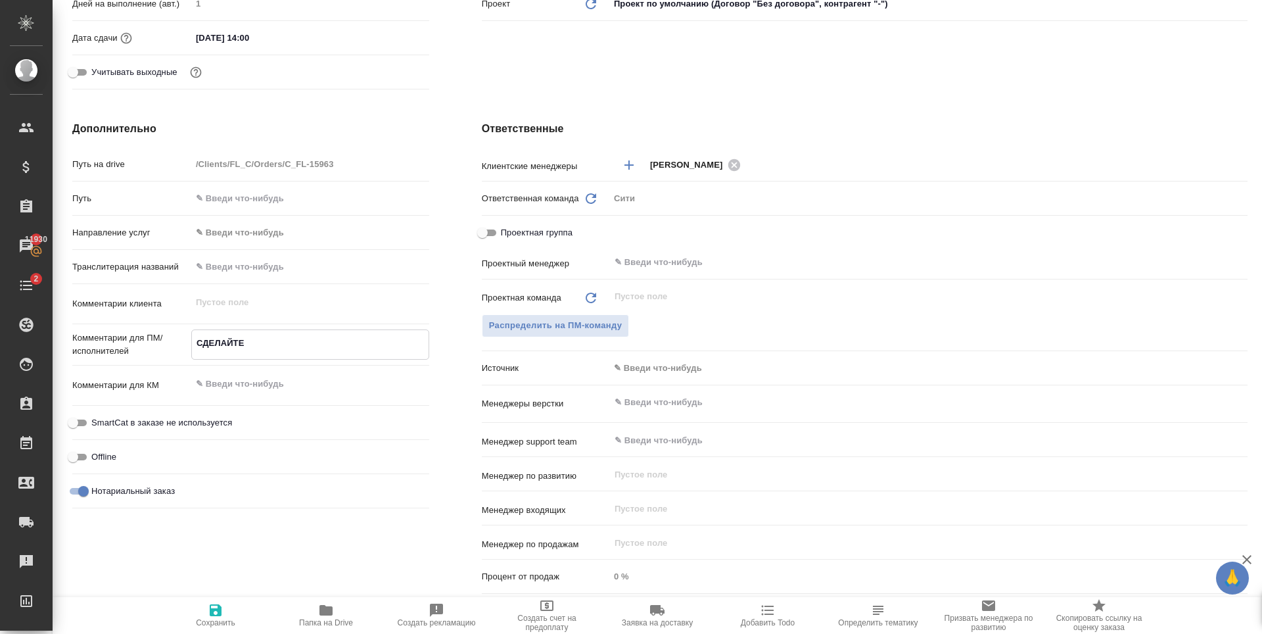
type textarea "x"
type textarea "СДЕЛАЙТЕ Т"
type textarea "x"
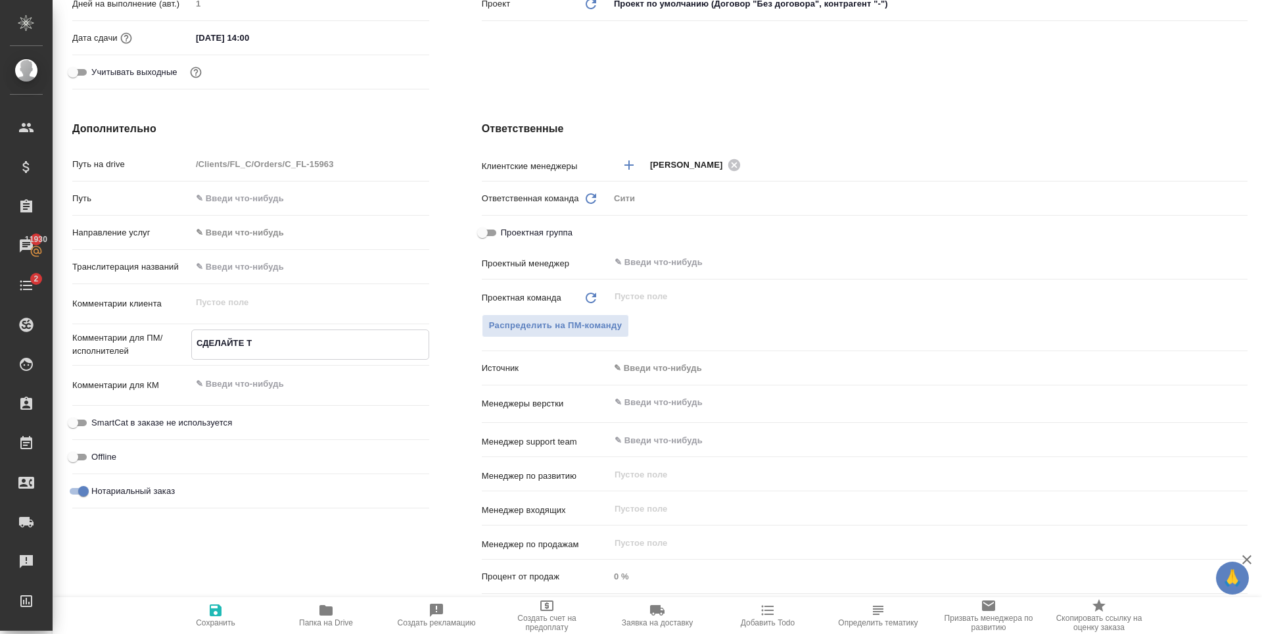
type textarea "x"
type textarea "СДЕЛАЙТЕ ТИКЕ"
type textarea "x"
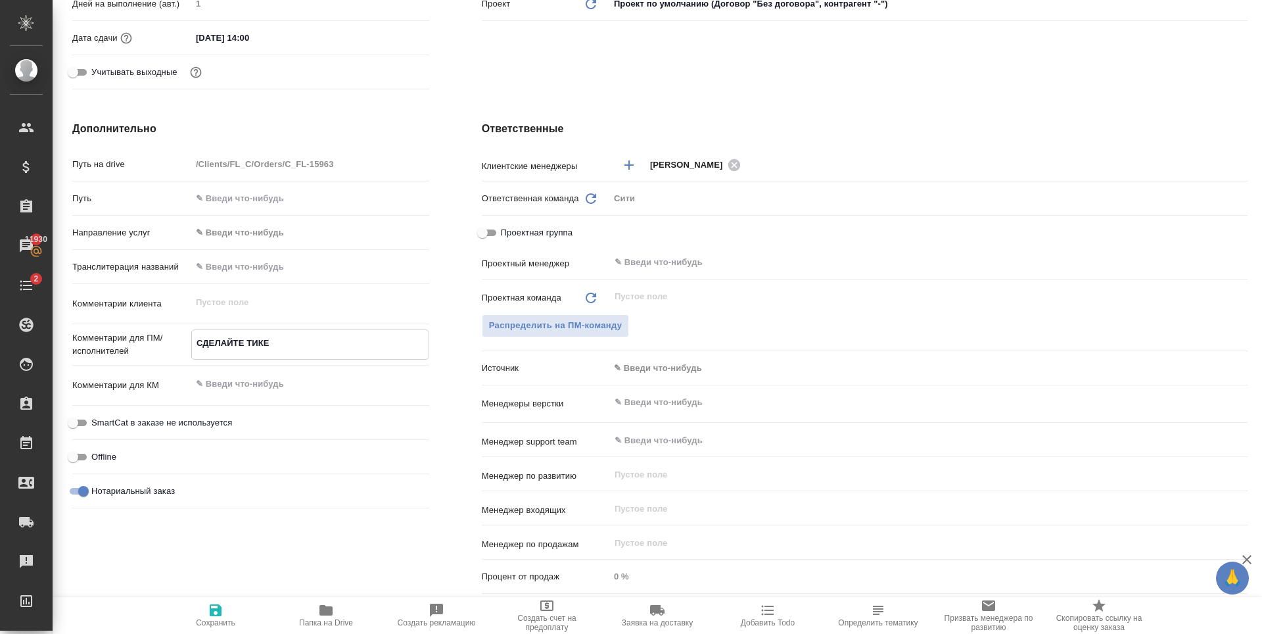
type textarea "x"
type textarea "СДЕЛАЙТЕ ТИКЕ,"
type textarea "x"
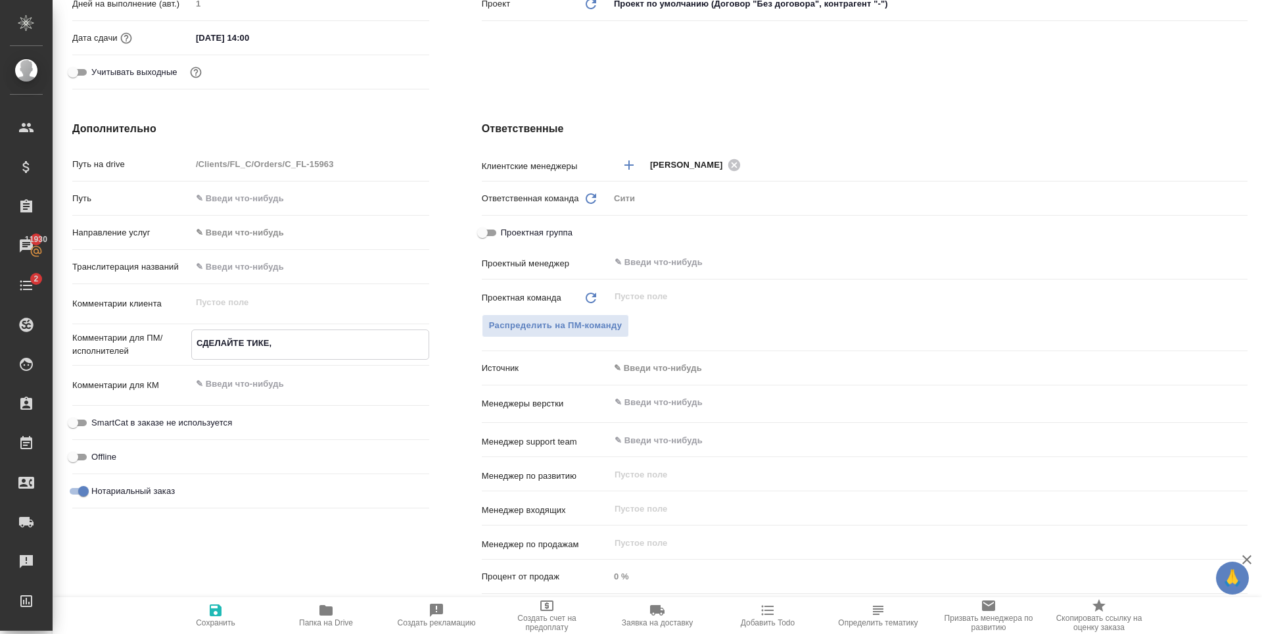
type textarea "СДЕЛАЙТЕ ТИКЕ,"
type textarea "x"
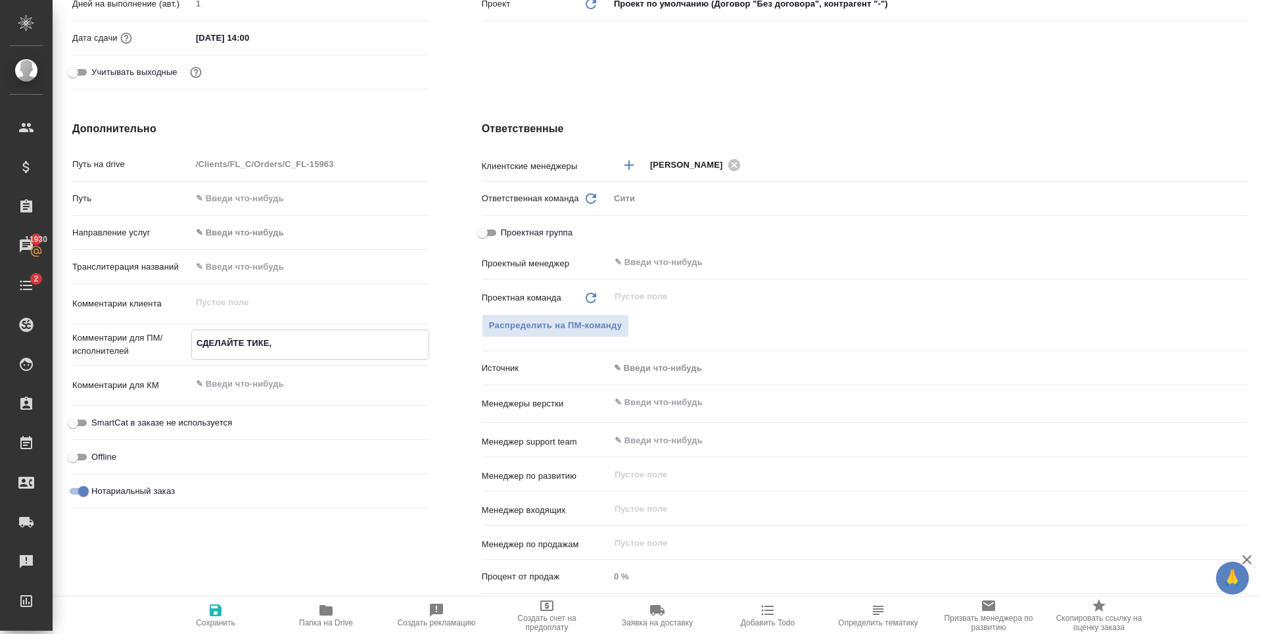
type textarea "СДЕЛАЙТЕ ТИКЕ, П"
type textarea "x"
type textarea "СДЕЛАЙТЕ ТИКЕ, ПЛ"
type textarea "x"
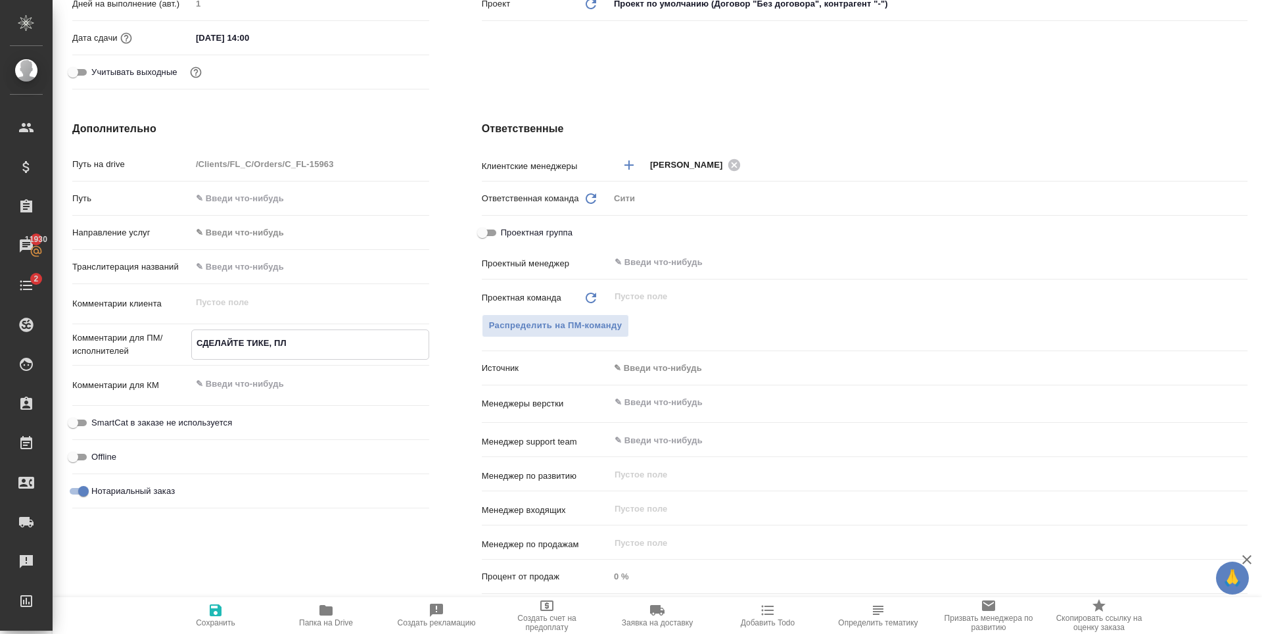
type textarea "x"
type textarea "СДЕЛАЙТЕ ТИКЕ, ПЛИ"
type textarea "x"
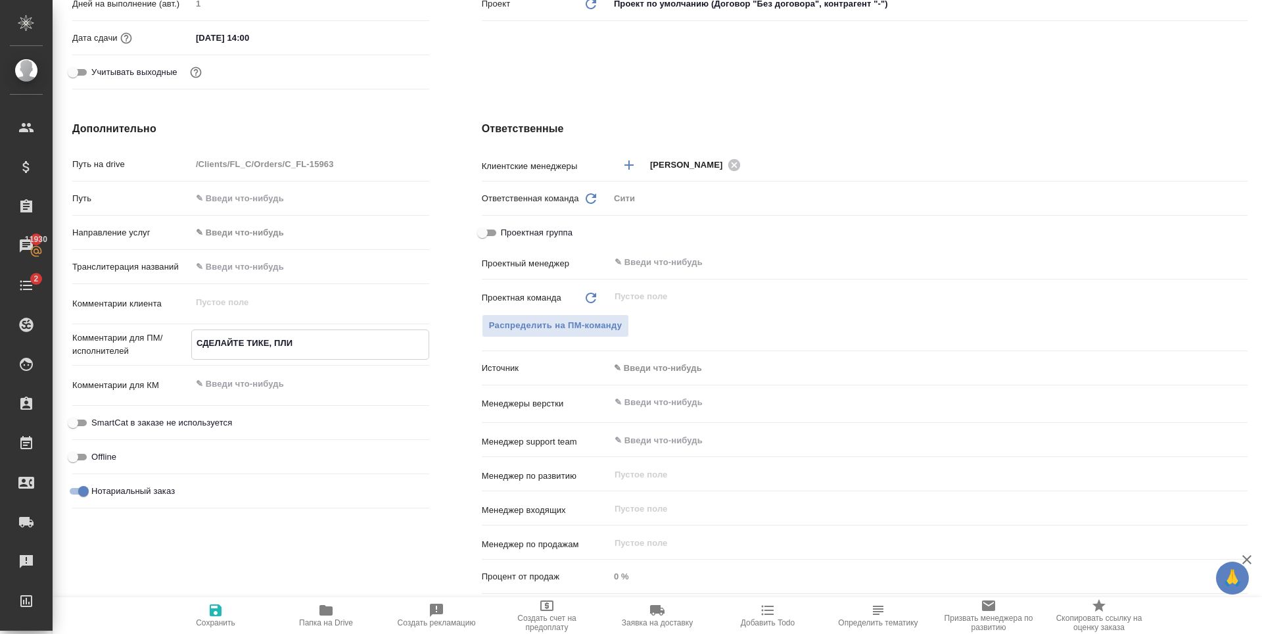
type textarea "x"
type textarea "СДЕЛАЙТЕ ТИКЕ, ПЛИЗ"
type textarea "x"
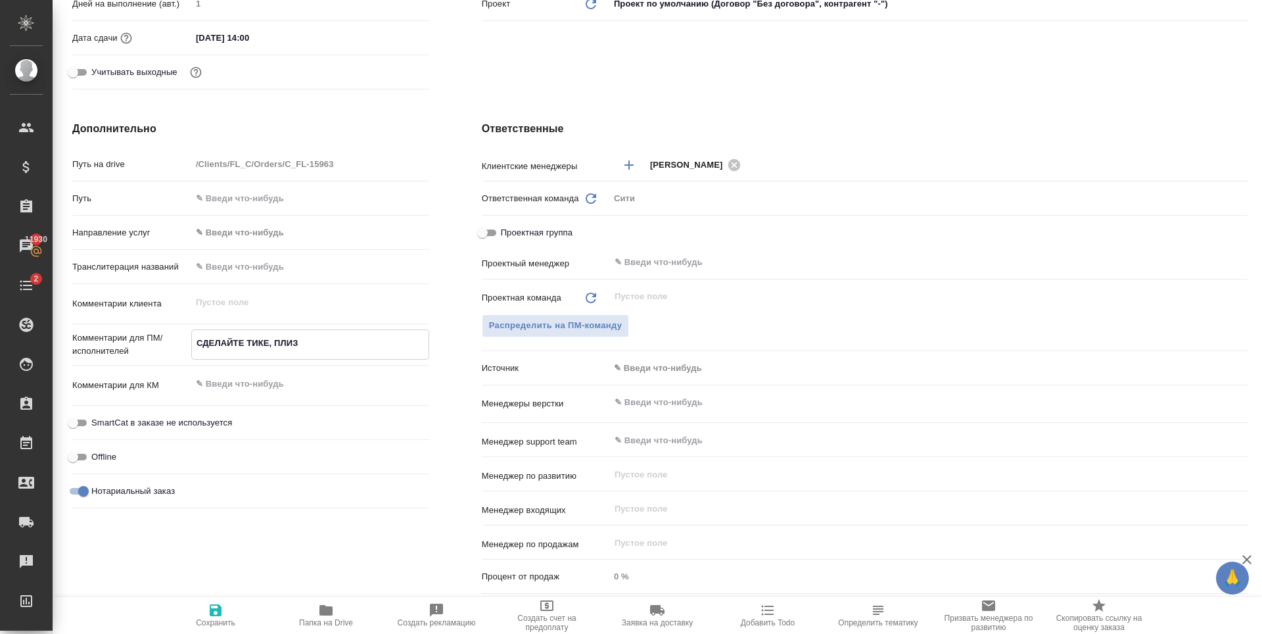
drag, startPoint x: 315, startPoint y: 348, endPoint x: 150, endPoint y: 352, distance: 165.1
click at [150, 352] on div "Комментарии для ПМ/исполнителей СДЕЛАЙТЕ ТИКЕ, ПЛИЗ x" at bounding box center [250, 344] width 357 height 30
type textarea "с"
type textarea "x"
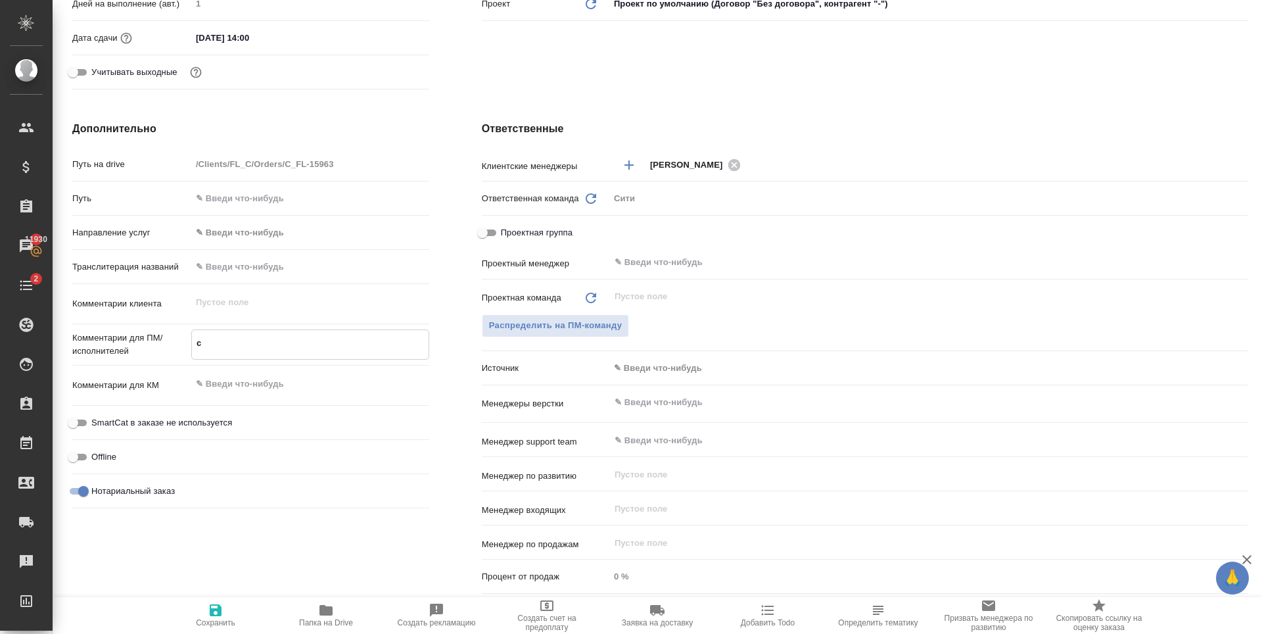
type textarea "x"
type textarea "сд"
type textarea "x"
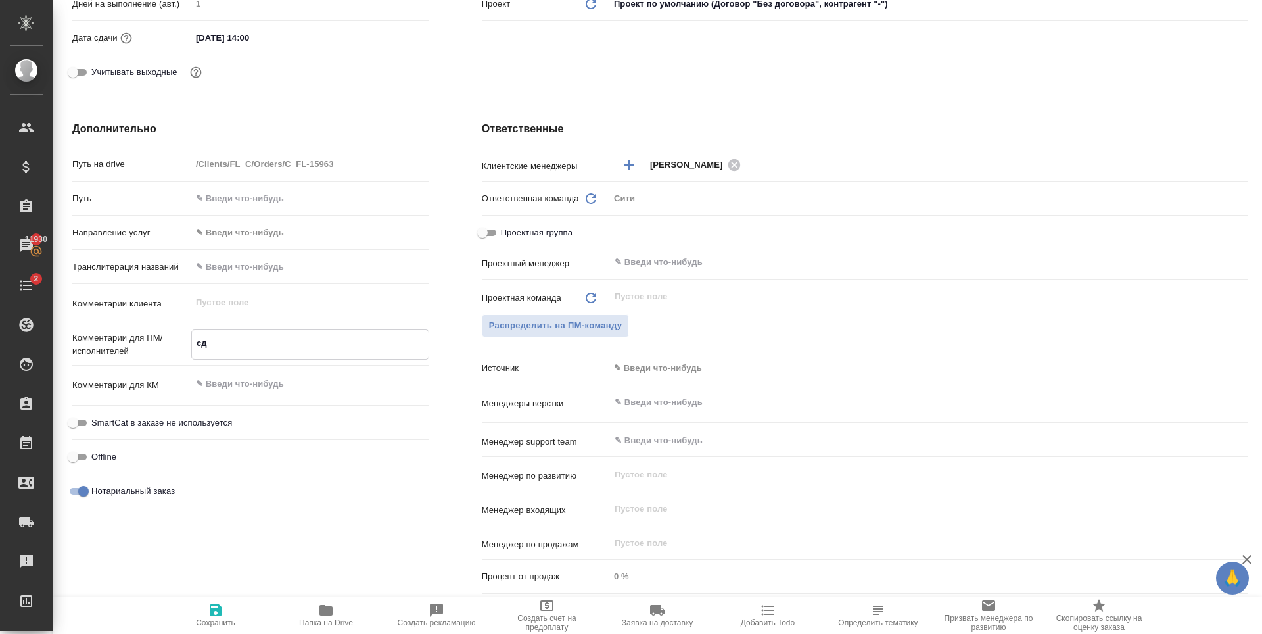
type textarea "x"
type textarea "сде"
type textarea "x"
type textarea "сдел"
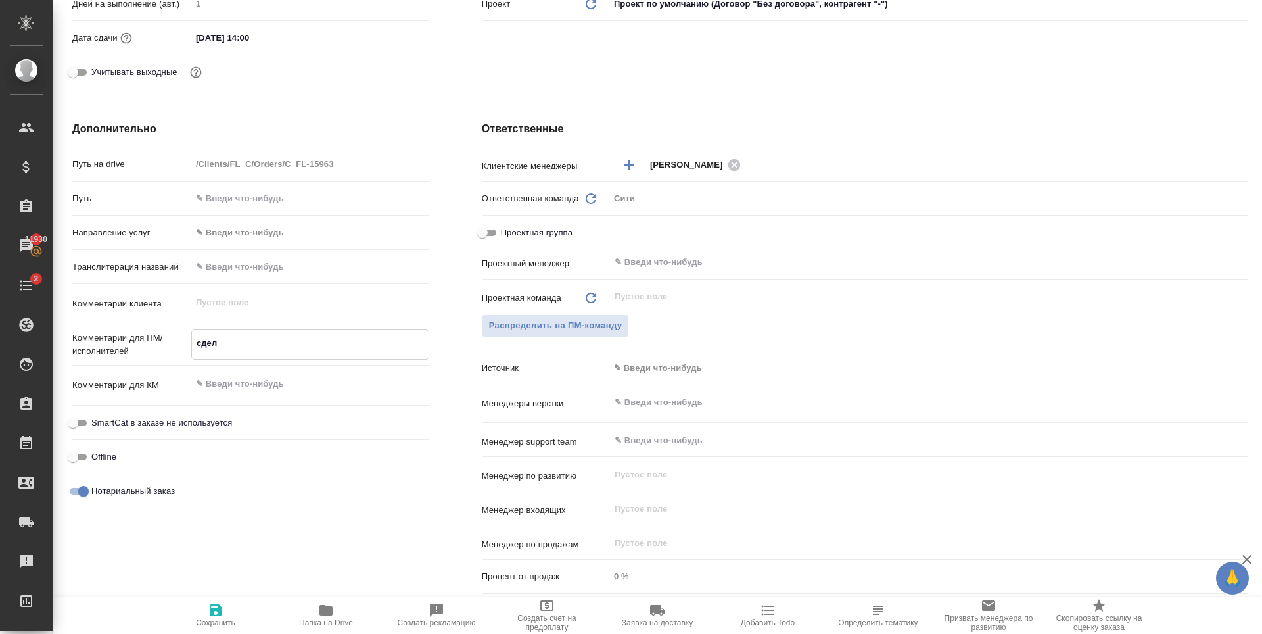
type textarea "x"
type textarea "сдела"
type textarea "x"
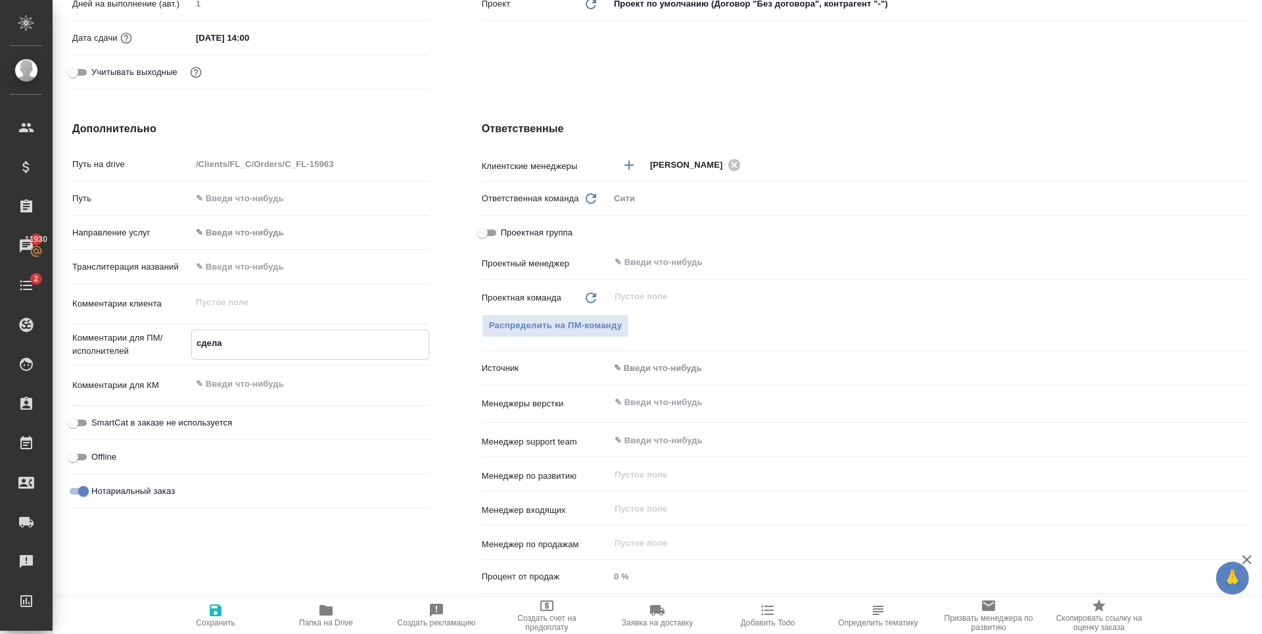
type textarea "x"
type textarea "сделай"
type textarea "x"
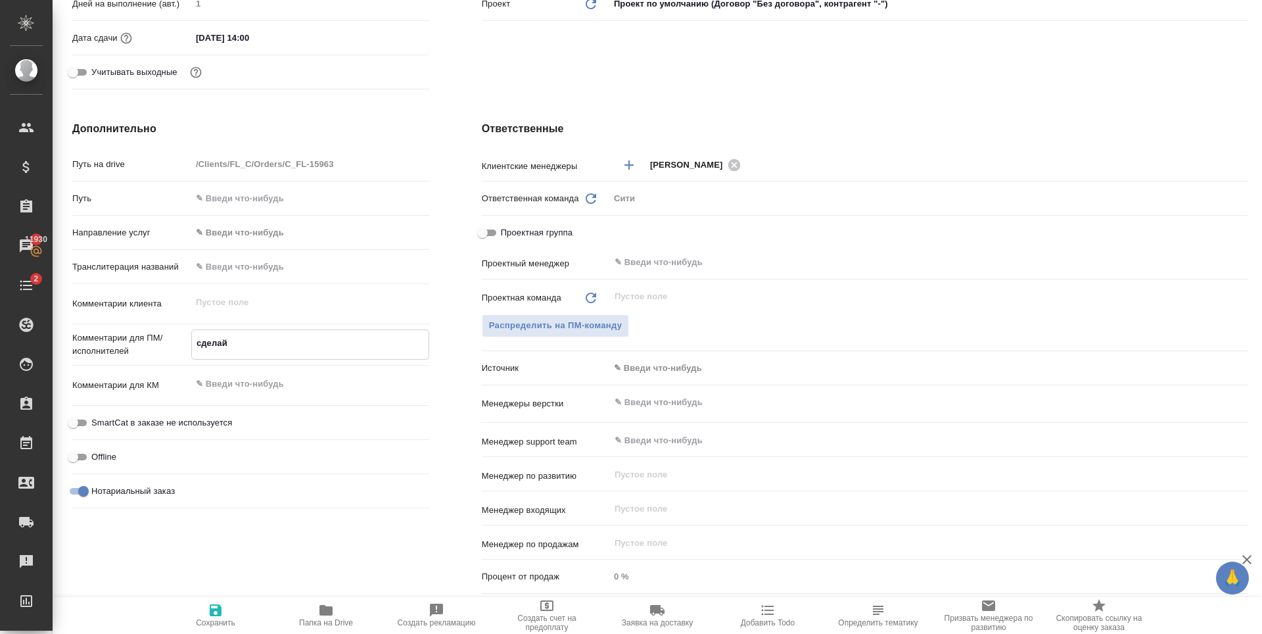
type textarea "x"
type textarea "сделайте"
type textarea "x"
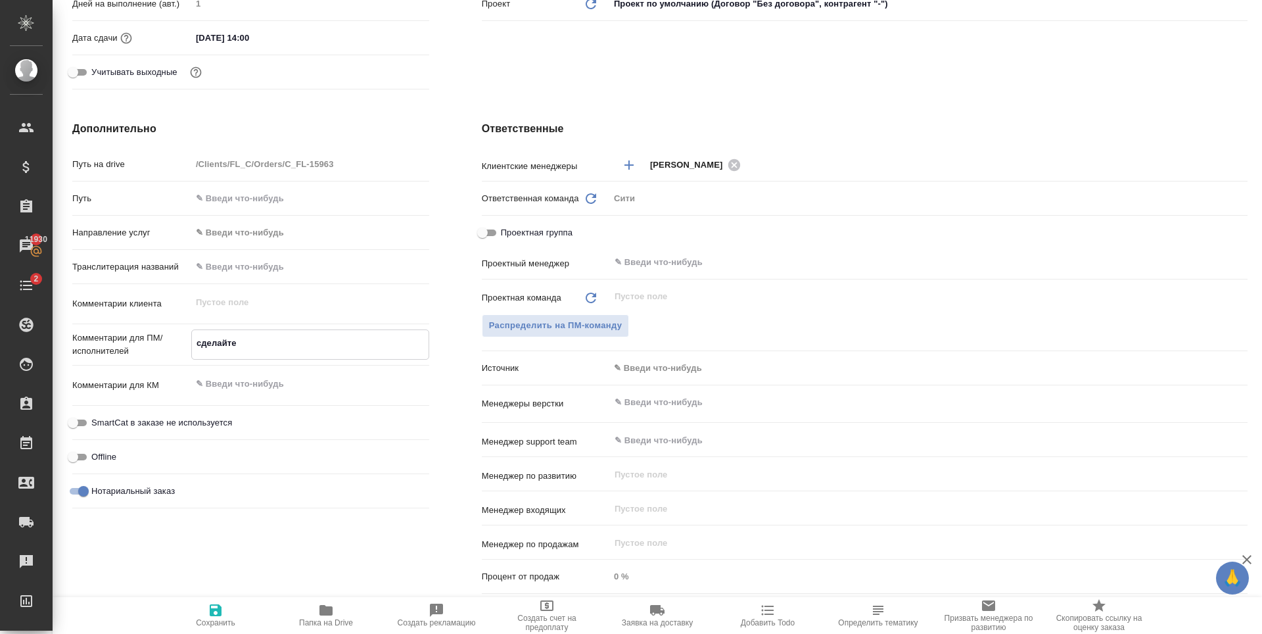
type textarea "сделайте"
type textarea "x"
type textarea "сделайте т"
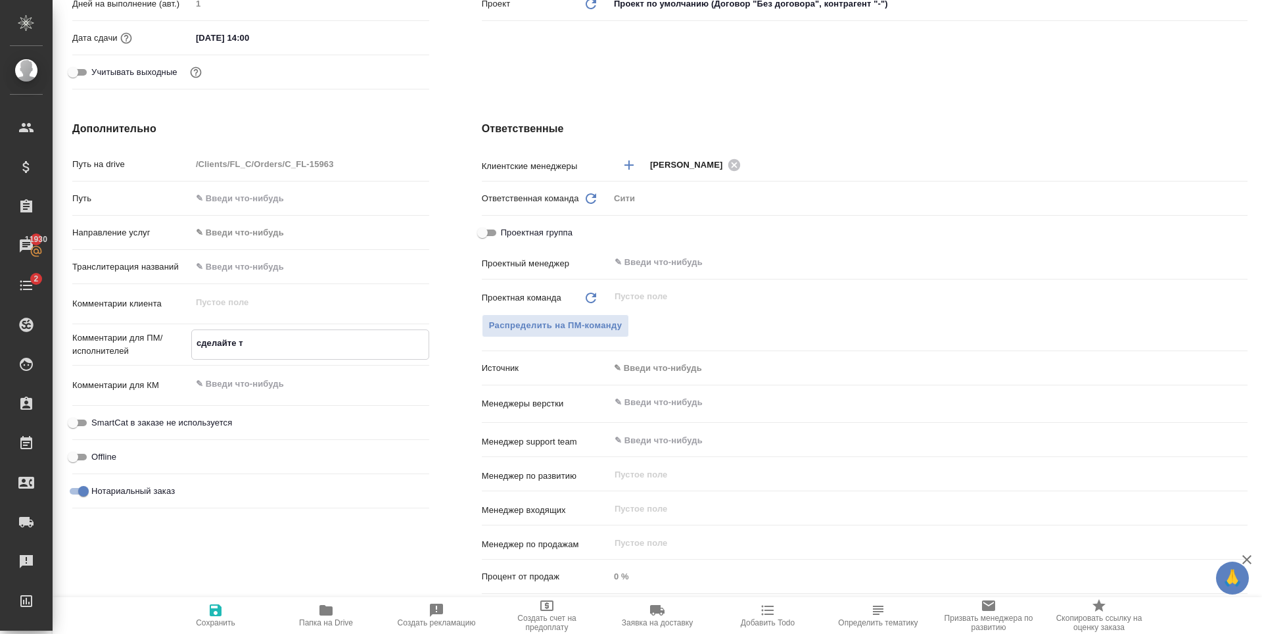
type textarea "x"
type textarea "сделайте тикет"
type textarea "x"
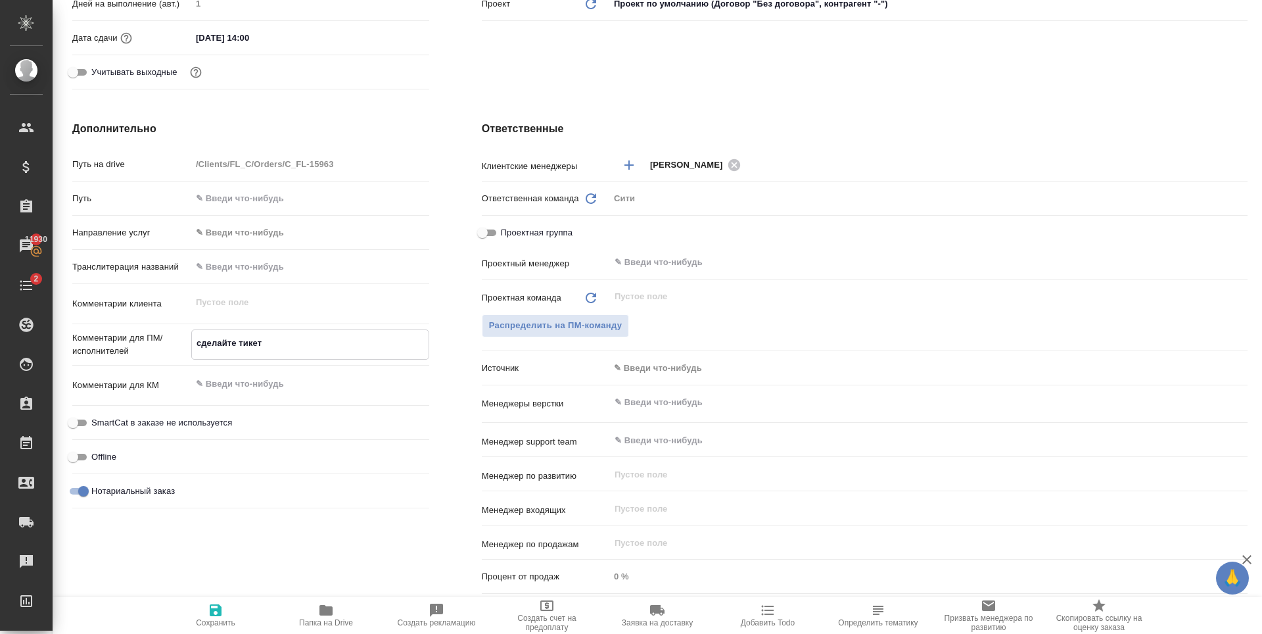
type textarea "x"
type textarea "сделайте тикет,"
type textarea "x"
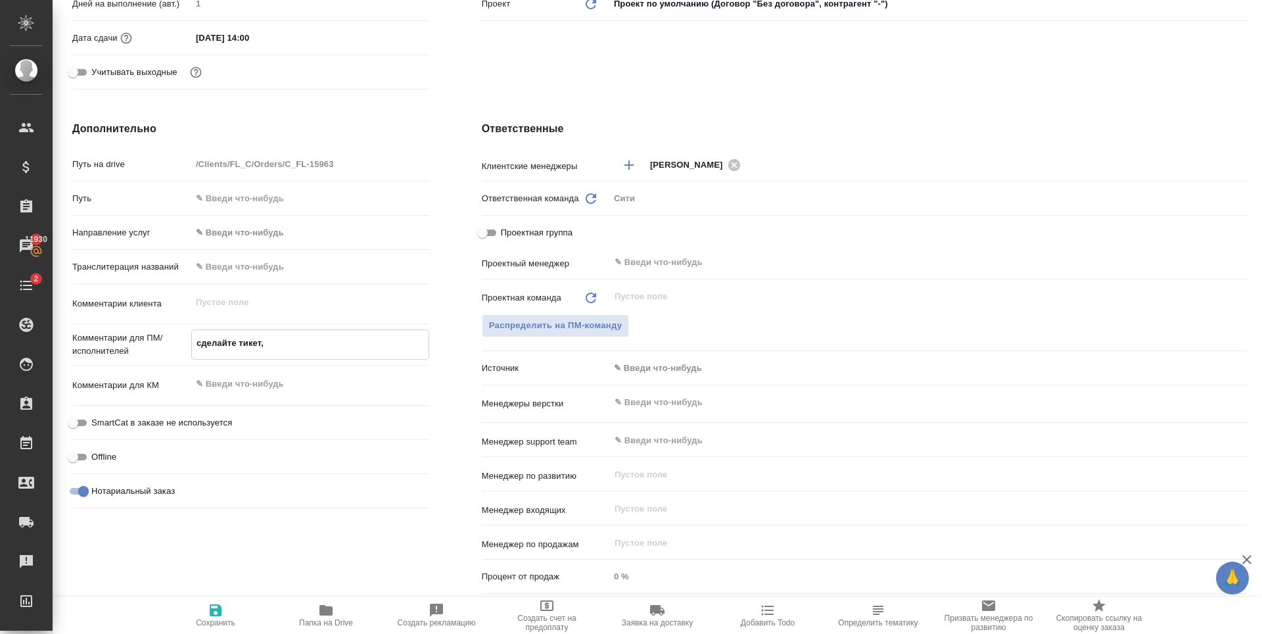
type textarea "x"
type textarea "сделайте тикет,"
type textarea "x"
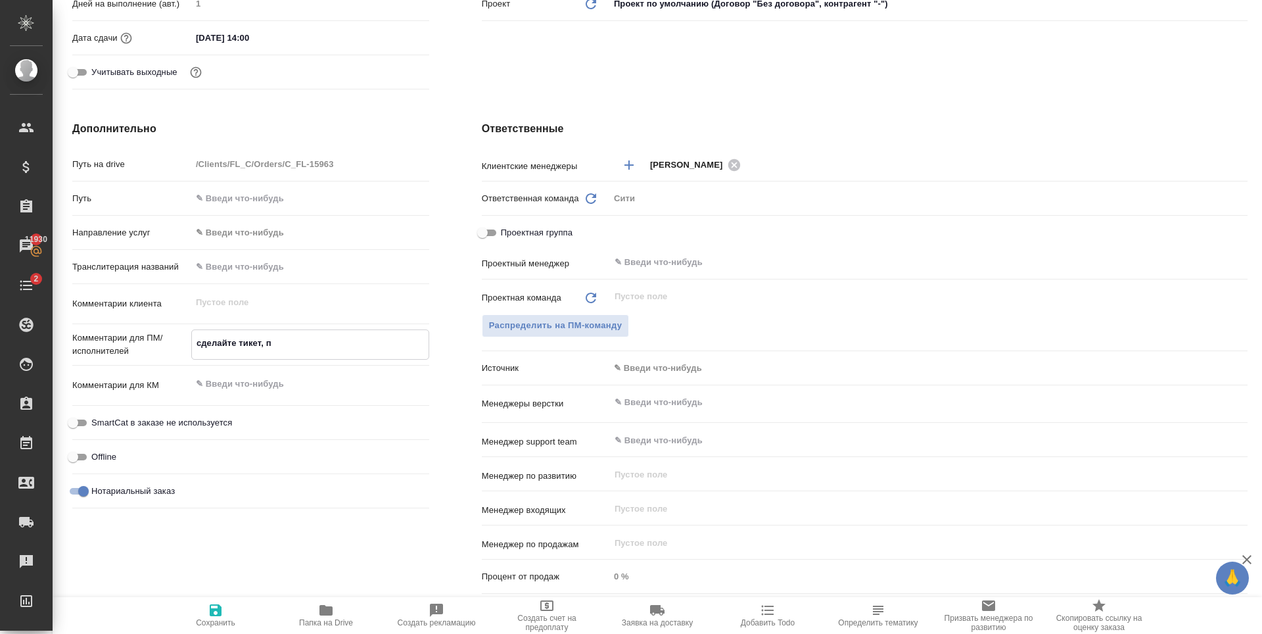
type textarea "сделайте тикет, по"
type textarea "x"
type textarea "сделайте тикет, поэ"
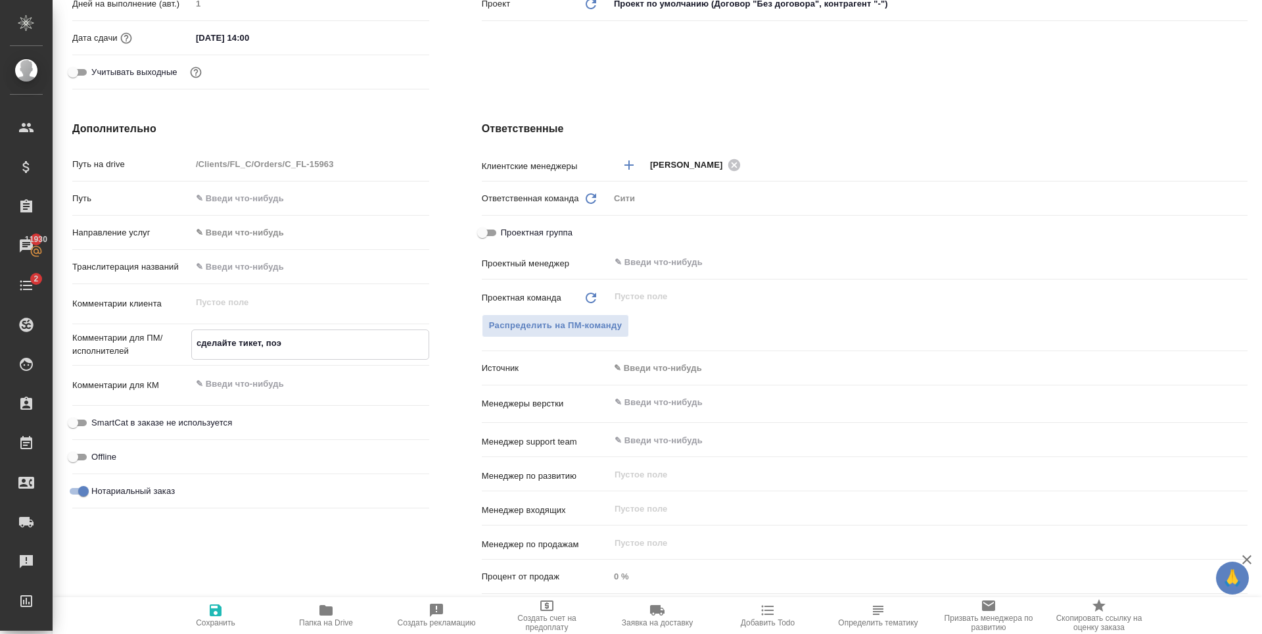
type textarea "x"
type textarea "сделайте тикет, поэа"
type textarea "x"
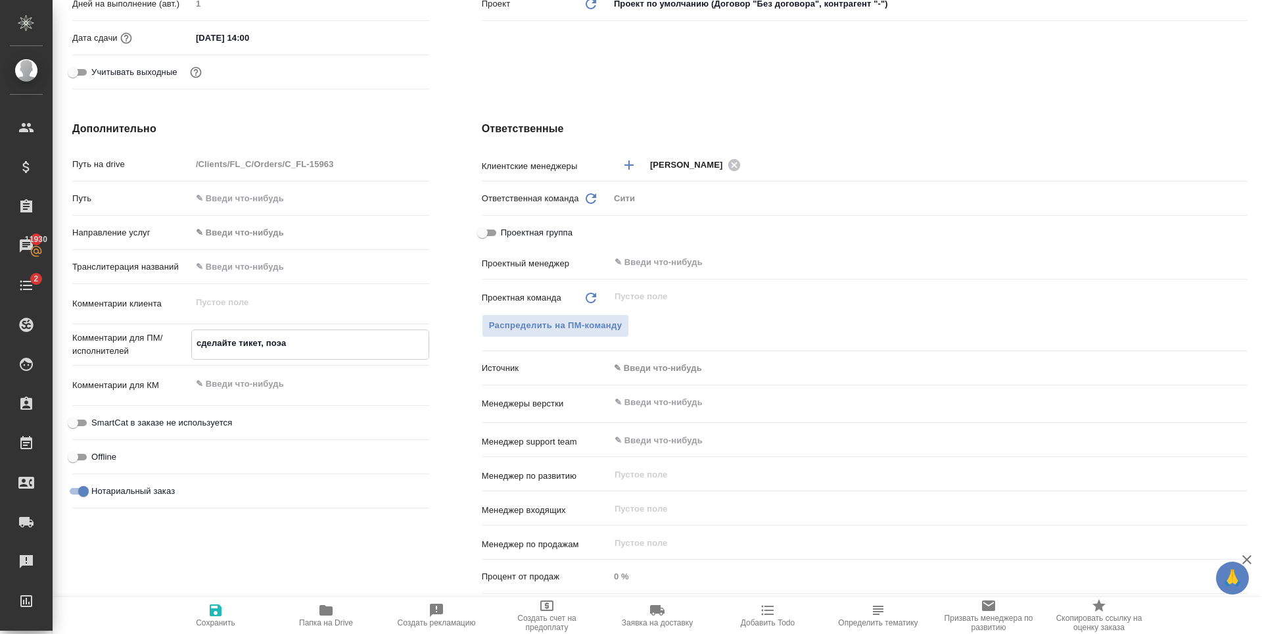
type textarea "x"
type textarea "сделайте тикет, поэал"
type textarea "x"
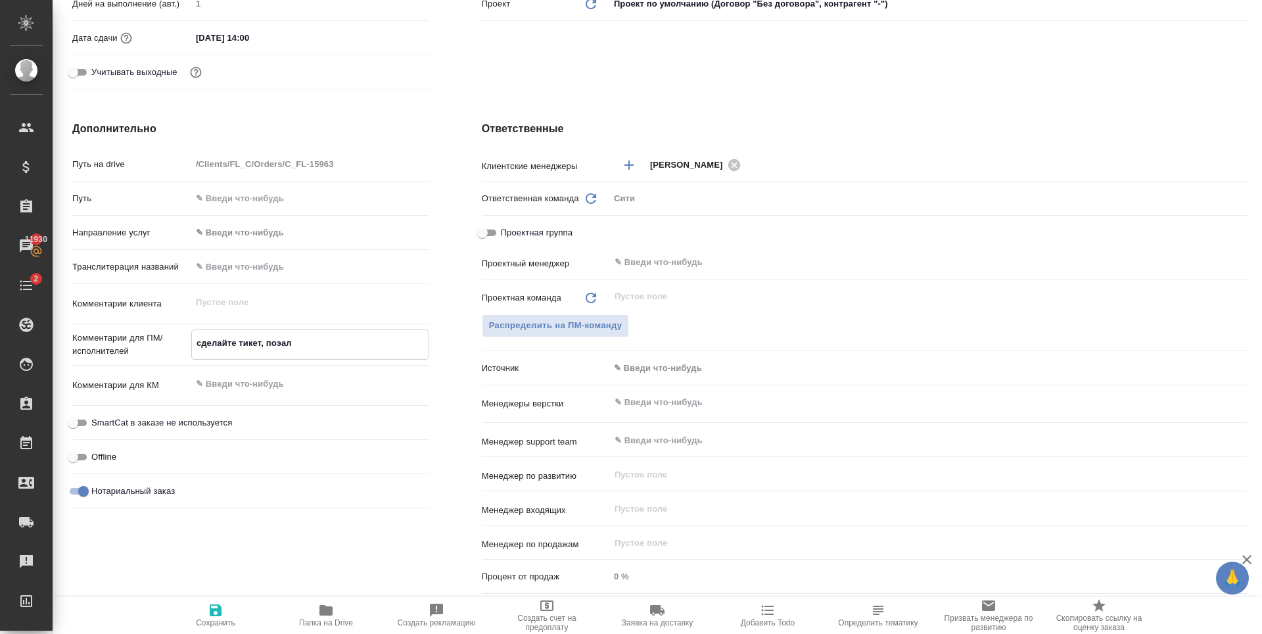
type textarea "x"
type textarea "сделайте тикет, поэалу"
type textarea "x"
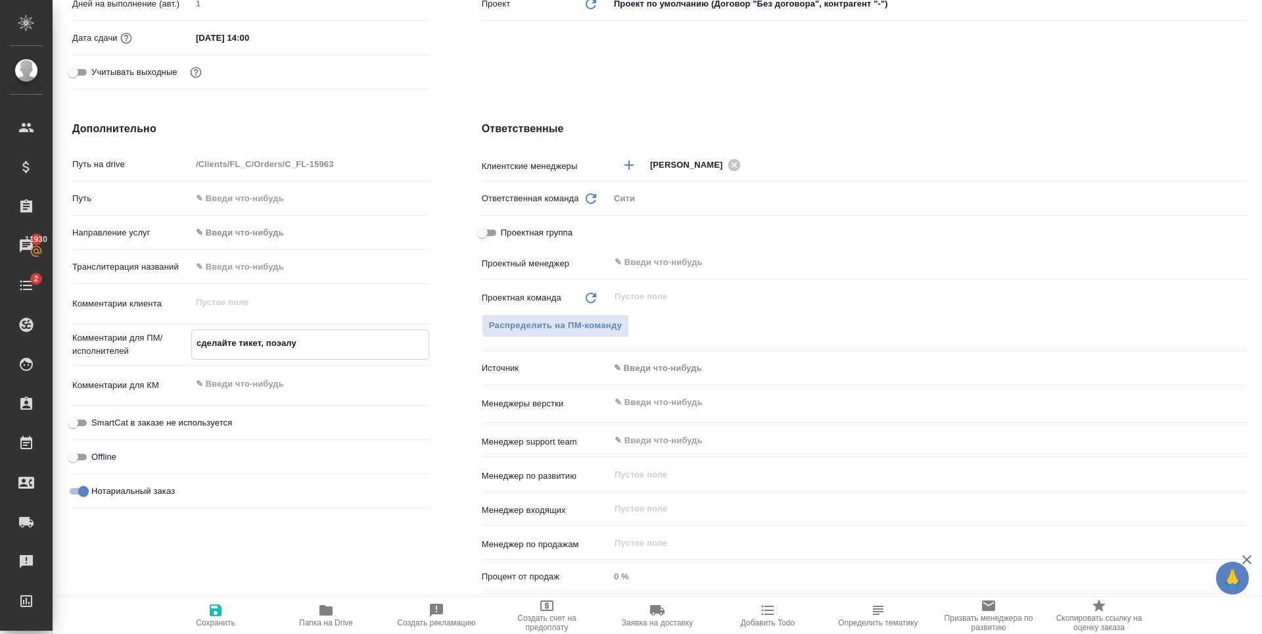
type textarea "сделайте тикет, поэалуй"
type textarea "x"
type textarea "сделайте тикет, поэалуйс"
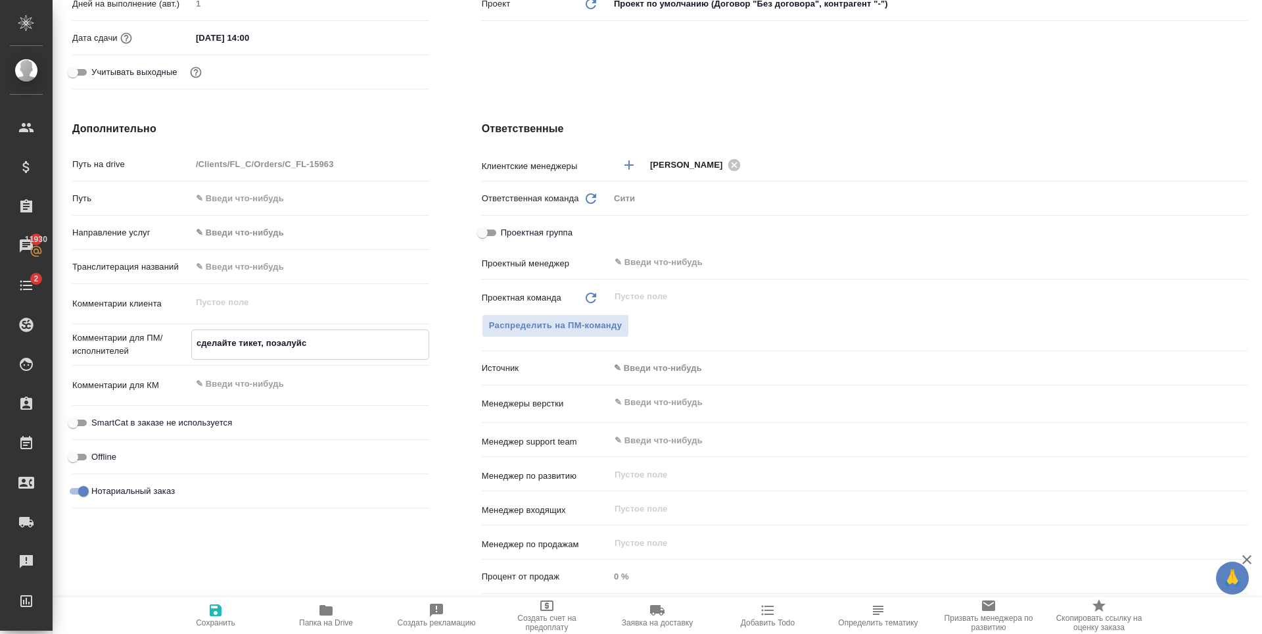
type textarea "x"
type textarea "сделайте тикет, поэалуйст"
type textarea "x"
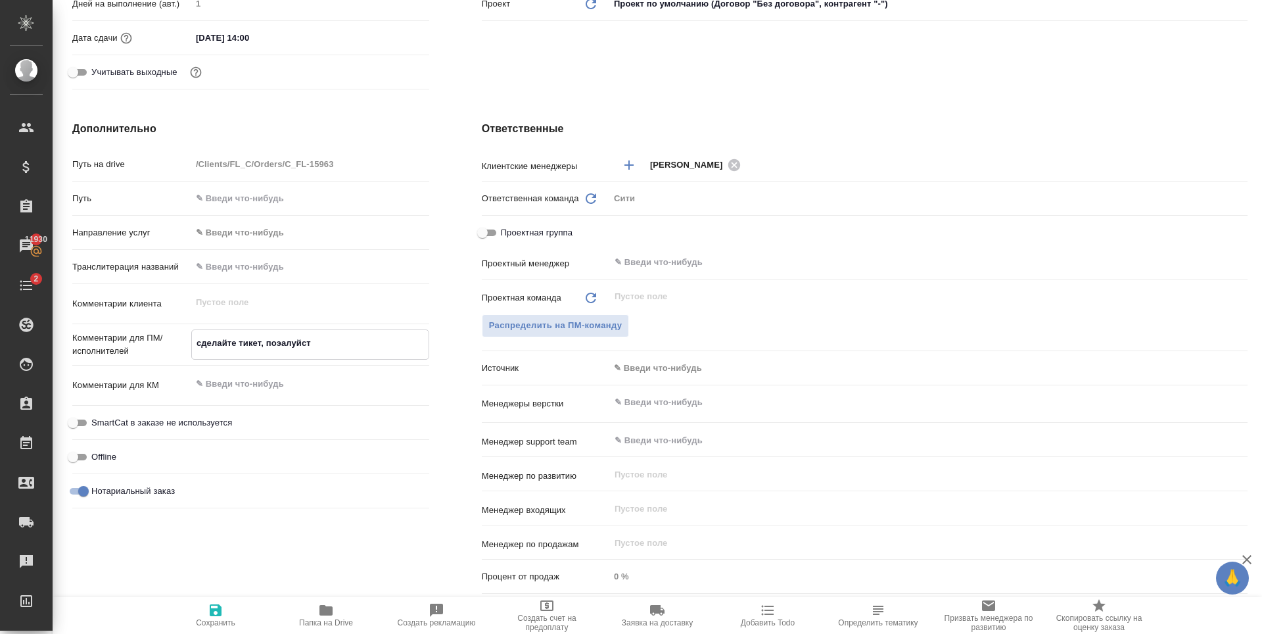
type textarea "x"
type textarea "сделайте тикет, поэалуйста"
type textarea "x"
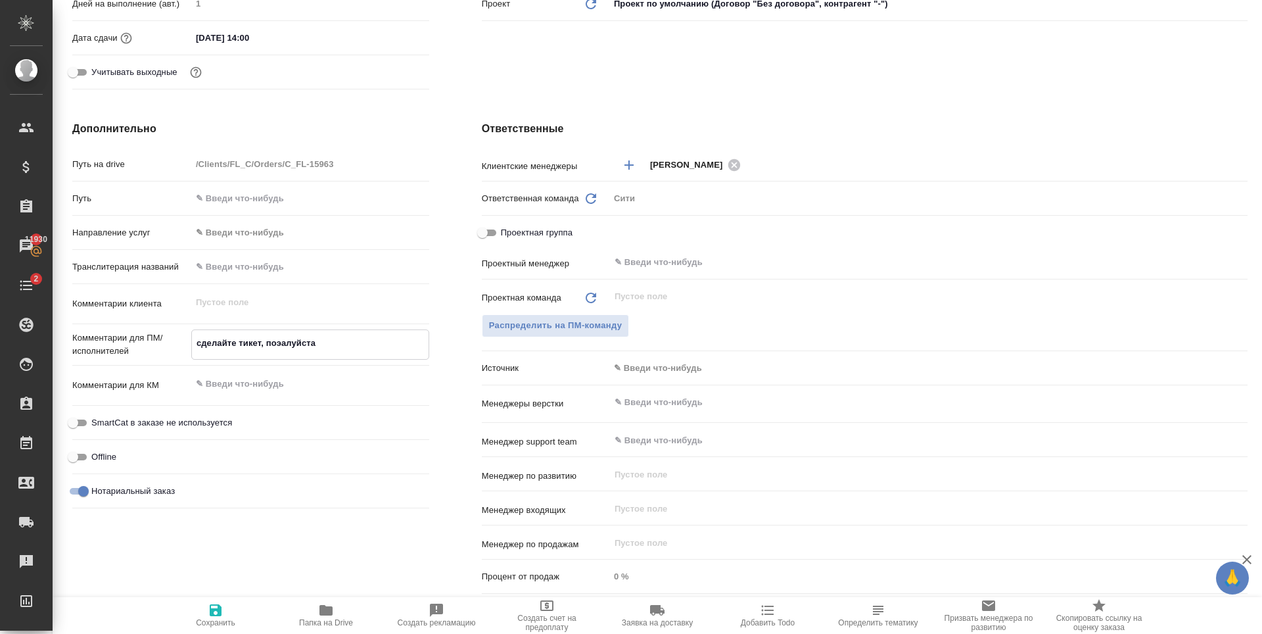
type textarea "x"
type textarea "сделайте тикет, поэалуйста"
type textarea "x"
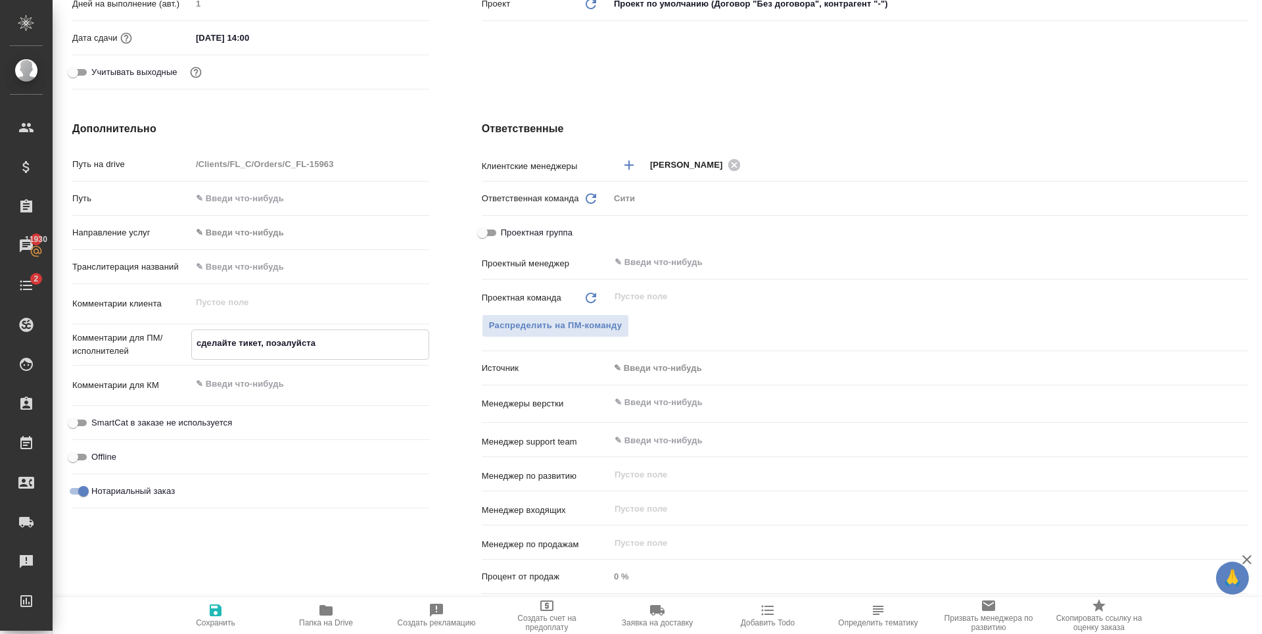
type textarea "x"
click at [210, 614] on icon "button" at bounding box center [216, 610] width 12 height 12
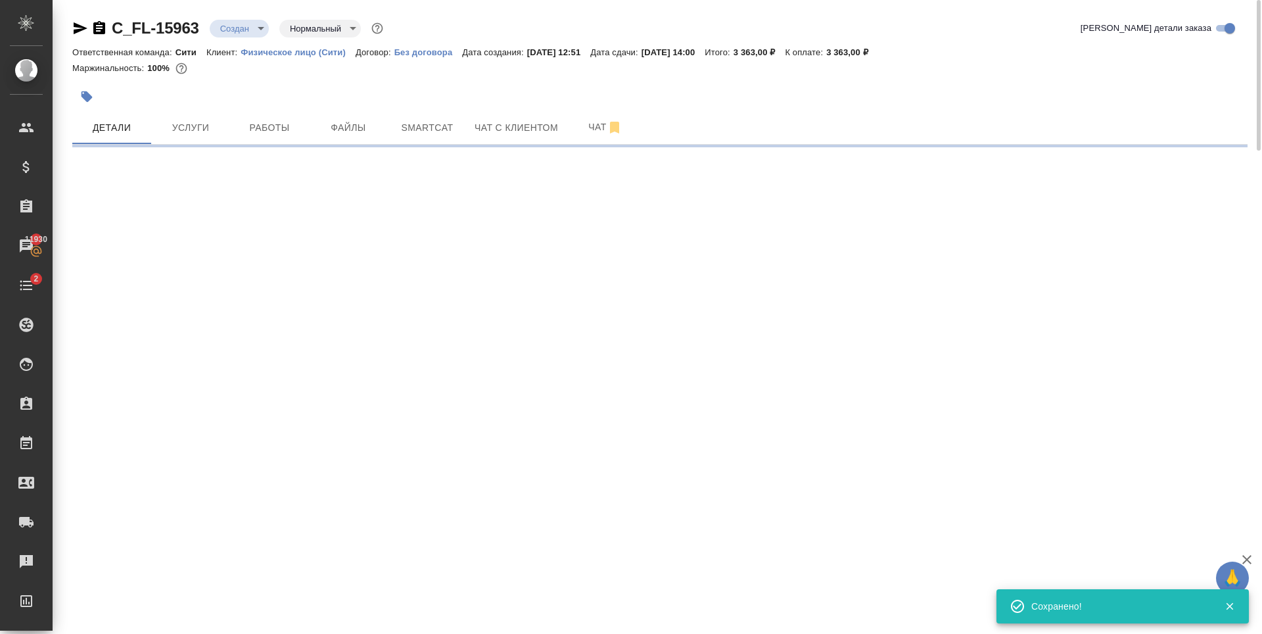
scroll to position [0, 0]
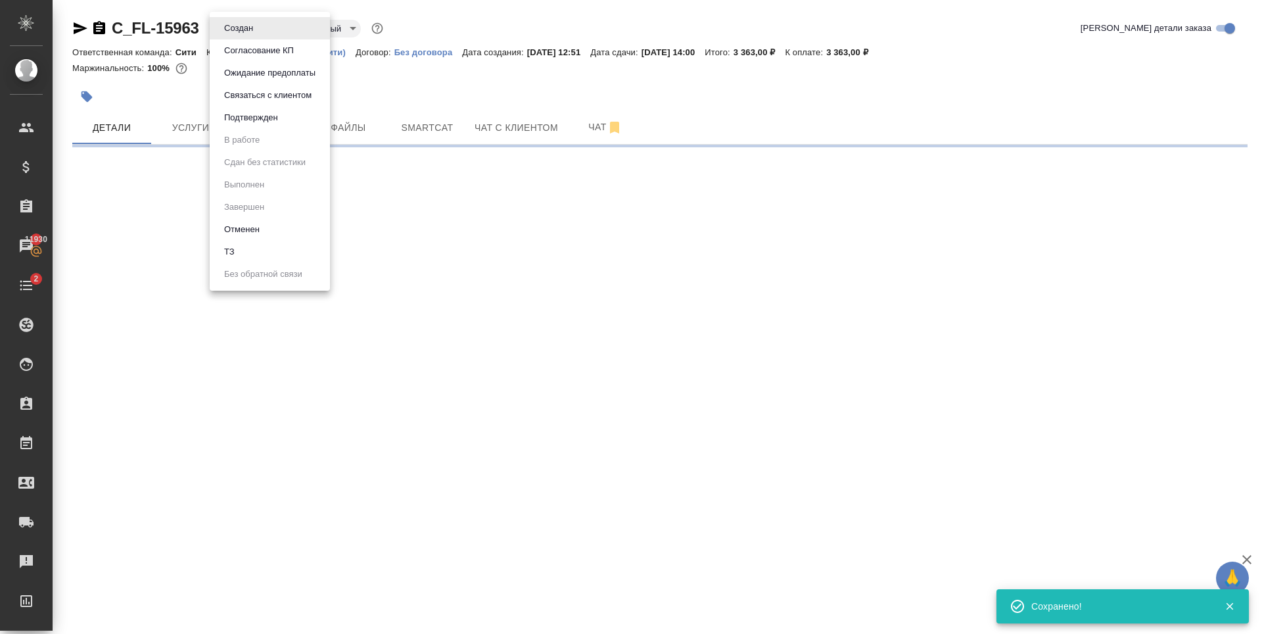
click at [254, 25] on body "🙏 .cls-1 fill:#fff; AWATERA Zaytseva Svetlana Клиенты Спецификации Заказы 11930…" at bounding box center [631, 317] width 1262 height 634
click at [253, 247] on li "ТЗ" at bounding box center [270, 252] width 120 height 22
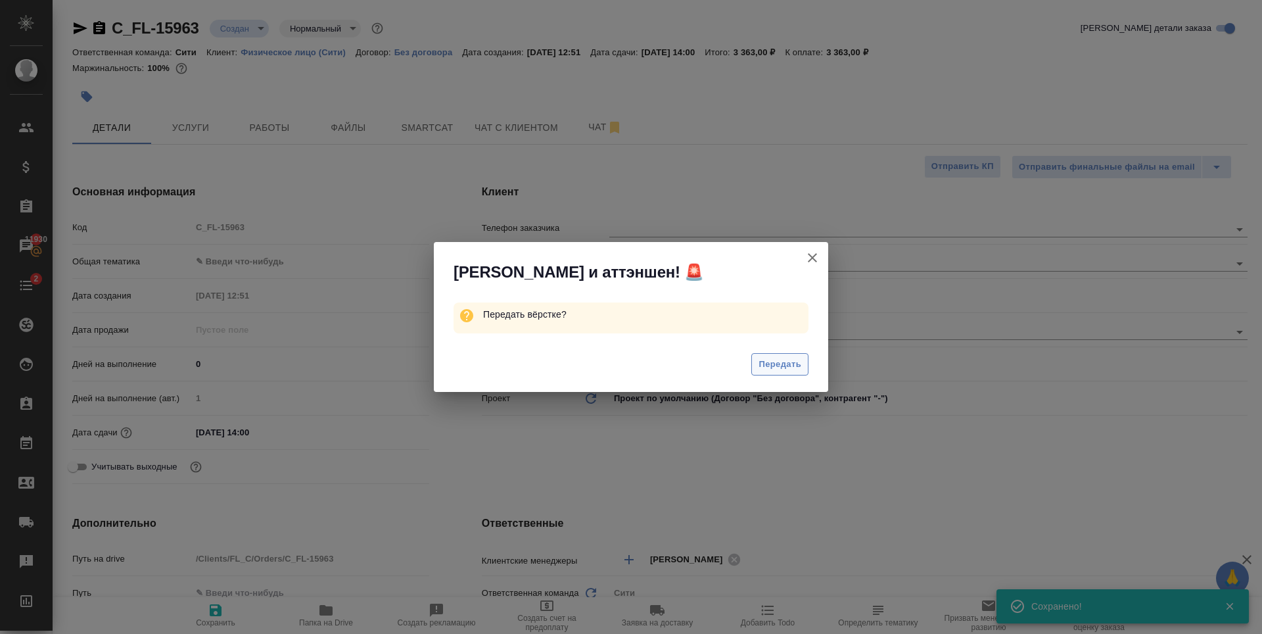
click at [786, 369] on span "Передать" at bounding box center [780, 364] width 43 height 15
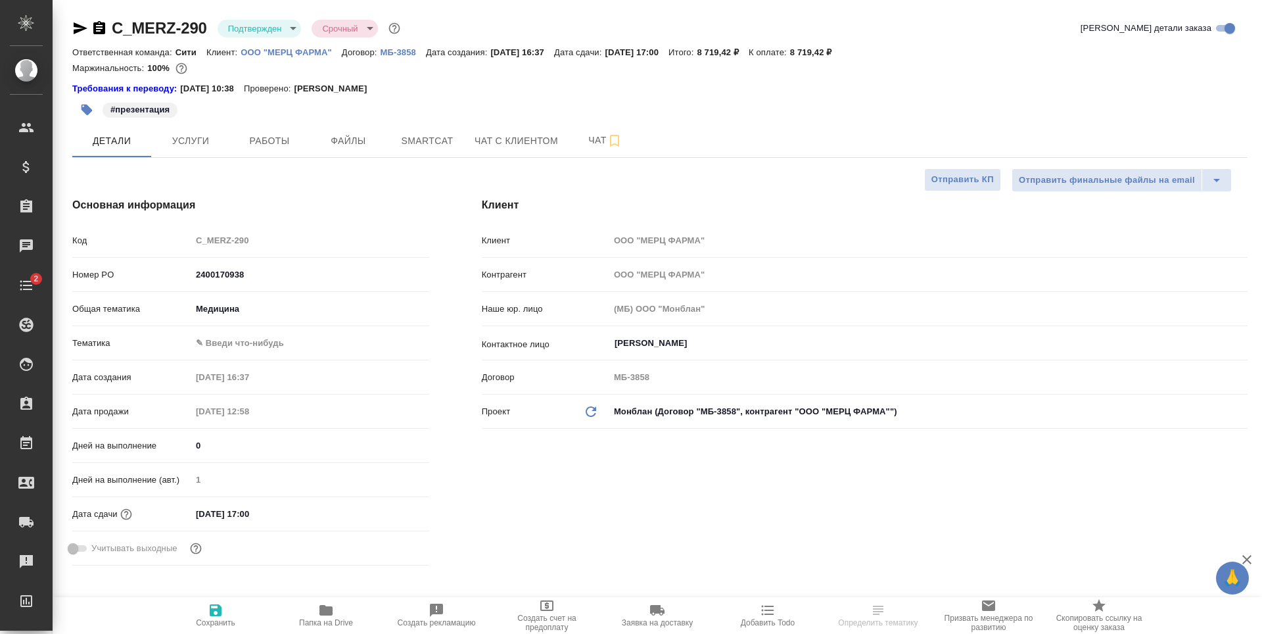
select select "RU"
click at [425, 143] on span "Smartcat" at bounding box center [427, 141] width 63 height 16
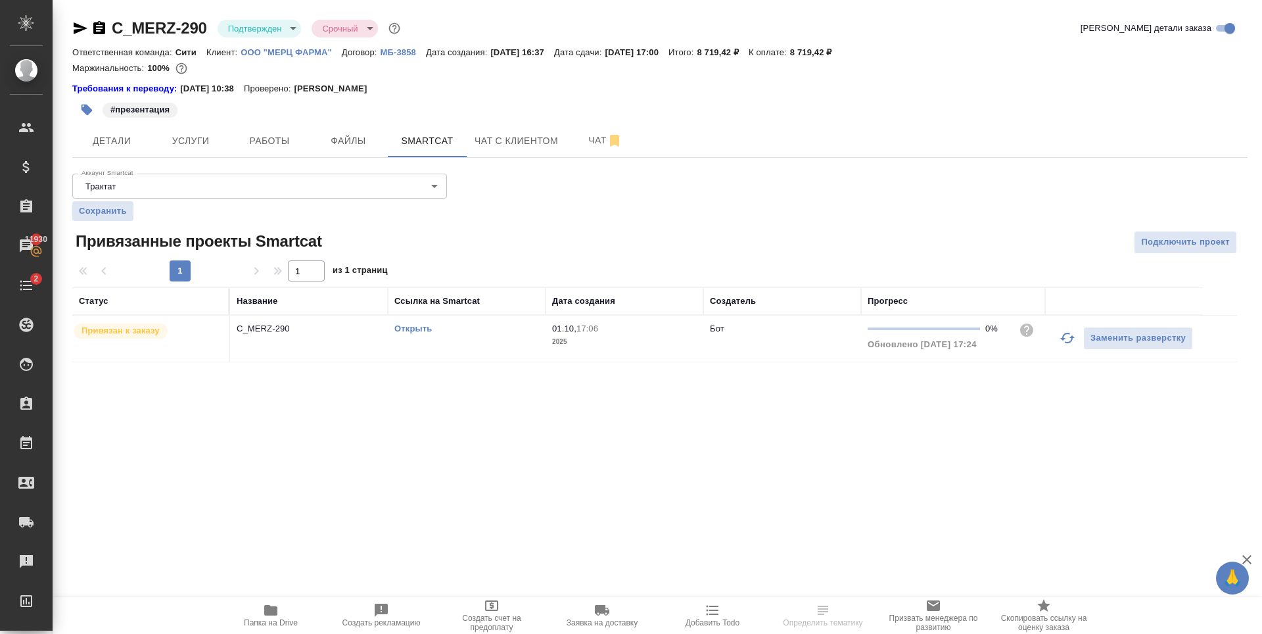
click at [473, 456] on div ".cls-1 fill:#fff; AWATERA [PERSON_NAME] Спецификации Заказы 11930 Чаты 2 Todo П…" at bounding box center [631, 317] width 1262 height 634
click at [115, 141] on span "Детали" at bounding box center [111, 141] width 63 height 16
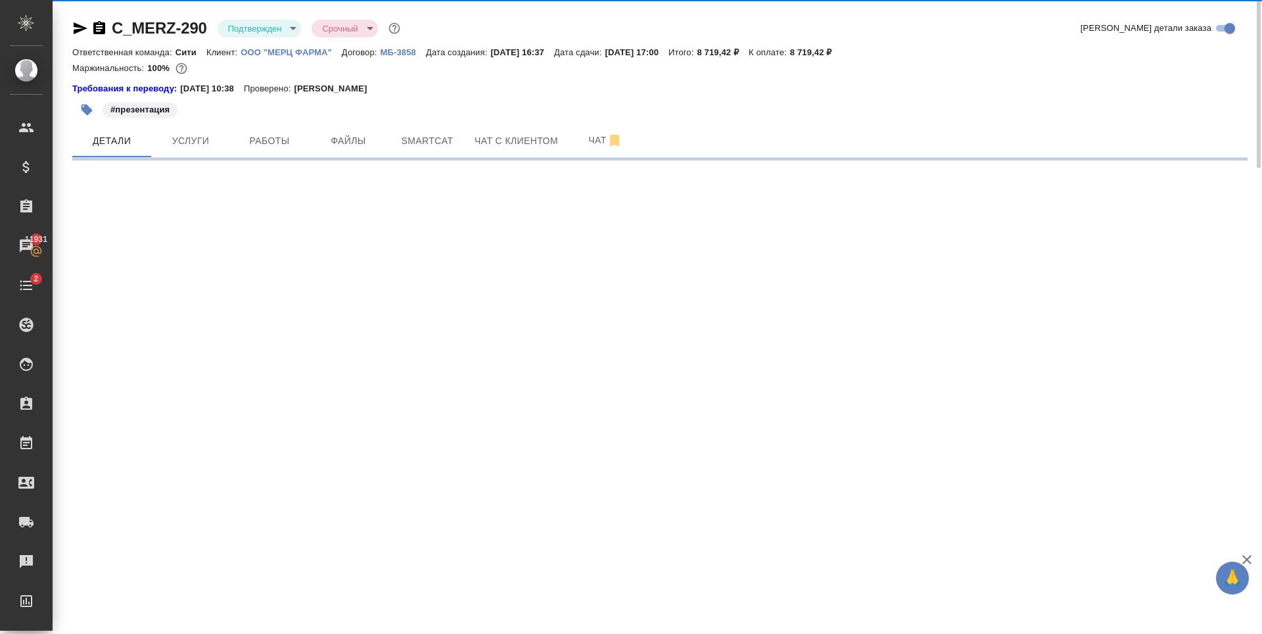
select select "RU"
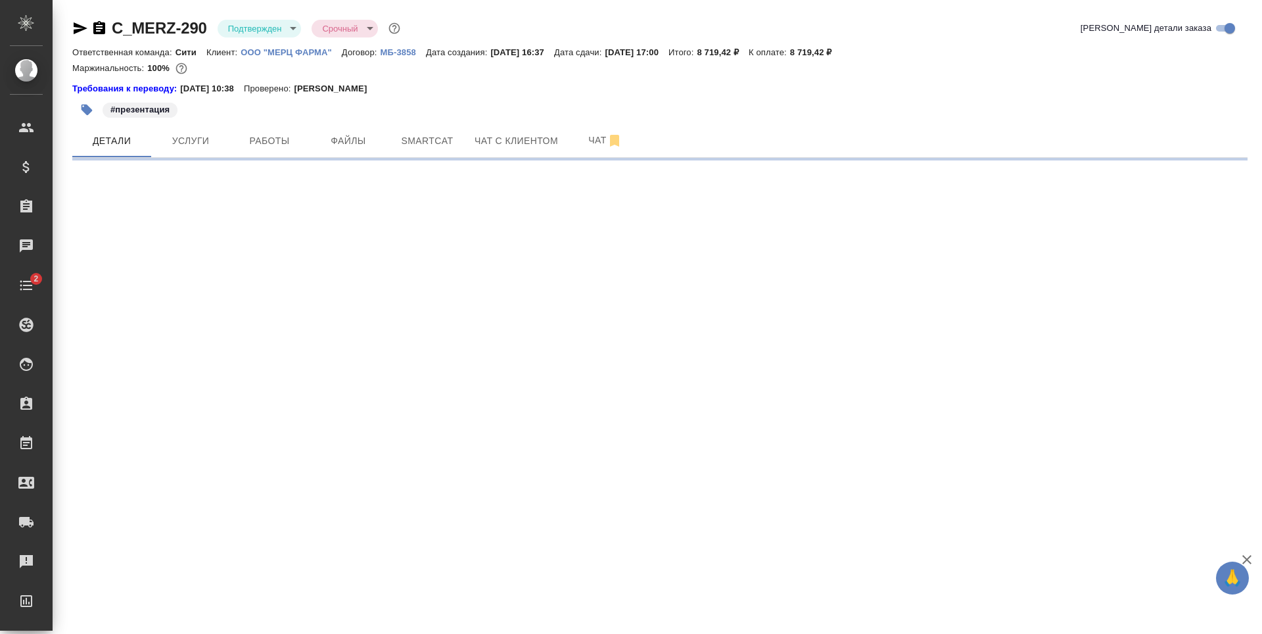
select select "RU"
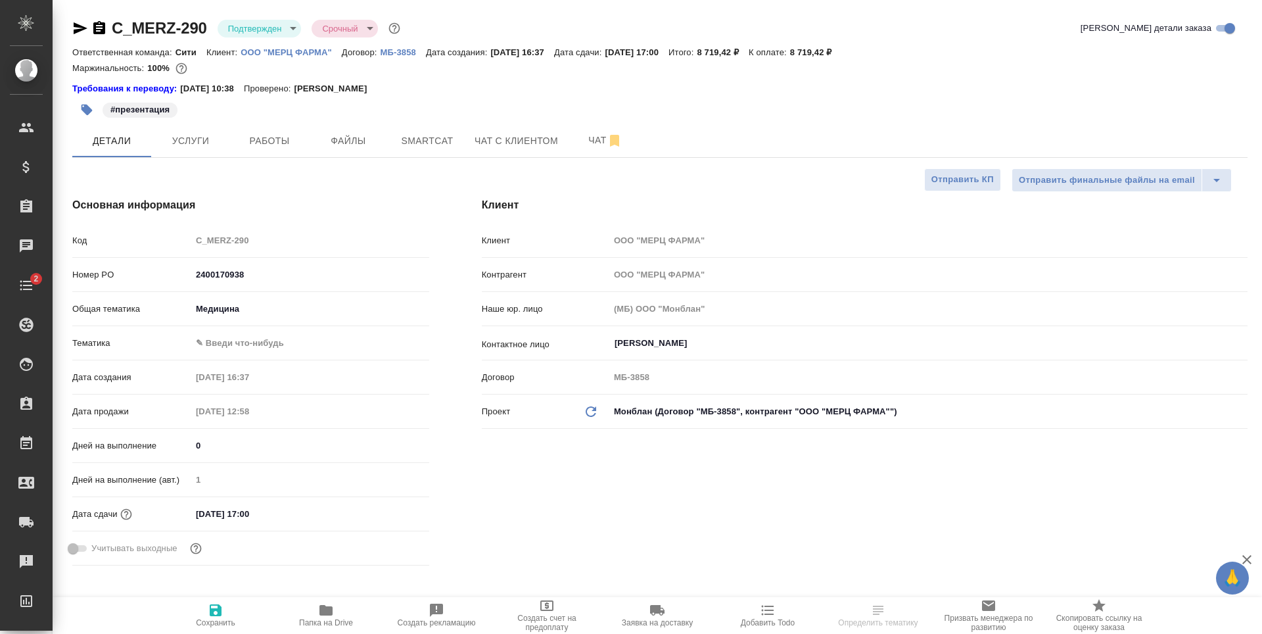
type textarea "x"
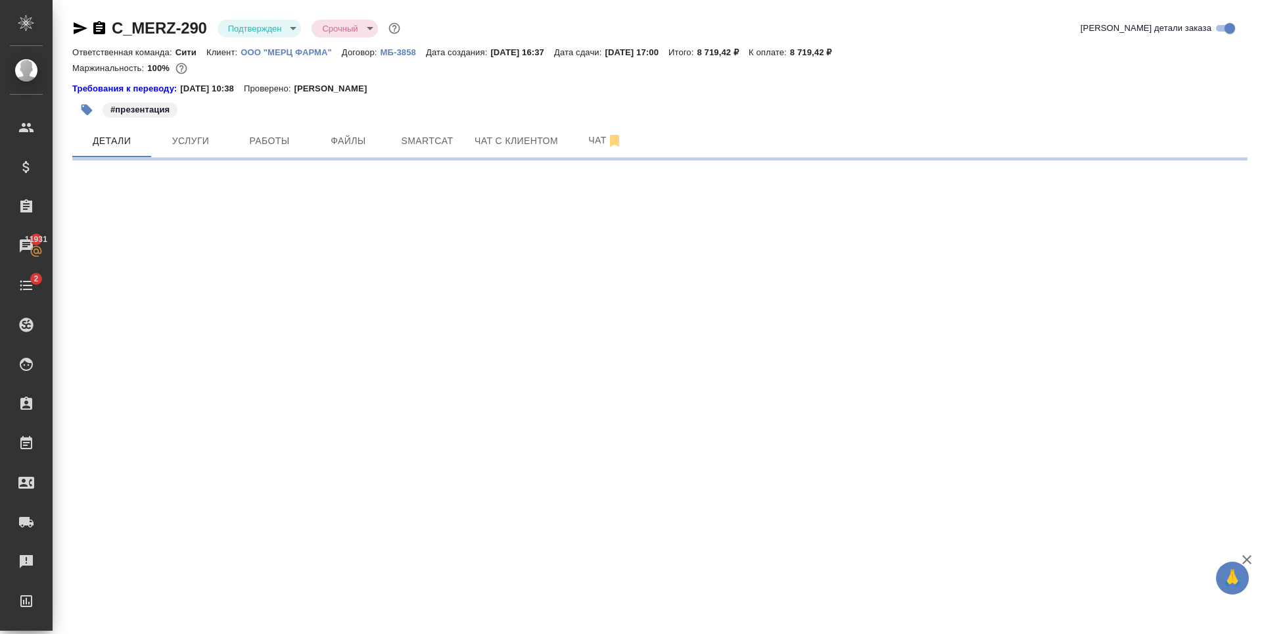
select select "RU"
